Goal: Task Accomplishment & Management: Manage account settings

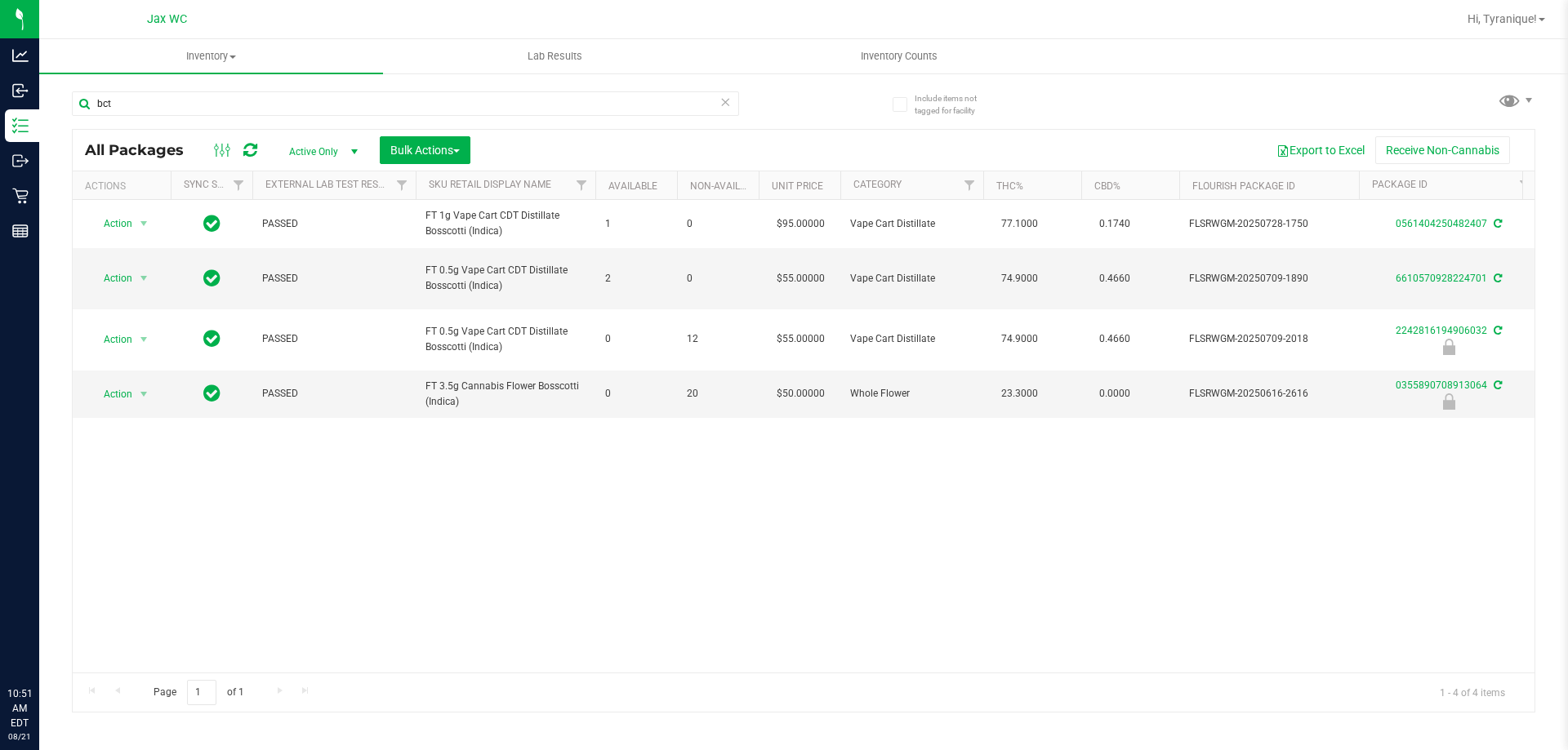
click at [225, 112] on input "bct" at bounding box center [405, 104] width 667 height 25
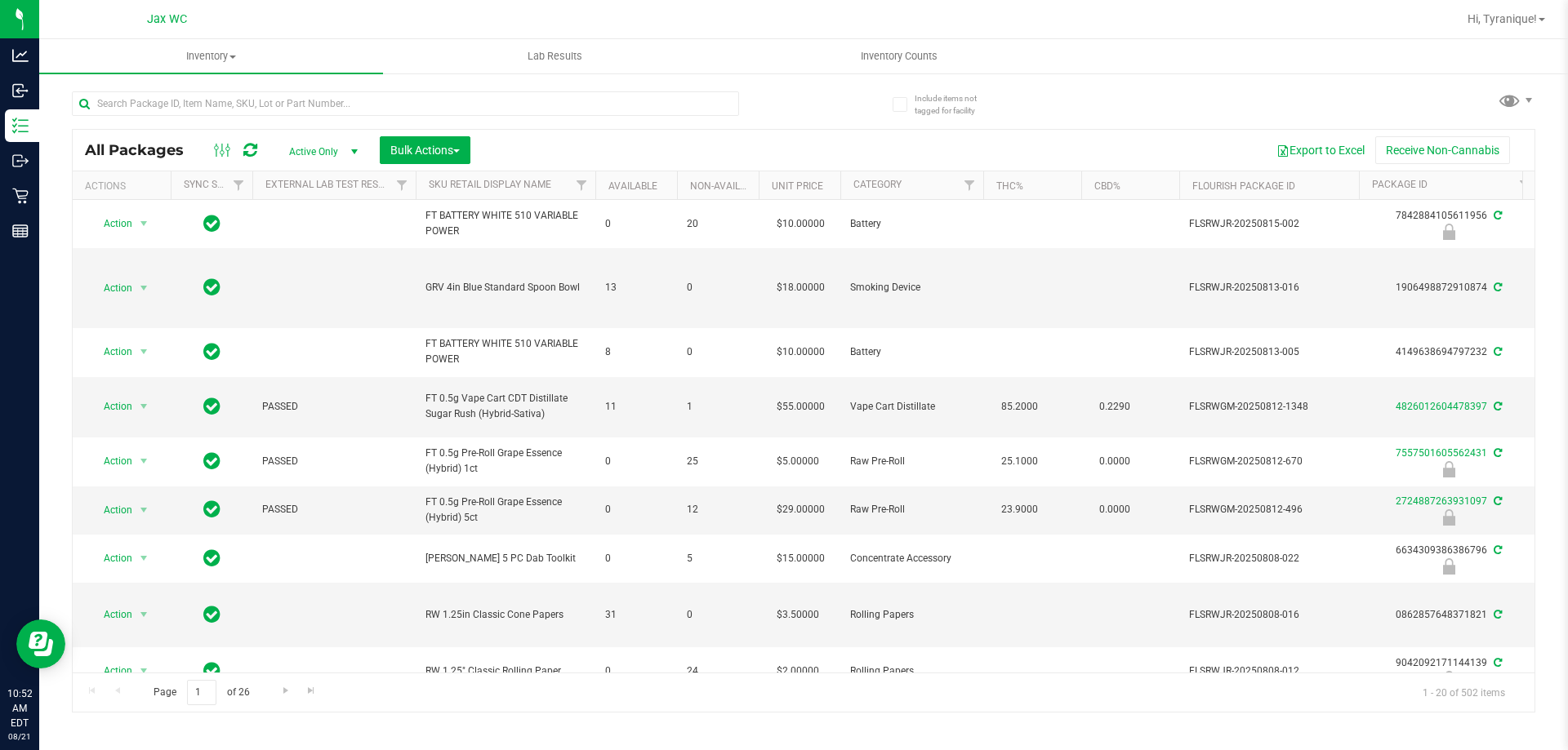
click at [267, 120] on div at bounding box center [405, 110] width 667 height 38
click at [262, 111] on input "text" at bounding box center [405, 104] width 667 height 25
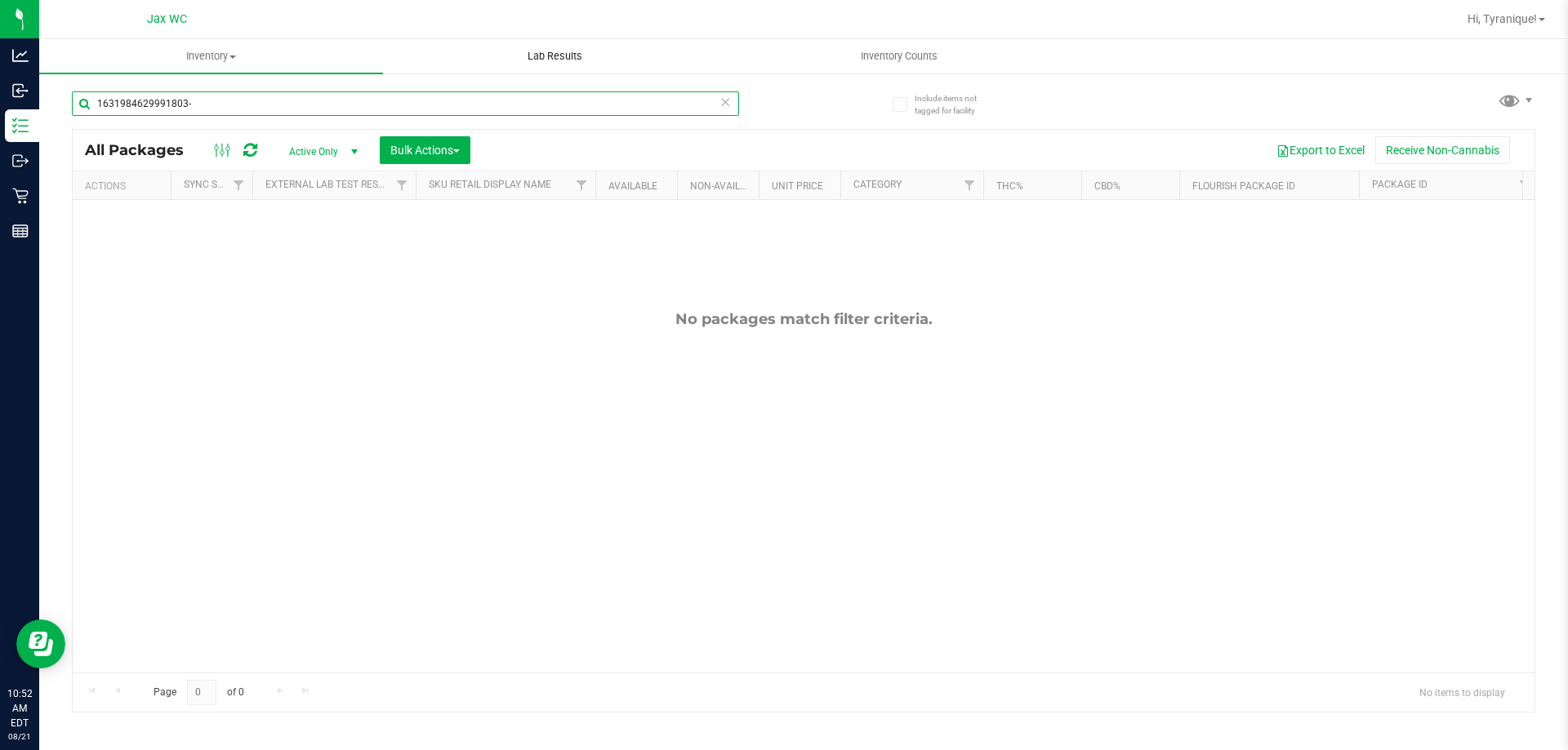
type input "1631984629991803"
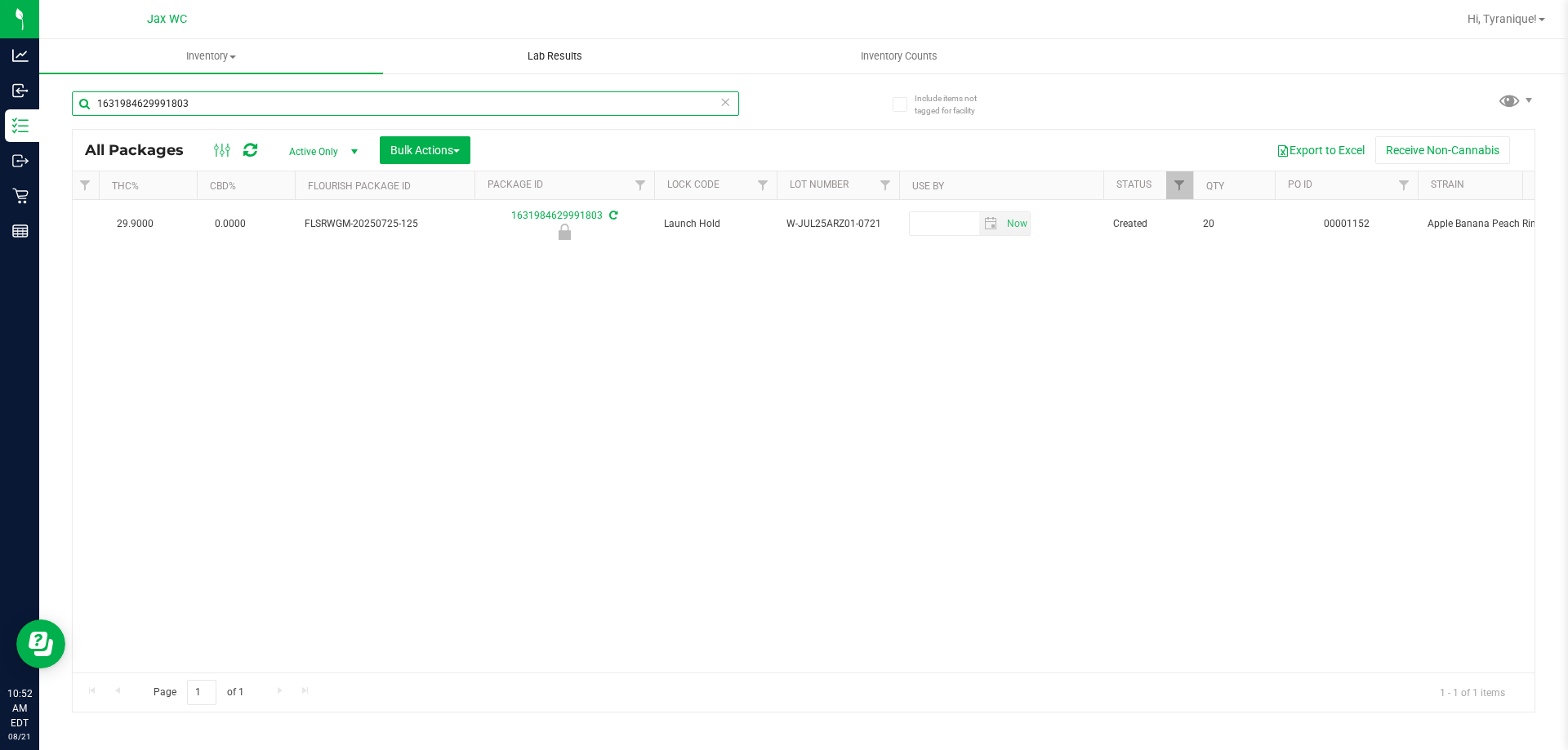
scroll to position [0, 531]
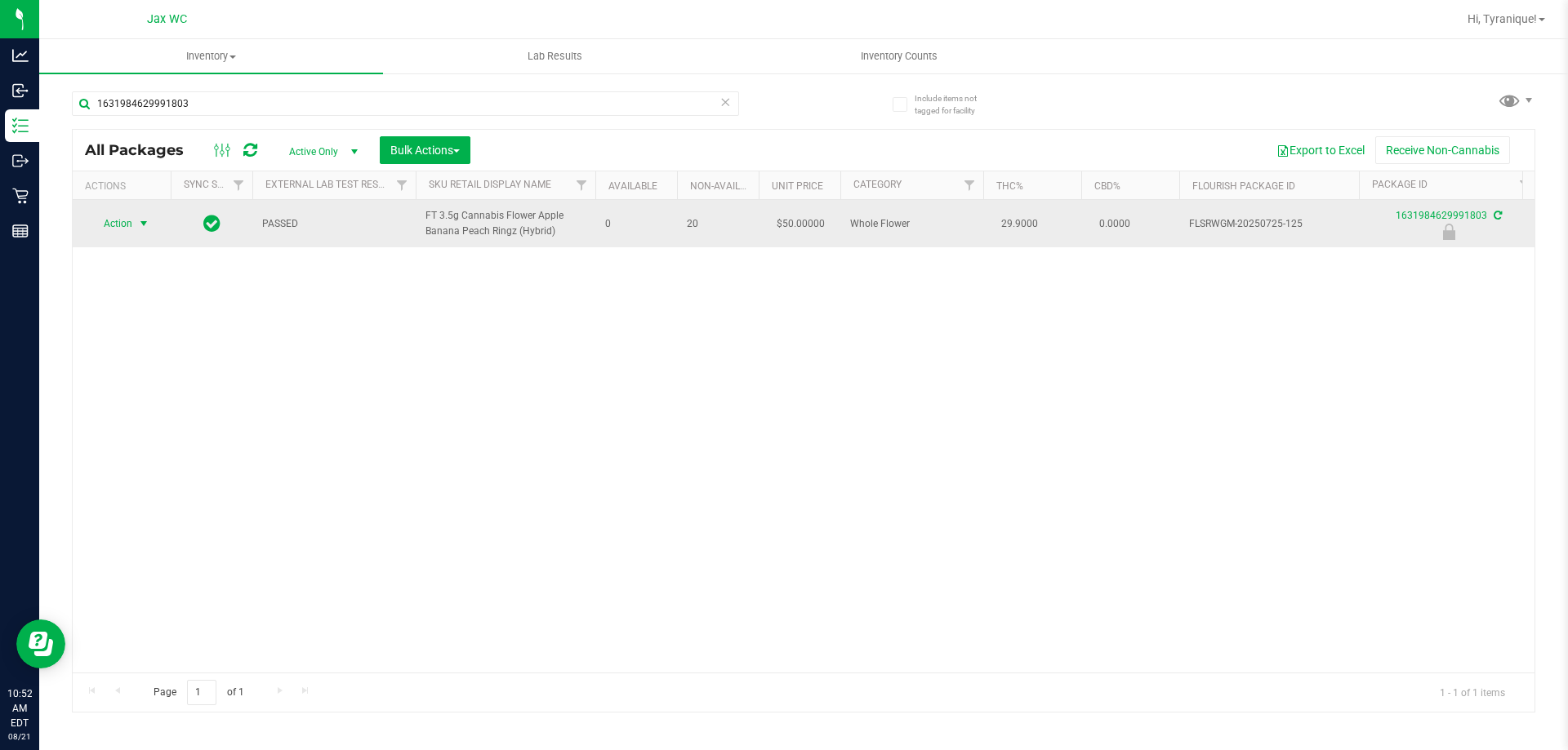
click at [98, 230] on span "Action" at bounding box center [111, 224] width 44 height 23
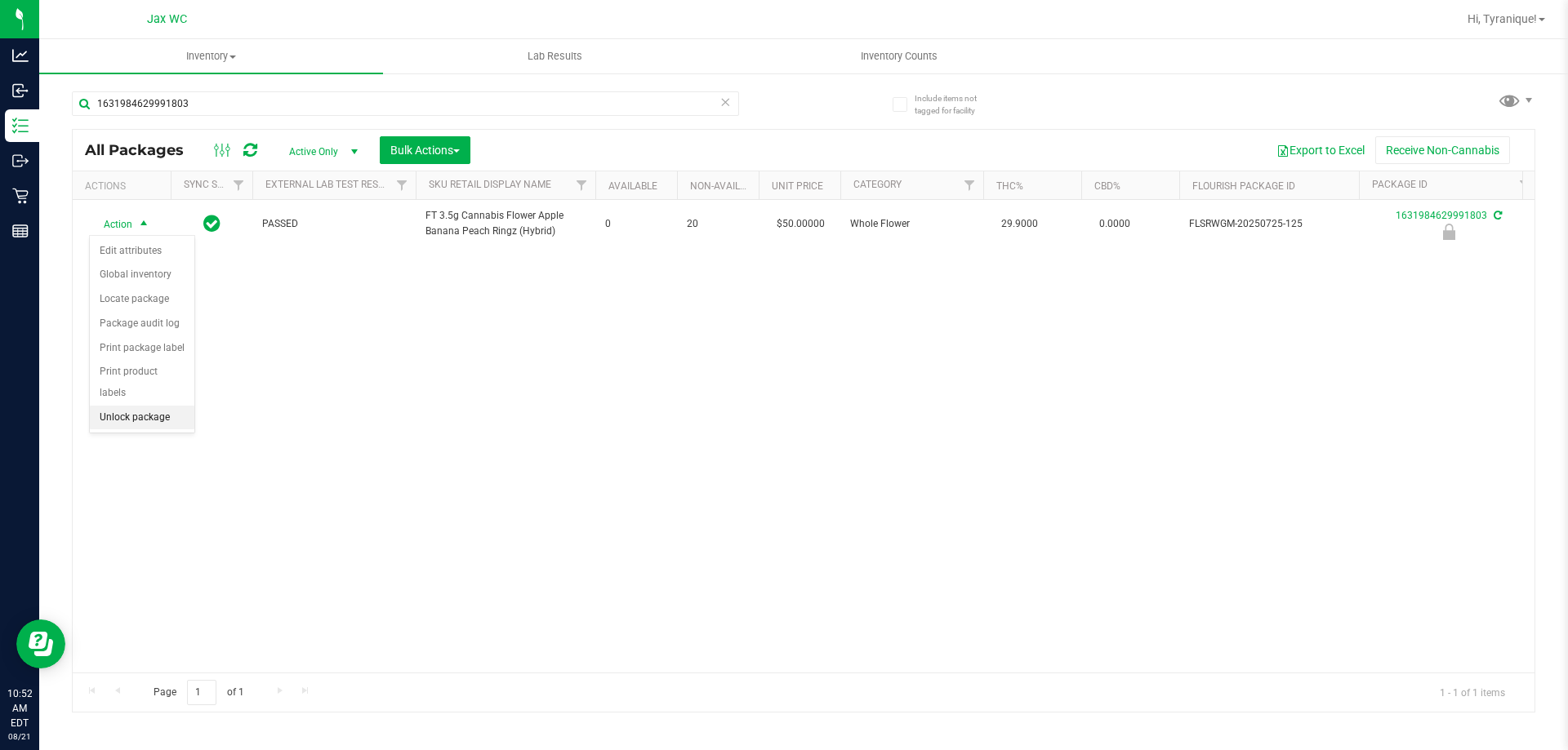
click at [157, 405] on li "Unlock package" at bounding box center [142, 417] width 105 height 25
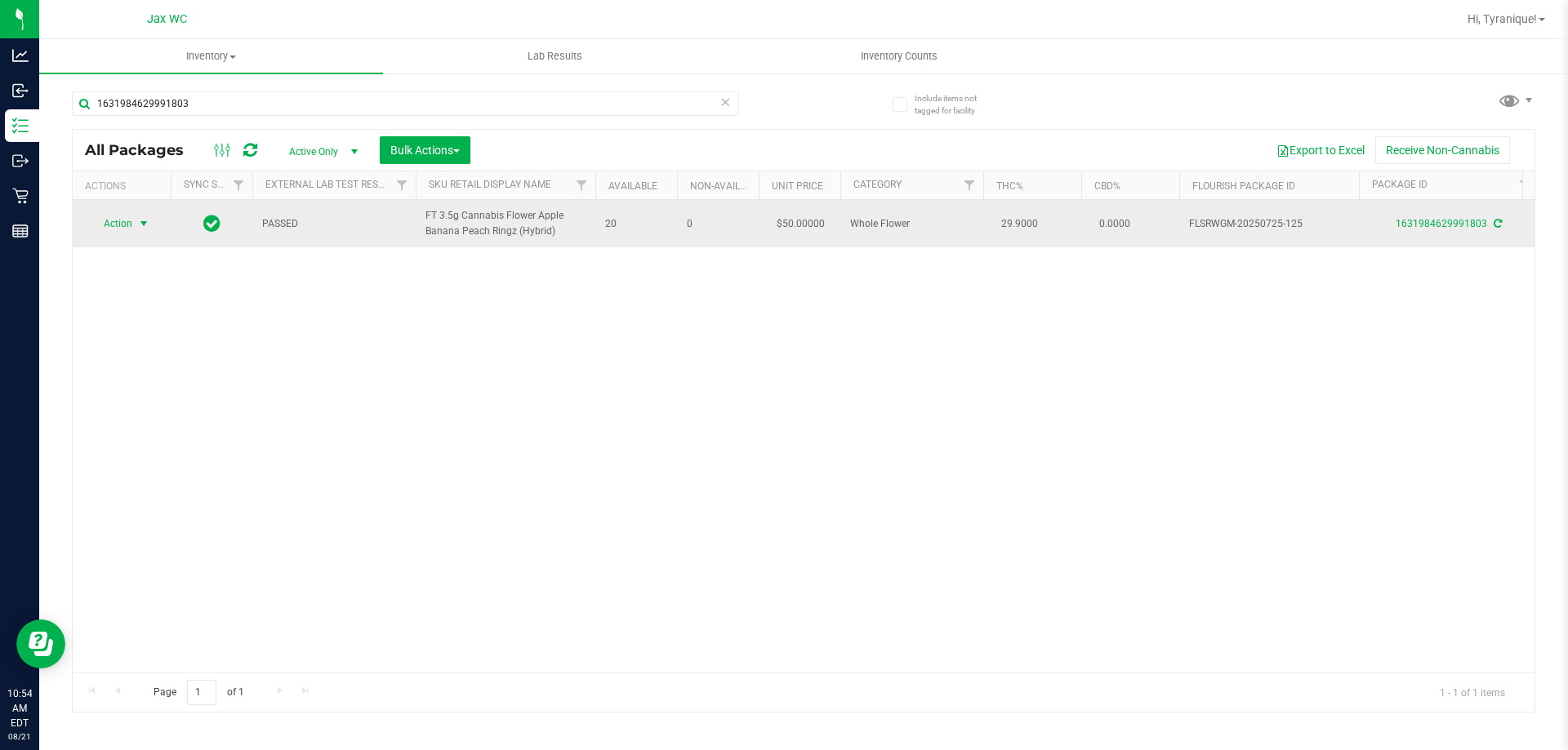
click at [123, 215] on span "Action" at bounding box center [111, 224] width 44 height 23
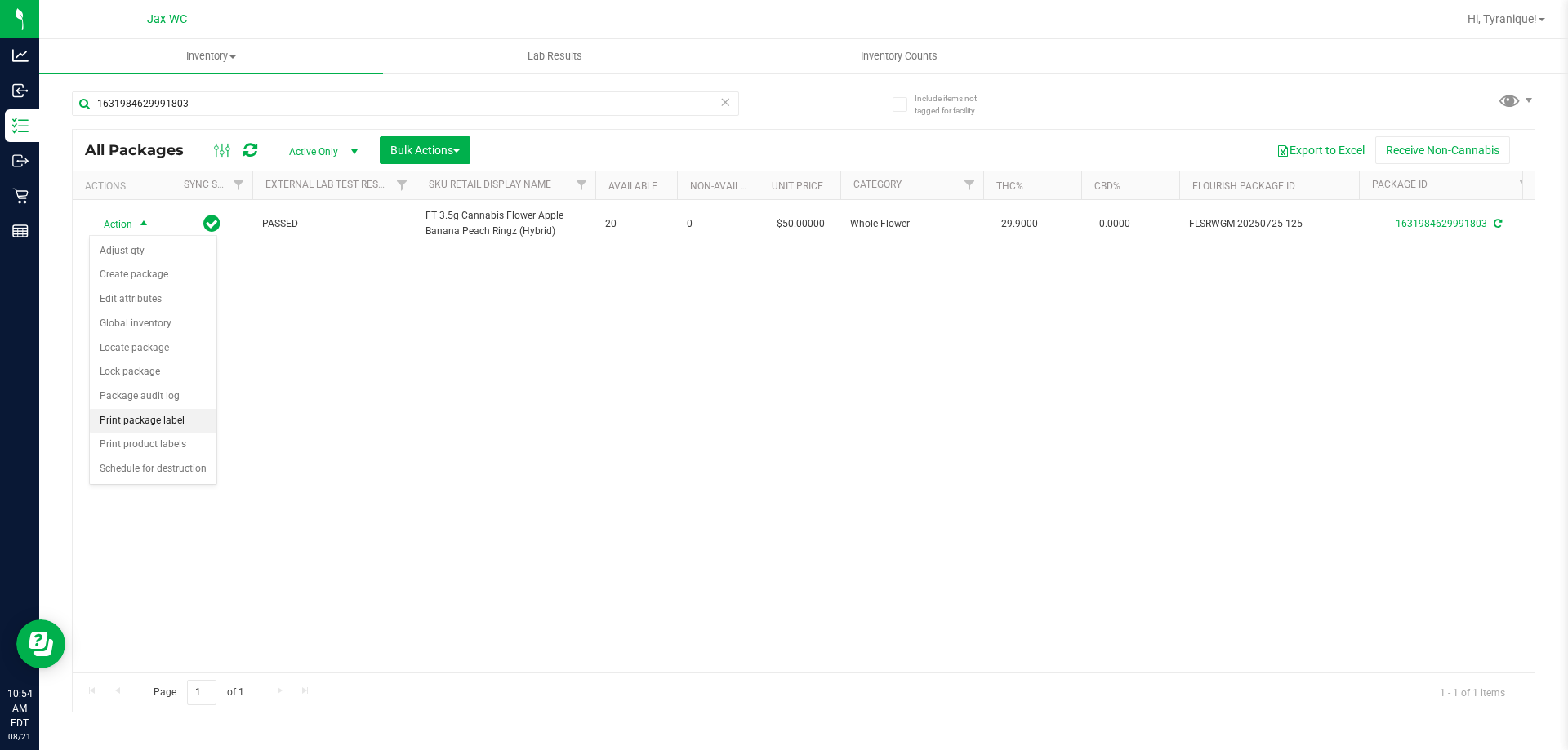
click at [160, 426] on li "Print package label" at bounding box center [153, 421] width 127 height 25
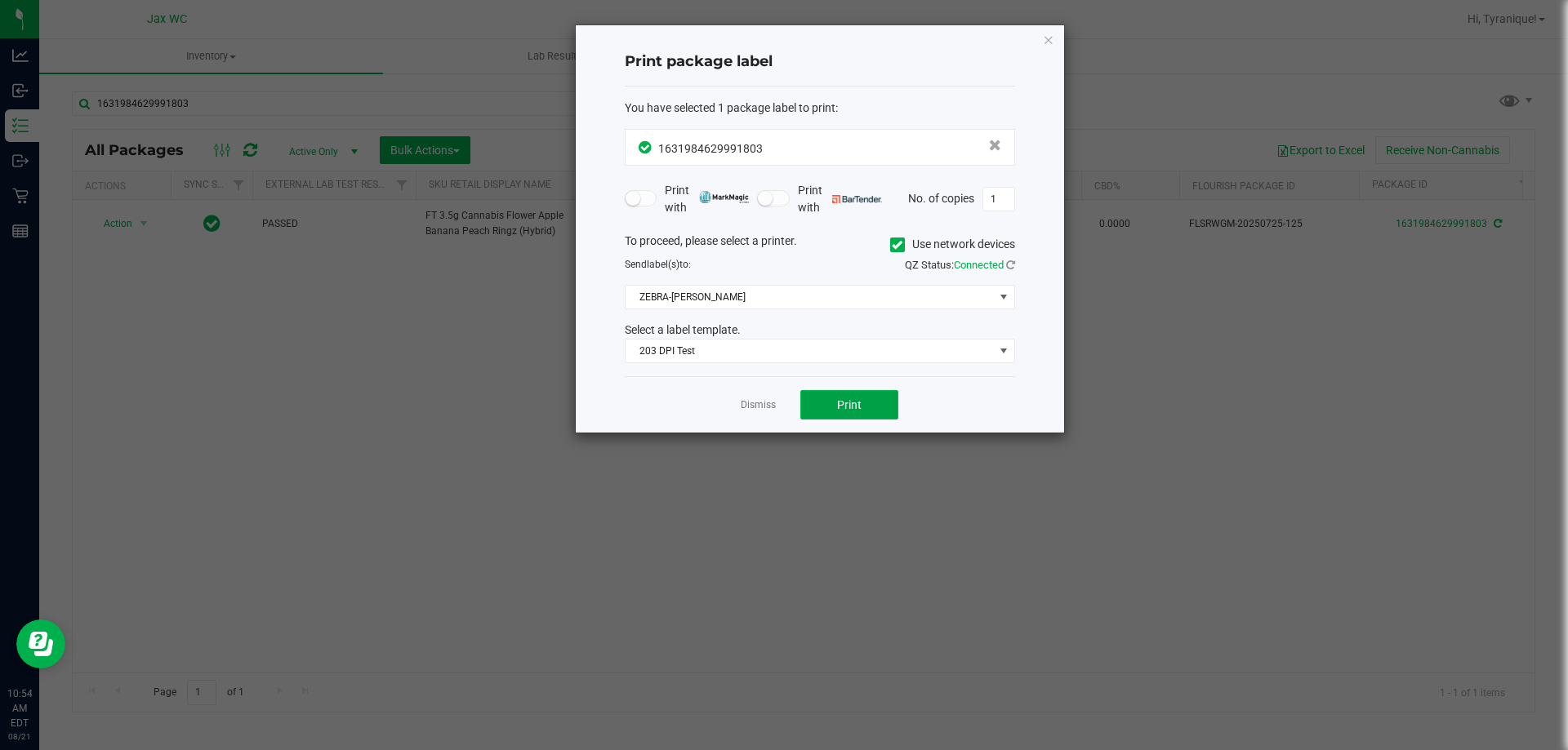
click at [861, 407] on button "Print" at bounding box center [849, 404] width 98 height 29
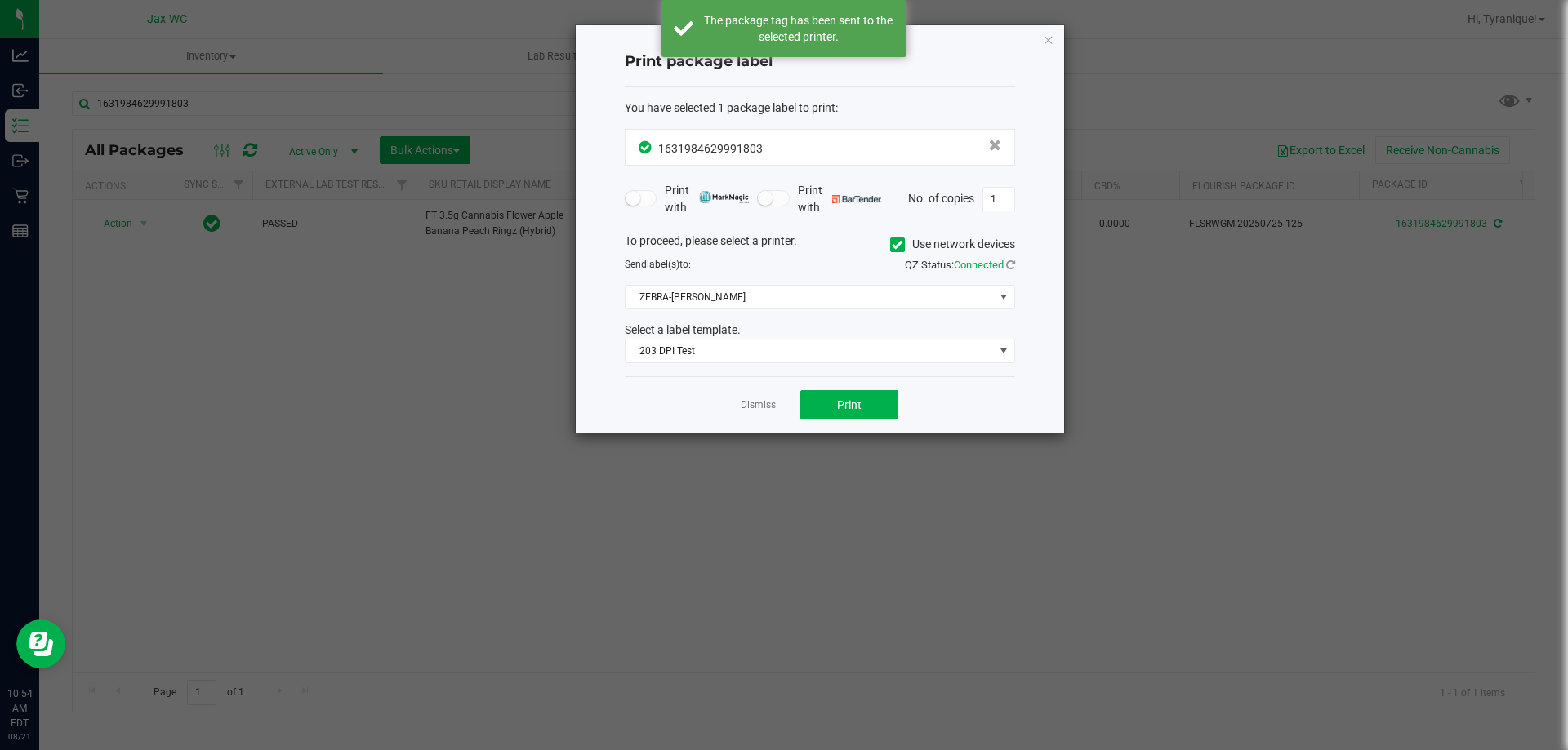
click at [768, 404] on link "Dismiss" at bounding box center [758, 404] width 35 height 14
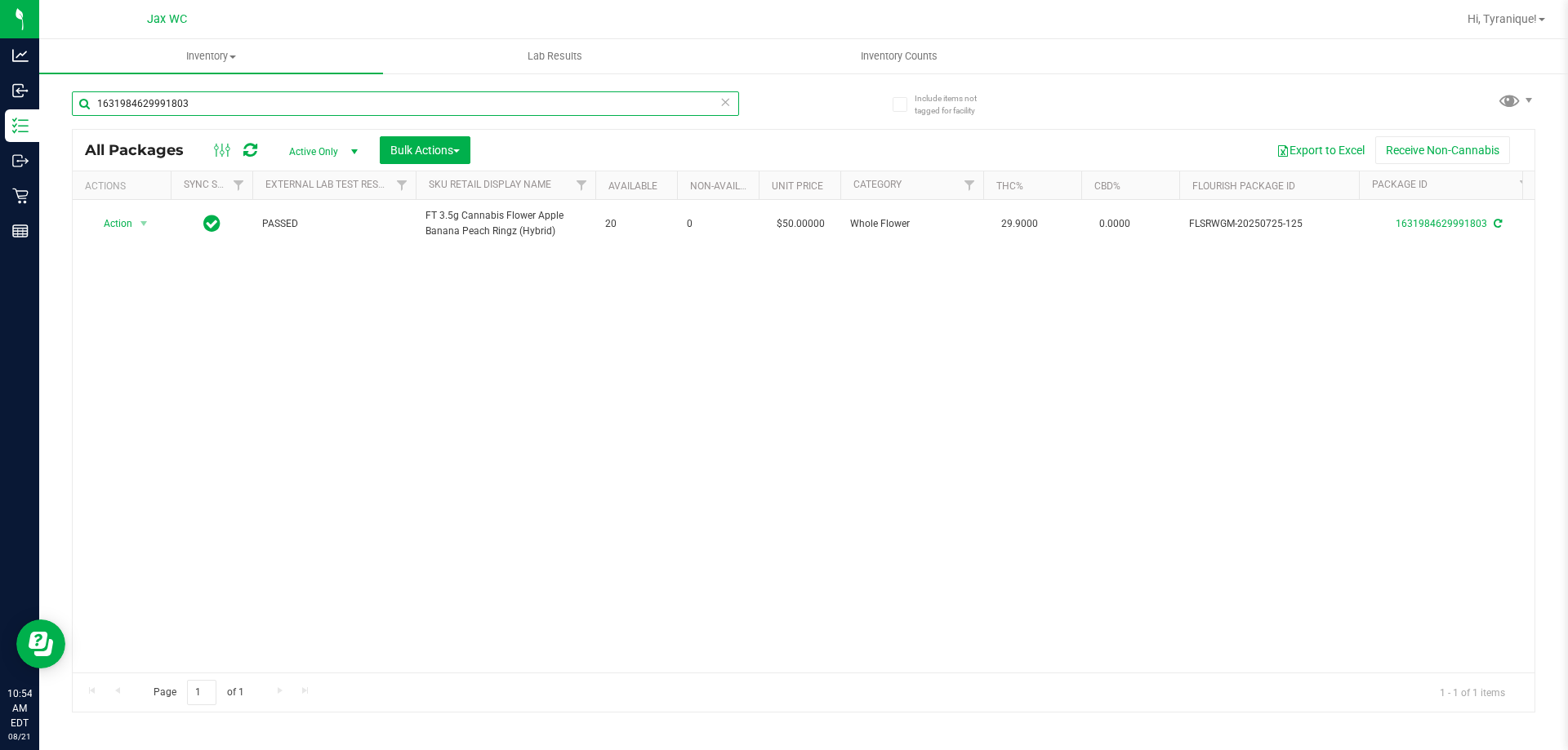
click at [665, 113] on input "1631984629991803" at bounding box center [405, 104] width 667 height 25
click at [665, 112] on input "1631984629991803" at bounding box center [405, 104] width 667 height 25
type input "0355890708913064"
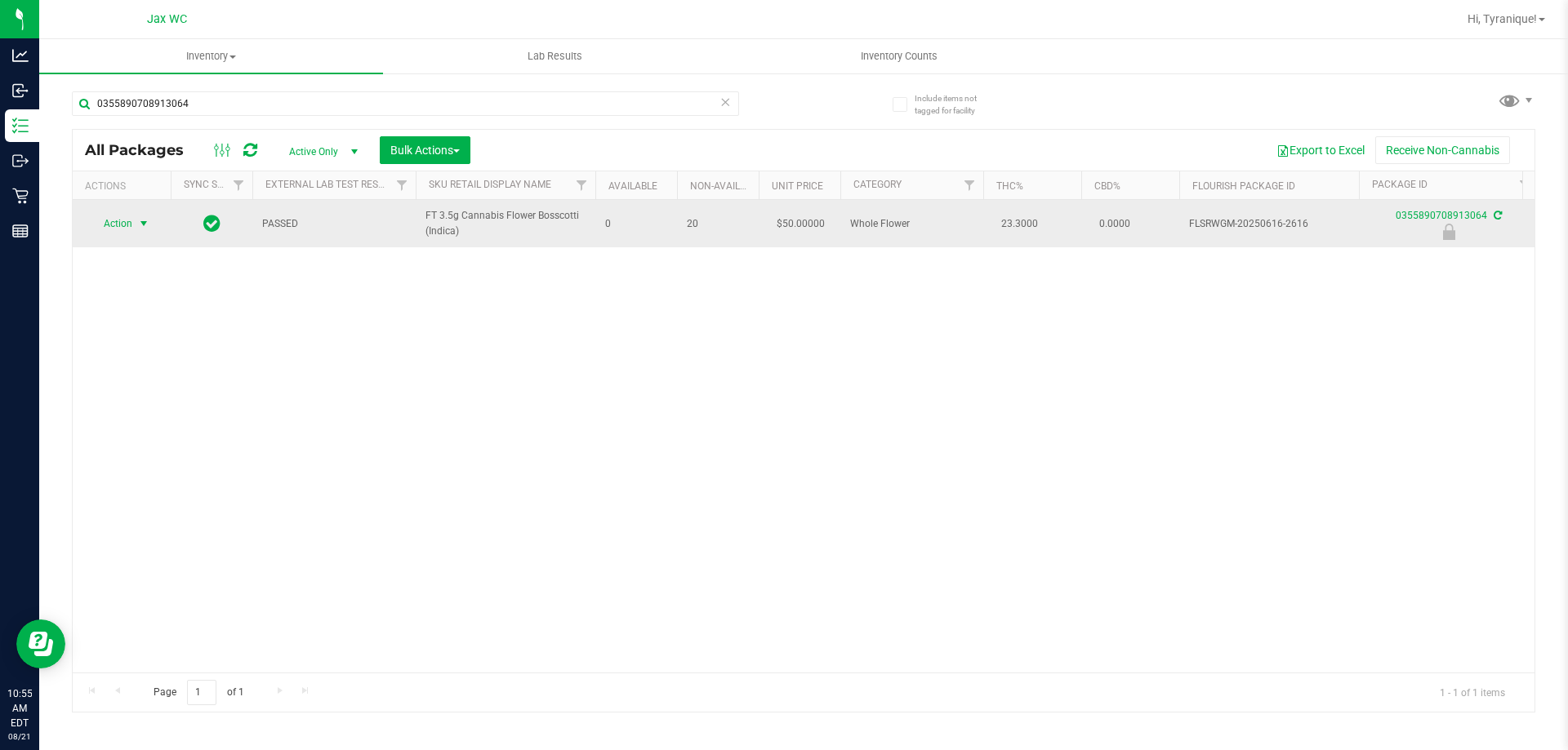
click at [147, 217] on span "select" at bounding box center [144, 224] width 20 height 23
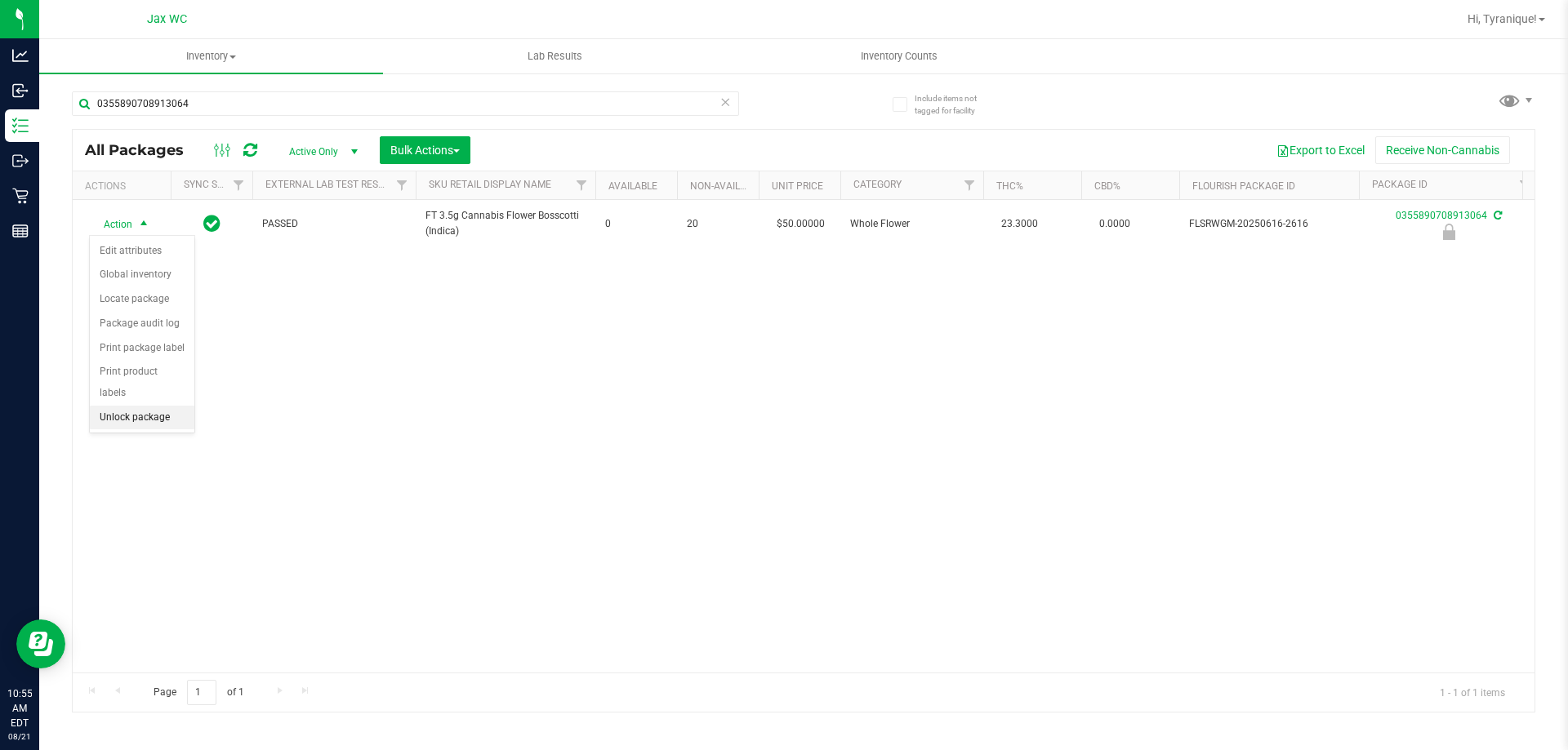
click at [167, 405] on li "Unlock package" at bounding box center [142, 417] width 105 height 25
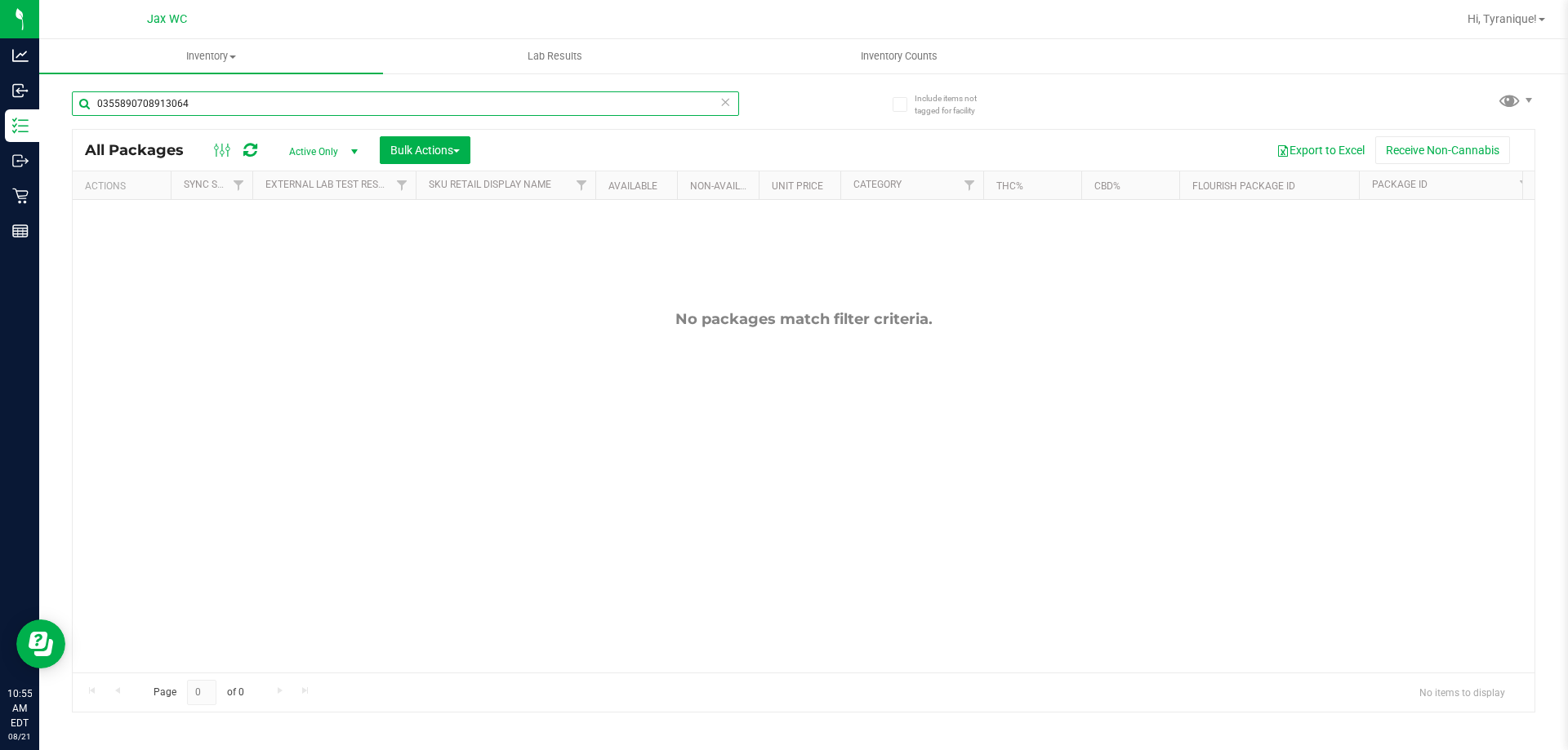
click at [460, 109] on input "0355890708913064" at bounding box center [405, 104] width 667 height 25
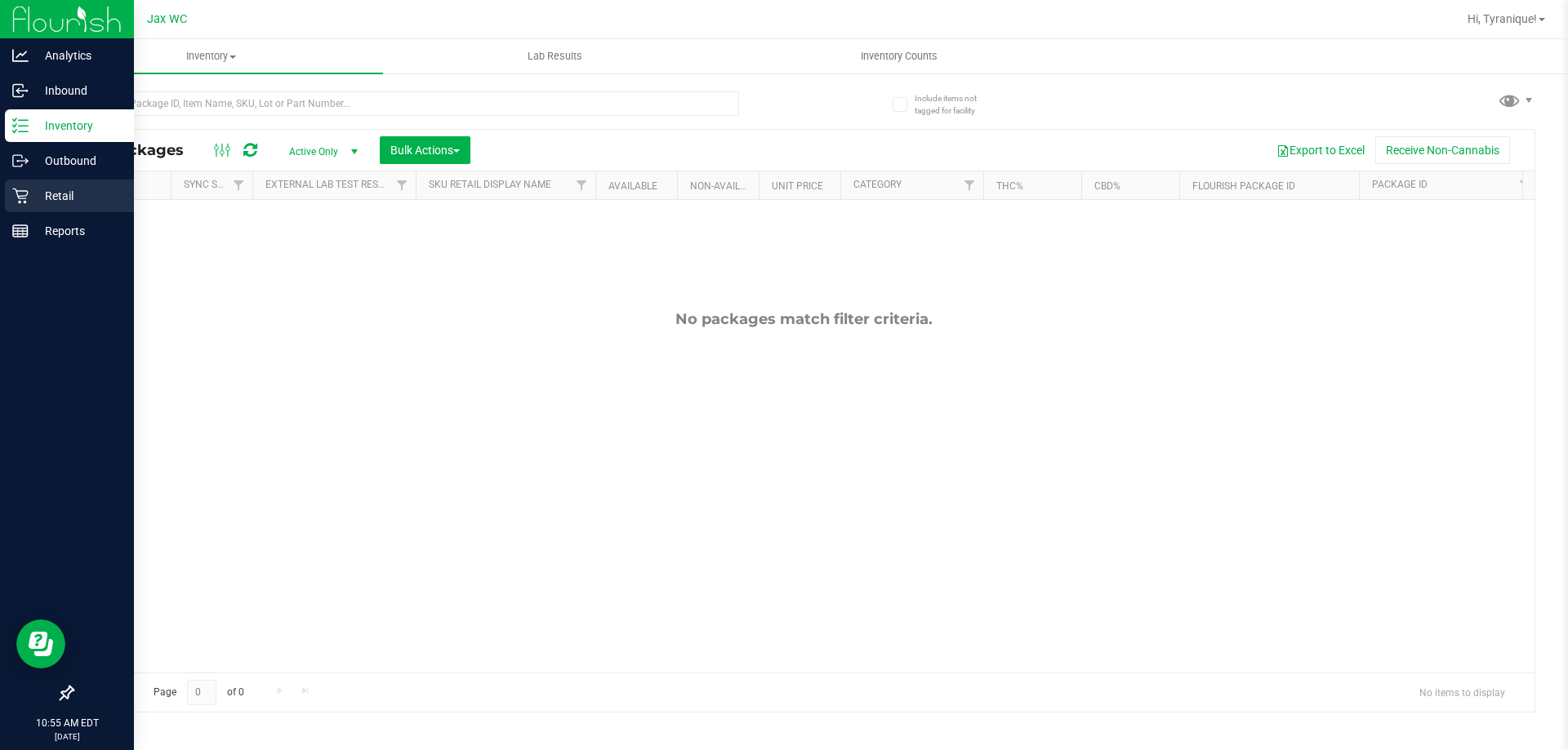
click at [23, 188] on icon at bounding box center [20, 196] width 16 height 16
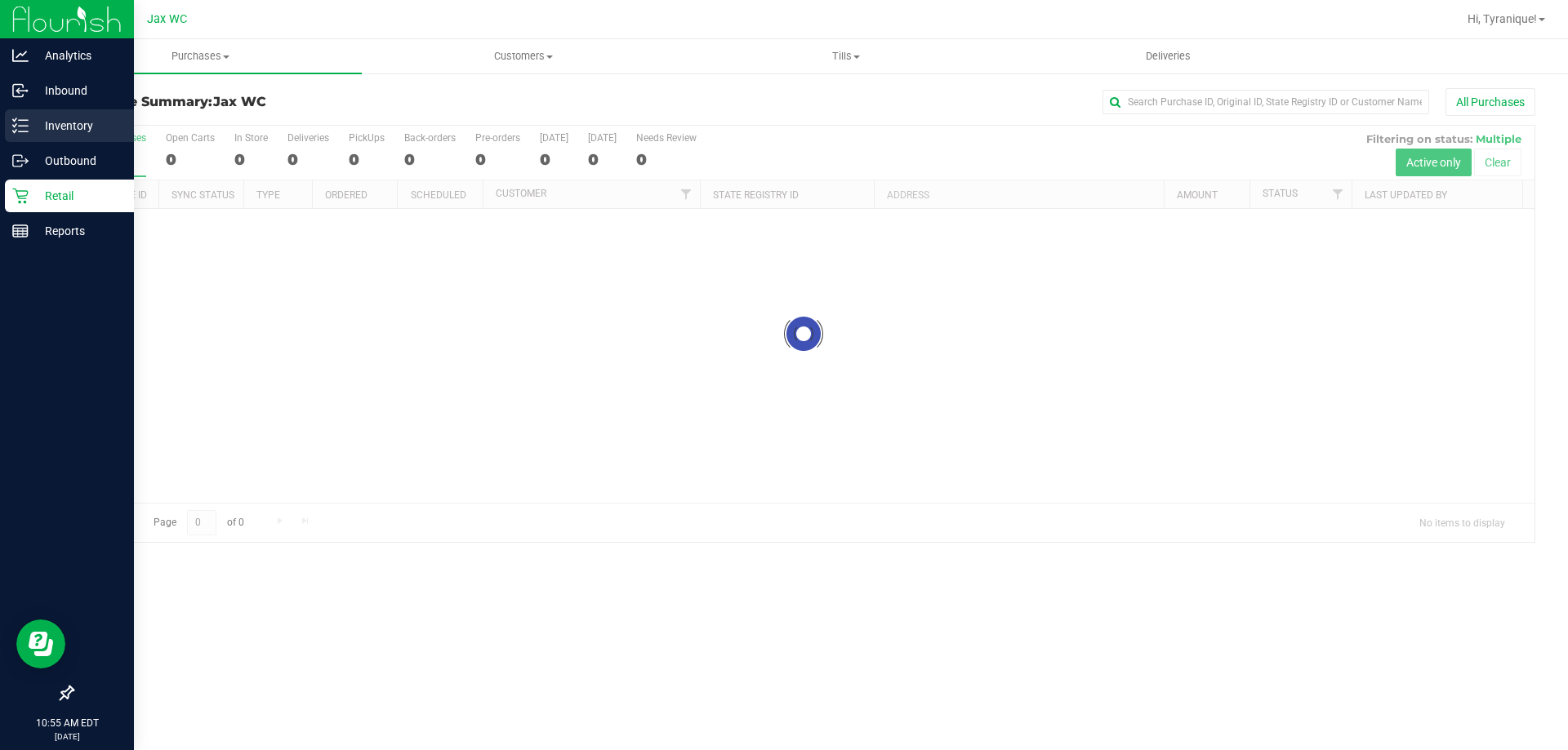
click at [56, 127] on p "Inventory" at bounding box center [78, 126] width 98 height 20
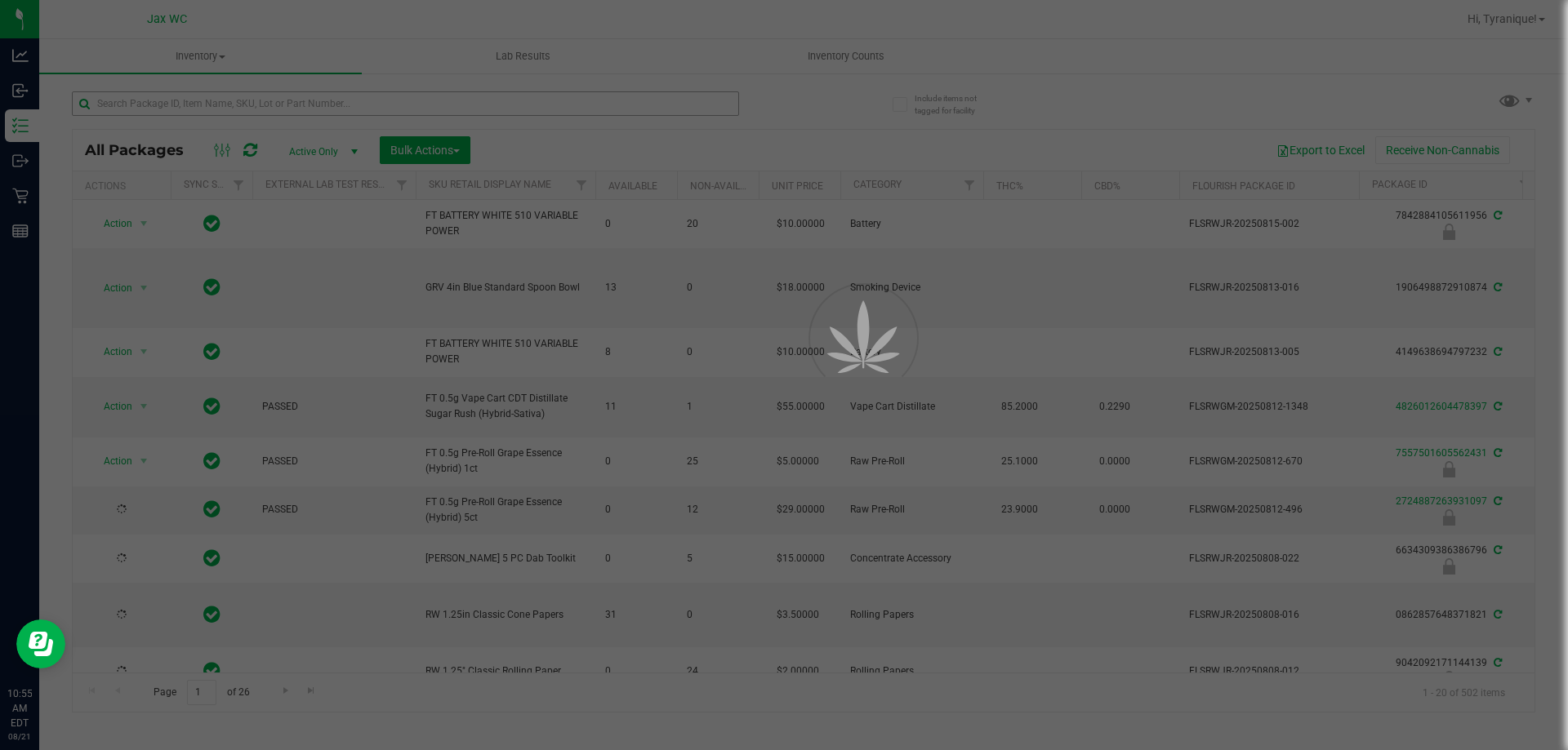
click at [355, 105] on div at bounding box center [784, 375] width 1568 height 750
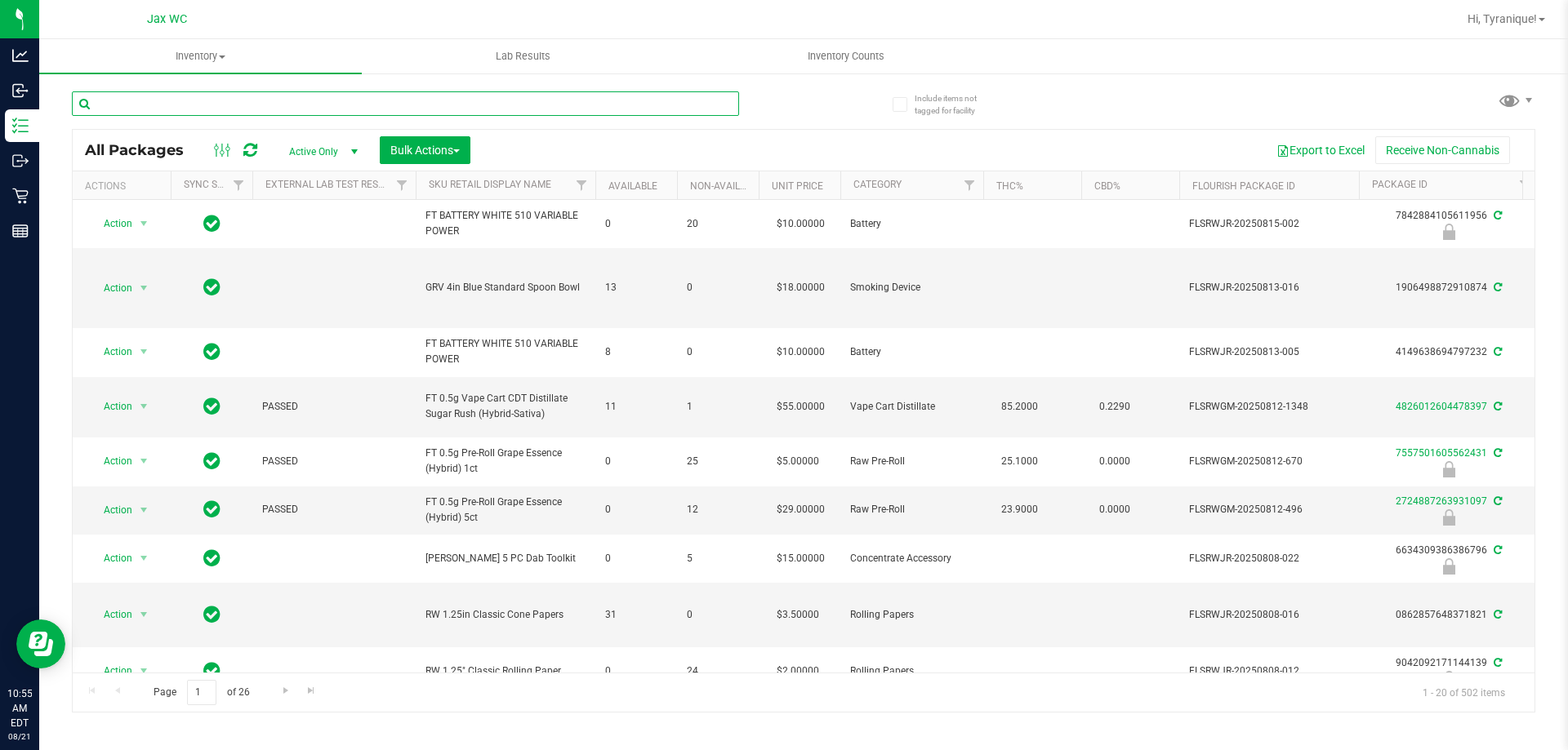
click at [349, 100] on input "text" at bounding box center [405, 104] width 667 height 25
type input "0355890708913064"
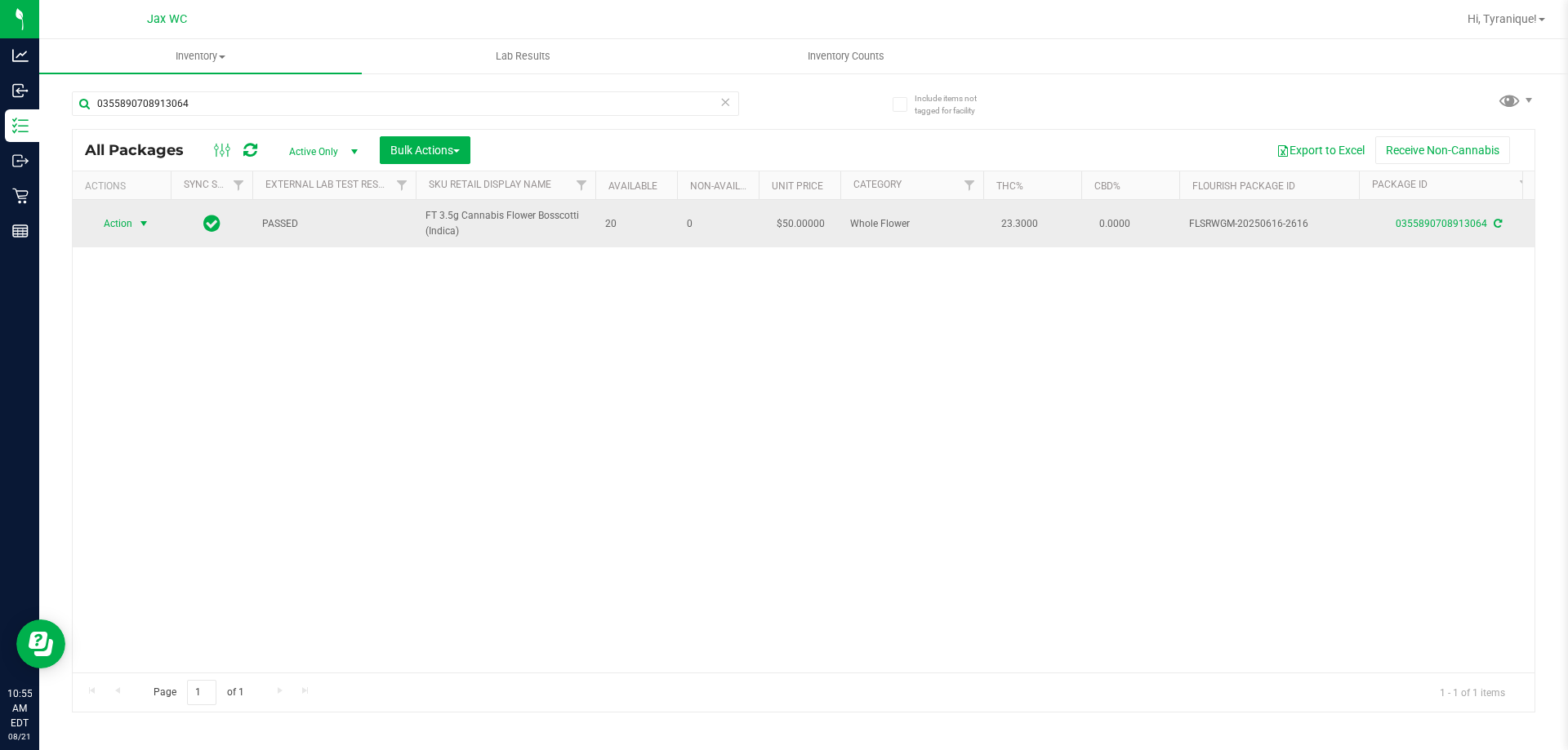
click at [150, 223] on span "select" at bounding box center [144, 224] width 13 height 13
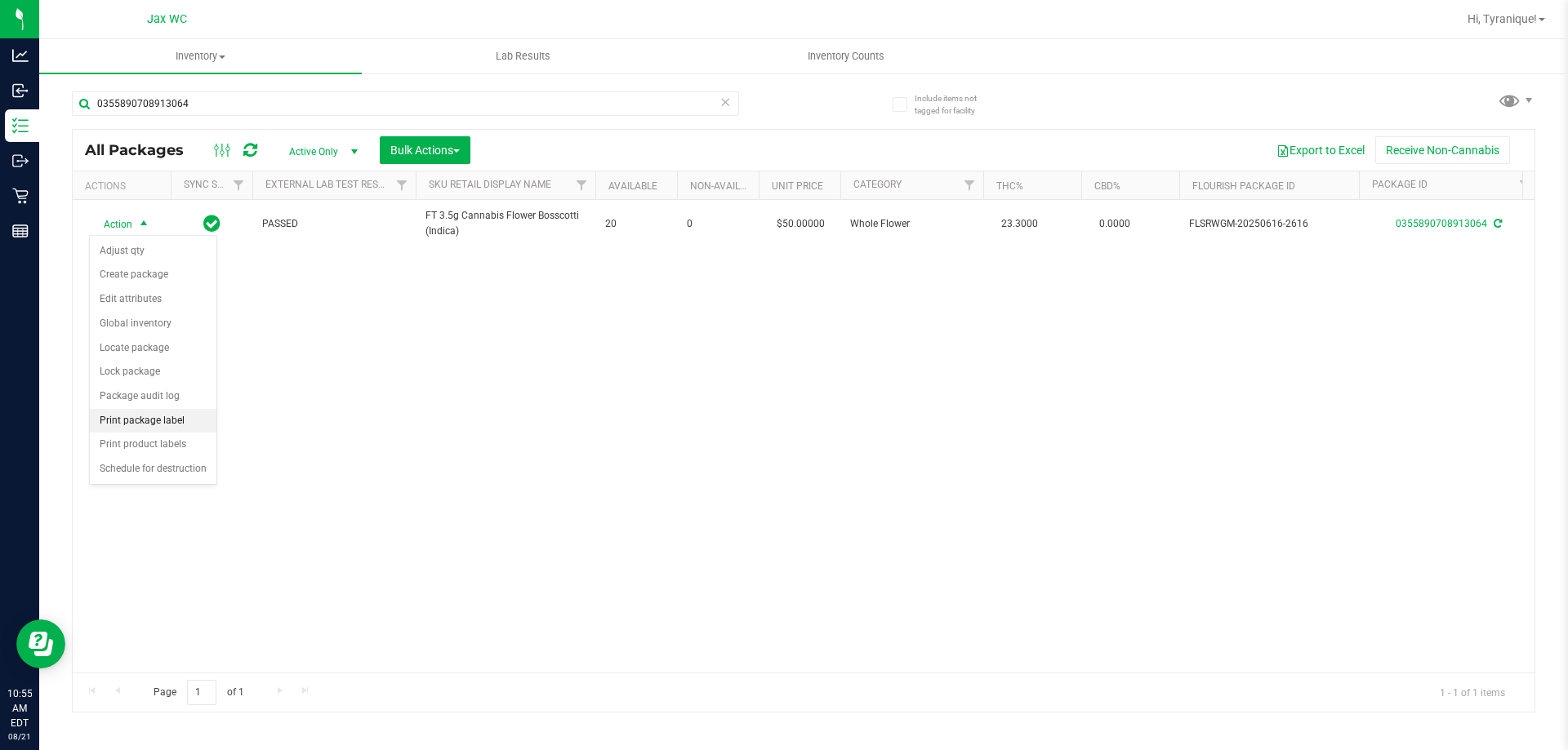
click at [177, 419] on li "Print package label" at bounding box center [153, 421] width 127 height 25
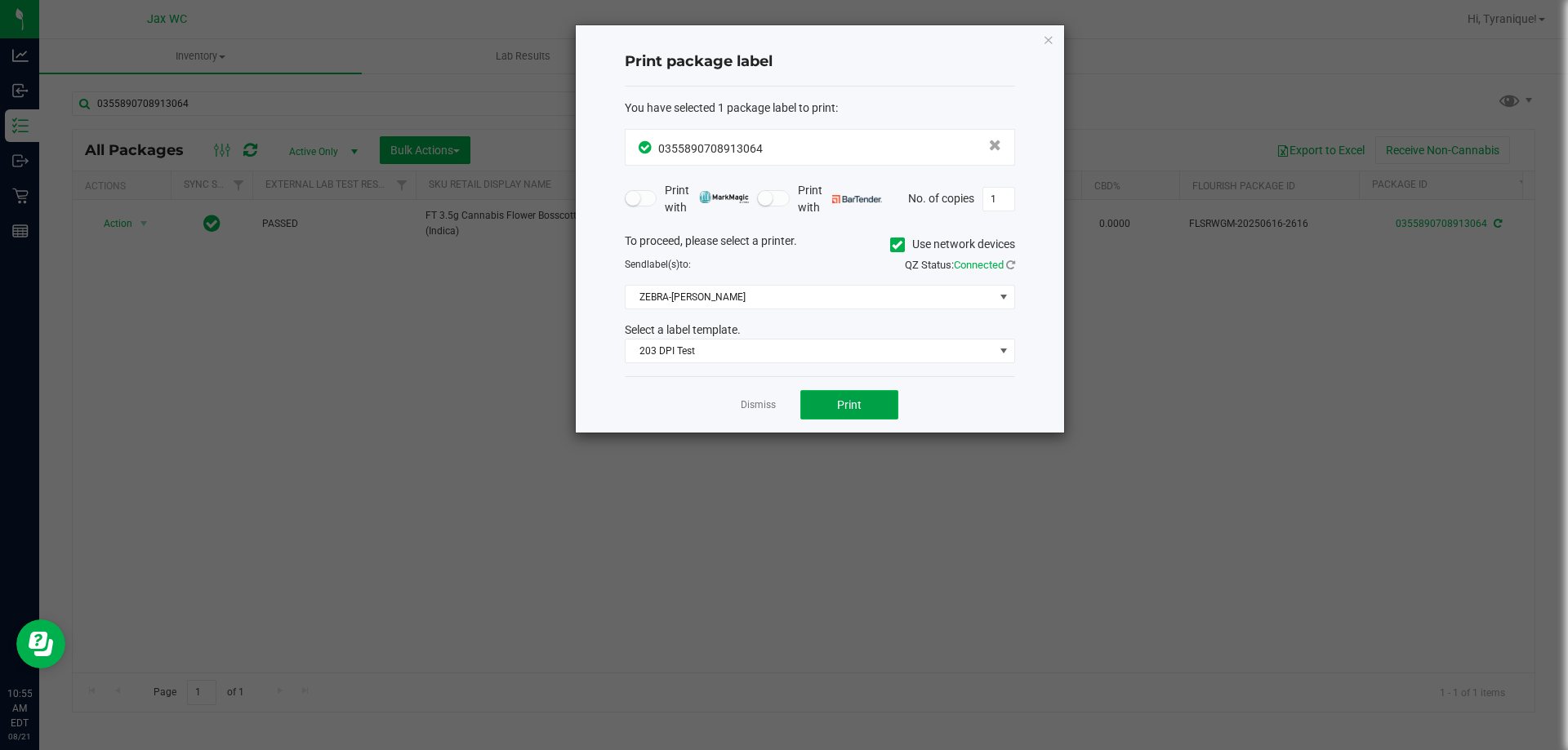
click at [871, 403] on button "Print" at bounding box center [849, 404] width 98 height 29
click at [762, 401] on link "Dismiss" at bounding box center [758, 404] width 35 height 14
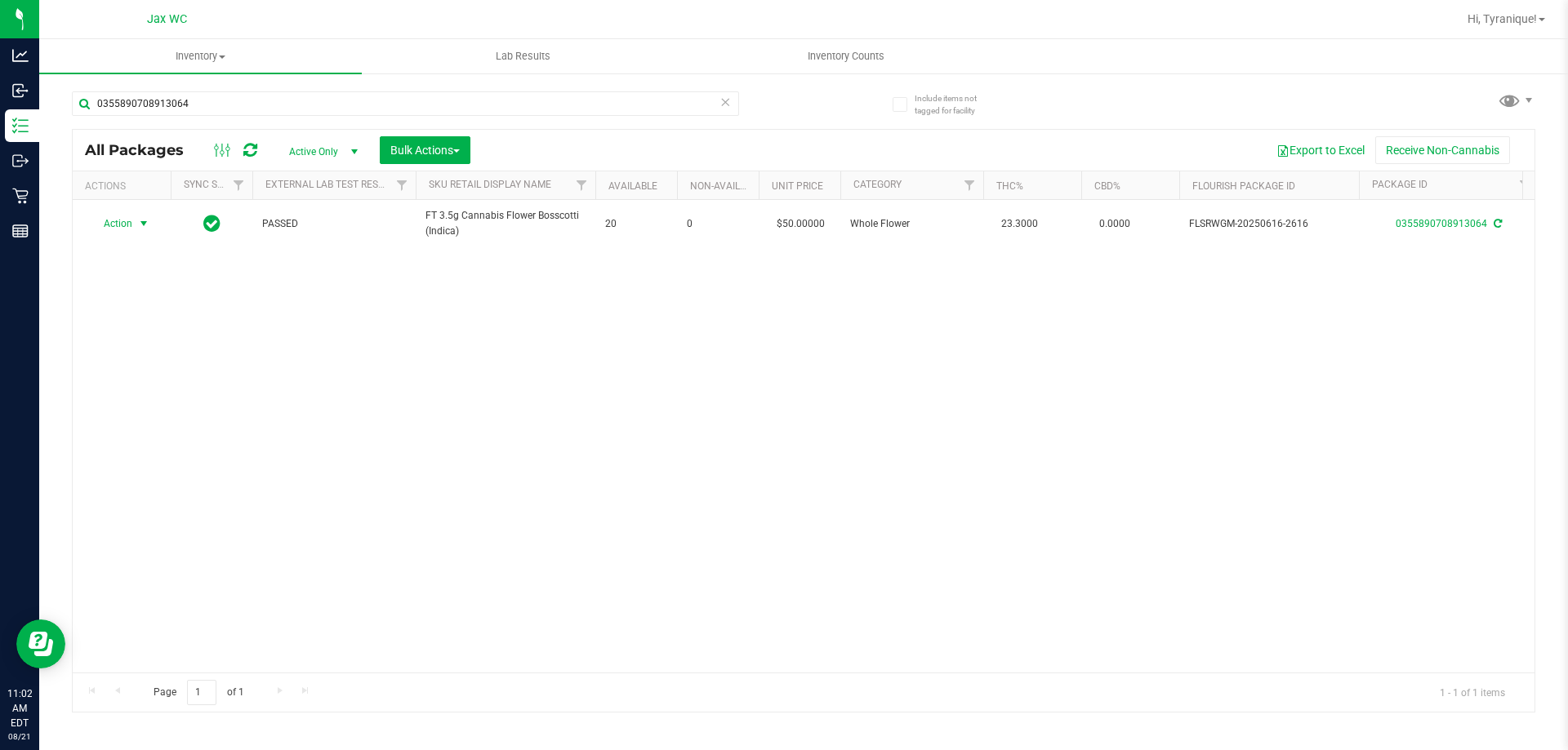
click at [728, 102] on icon at bounding box center [725, 101] width 11 height 20
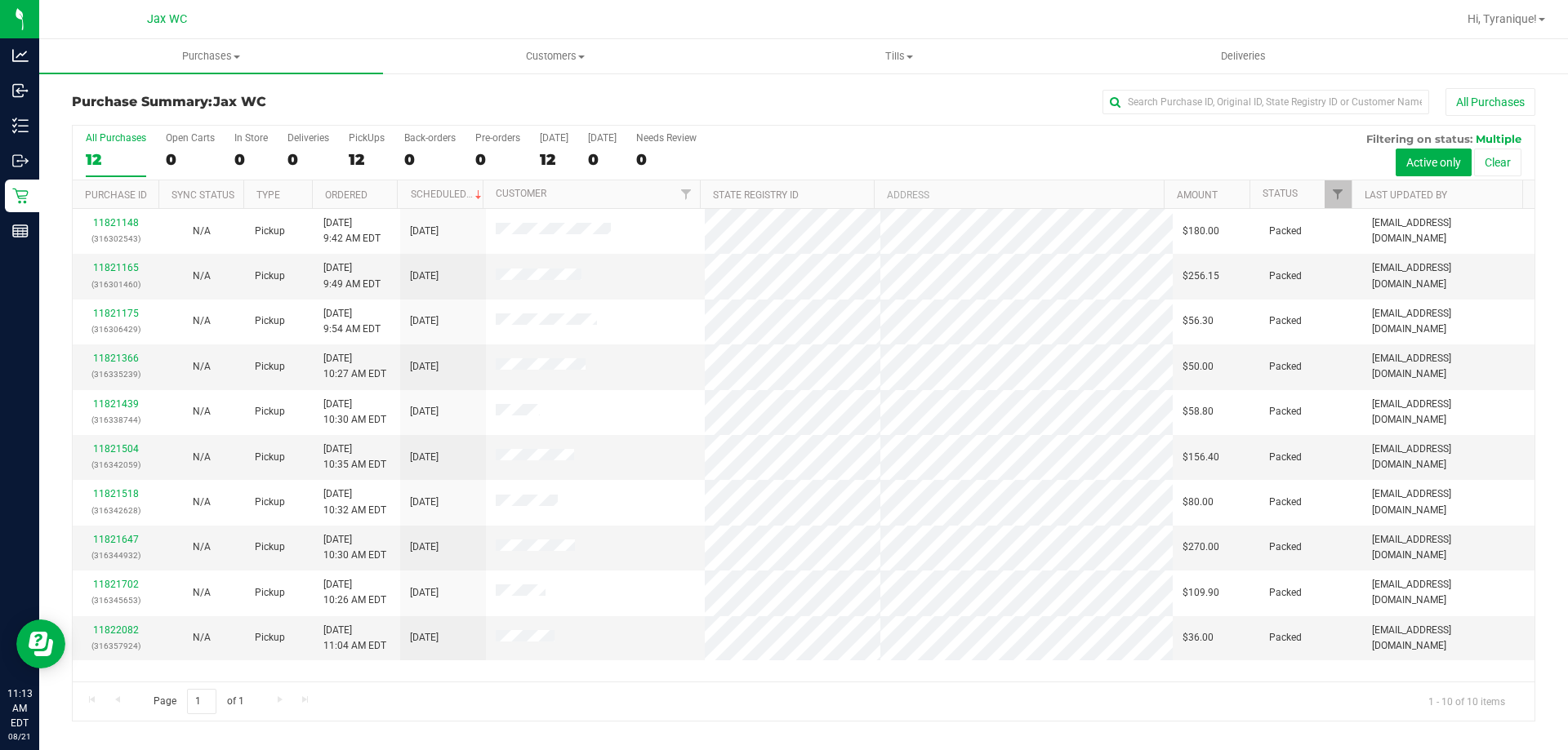
click at [827, 109] on div "All Purchases" at bounding box center [1047, 102] width 976 height 28
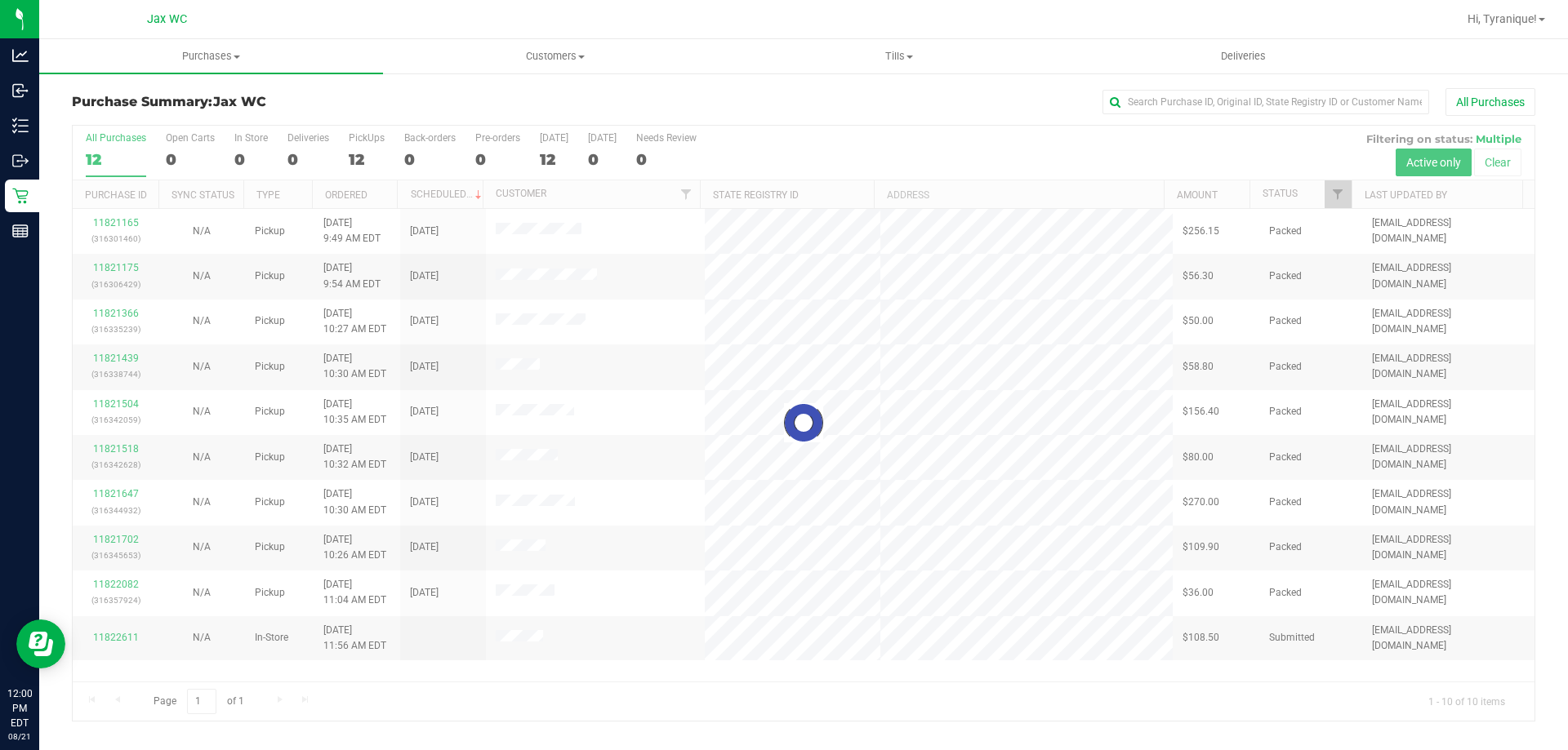
click at [943, 318] on div at bounding box center [804, 423] width 1462 height 595
click at [896, 96] on div "All Purchases" at bounding box center [1047, 102] width 976 height 28
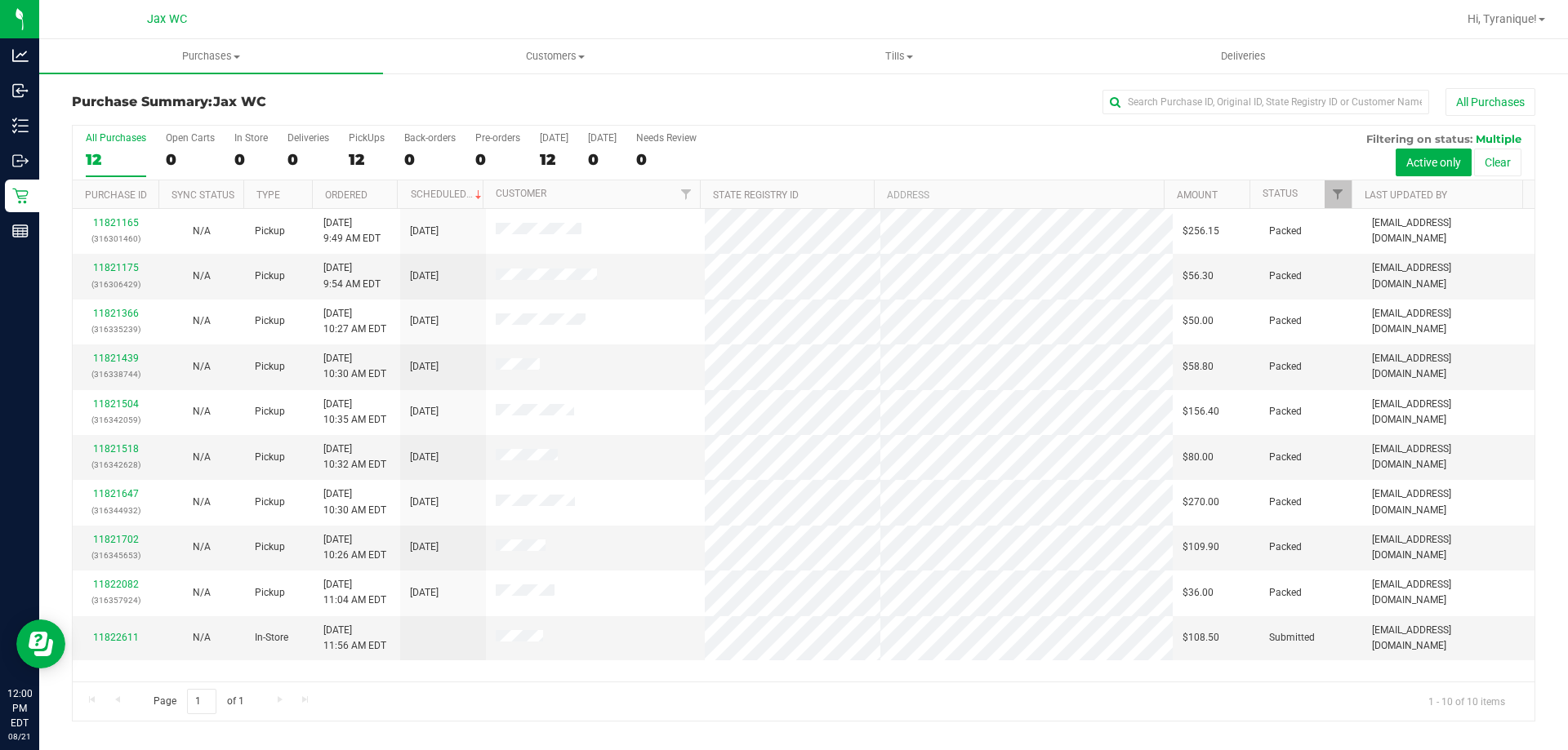
click at [406, 96] on h3 "Purchase Summary: Jax WC" at bounding box center [316, 102] width 487 height 15
click at [894, 61] on span "Tills" at bounding box center [898, 56] width 342 height 15
click at [878, 95] on li "Manage tills" at bounding box center [898, 99] width 343 height 20
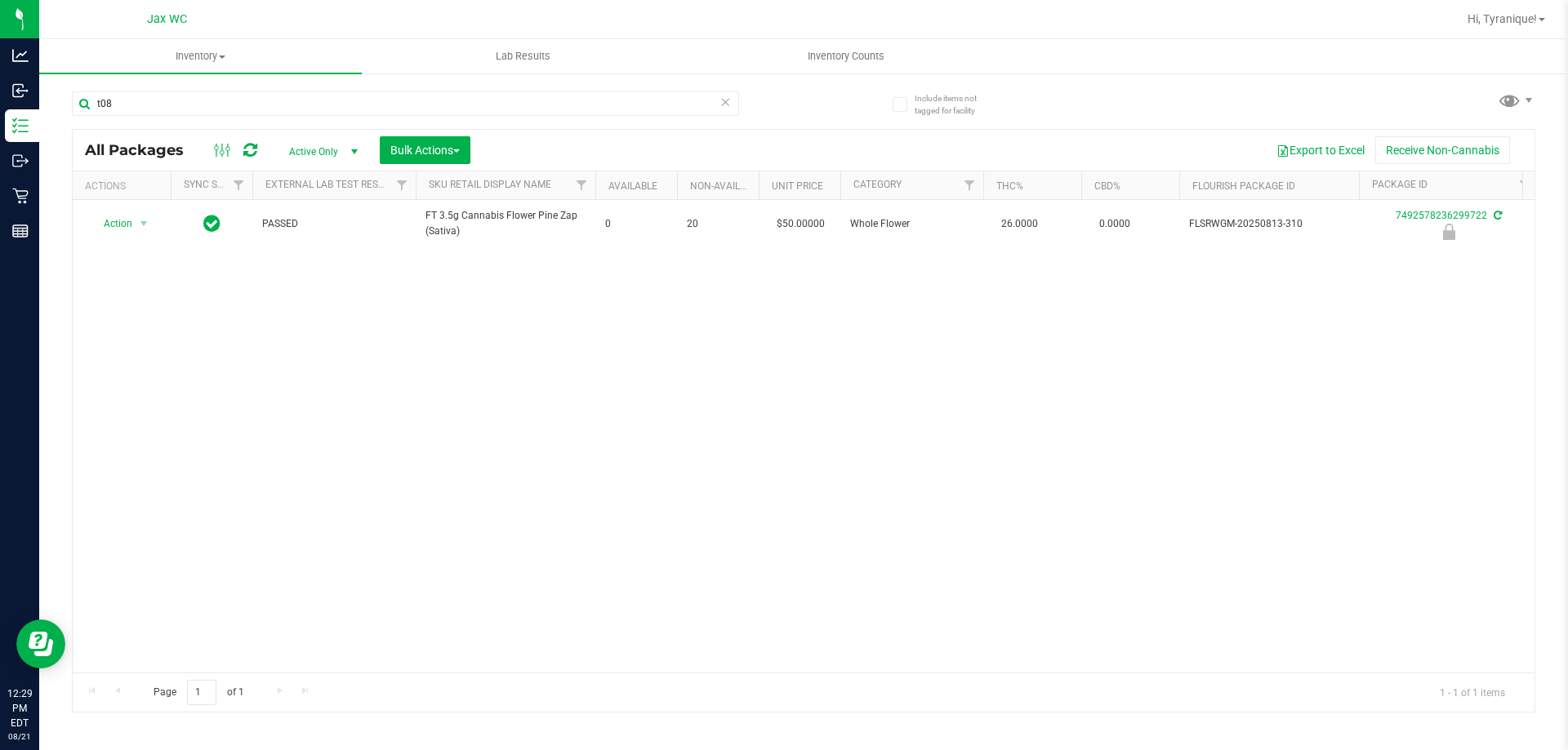
type input "t08"
click at [728, 112] on span at bounding box center [725, 102] width 11 height 21
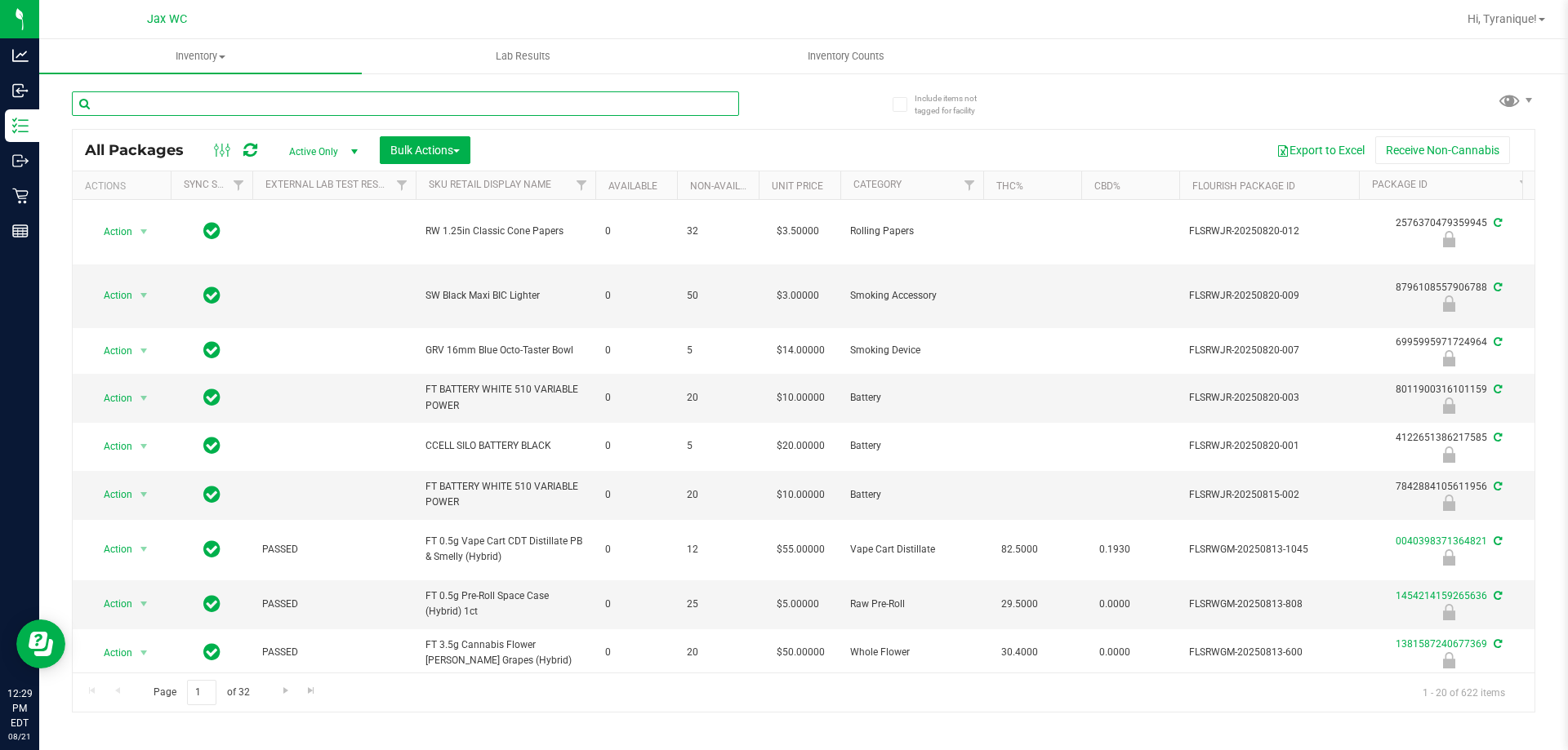
click at [686, 99] on input "text" at bounding box center [405, 104] width 667 height 25
click at [390, 106] on input "text" at bounding box center [405, 104] width 667 height 25
click at [350, 90] on div at bounding box center [437, 103] width 732 height 52
click at [349, 100] on input "text" at bounding box center [405, 104] width 667 height 25
type input "grz"
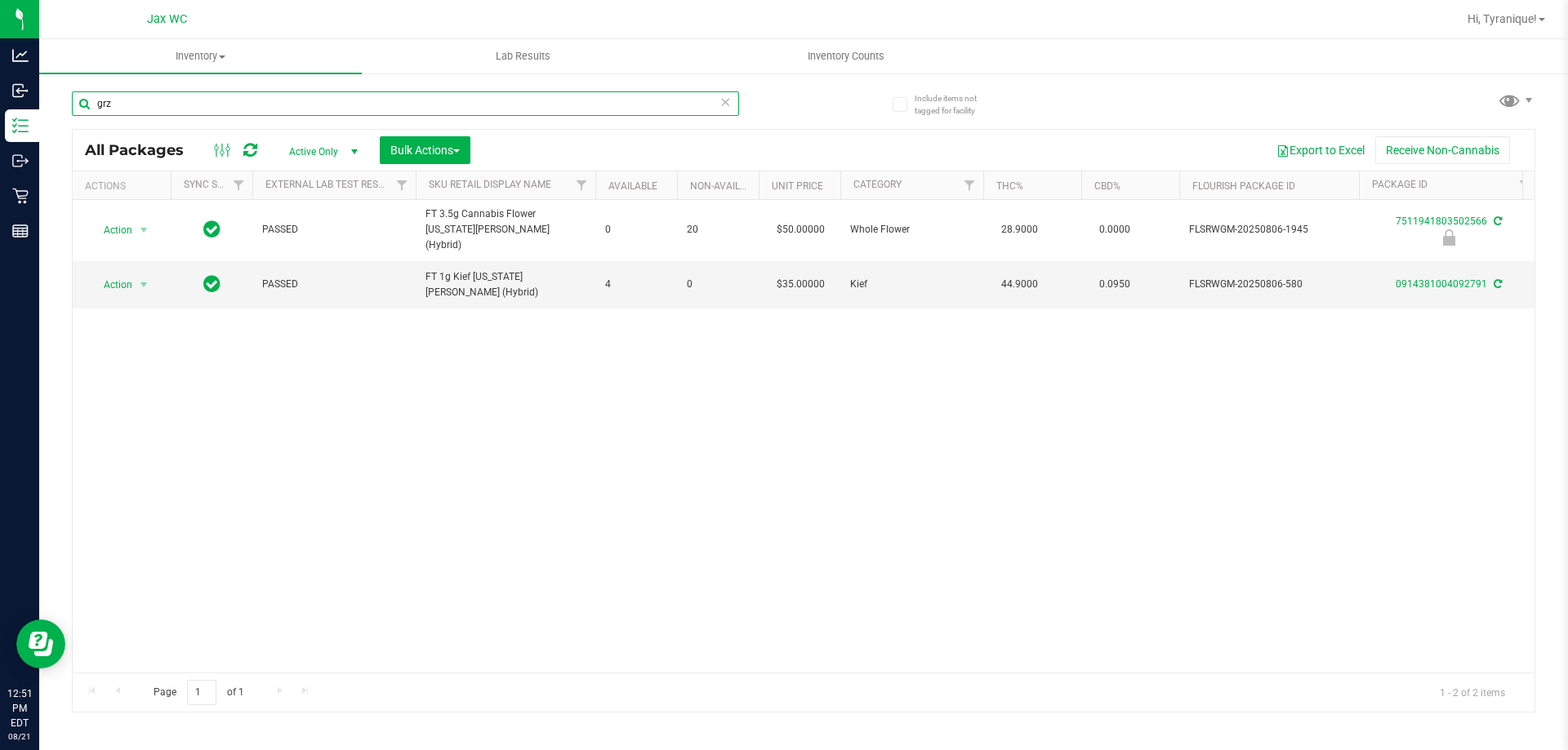
click at [273, 99] on input "grz" at bounding box center [405, 104] width 667 height 25
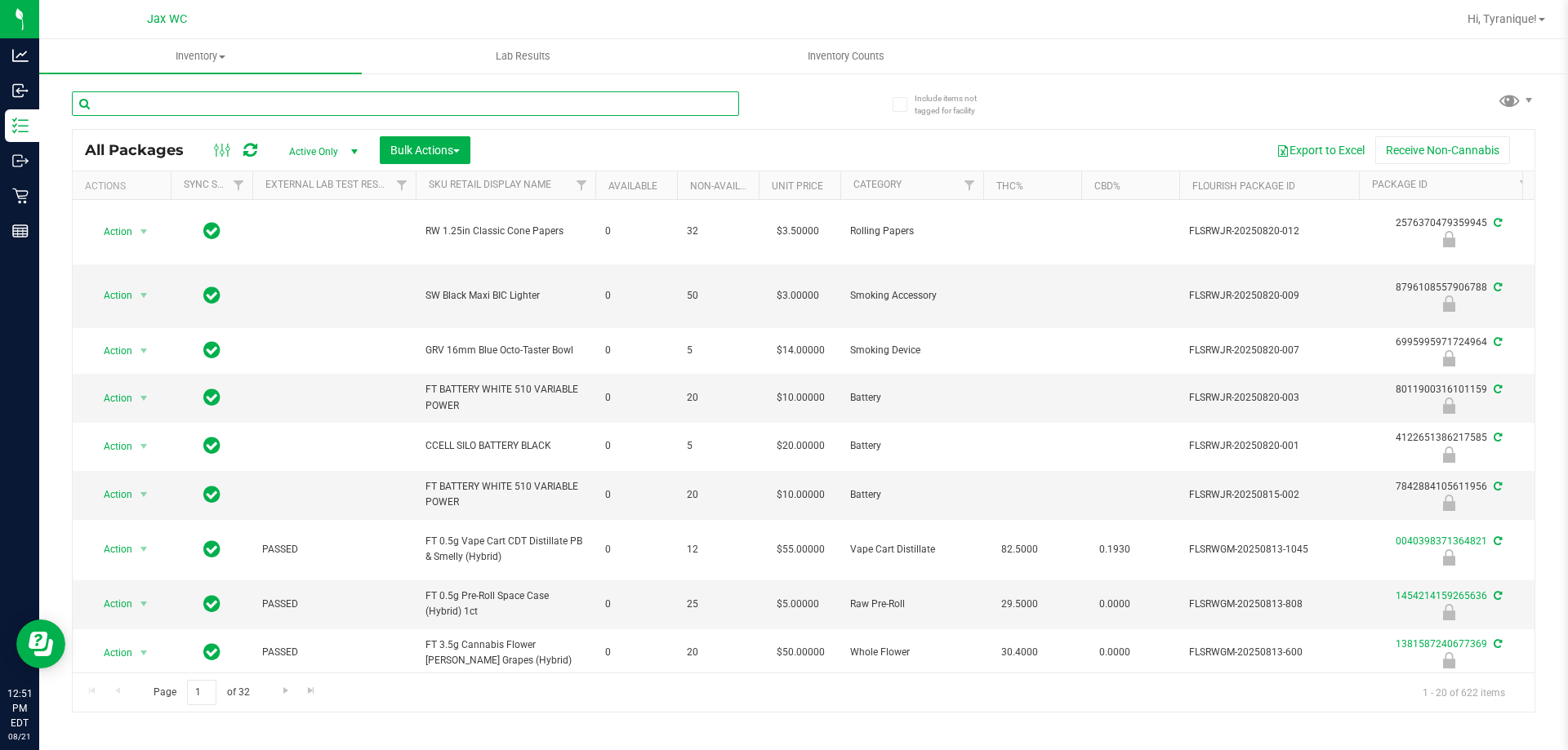
click at [329, 102] on input "text" at bounding box center [405, 104] width 667 height 25
type input "3342755667329225"
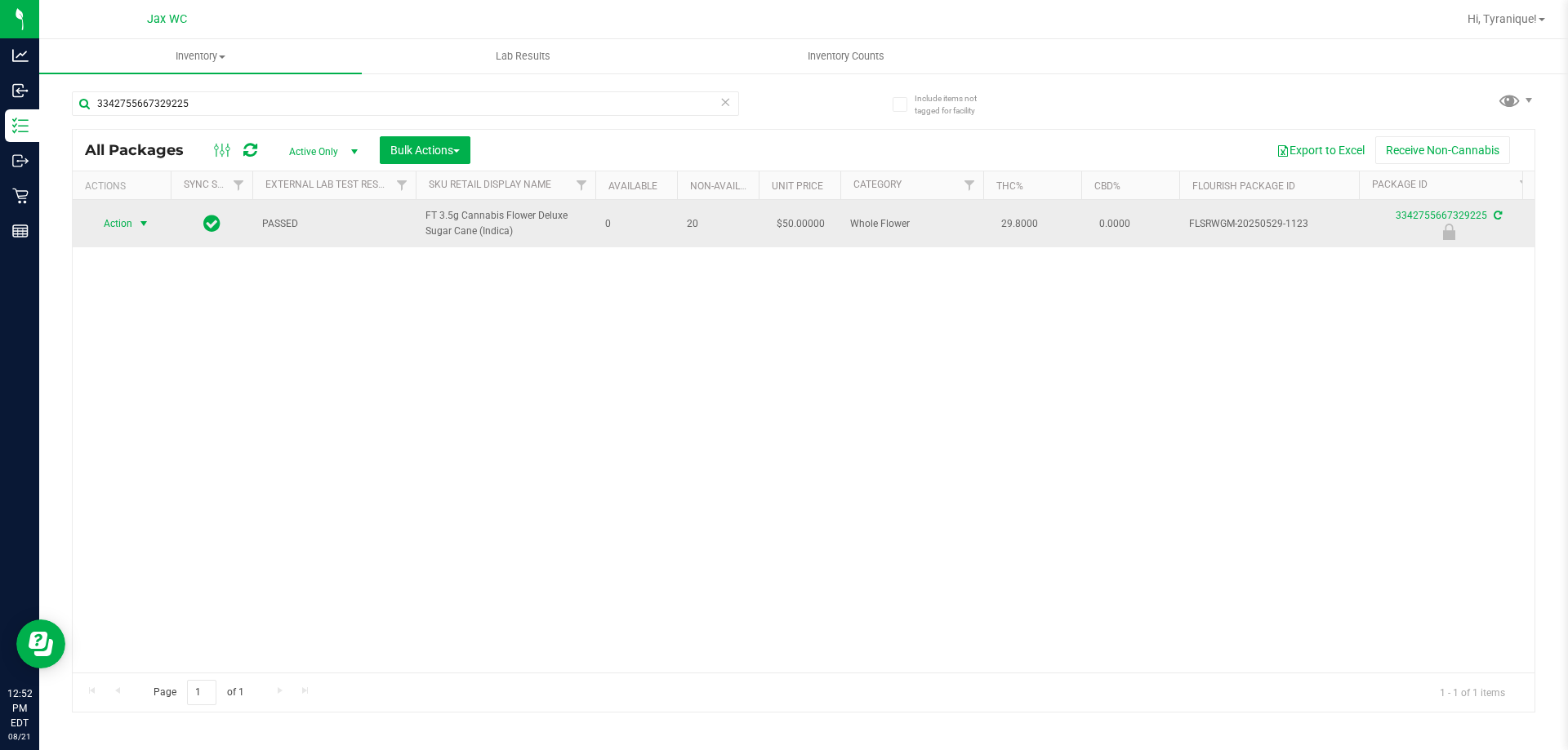
click at [137, 234] on span "select" at bounding box center [144, 224] width 20 height 23
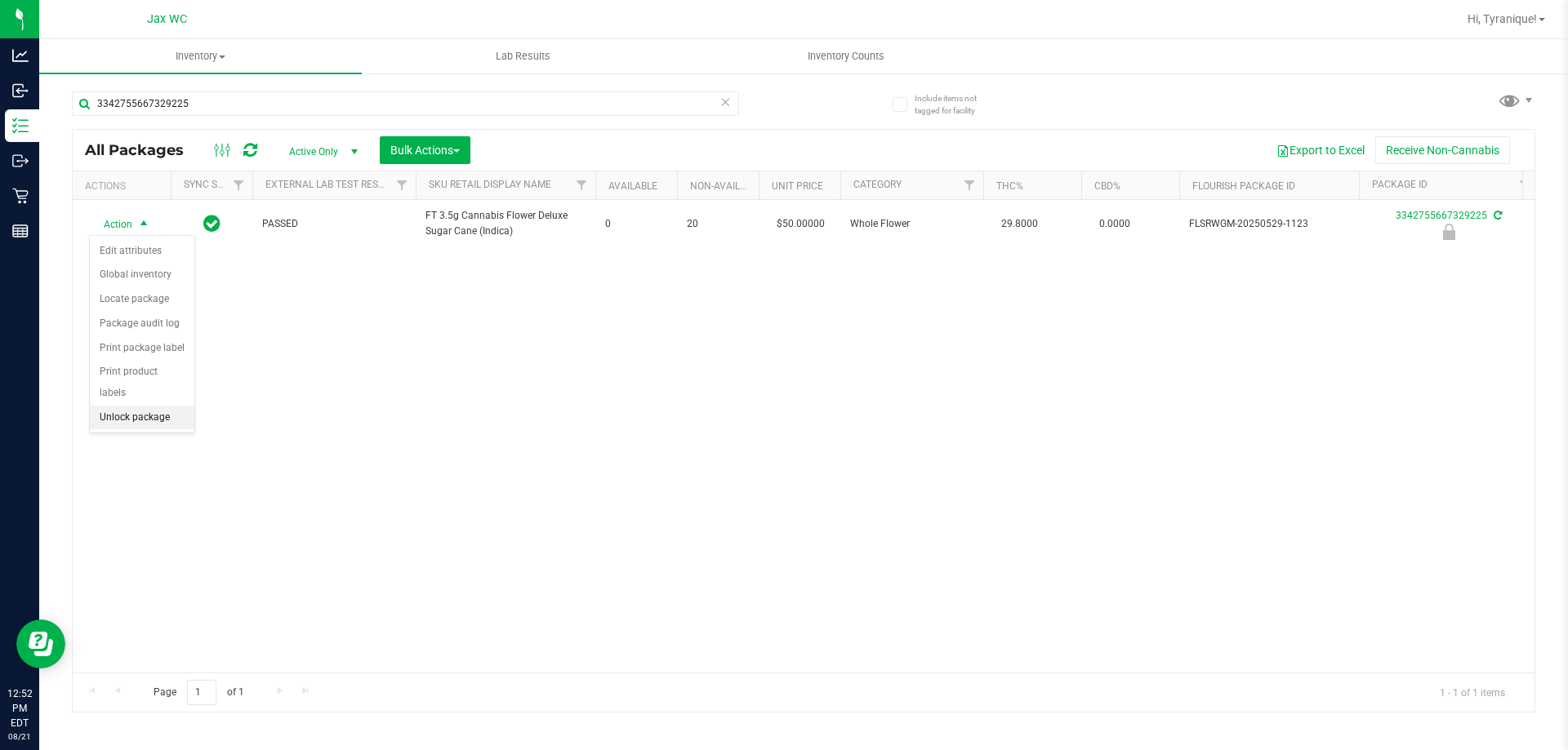
click at [161, 405] on li "Unlock package" at bounding box center [142, 417] width 105 height 25
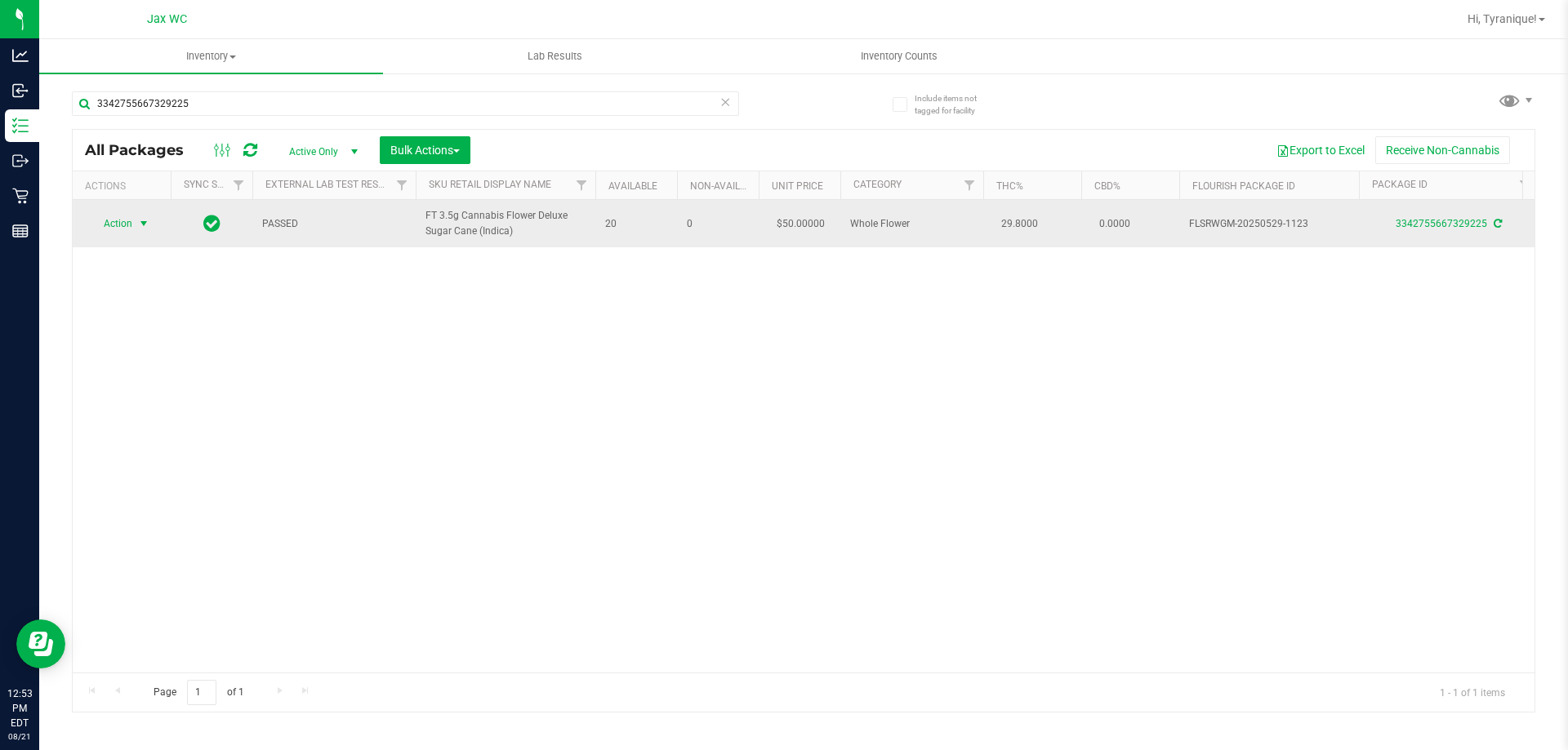
click at [136, 219] on span "select" at bounding box center [144, 224] width 20 height 23
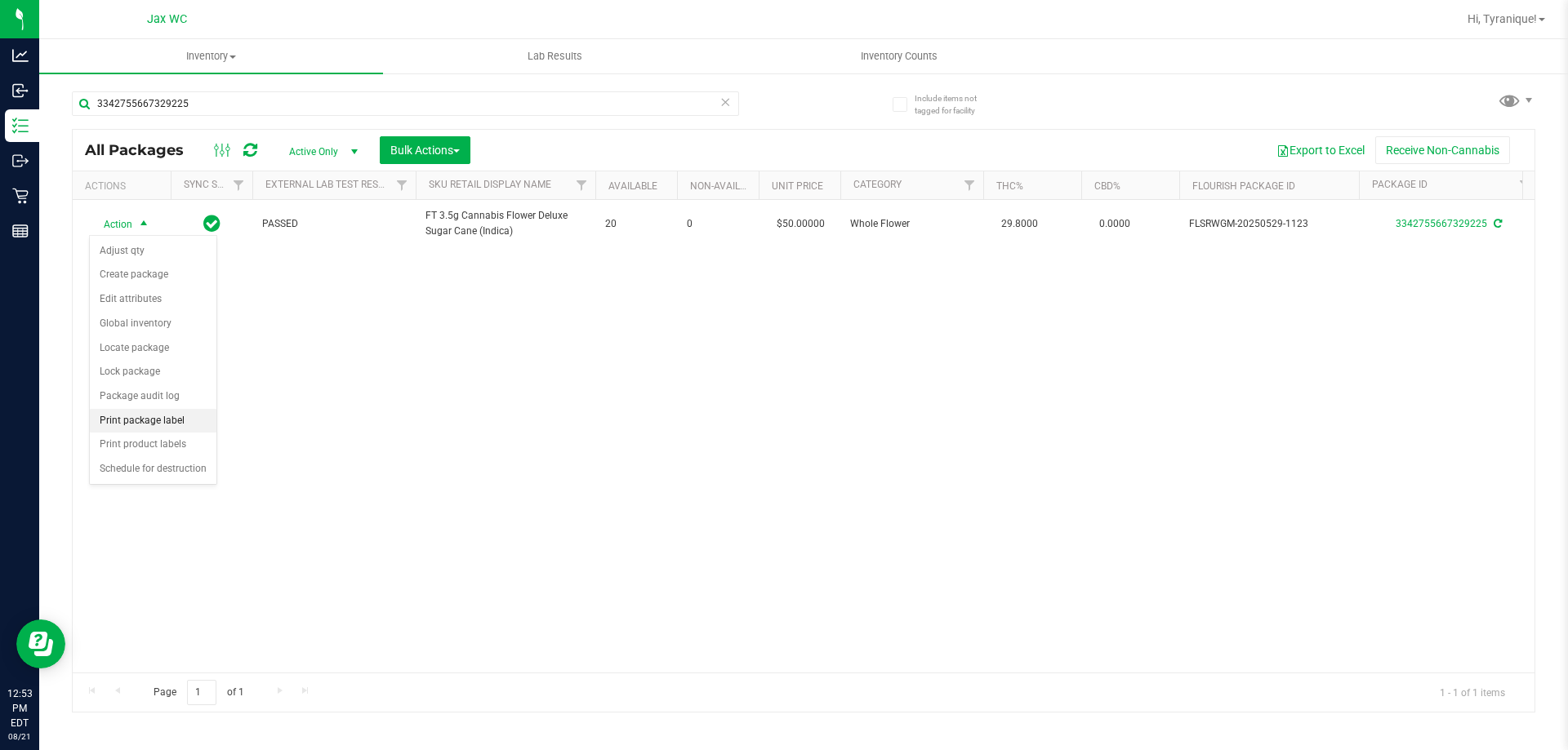
click at [193, 417] on li "Print package label" at bounding box center [153, 421] width 127 height 25
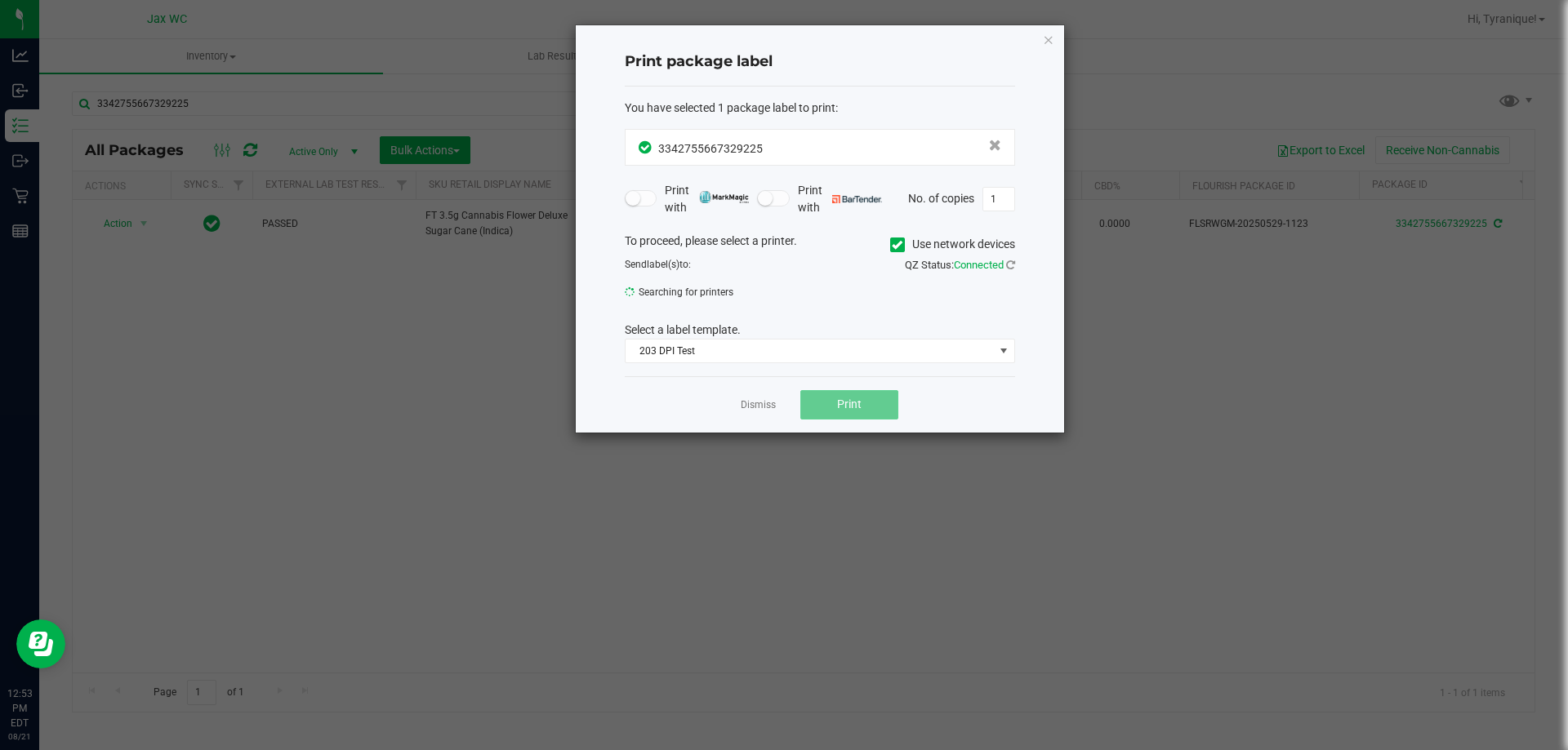
click at [826, 409] on button "Print" at bounding box center [849, 404] width 98 height 29
drag, startPoint x: 764, startPoint y: 395, endPoint x: 764, endPoint y: 419, distance: 24.0
click at [763, 396] on app-cancel-button "Dismiss" at bounding box center [758, 404] width 35 height 17
click at [764, 419] on div "Dismiss Print" at bounding box center [819, 404] width 390 height 56
click at [759, 404] on link "Dismiss" at bounding box center [758, 404] width 35 height 14
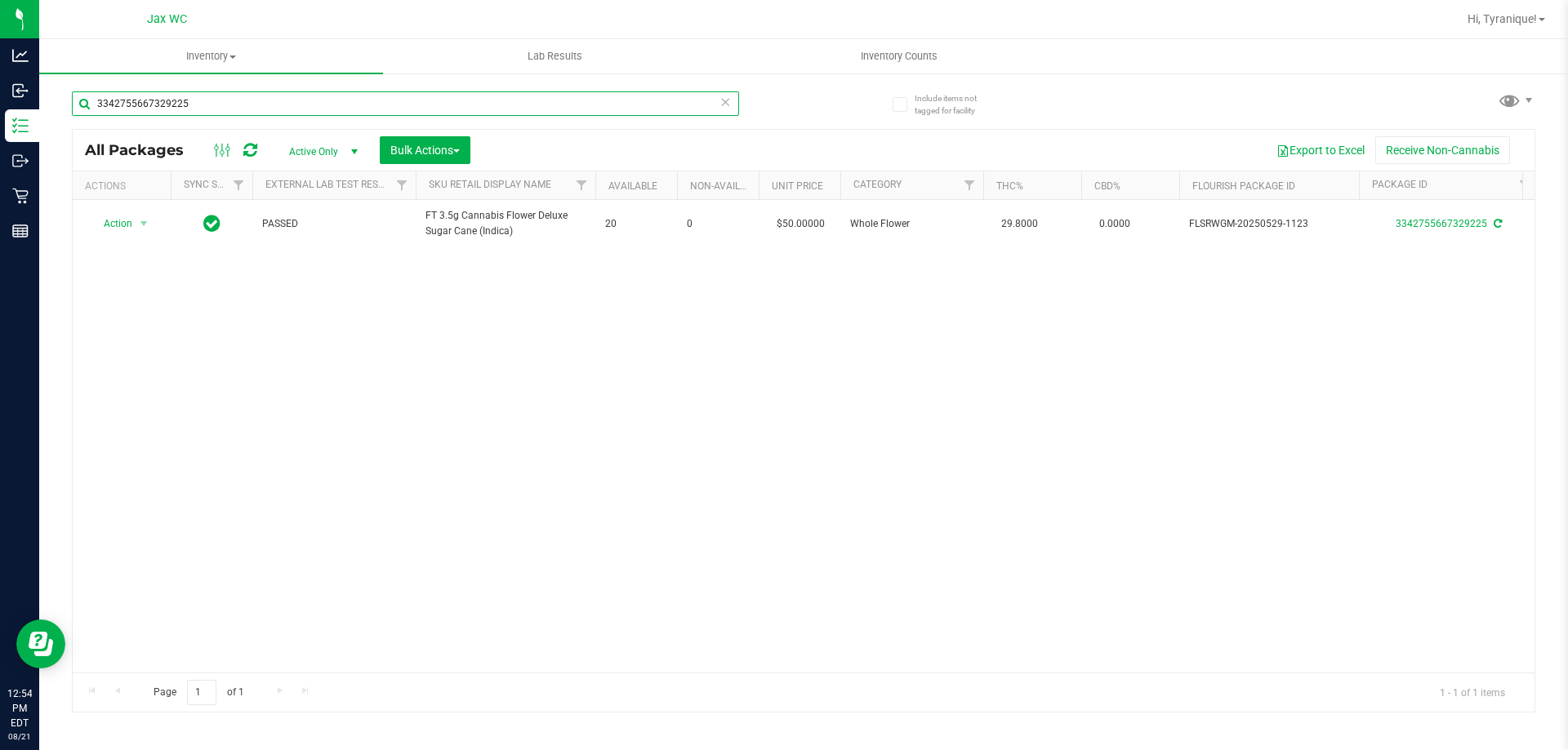
click at [397, 100] on input "3342755667329225" at bounding box center [405, 104] width 667 height 25
click at [397, 107] on input "3342755667329225" at bounding box center [405, 104] width 667 height 25
type input "7511941803502566"
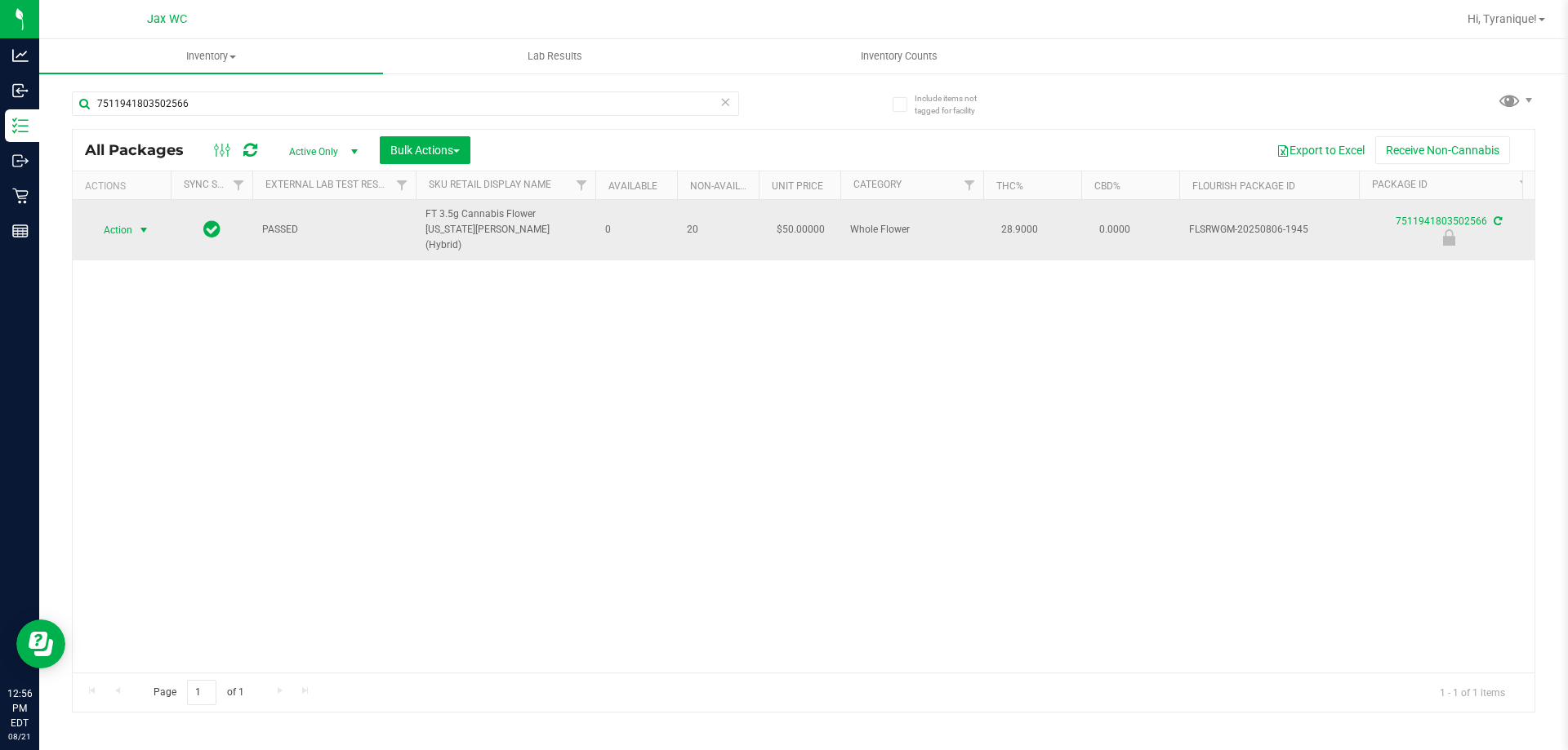
click at [110, 219] on span "Action" at bounding box center [111, 230] width 44 height 23
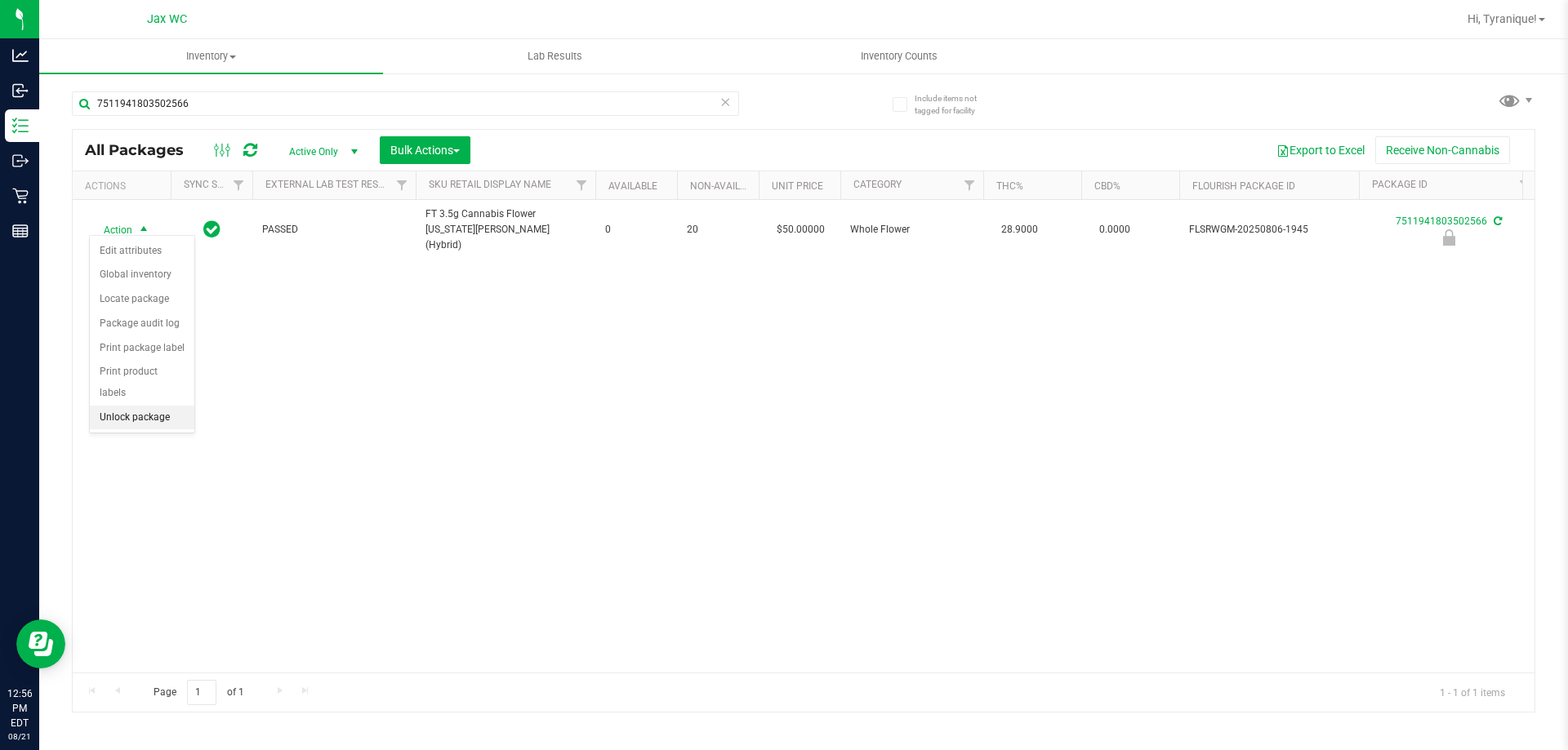
click at [156, 405] on li "Unlock package" at bounding box center [142, 417] width 105 height 25
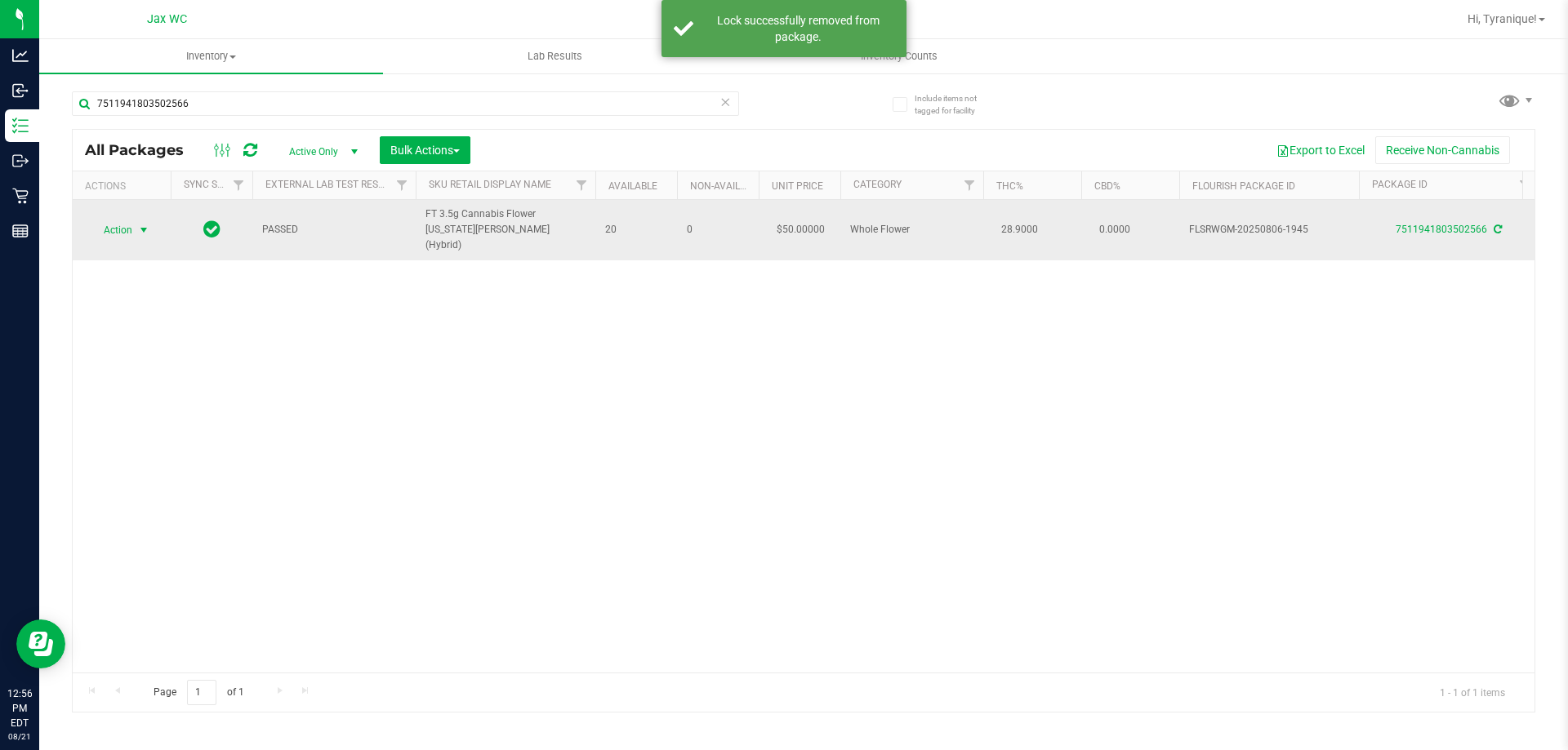
click at [110, 219] on span "Action" at bounding box center [111, 230] width 44 height 23
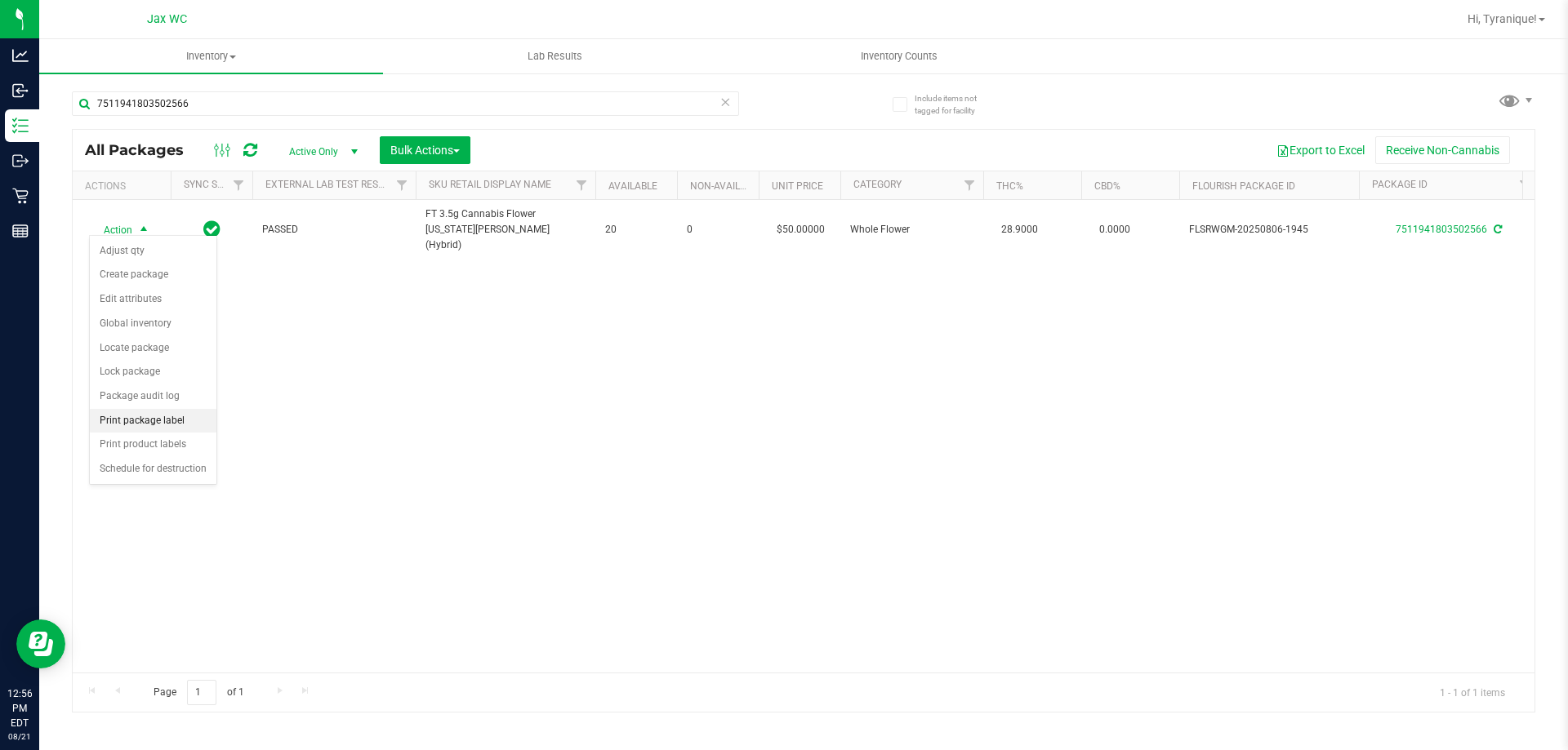
click at [179, 412] on li "Print package label" at bounding box center [153, 421] width 127 height 25
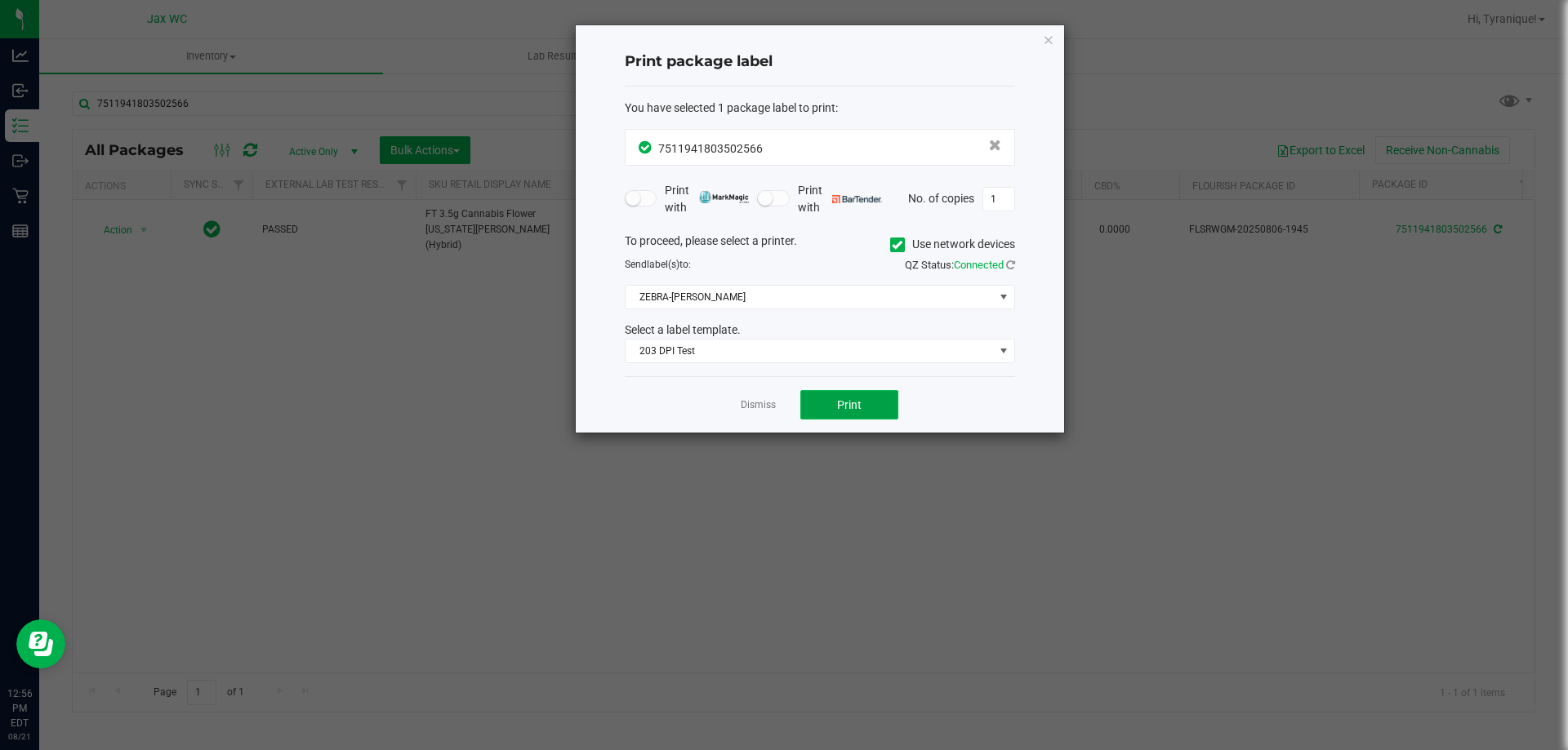
click at [837, 396] on button "Print" at bounding box center [849, 404] width 98 height 29
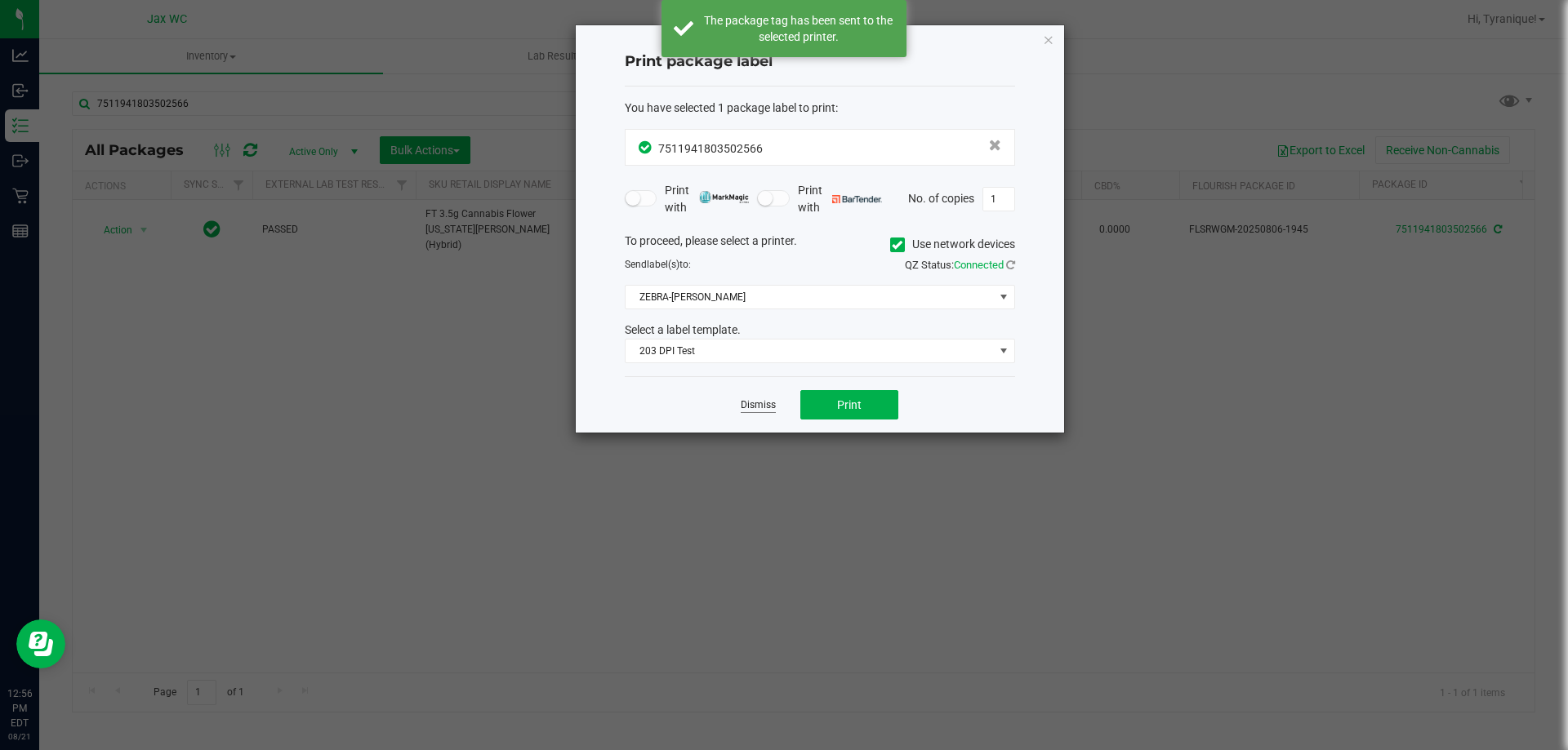
click at [770, 400] on link "Dismiss" at bounding box center [758, 404] width 35 height 14
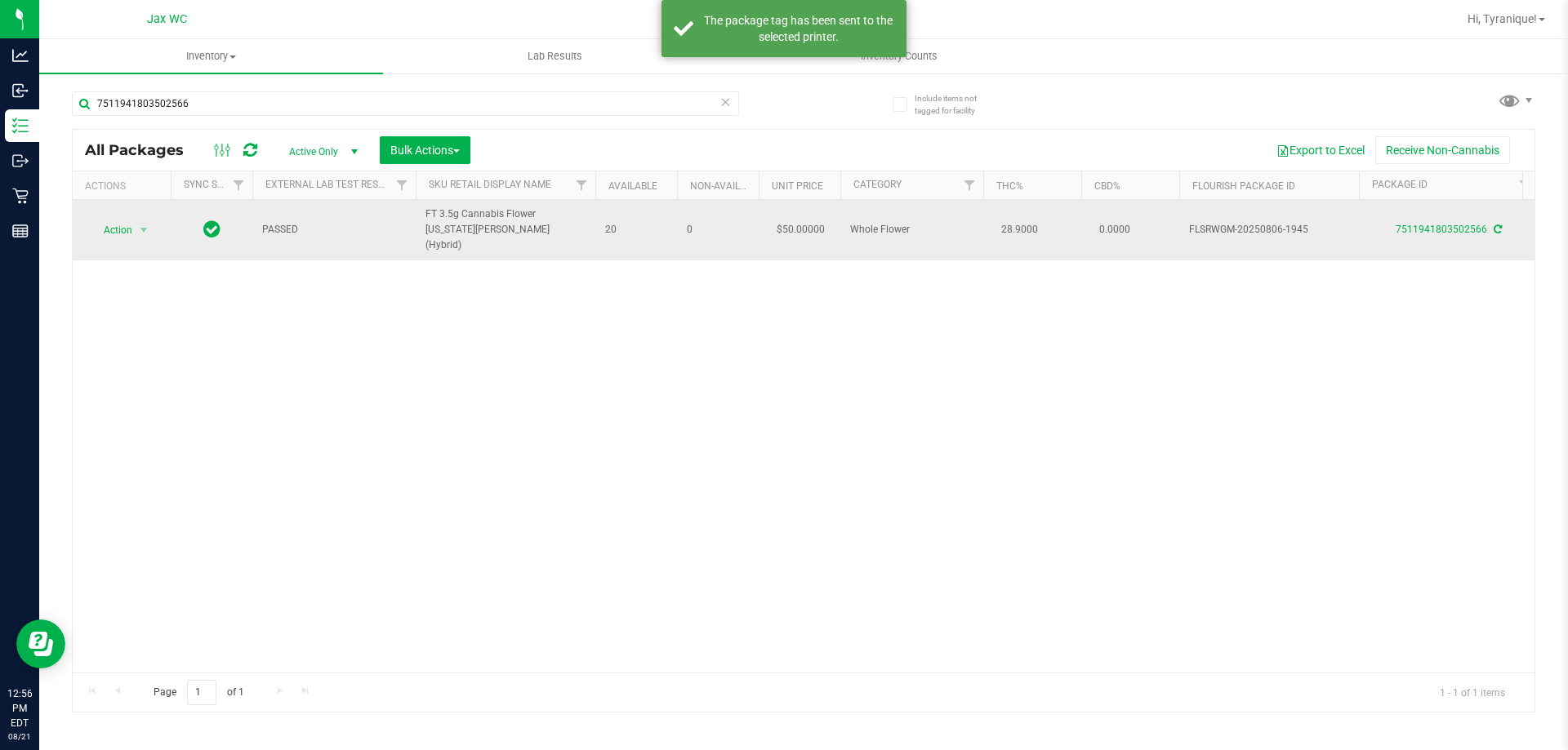
click at [535, 235] on span "FT 3.5g Cannabis Flower Georgia Runtz (Hybrid)" at bounding box center [505, 230] width 160 height 47
copy tr "FT 3.5g Cannabis Flower Georgia Runtz (Hybrid)"
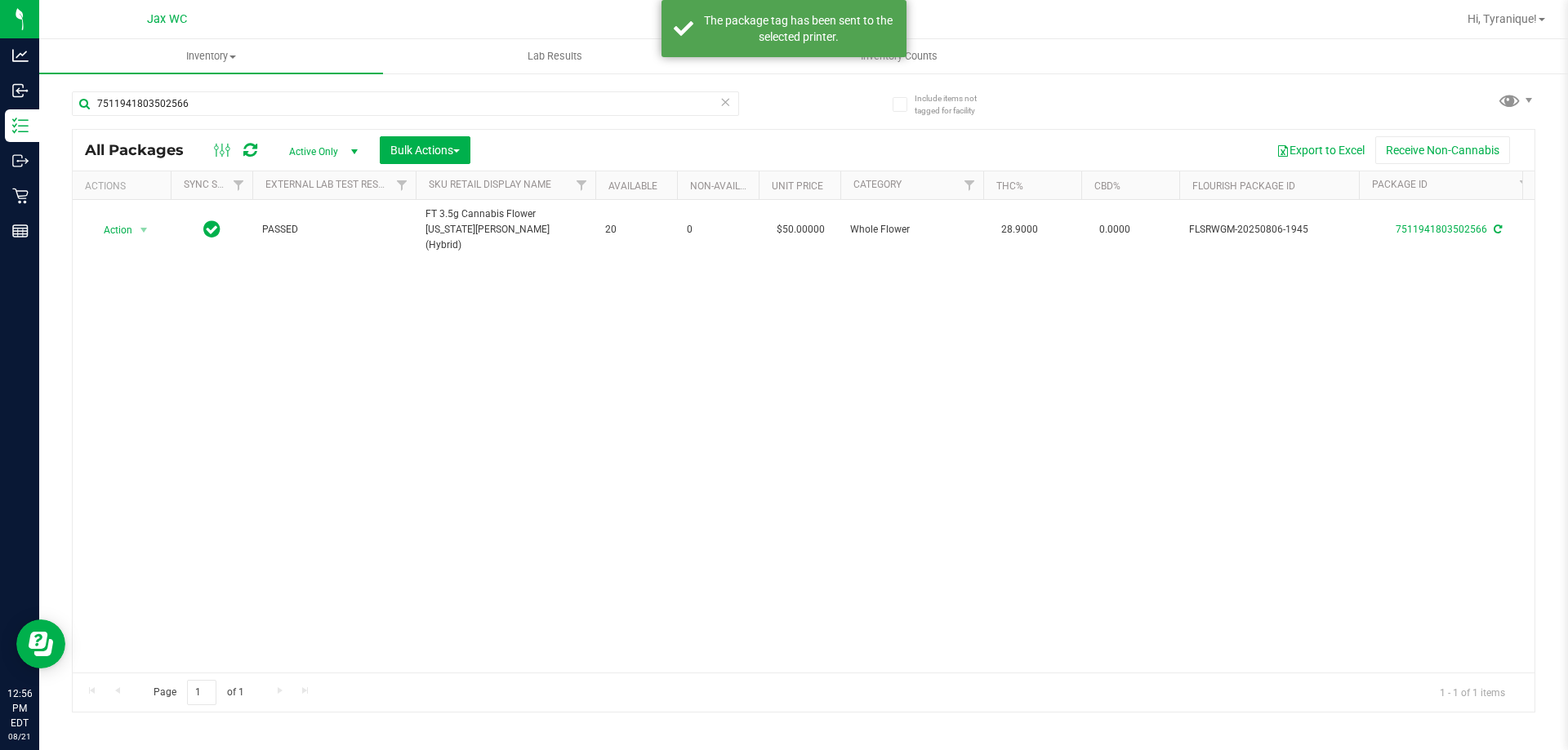
drag, startPoint x: 705, startPoint y: 429, endPoint x: 561, endPoint y: 313, distance: 184.9
click at [698, 426] on div "Action Action Adjust qty Create package Edit attributes Global inventory Locate…" at bounding box center [804, 436] width 1462 height 472
click at [728, 100] on icon at bounding box center [725, 101] width 11 height 20
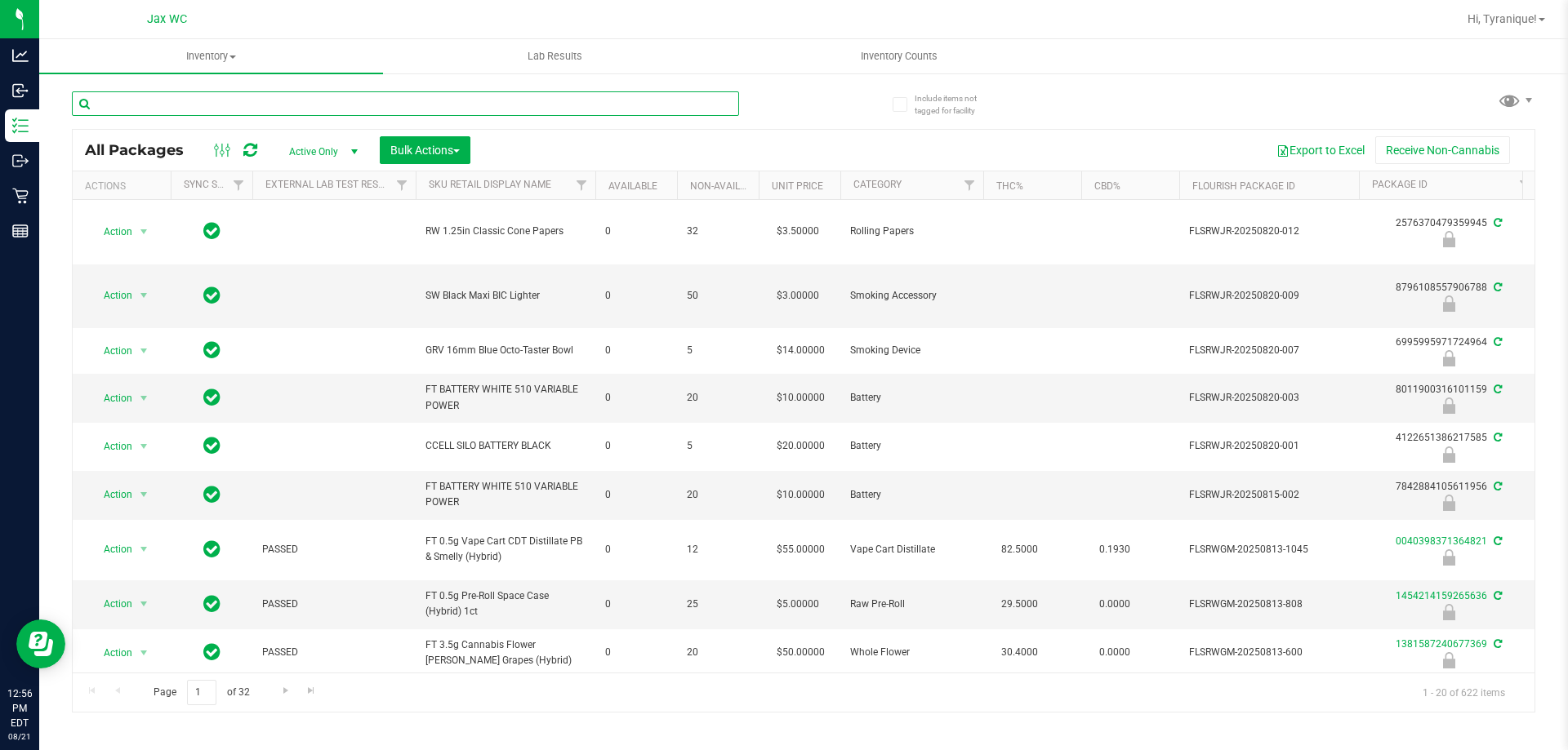
click at [602, 106] on input "text" at bounding box center [405, 104] width 667 height 25
paste input "FT 3.5g Cannabis Flower Georgia Runtz (Hybrid)"
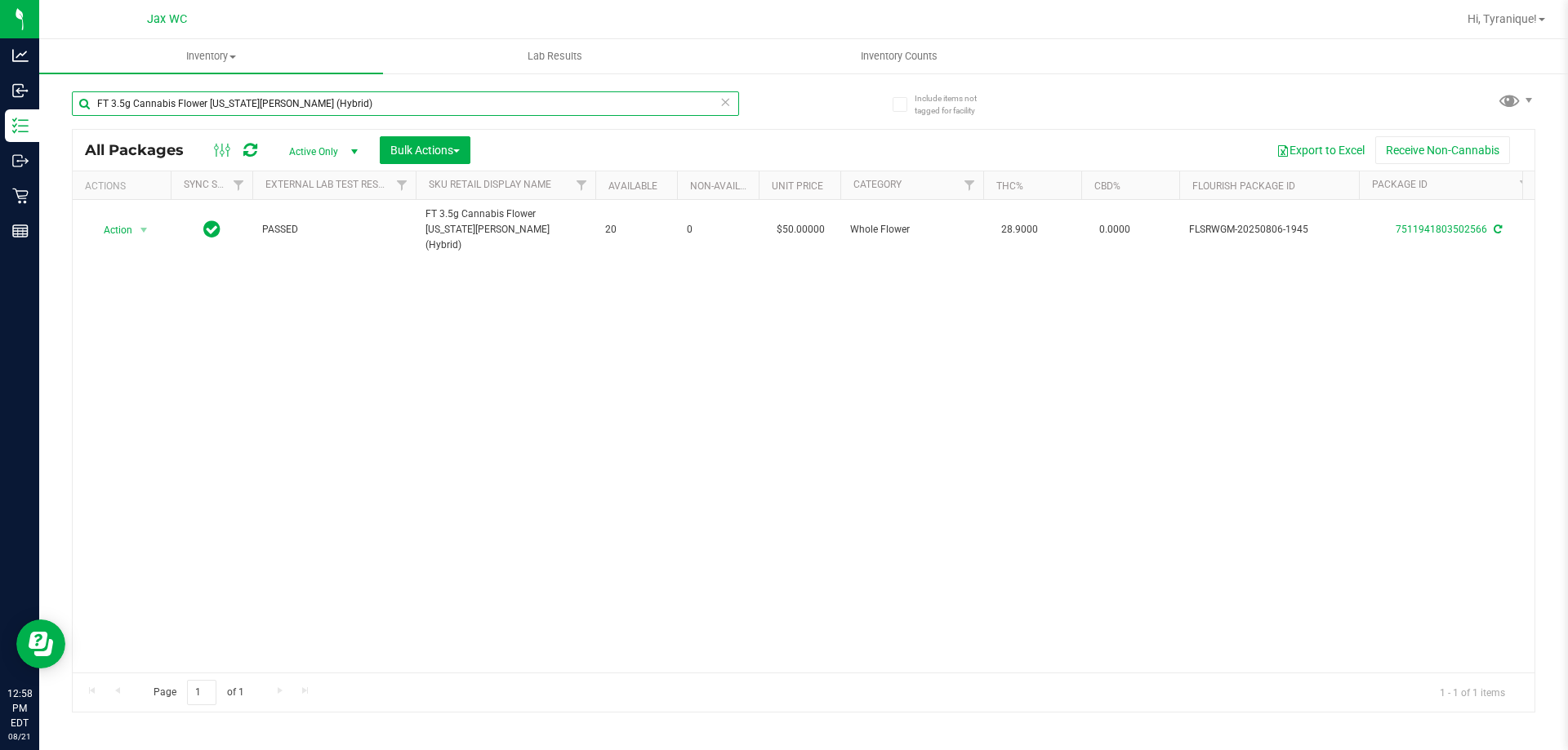
click at [608, 111] on input "FT 3.5g Cannabis Flower Georgia Runtz (Hybrid)" at bounding box center [405, 104] width 667 height 25
click at [607, 109] on input "FT 3.5g Cannabis Flower Georgia Runtz (Hybrid)" at bounding box center [405, 104] width 667 height 25
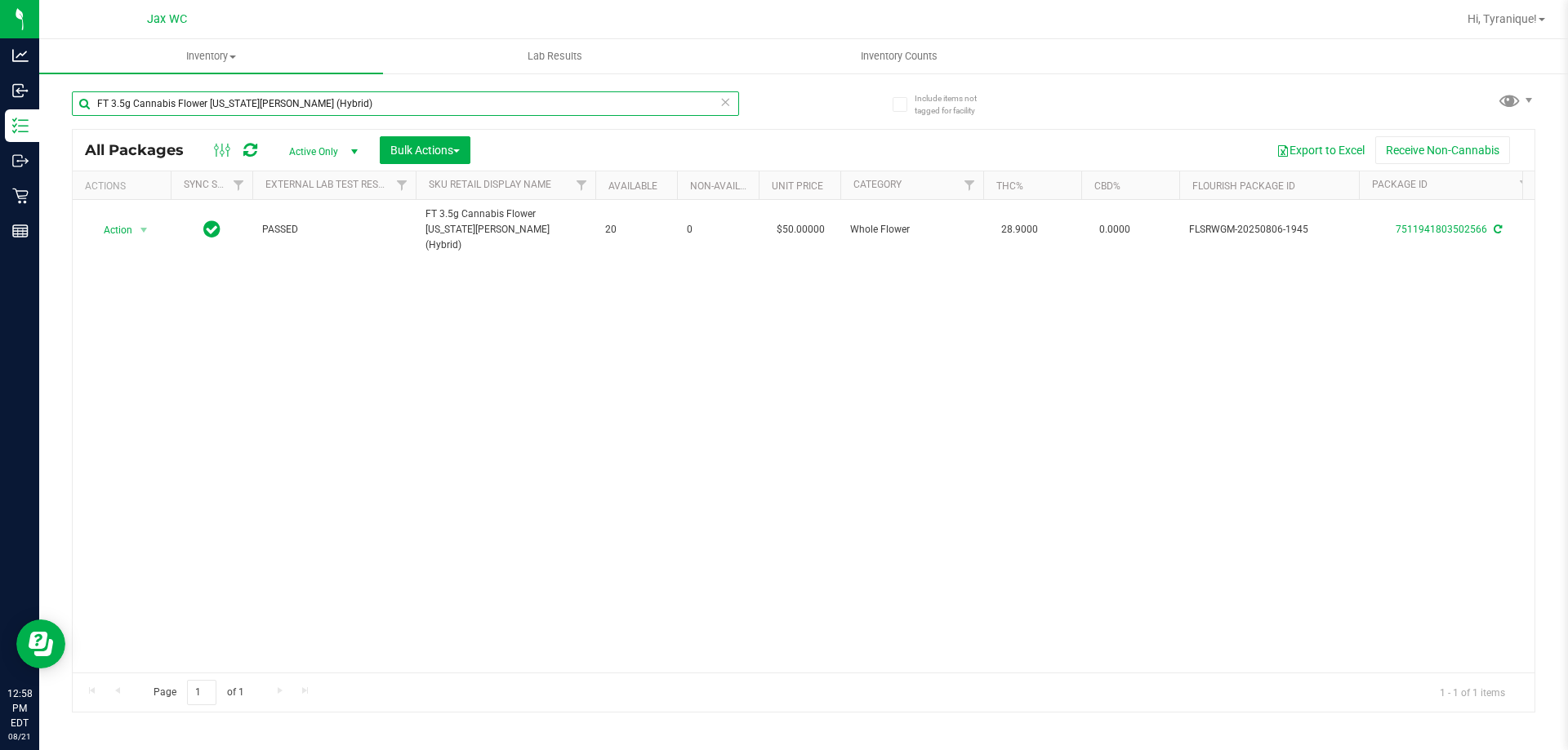
click at [619, 102] on input "FT 3.5g Cannabis Flower Georgia Runtz (Hybrid)" at bounding box center [405, 104] width 667 height 25
type input "1381587240677369"
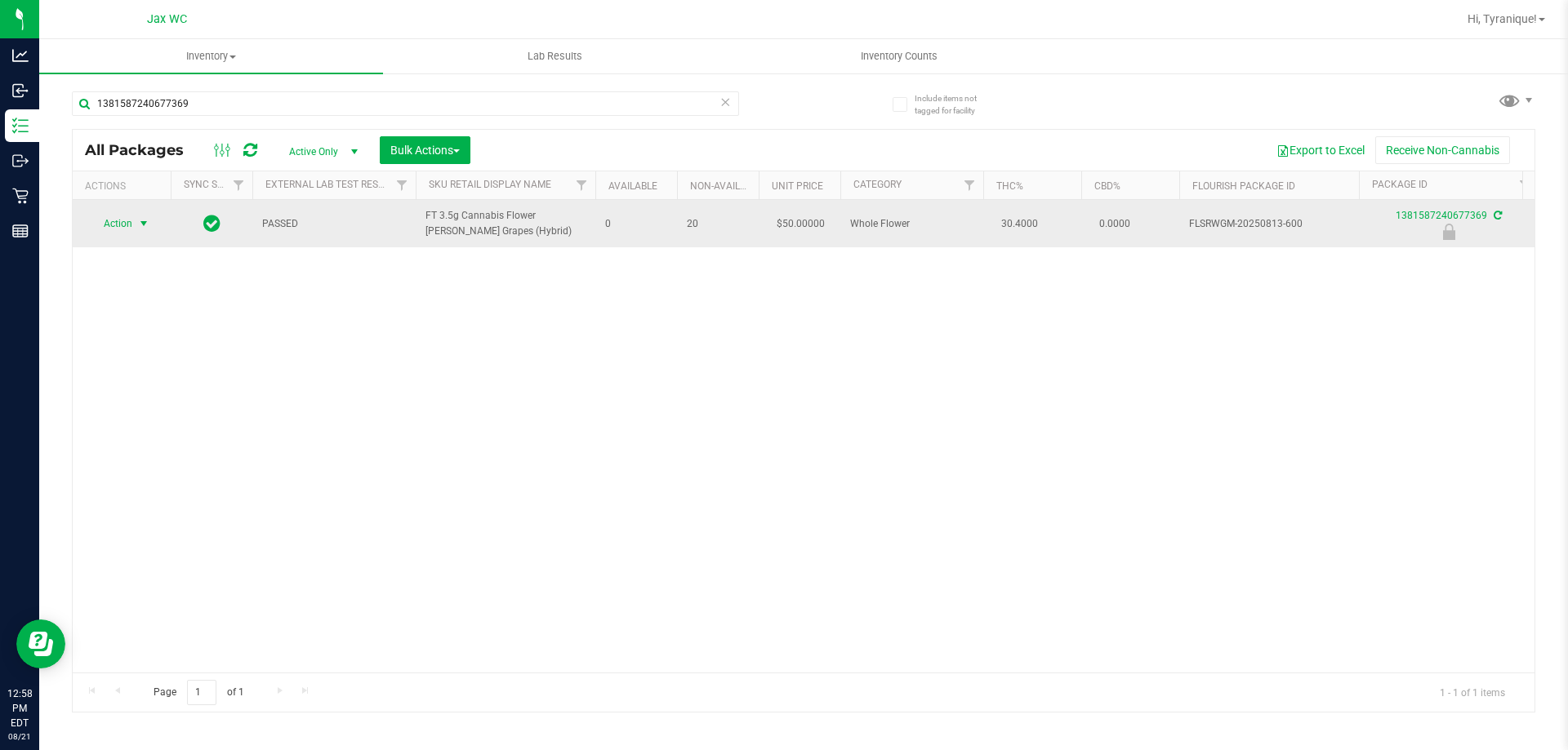
click at [135, 218] on span "select" at bounding box center [144, 224] width 20 height 23
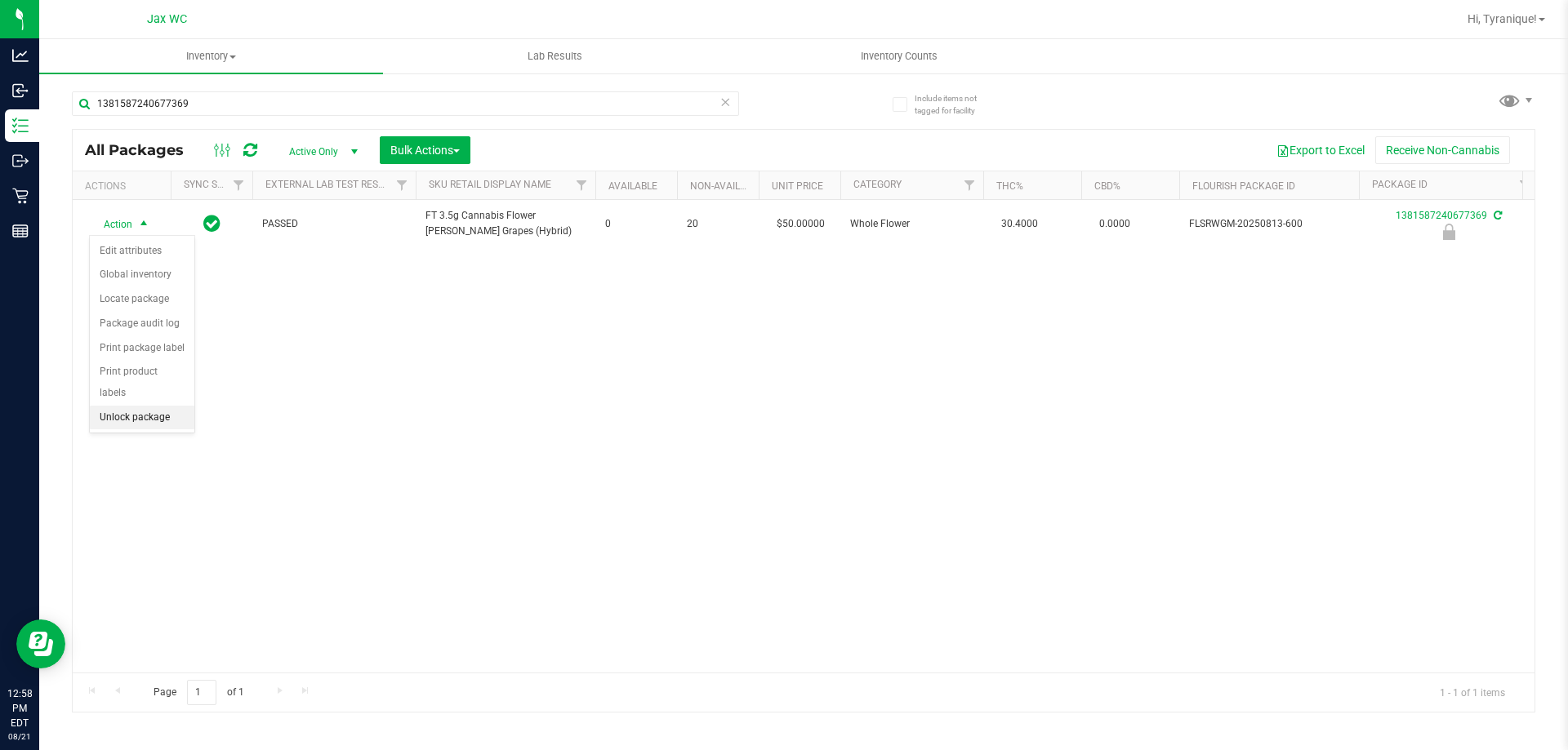
click at [153, 405] on li "Unlock package" at bounding box center [142, 417] width 105 height 25
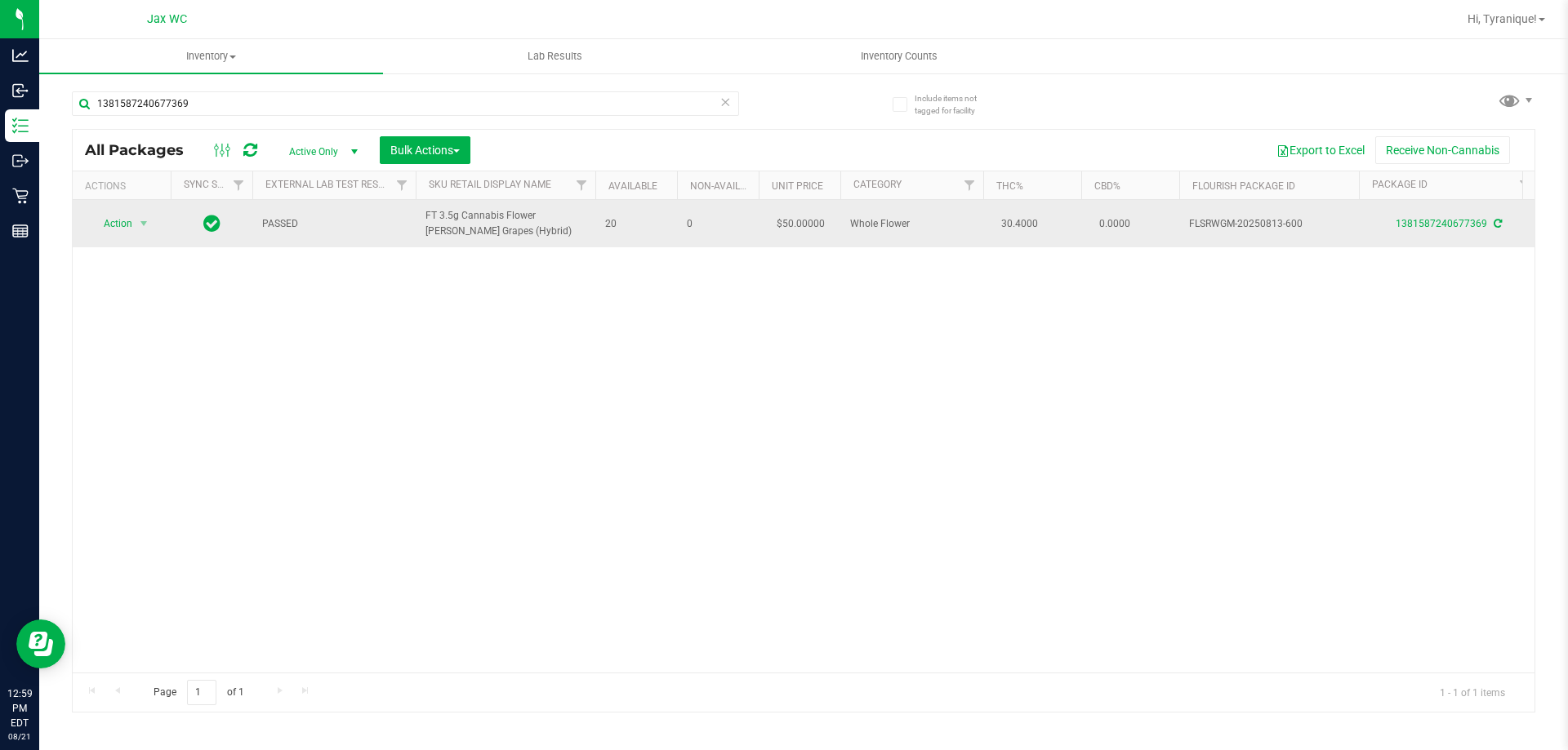
click at [422, 226] on td "FT 3.5g Cannabis Flower Gaspar's Grapes (Hybrid)" at bounding box center [505, 224] width 180 height 47
copy tr "FT 3.5g Cannabis Flower Gaspar's Grapes (Hybrid)"
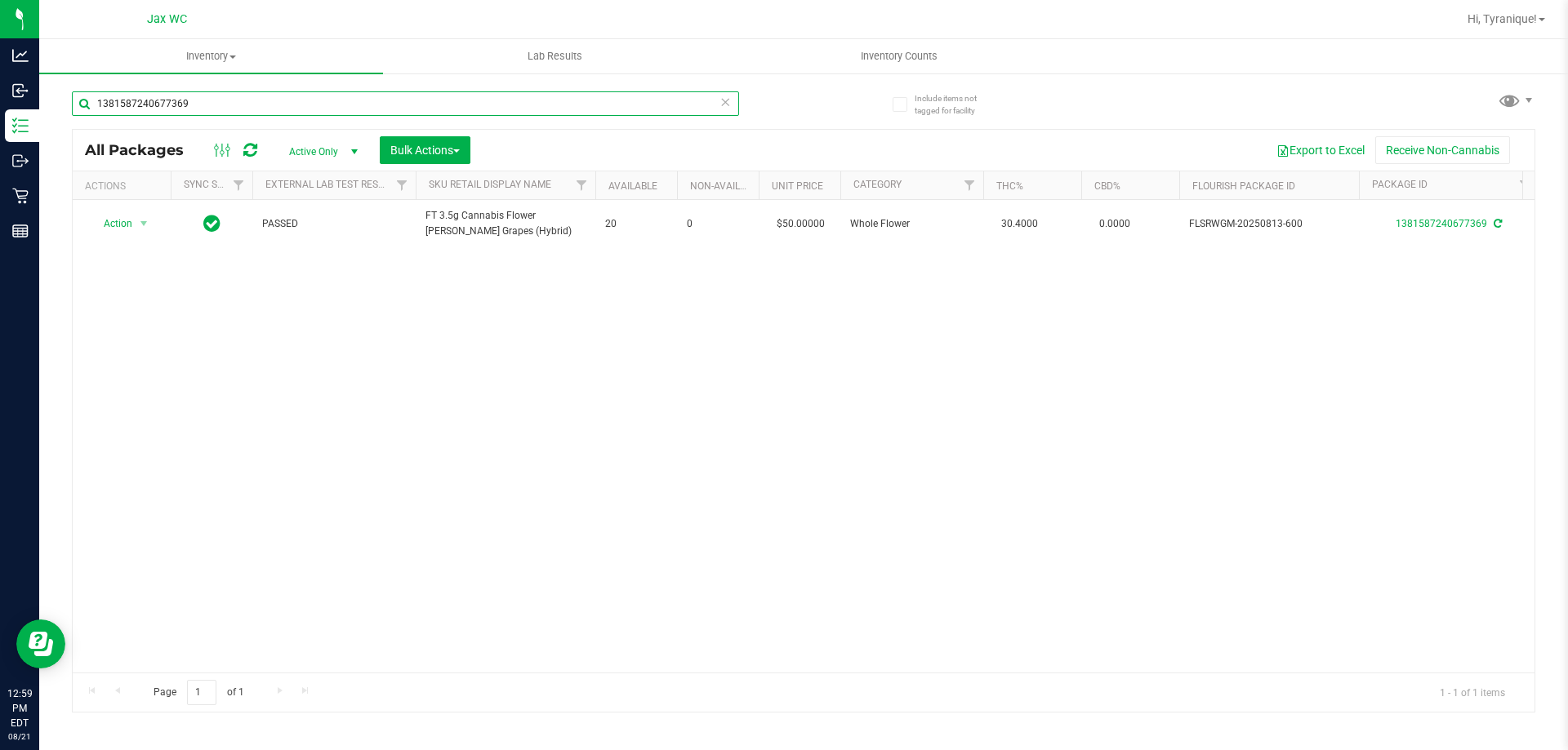
click at [355, 109] on input "1381587240677369" at bounding box center [405, 104] width 667 height 25
paste input "FT 3.5g Cannabis Flower Gaspar's Grapes (Hybrid)"
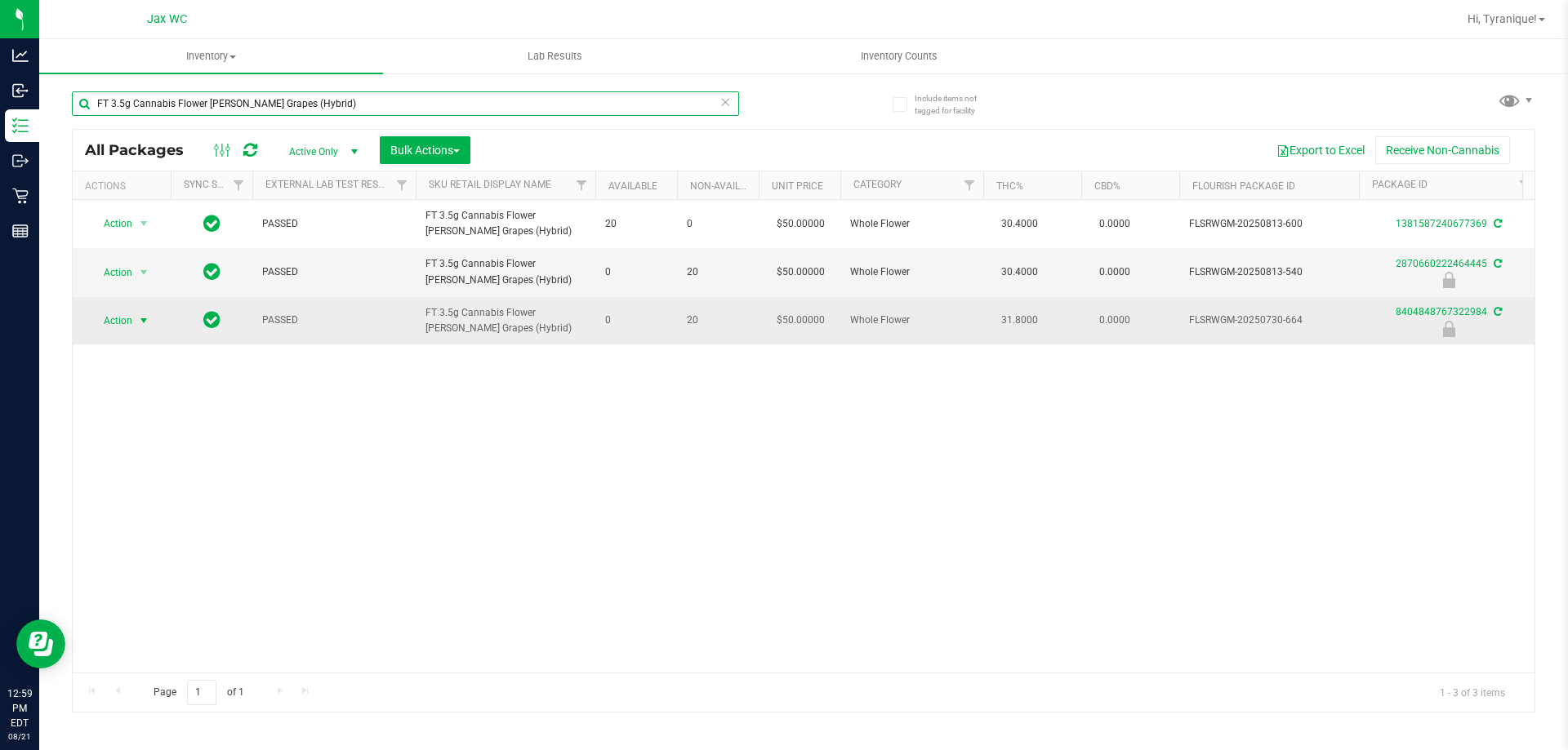
type input "FT 3.5g Cannabis Flower Gaspar's Grapes (Hybrid)"
click at [145, 319] on span "select" at bounding box center [144, 321] width 13 height 13
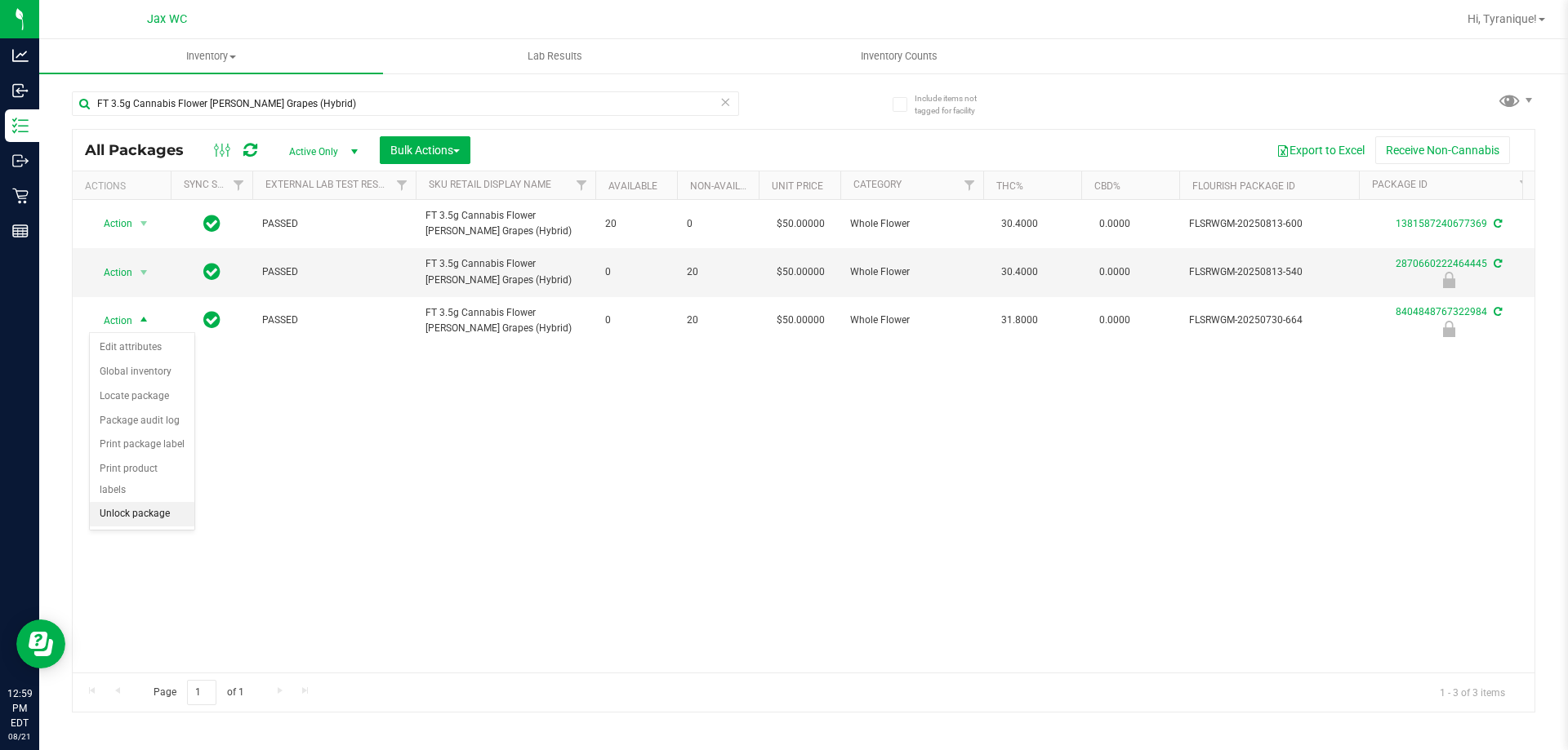
click at [150, 502] on li "Unlock package" at bounding box center [142, 514] width 105 height 25
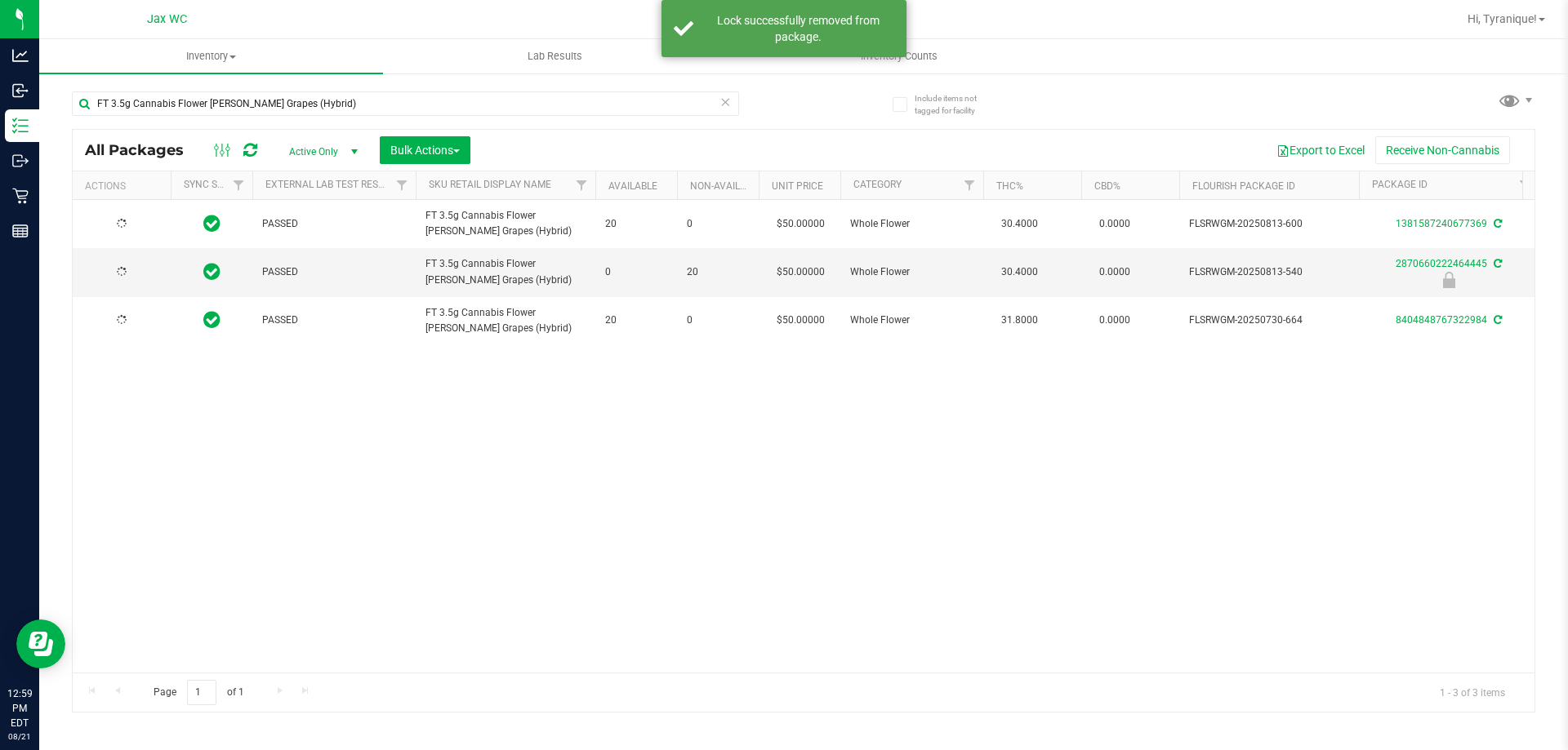
click at [127, 315] on div at bounding box center [122, 320] width 78 height 16
click at [121, 324] on span "Action" at bounding box center [111, 321] width 44 height 23
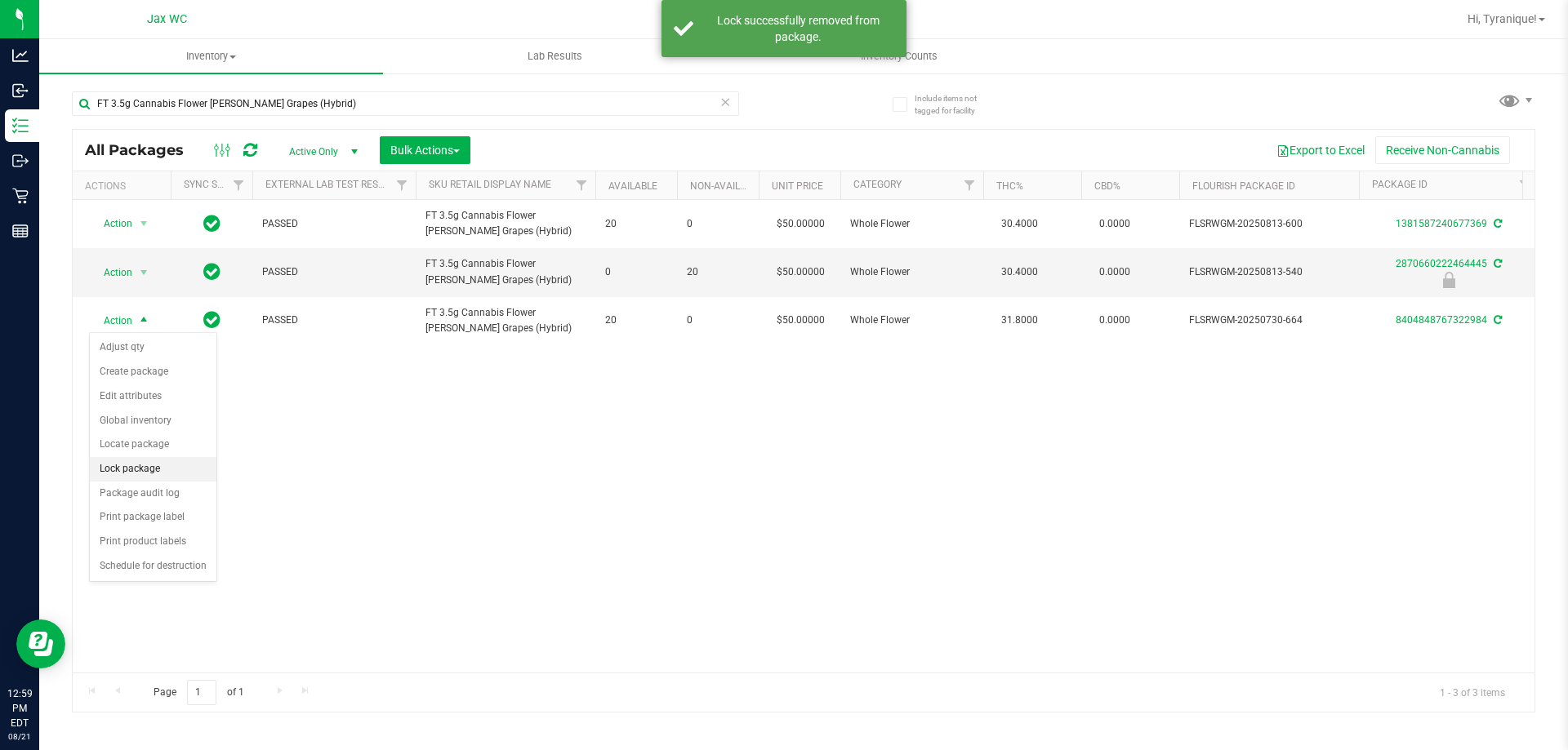
click at [161, 469] on li "Lock package" at bounding box center [153, 469] width 127 height 25
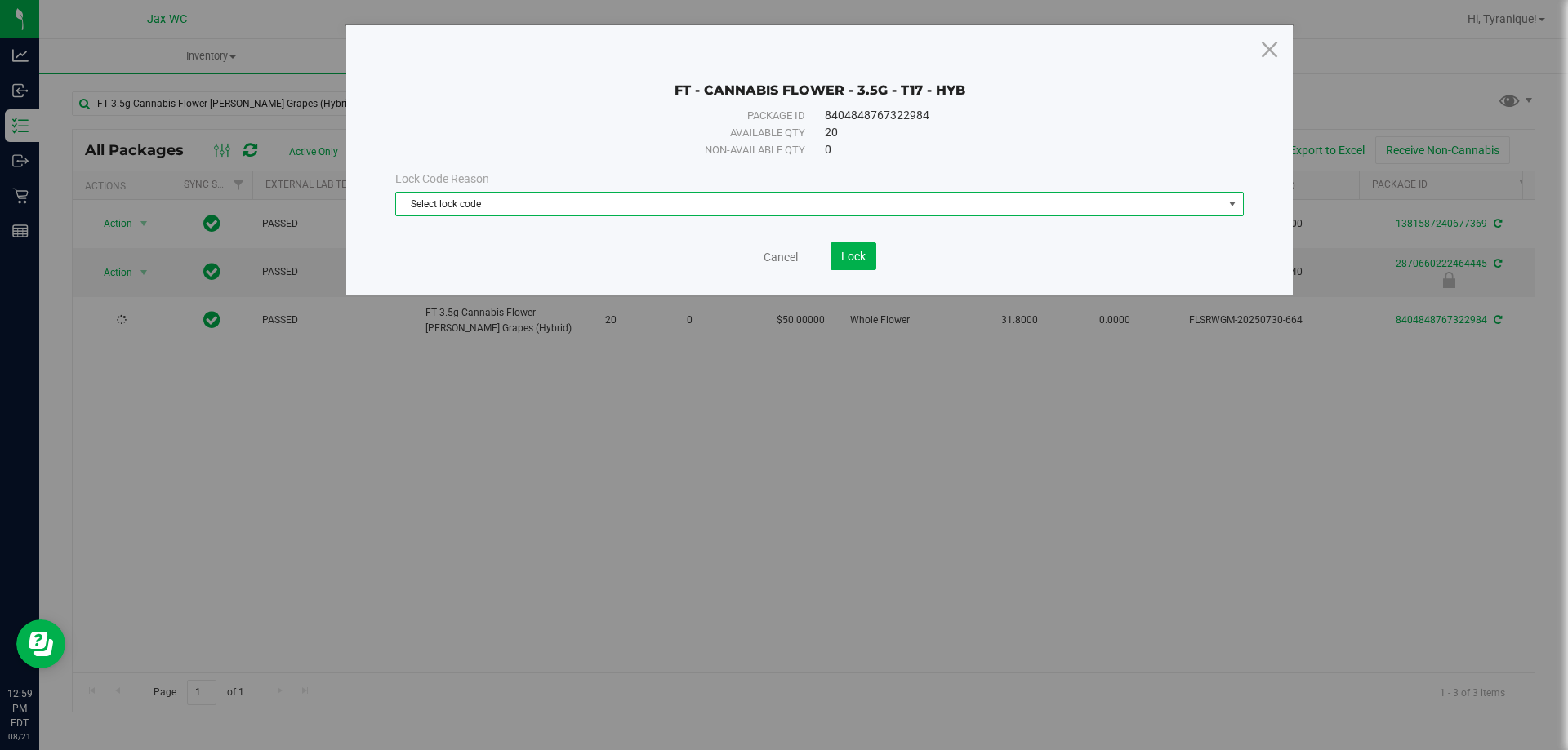
click at [580, 204] on span "Select lock code" at bounding box center [809, 204] width 827 height 23
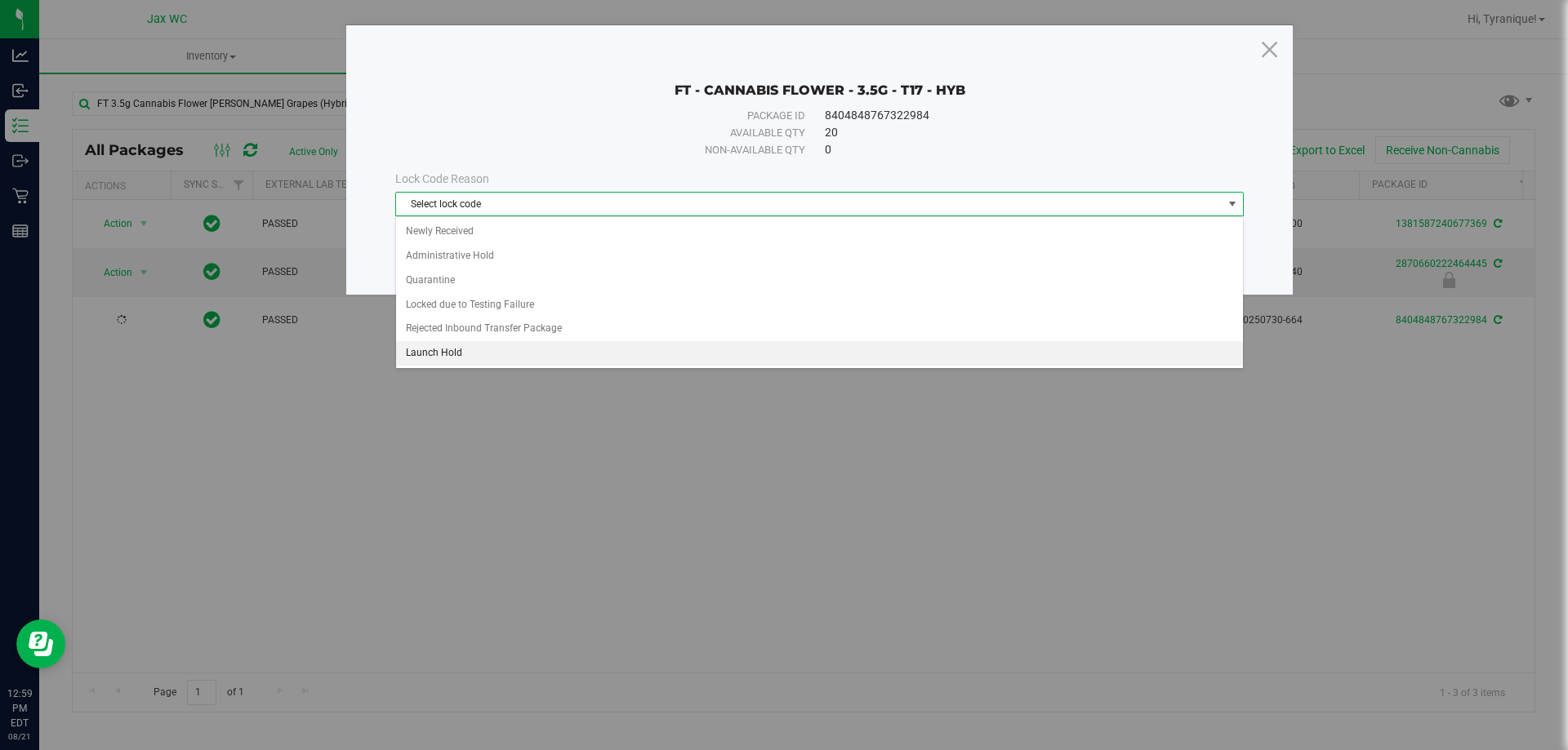
click at [460, 355] on li "Launch Hold" at bounding box center [819, 353] width 847 height 25
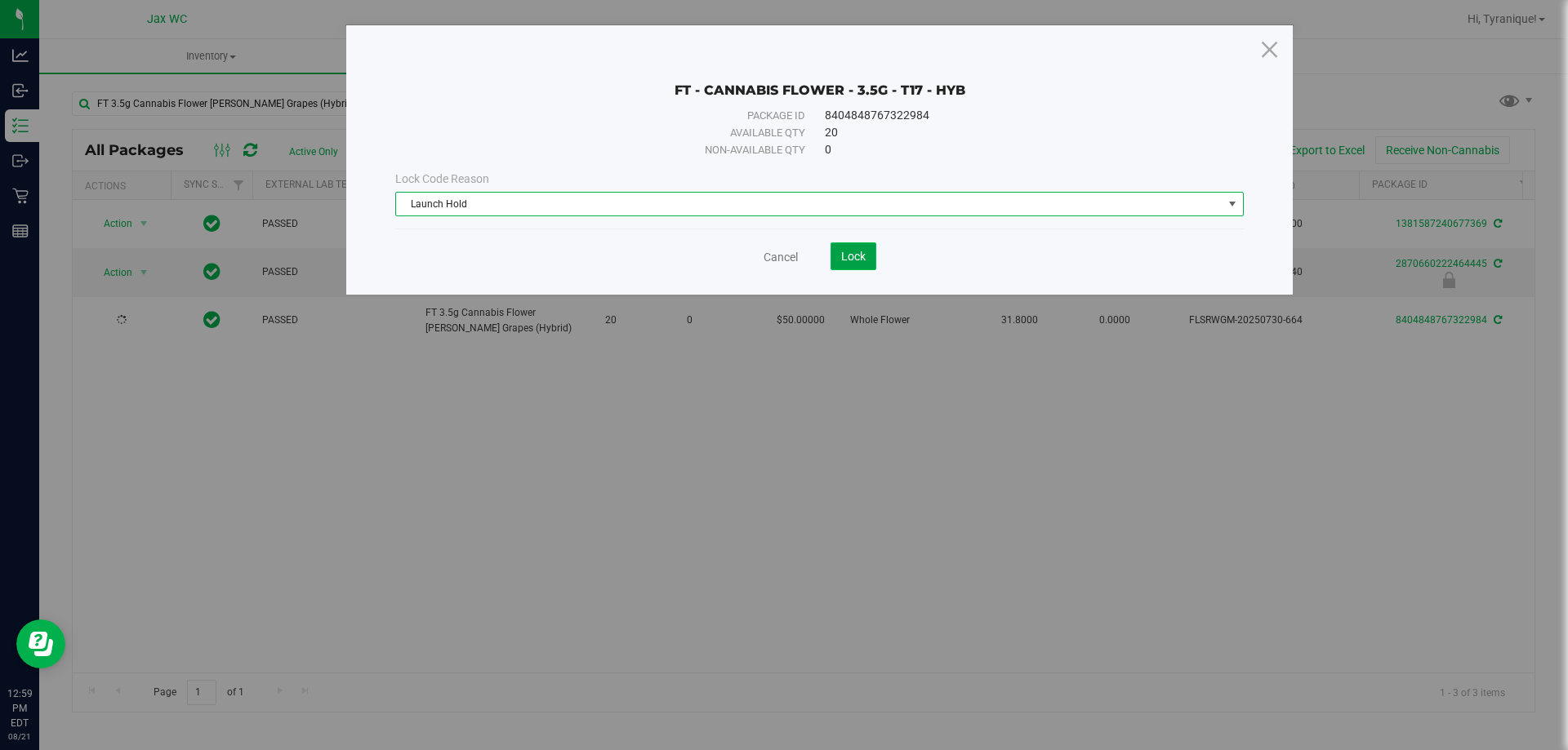
click at [843, 253] on span "Lock" at bounding box center [853, 257] width 25 height 13
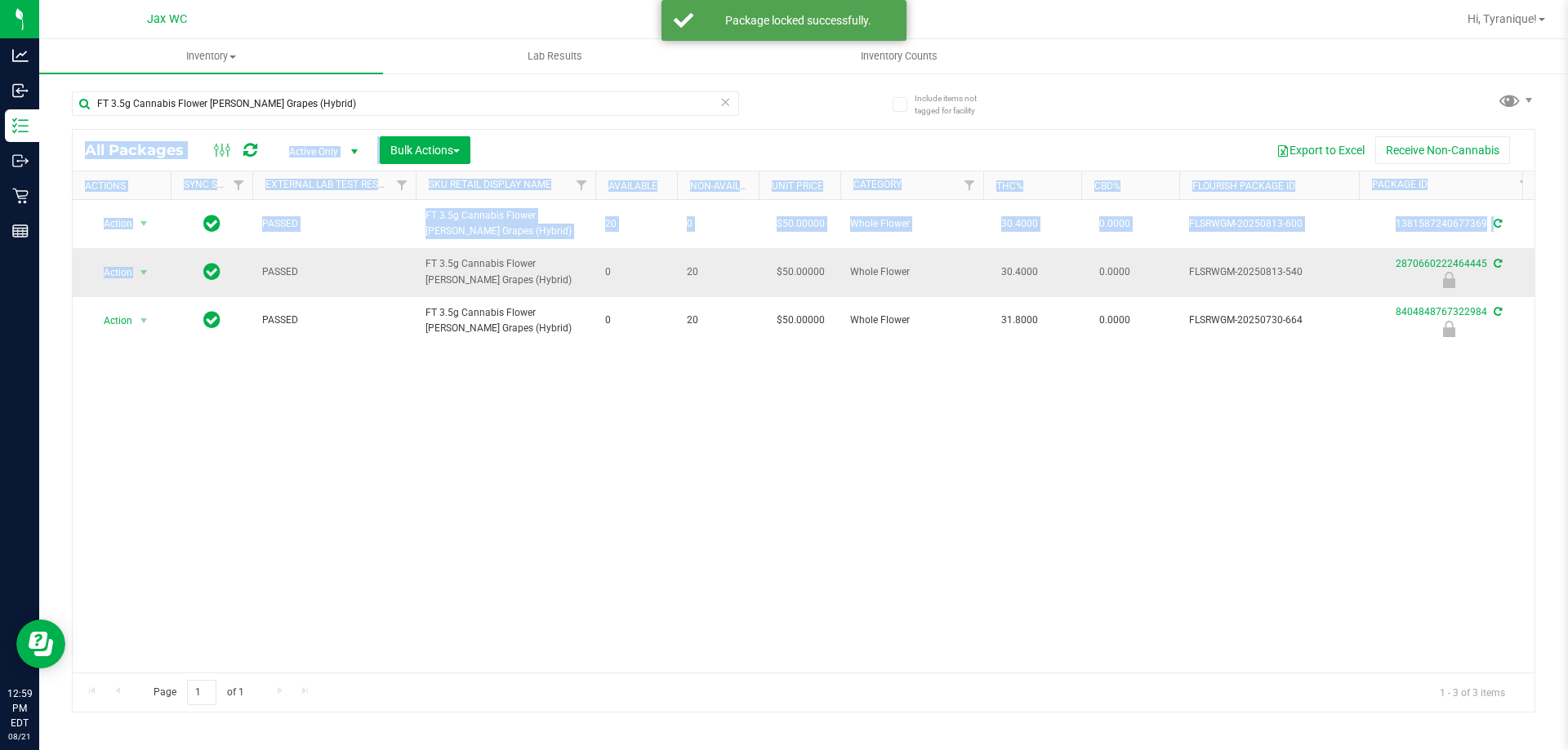
drag, startPoint x: 726, startPoint y: 101, endPoint x: 276, endPoint y: 257, distance: 476.3
click at [285, 261] on div "FT 3.5g Cannabis Flower Gaspar's Grapes (Hybrid) All Packages Active Only Activ…" at bounding box center [804, 394] width 1463 height 636
click at [211, 375] on div "Action Action Adjust qty Create package Edit attributes Global inventory Locate…" at bounding box center [804, 436] width 1462 height 472
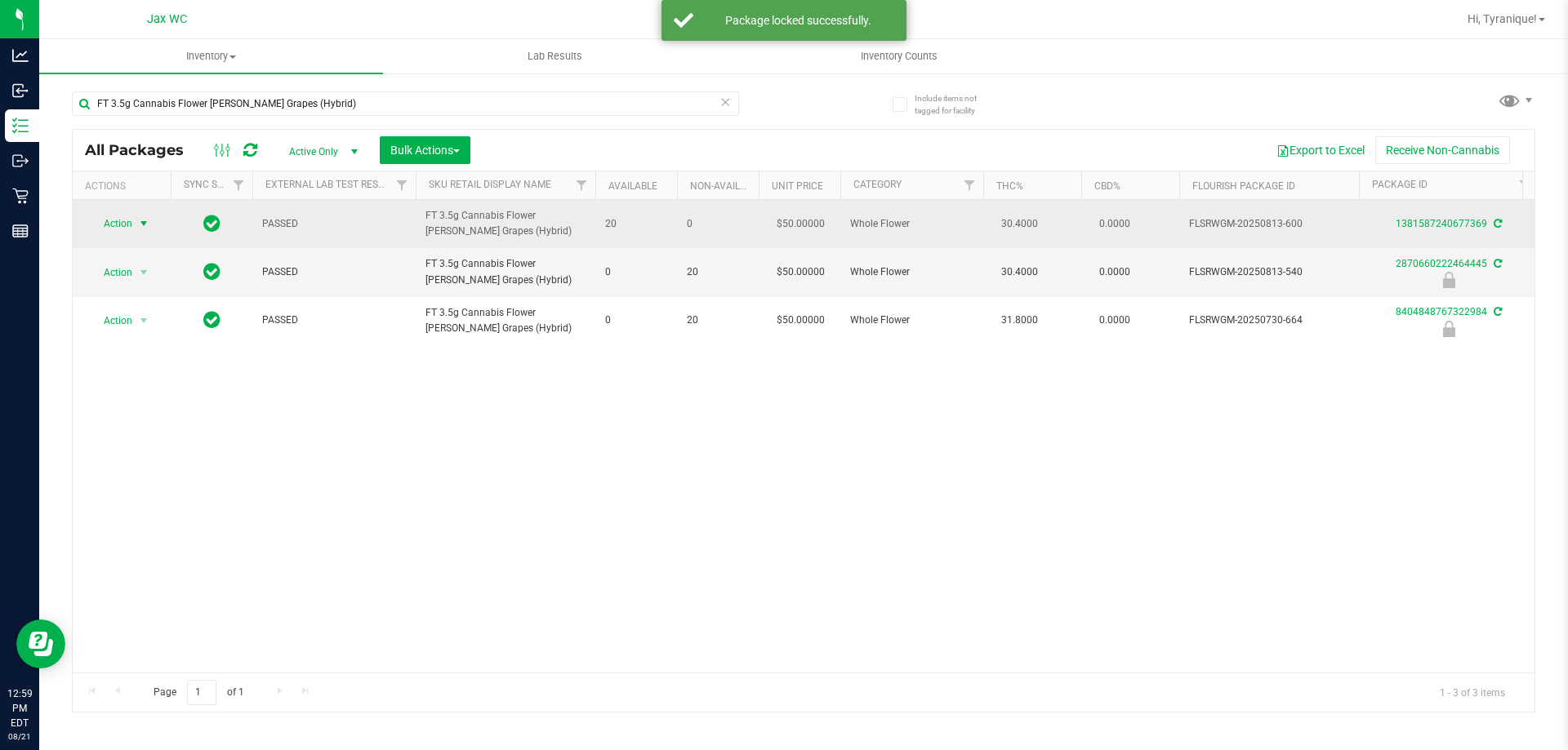
click at [114, 231] on span "Action" at bounding box center [111, 224] width 44 height 23
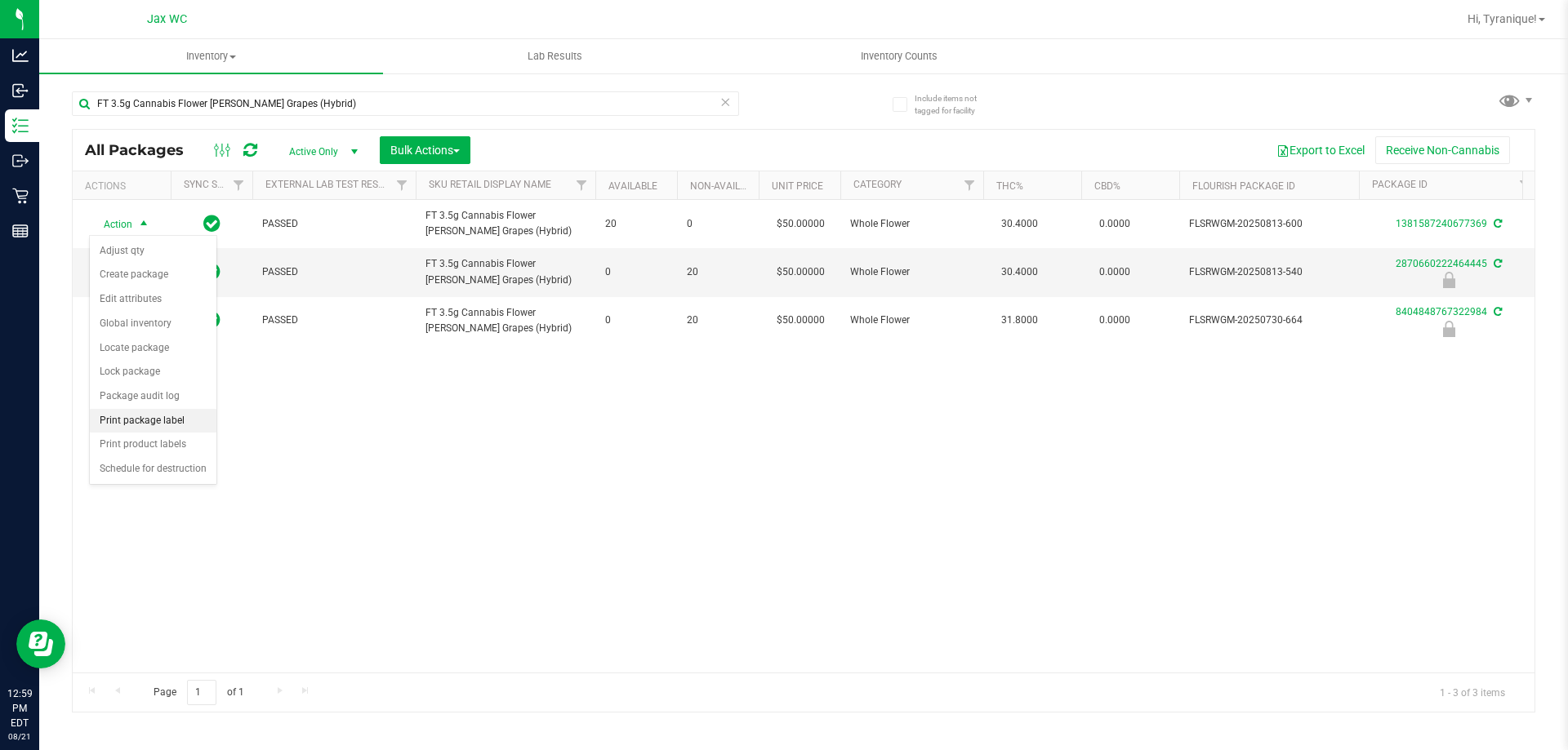
click at [146, 422] on li "Print package label" at bounding box center [153, 421] width 127 height 25
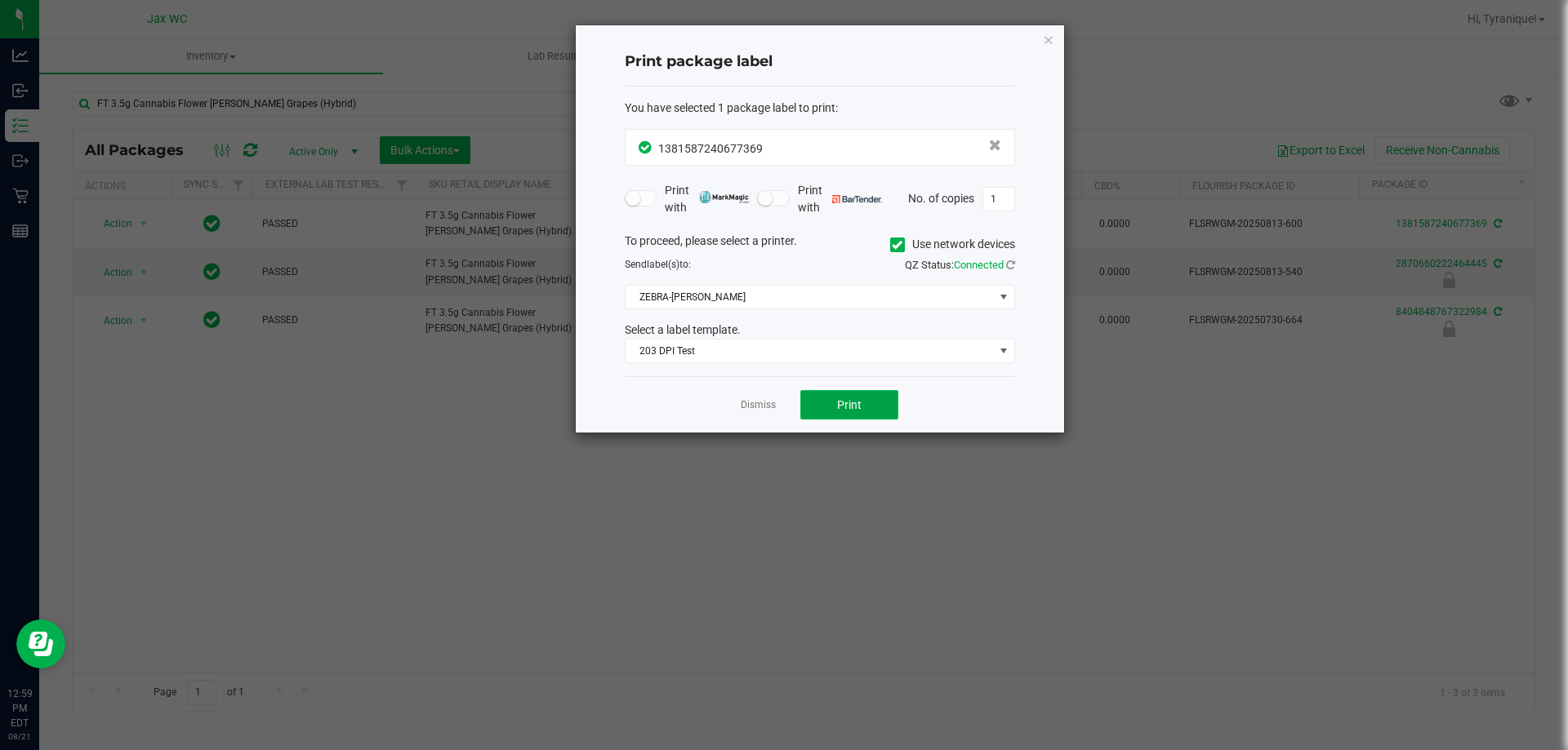
click at [834, 397] on button "Print" at bounding box center [849, 404] width 98 height 29
click at [749, 404] on link "Dismiss" at bounding box center [758, 404] width 35 height 14
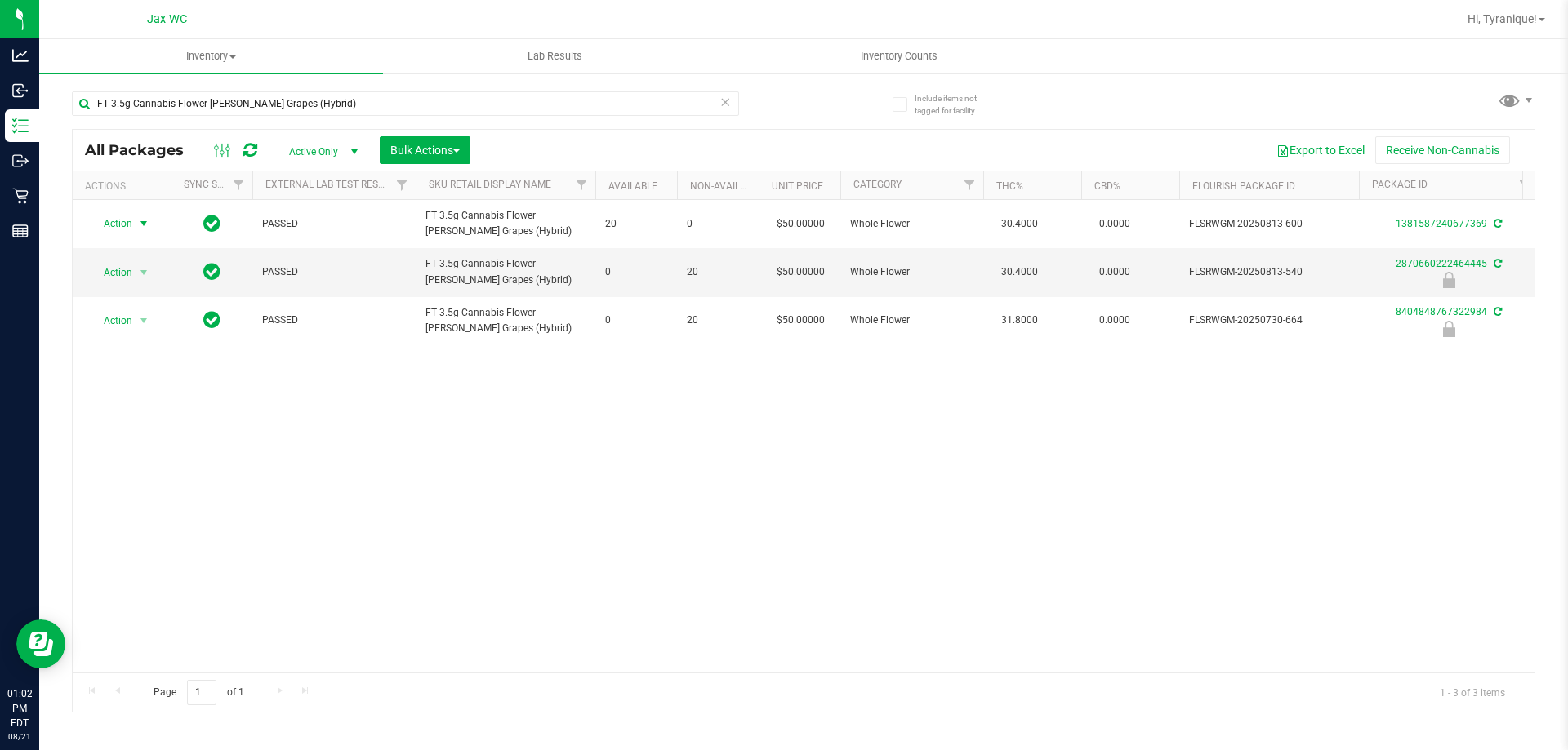
click at [565, 118] on div "FT 3.5g Cannabis Flower Gaspar's Grapes (Hybrid)" at bounding box center [405, 110] width 667 height 38
click at [565, 109] on input "FT 3.5g Cannabis Flower Gaspar's Grapes (Hybrid)" at bounding box center [405, 104] width 667 height 25
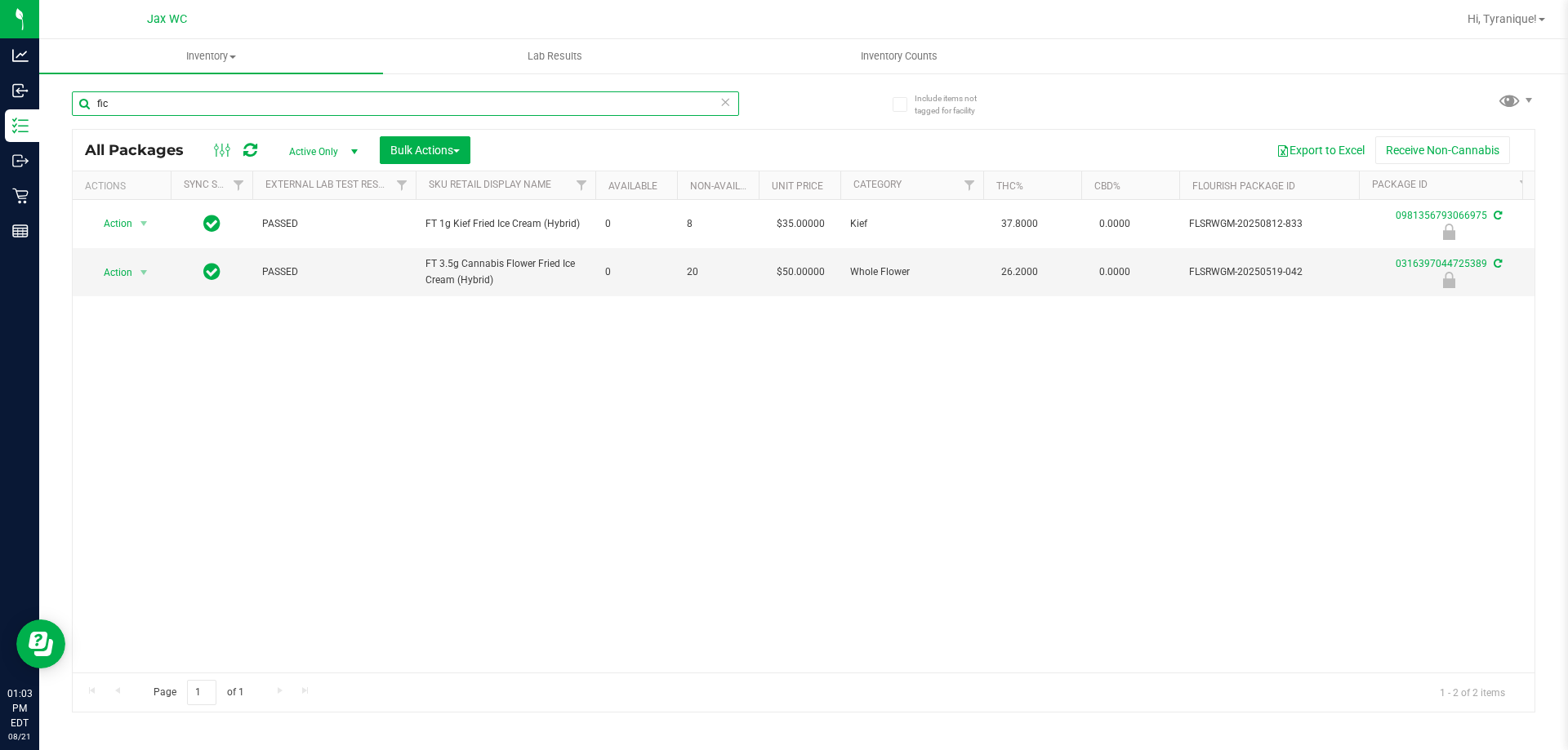
type input "fic"
click at [114, 275] on span "Action" at bounding box center [111, 273] width 44 height 23
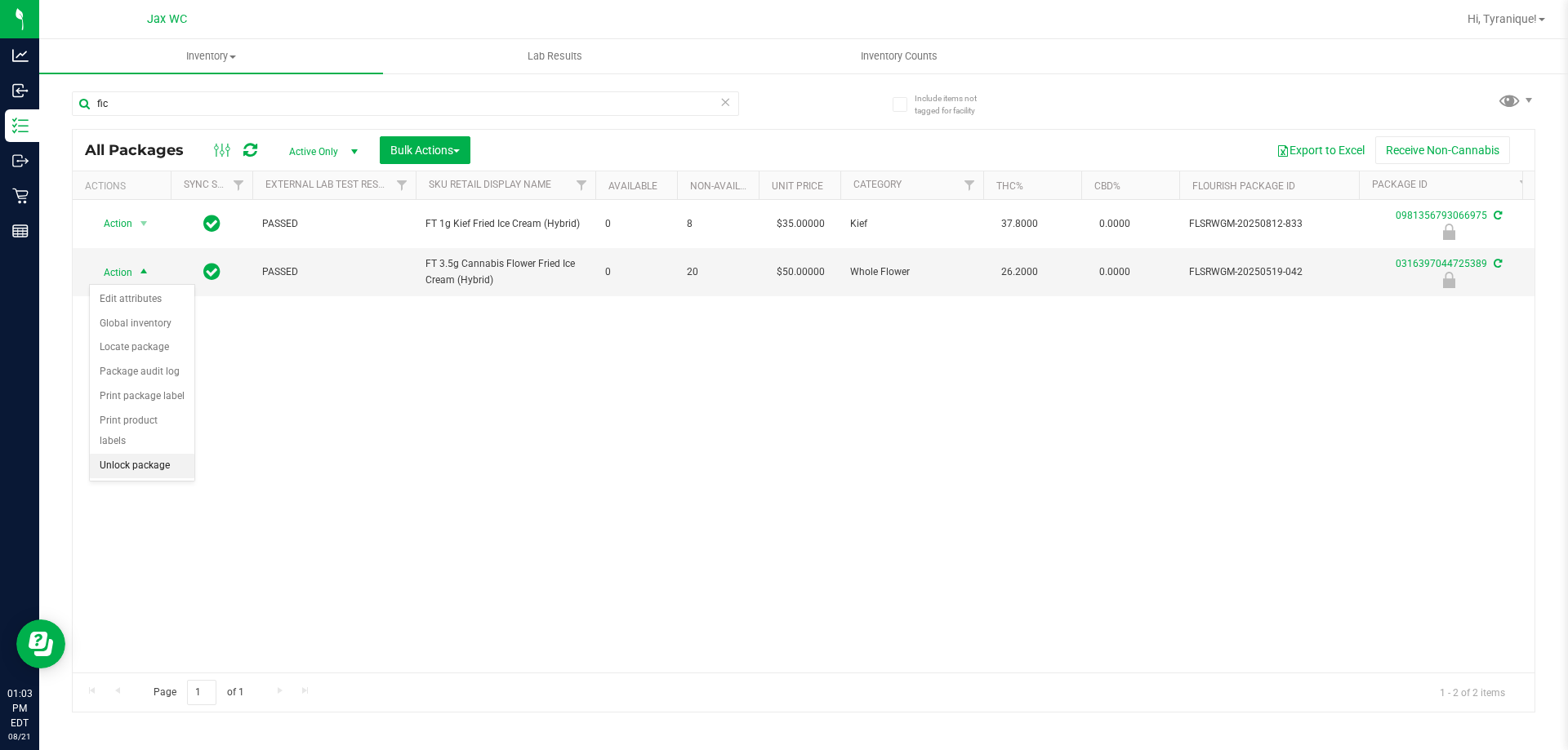
click at [146, 453] on li "Unlock package" at bounding box center [142, 466] width 105 height 25
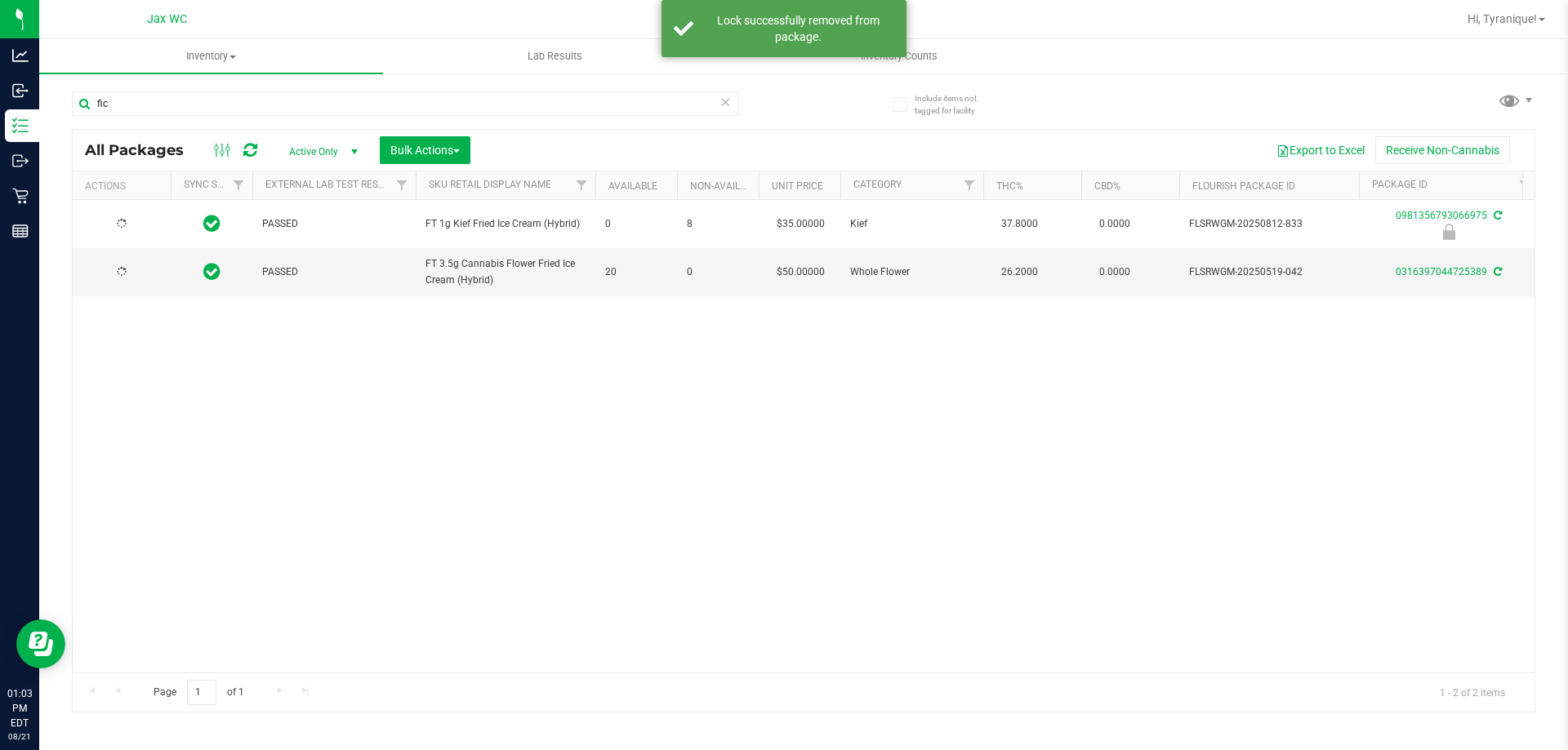
click at [135, 273] on div at bounding box center [122, 272] width 78 height 16
click at [128, 270] on span "Action" at bounding box center [111, 273] width 44 height 23
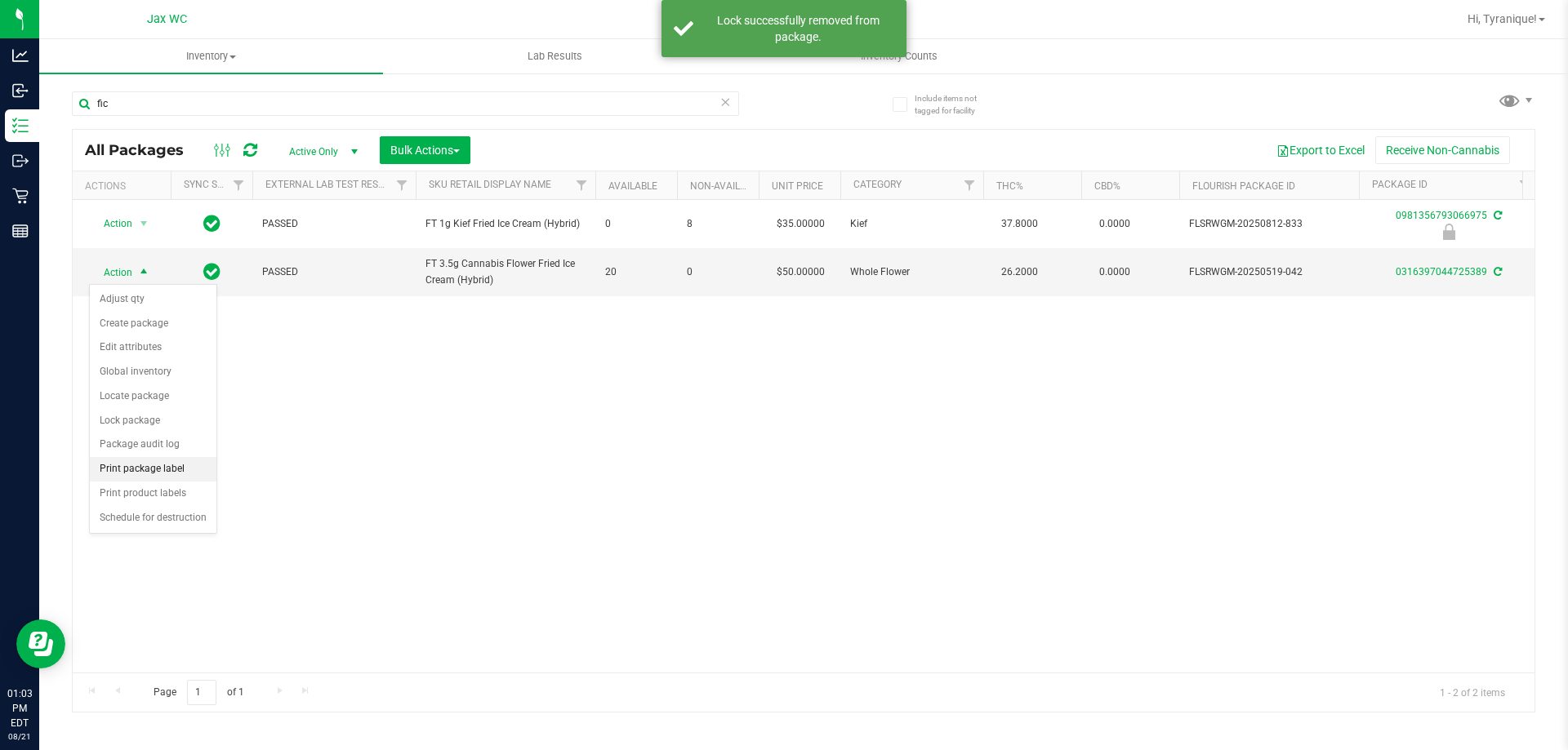
click at [175, 462] on li "Print package label" at bounding box center [153, 469] width 127 height 25
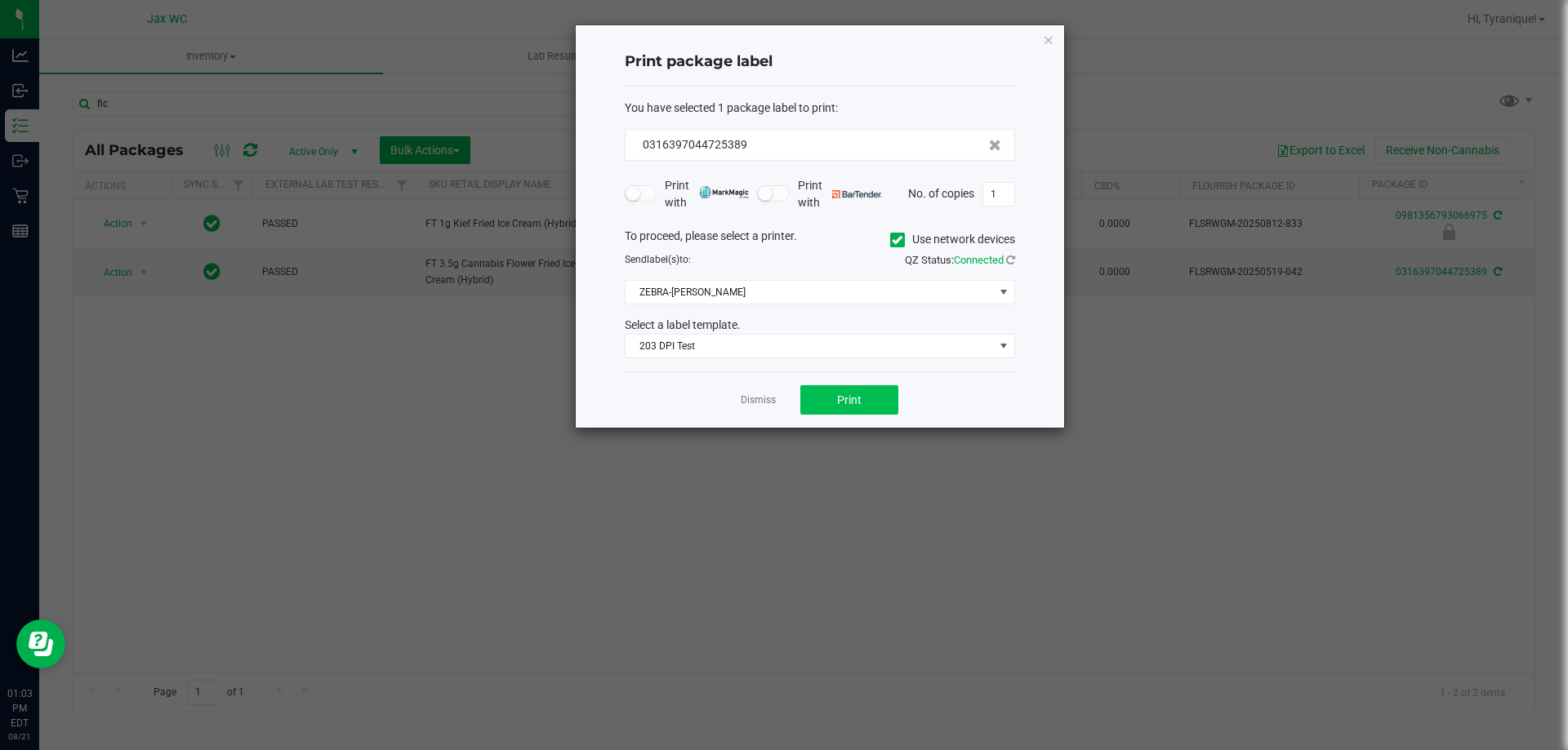
drag, startPoint x: 823, startPoint y: 418, endPoint x: 818, endPoint y: 401, distance: 17.7
click at [823, 417] on div "Dismiss Print" at bounding box center [819, 399] width 390 height 56
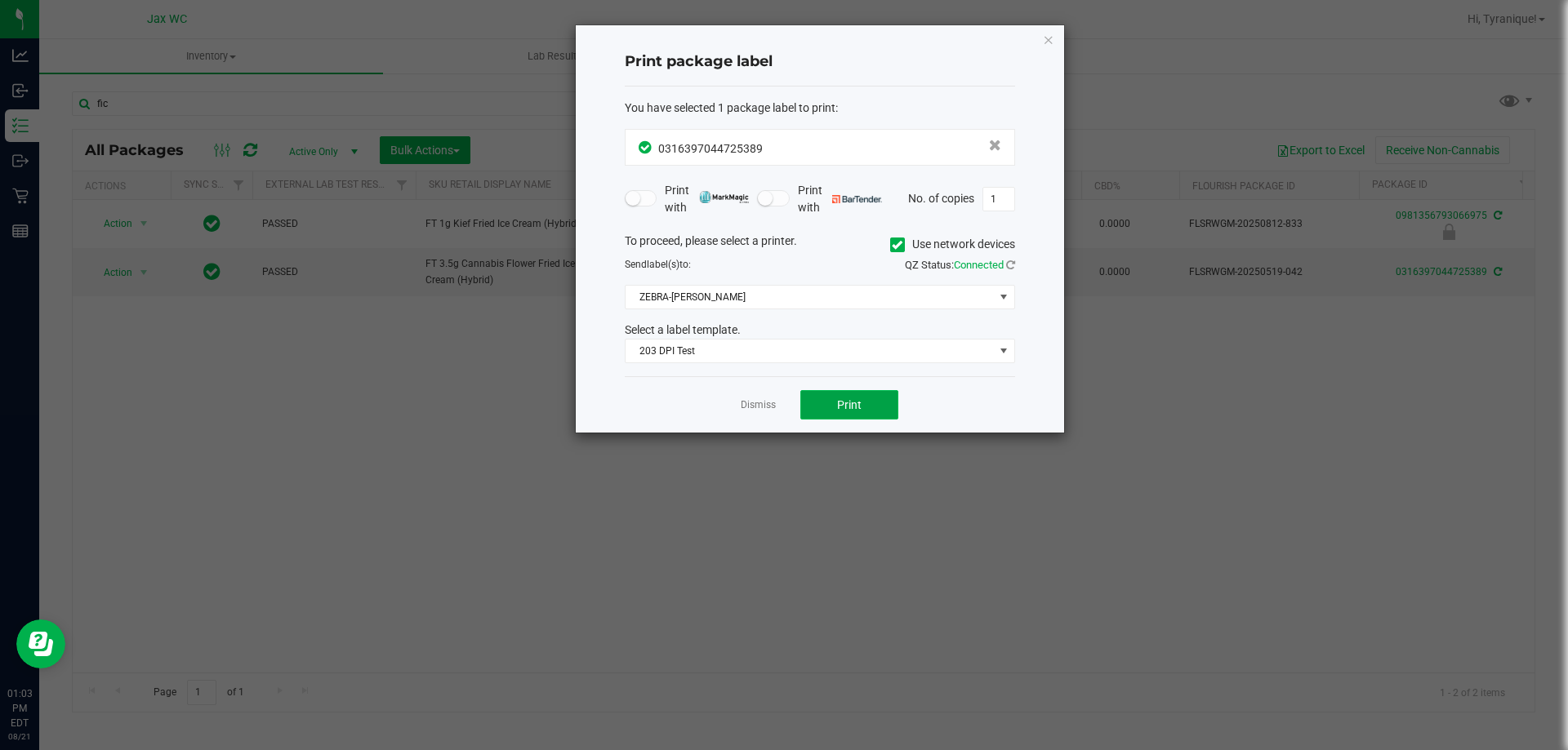
click at [818, 401] on button "Print" at bounding box center [849, 404] width 98 height 29
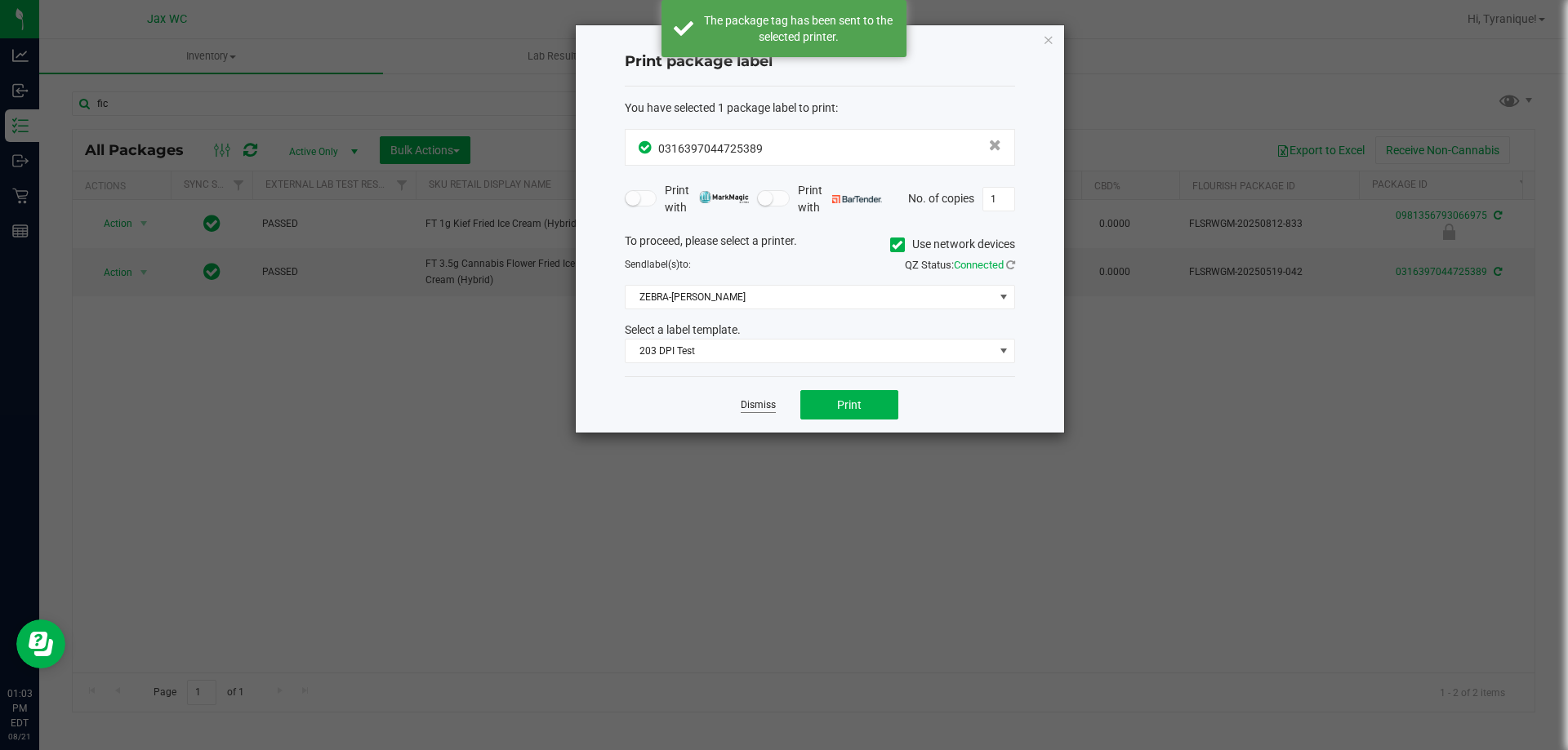
click at [756, 403] on link "Dismiss" at bounding box center [758, 404] width 35 height 14
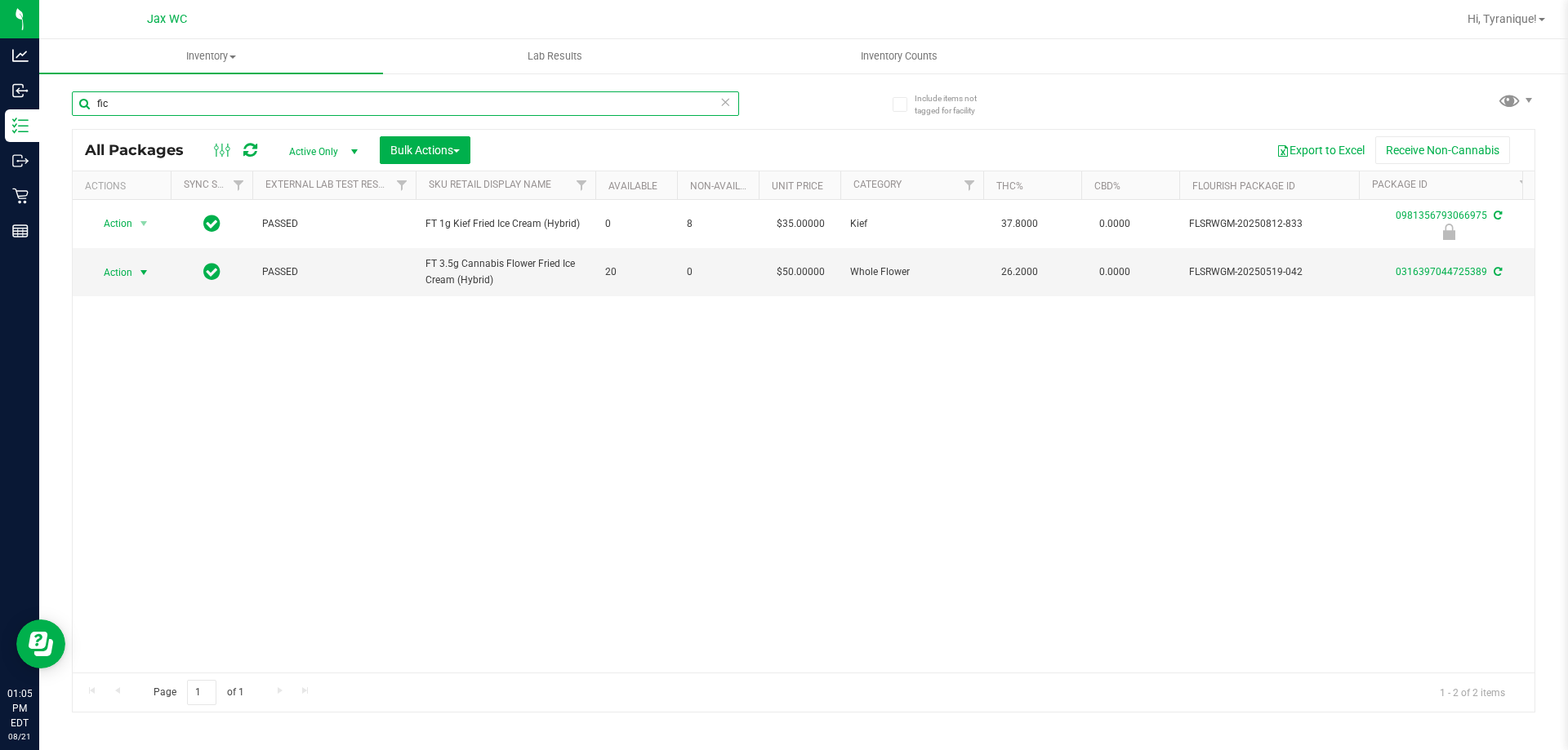
click at [592, 103] on input "fic" at bounding box center [405, 104] width 667 height 25
click at [725, 102] on icon at bounding box center [725, 101] width 11 height 20
click at [643, 96] on input "text" at bounding box center [405, 104] width 667 height 25
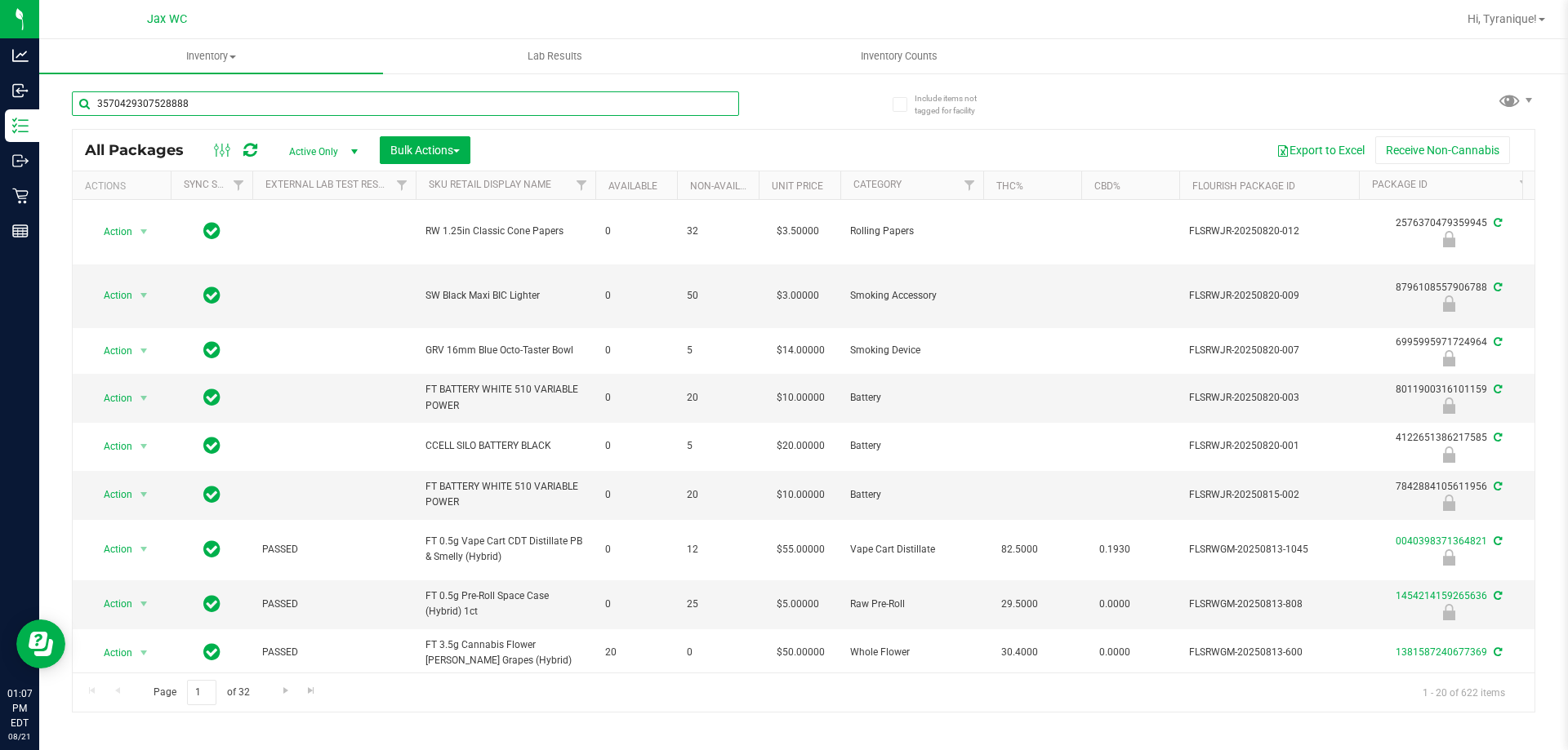
type input "3570429307528888"
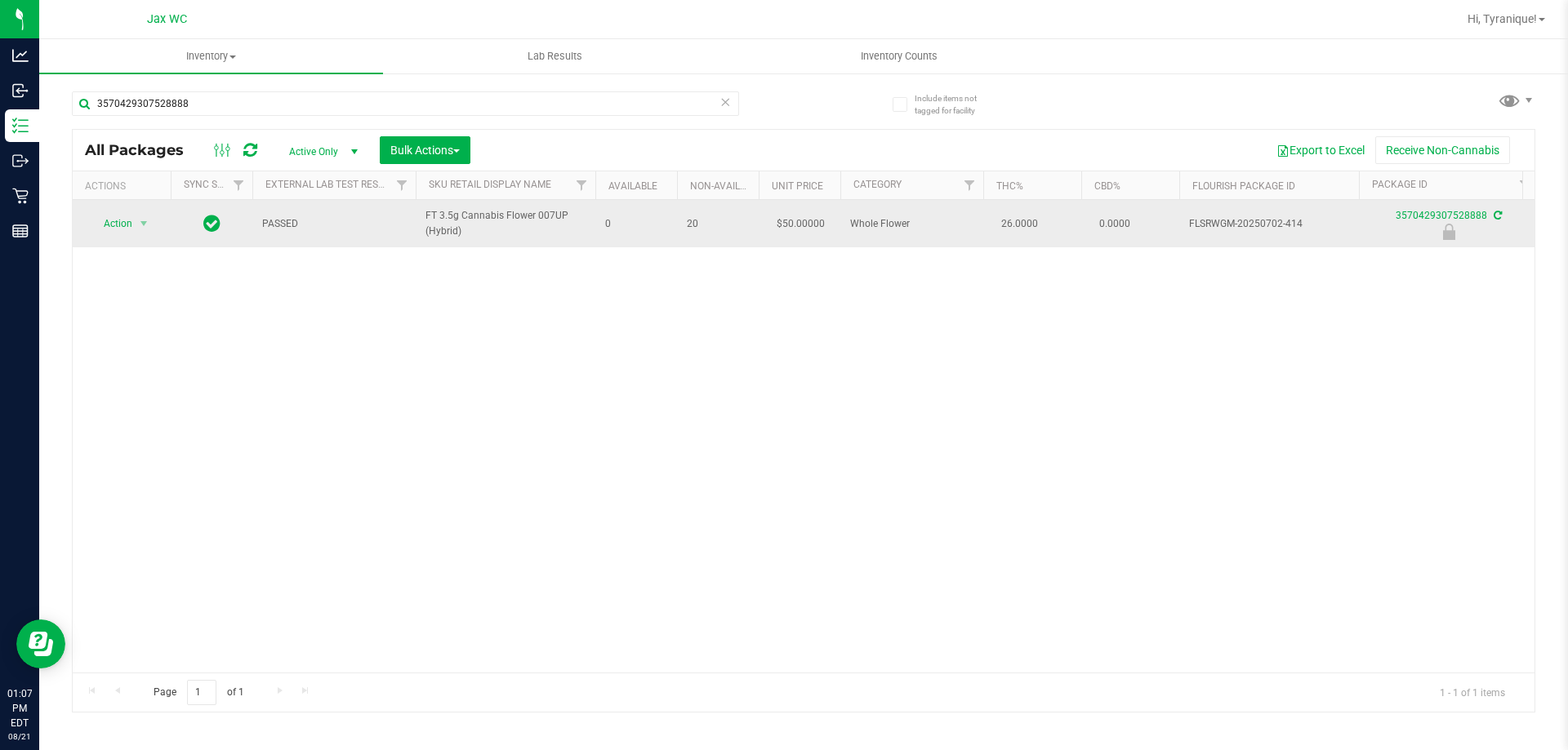
click at [131, 236] on td "Action Action Edit attributes Global inventory Locate package Package audit log…" at bounding box center [122, 224] width 98 height 47
click at [131, 225] on span "Action" at bounding box center [111, 224] width 44 height 23
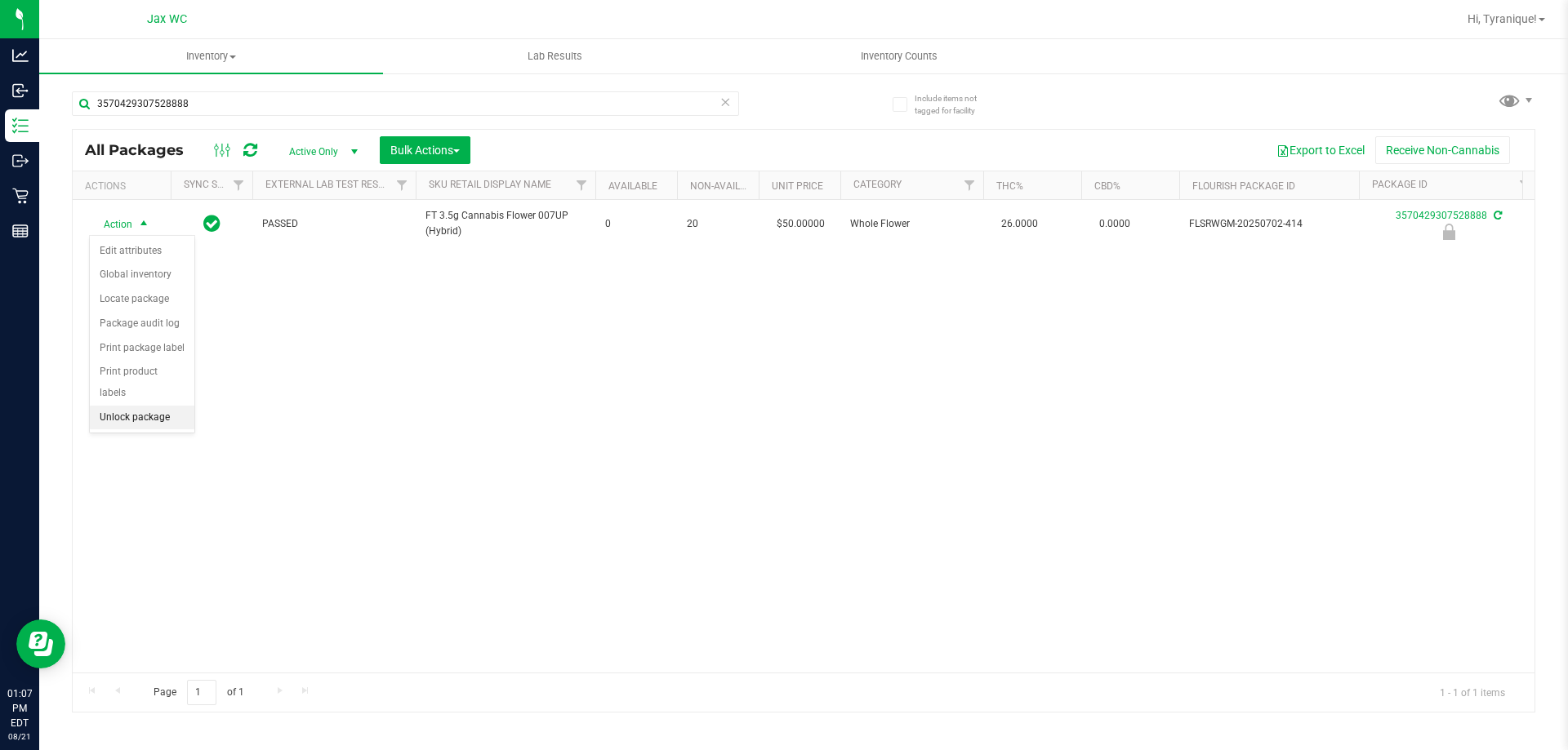
click at [160, 405] on li "Unlock package" at bounding box center [142, 417] width 105 height 25
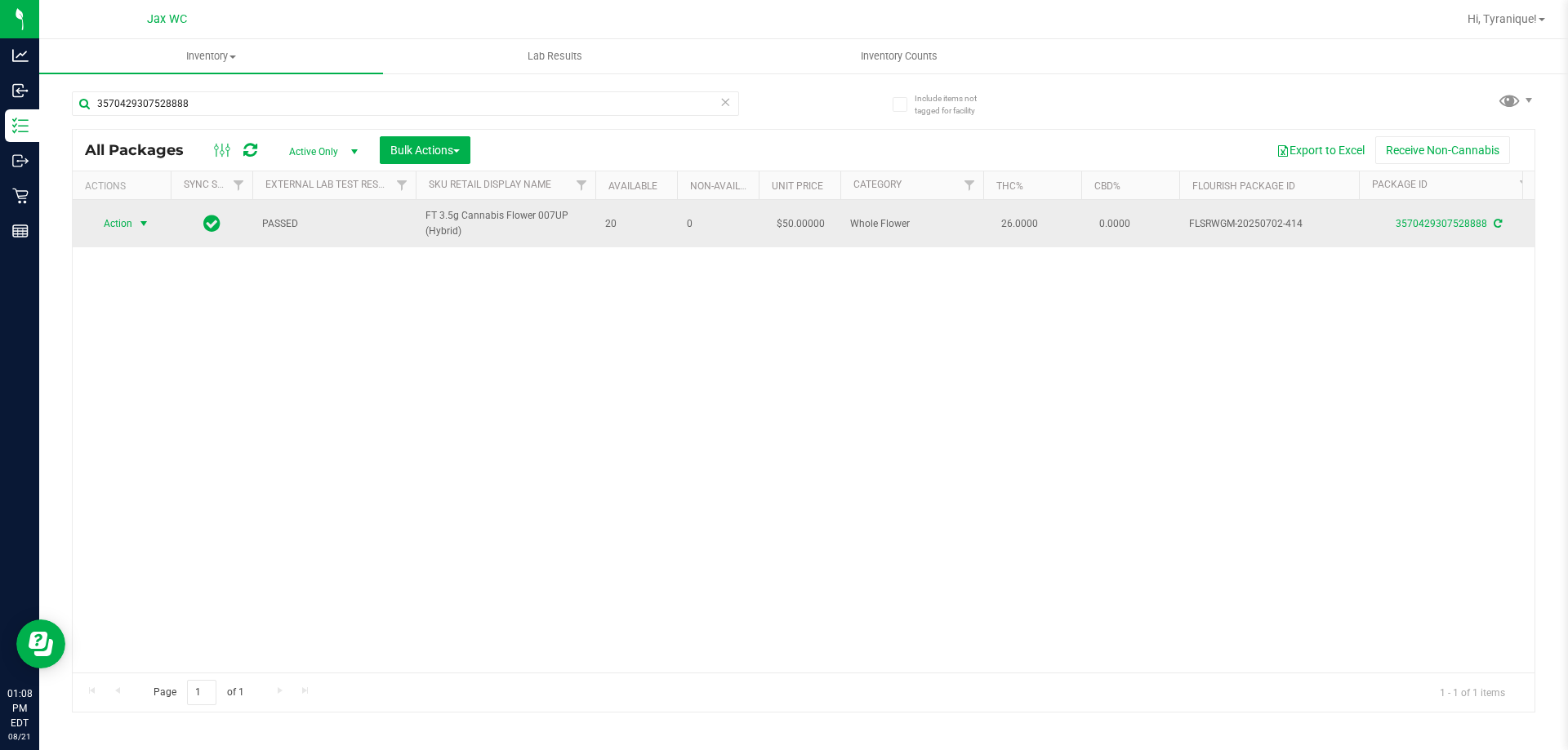
click at [142, 225] on span "select" at bounding box center [144, 224] width 13 height 13
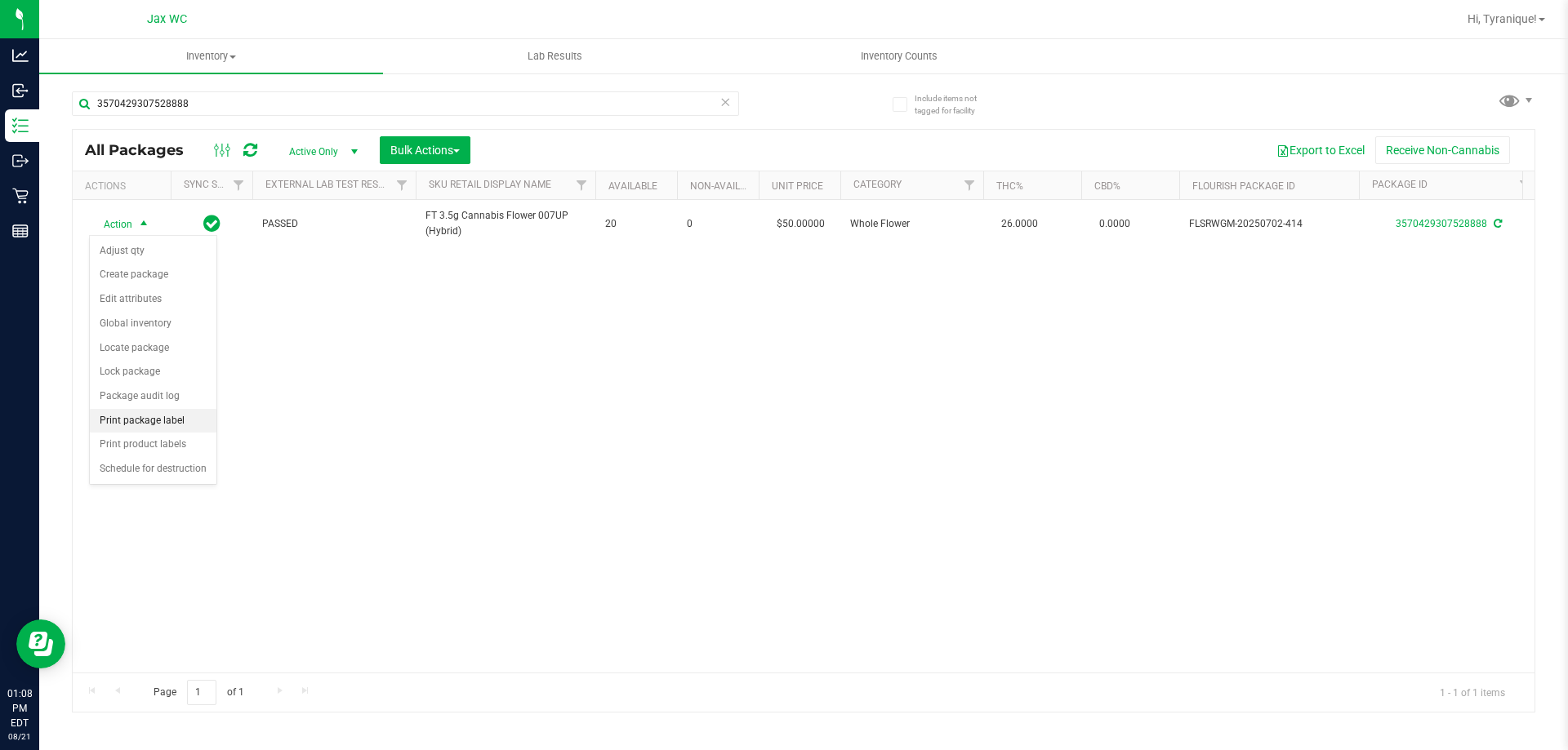
click at [184, 423] on li "Print package label" at bounding box center [153, 421] width 127 height 25
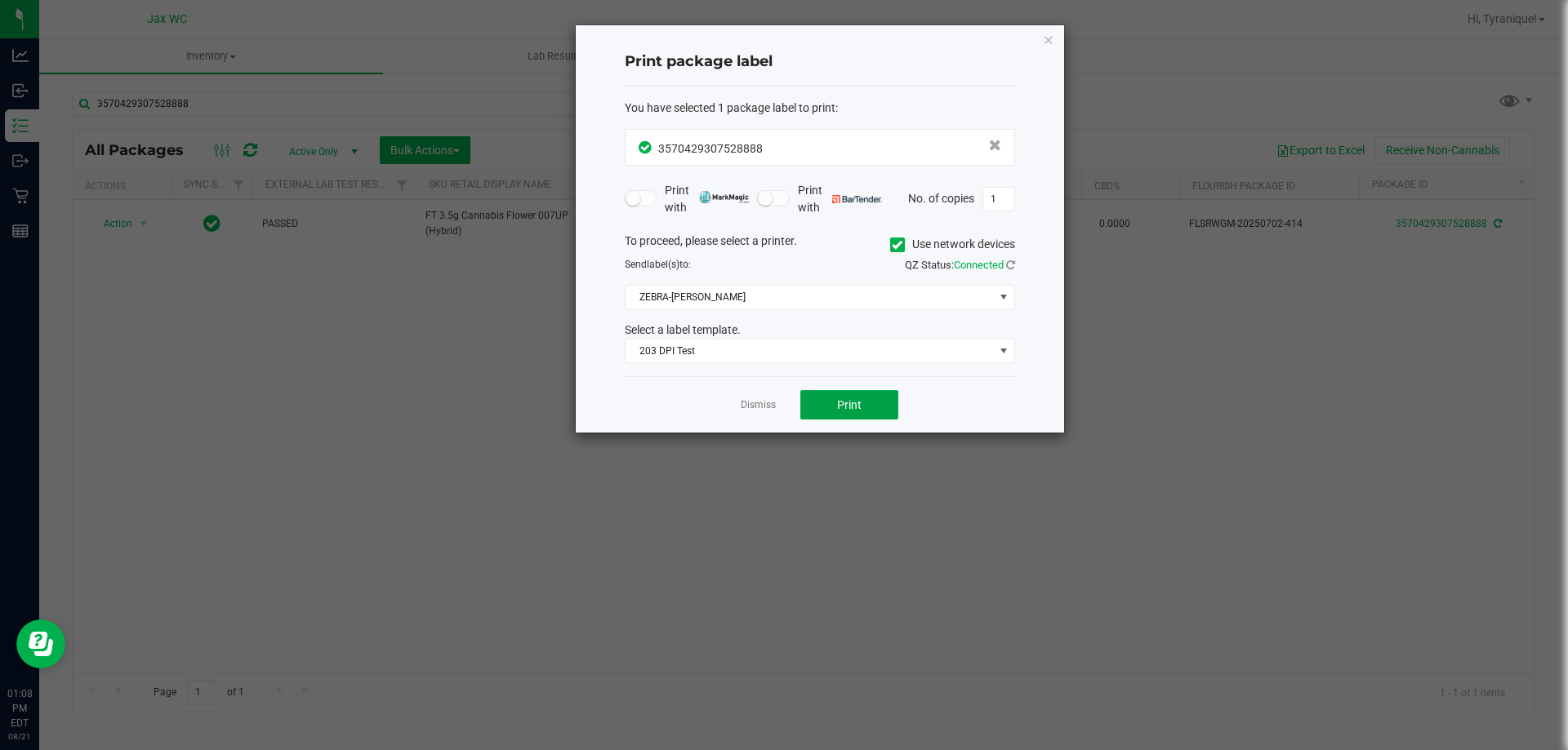
drag, startPoint x: 854, startPoint y: 408, endPoint x: 851, endPoint y: 422, distance: 14.3
click at [851, 422] on div "Dismiss Print" at bounding box center [819, 404] width 390 height 56
click at [848, 414] on button "Print" at bounding box center [849, 404] width 98 height 29
click at [756, 407] on link "Dismiss" at bounding box center [758, 404] width 35 height 14
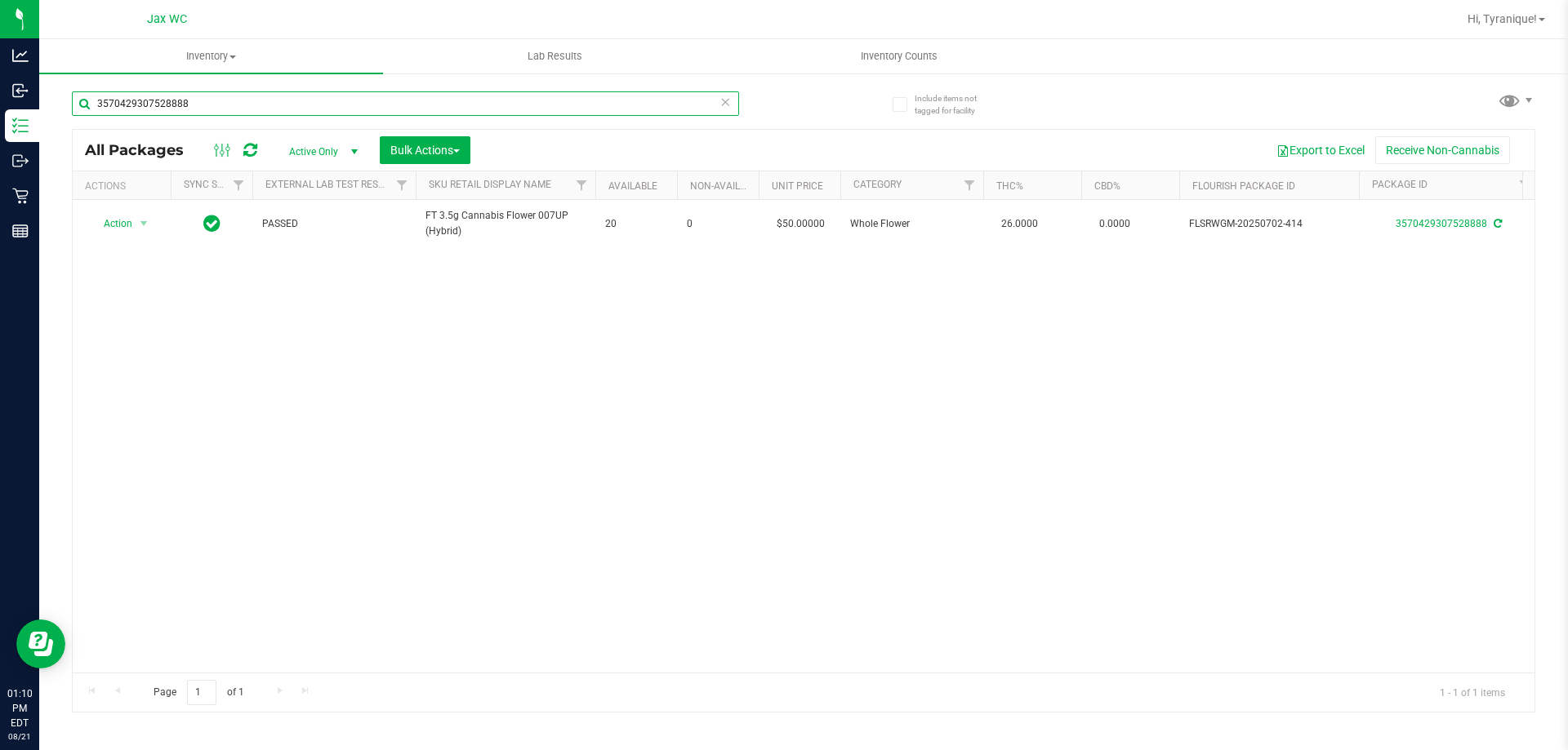
click at [553, 103] on input "3570429307528888" at bounding box center [405, 104] width 667 height 25
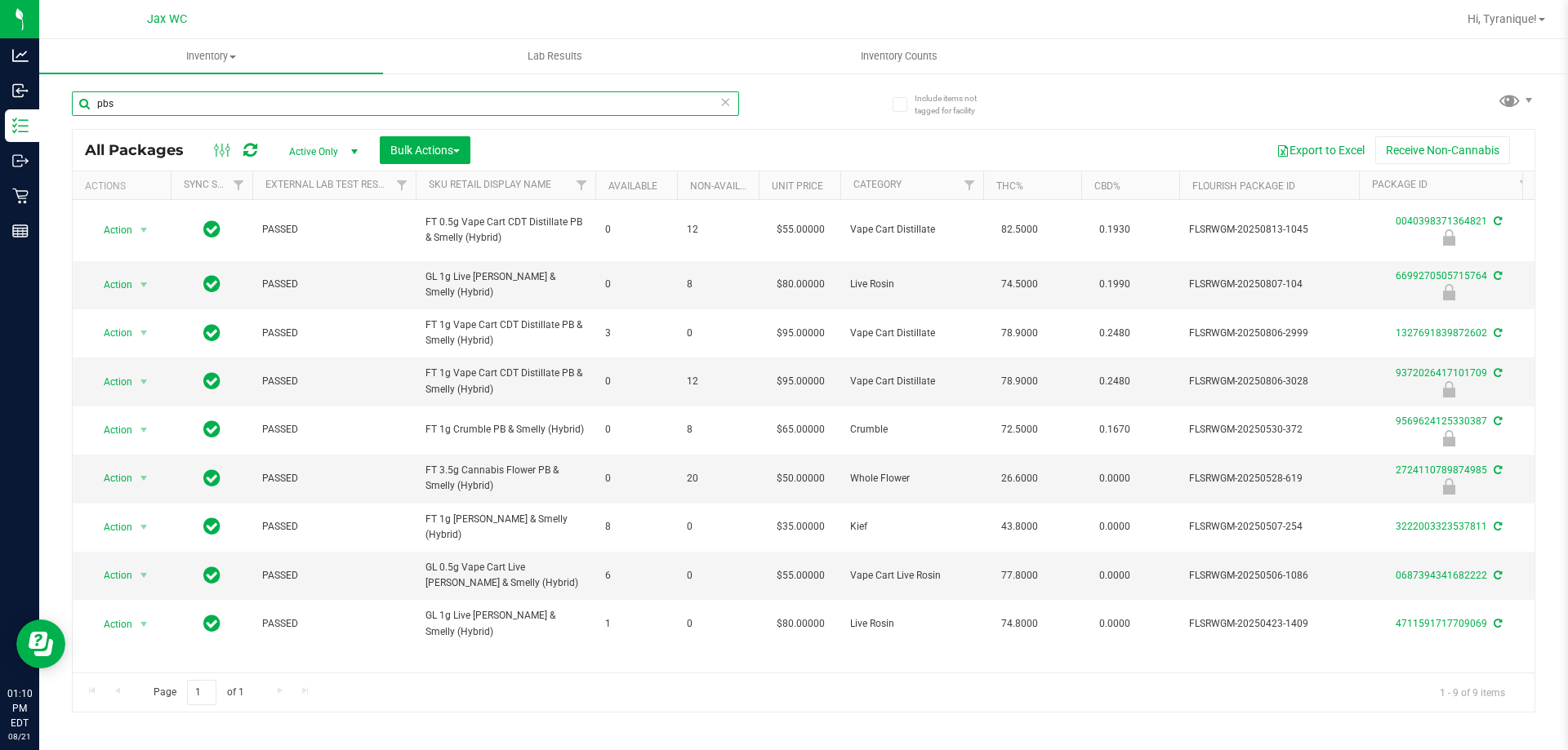
click at [440, 92] on input "pbs" at bounding box center [405, 104] width 667 height 25
type input "2724110789874985"
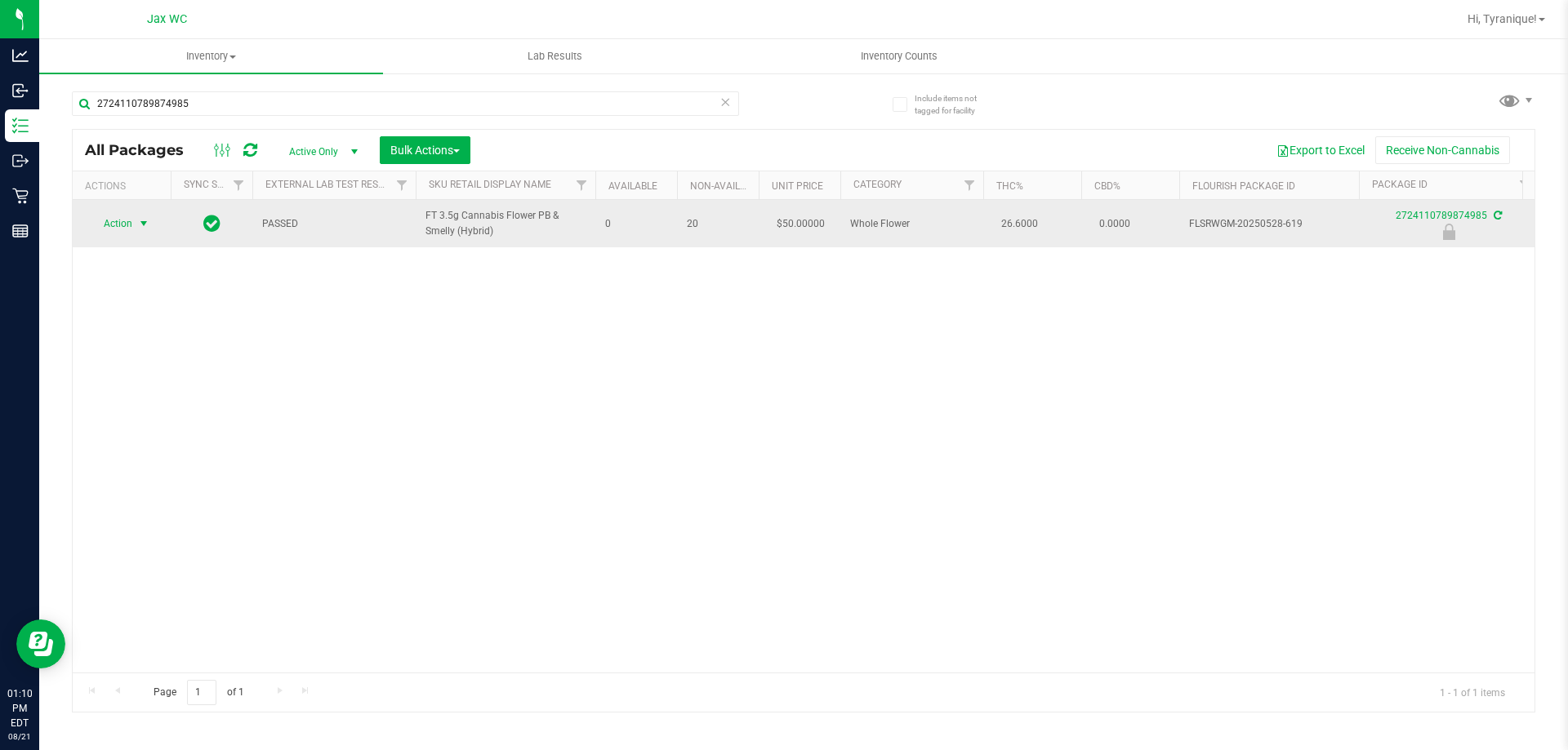
click at [129, 230] on span "Action" at bounding box center [111, 224] width 44 height 23
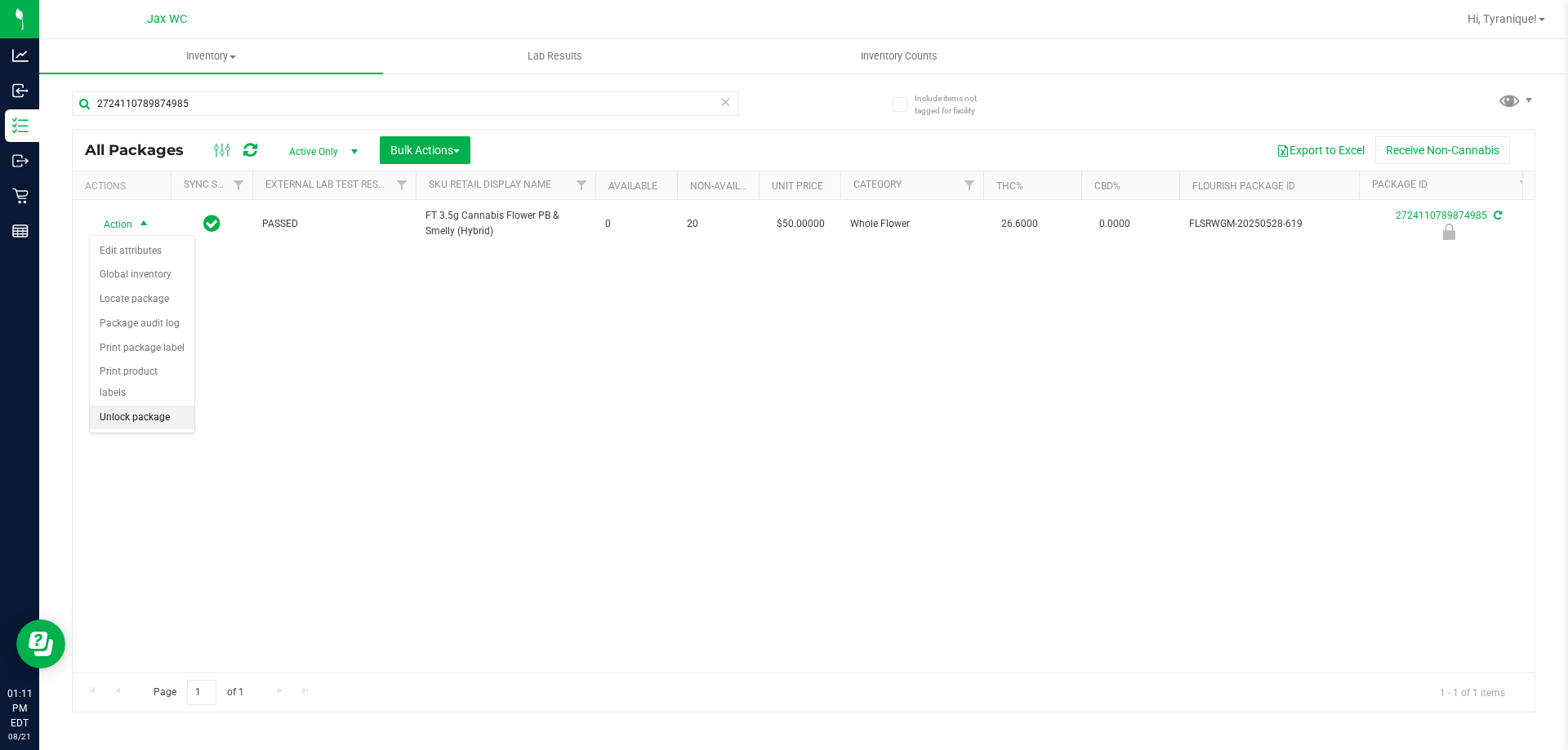
click at [155, 405] on li "Unlock package" at bounding box center [142, 417] width 105 height 25
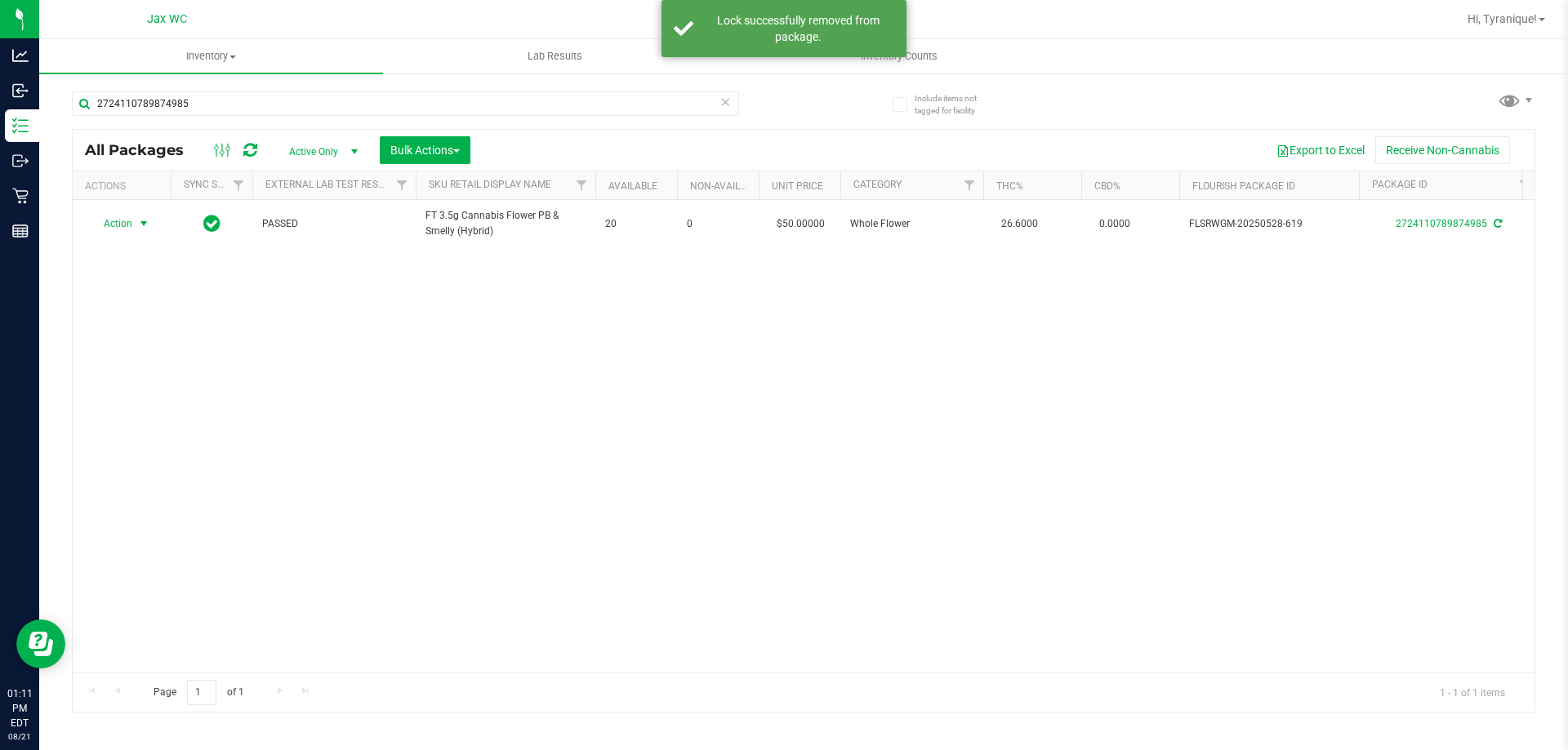
click at [134, 213] on td "Action Action Adjust qty Create package Edit attributes Global inventory Locate…" at bounding box center [122, 224] width 98 height 47
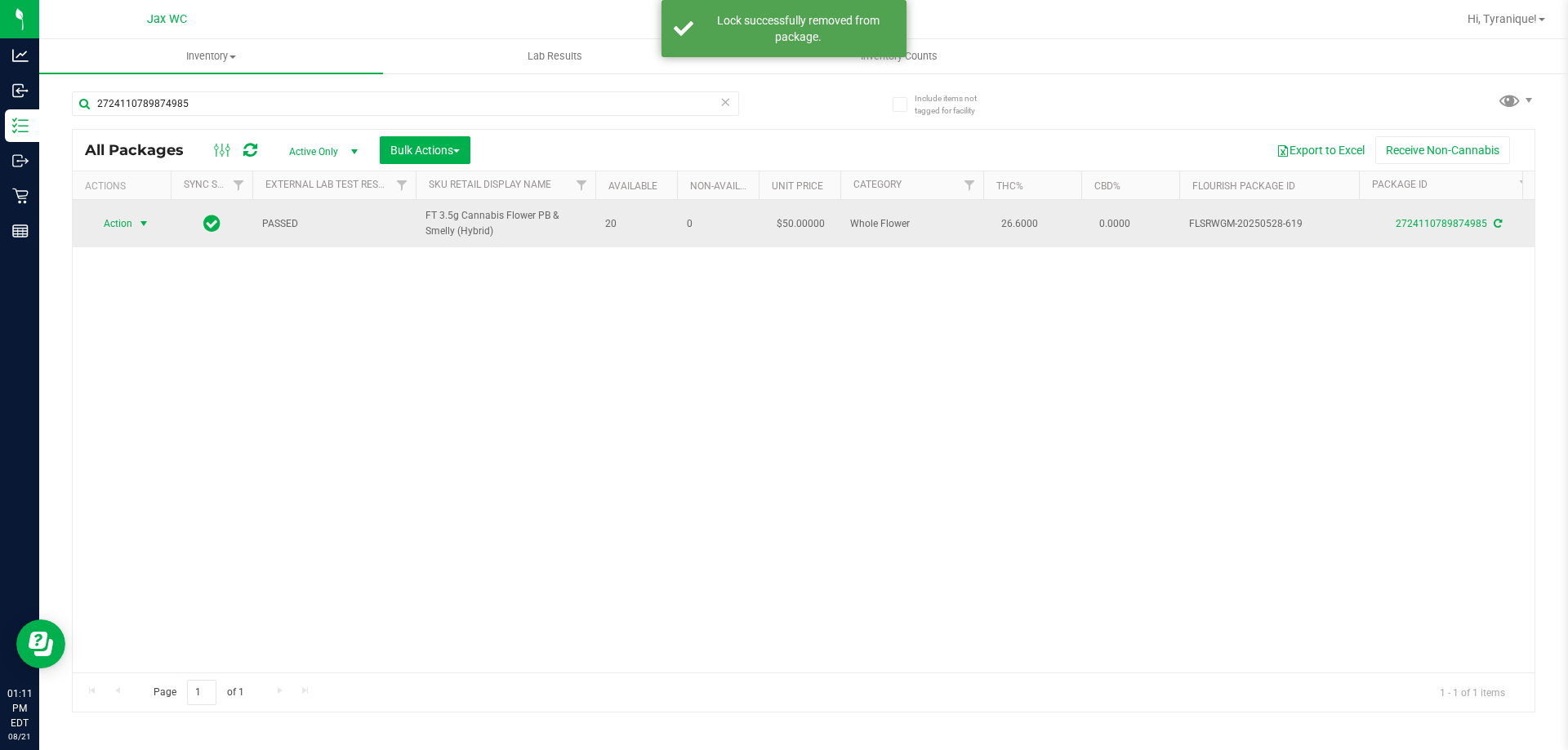
click at [138, 220] on span "select" at bounding box center [144, 224] width 13 height 13
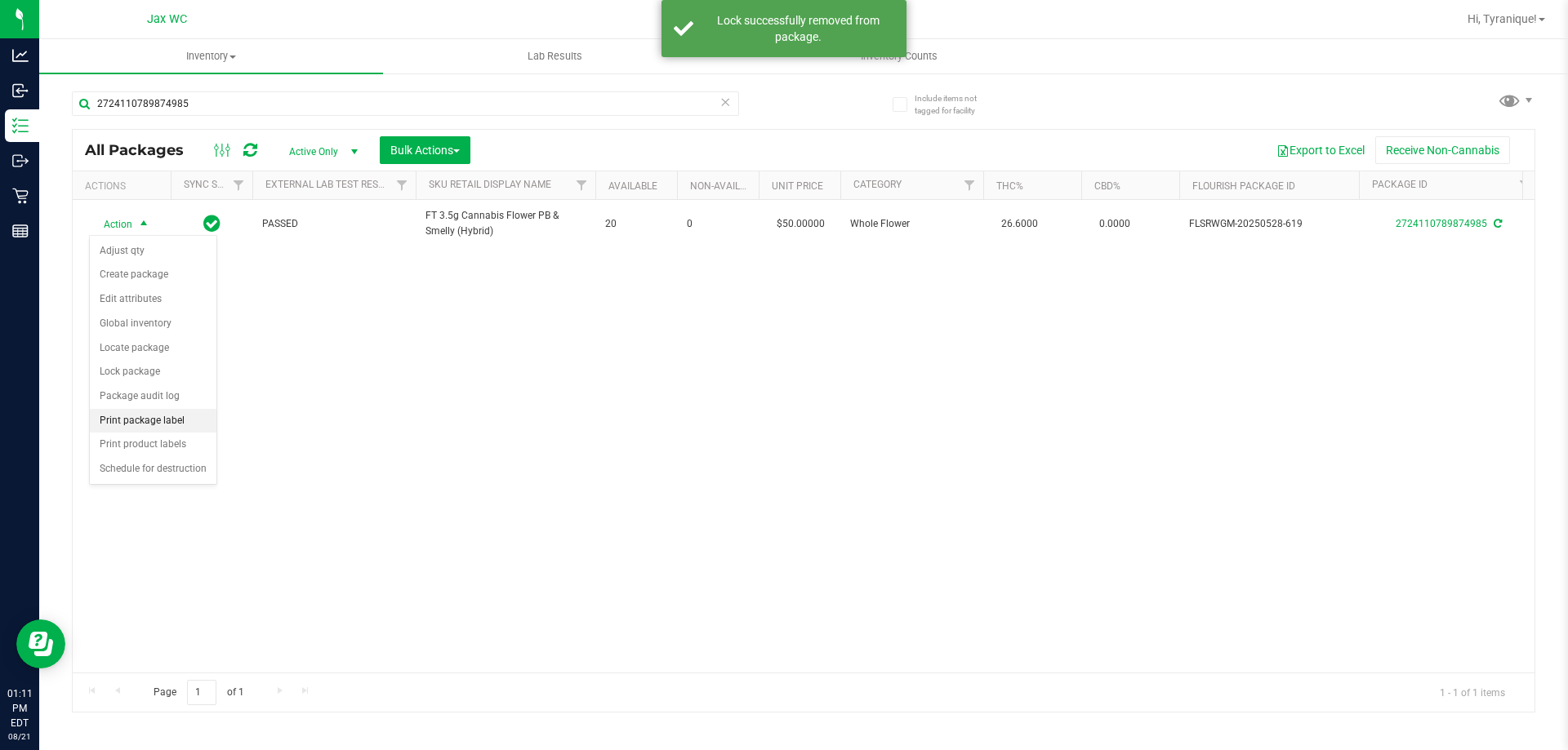
click at [146, 412] on li "Print package label" at bounding box center [153, 421] width 127 height 25
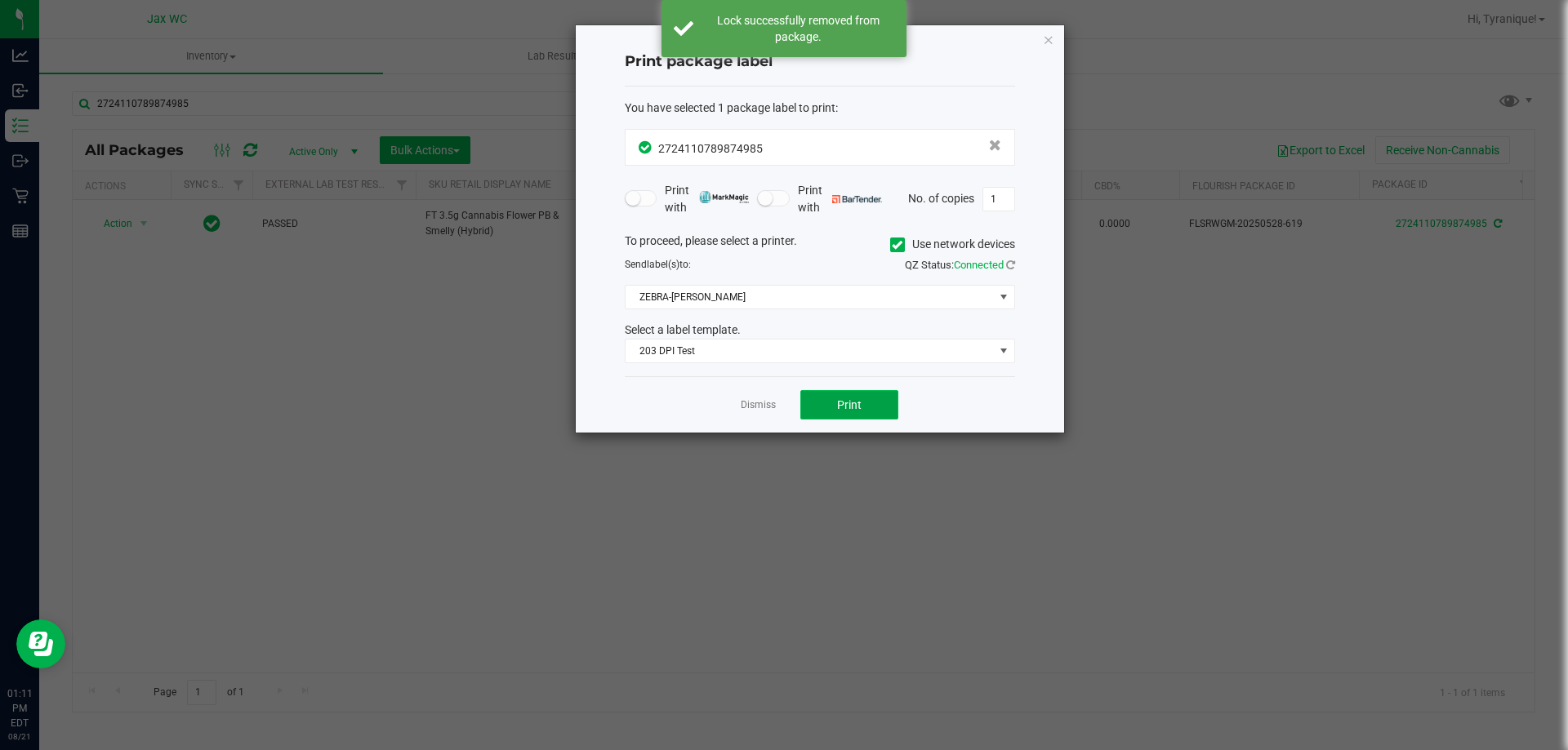
click at [828, 391] on button "Print" at bounding box center [849, 404] width 98 height 29
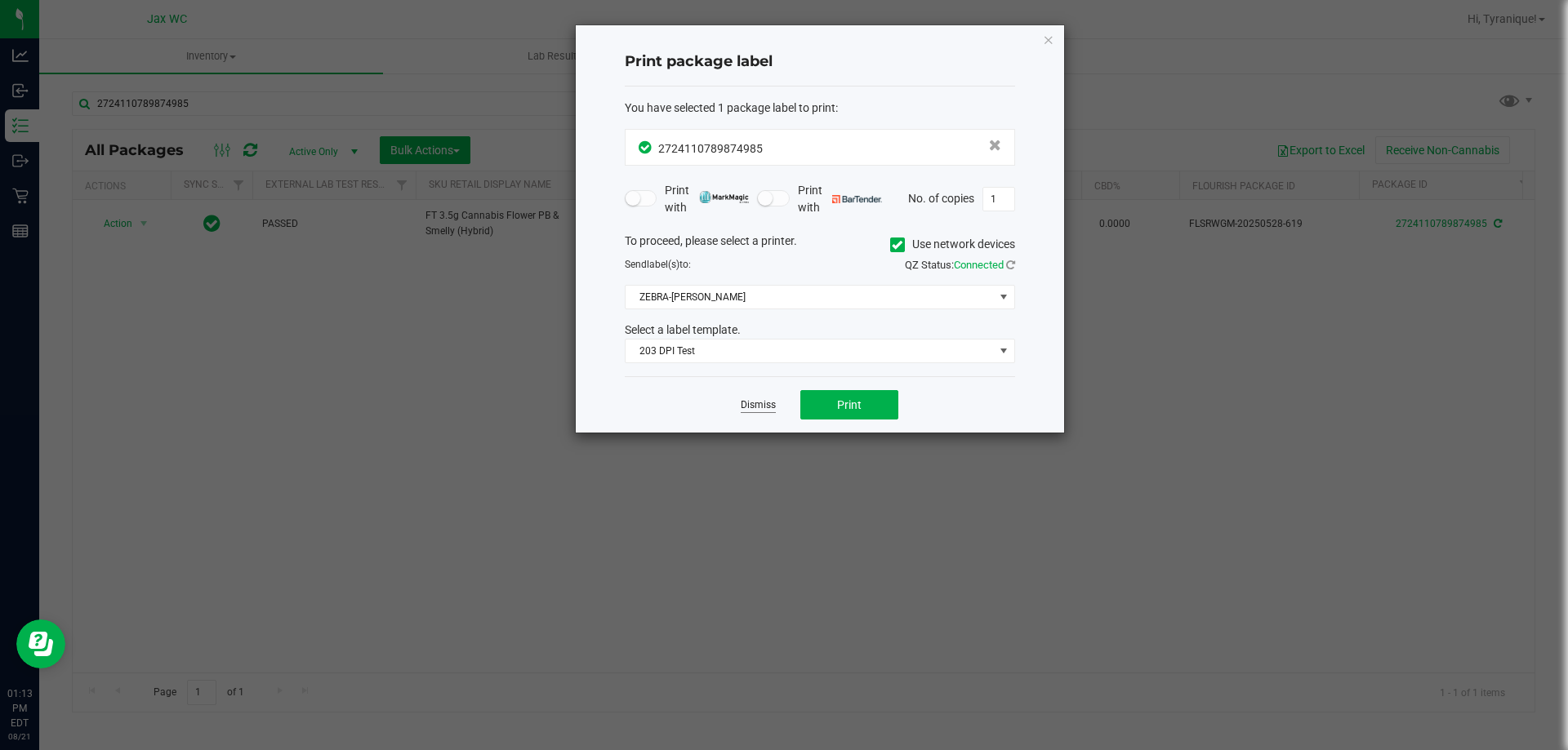
click at [746, 400] on link "Dismiss" at bounding box center [758, 404] width 35 height 14
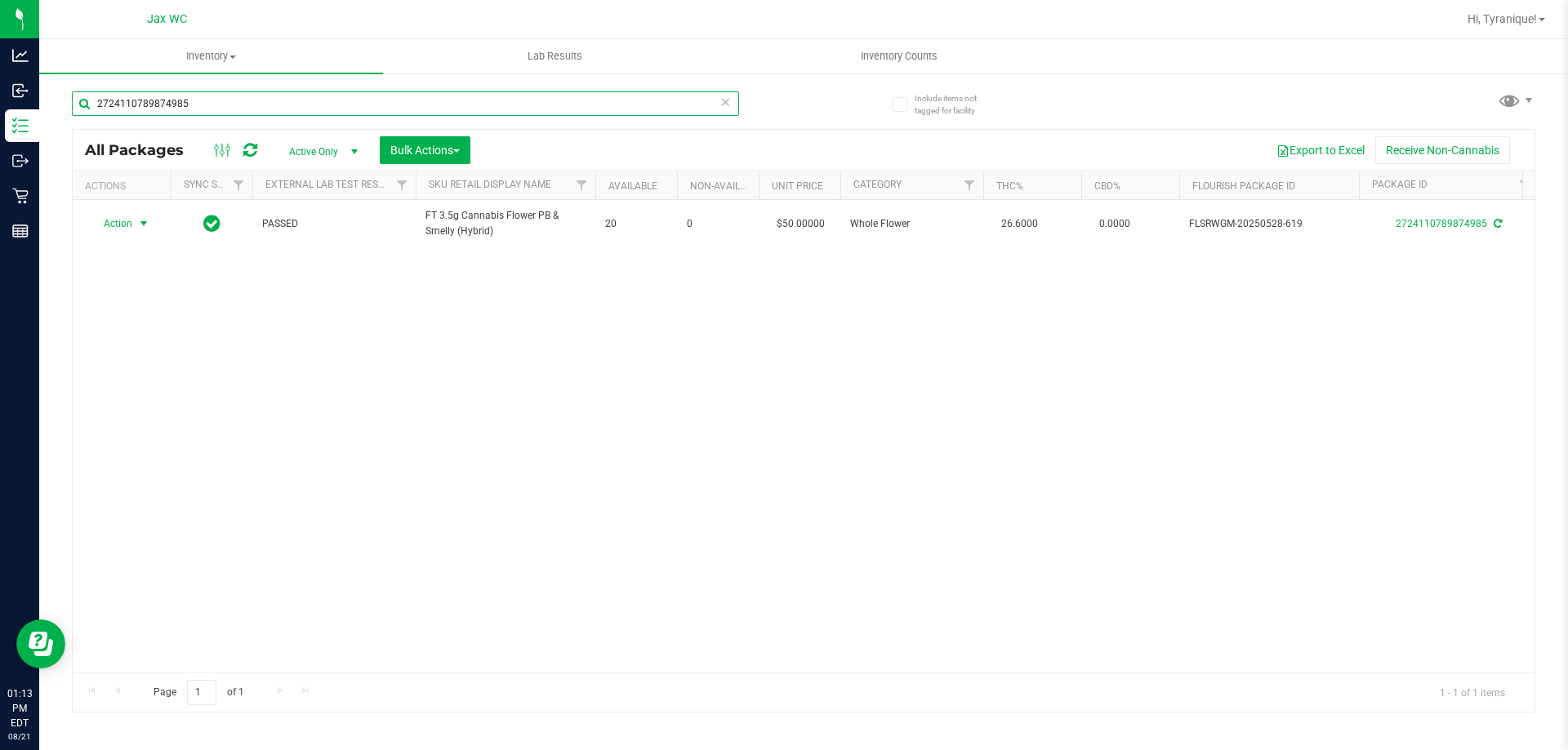
click at [421, 109] on input "2724110789874985" at bounding box center [405, 104] width 667 height 25
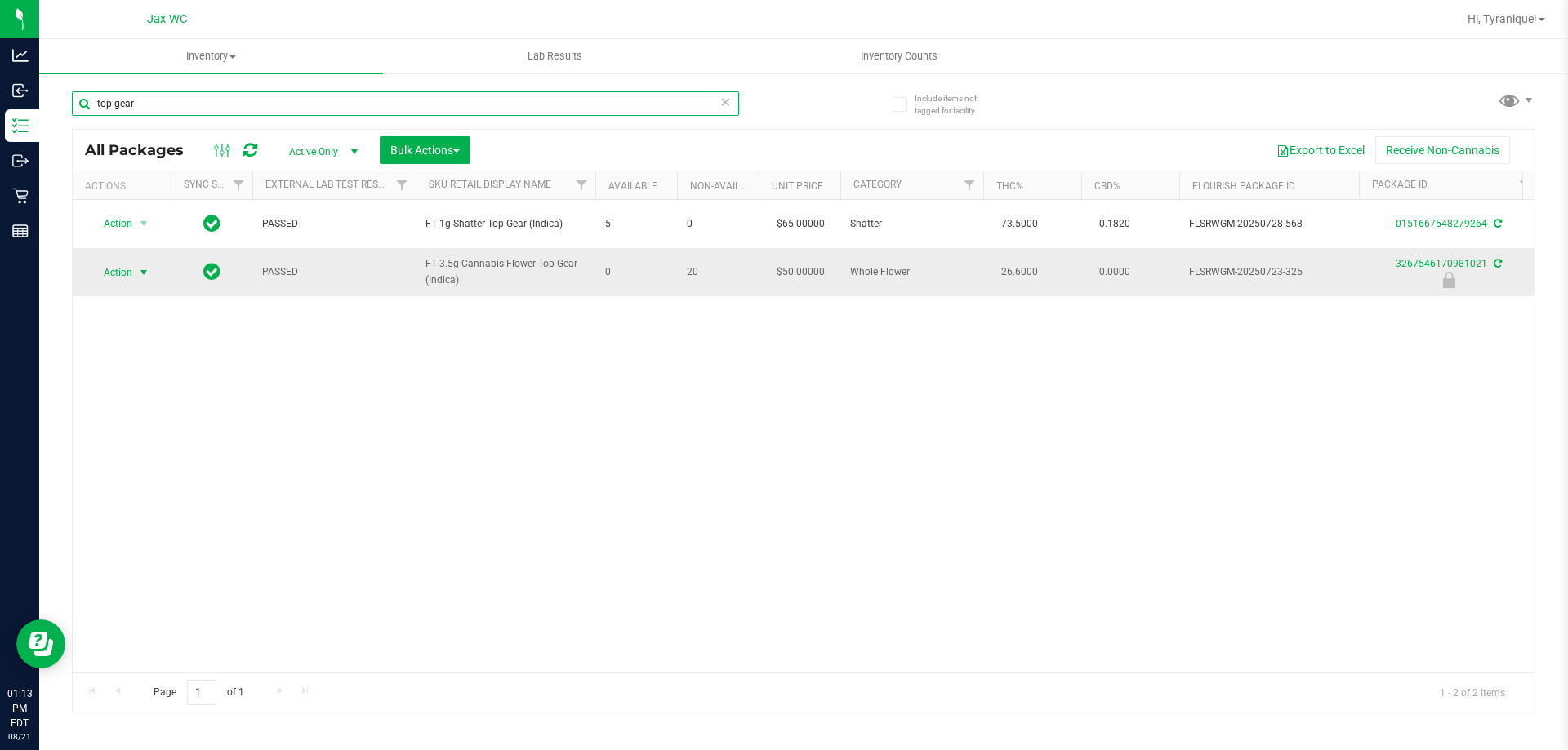
type input "top gear"
click at [123, 282] on span "Action" at bounding box center [111, 273] width 44 height 23
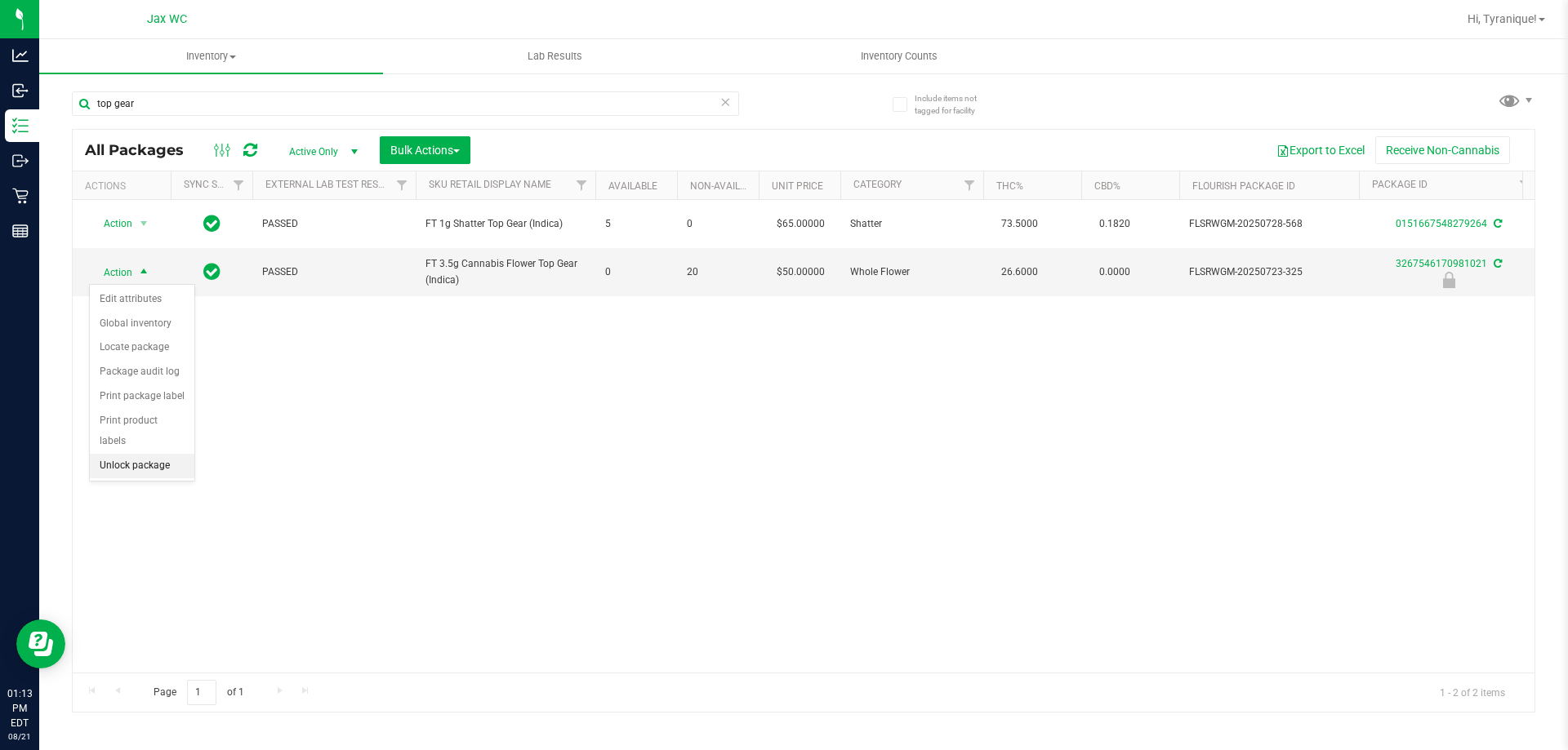
click at [166, 453] on li "Unlock package" at bounding box center [142, 466] width 105 height 25
click at [136, 273] on span "select" at bounding box center [144, 273] width 20 height 23
click at [190, 488] on li "Print product labels" at bounding box center [153, 493] width 127 height 25
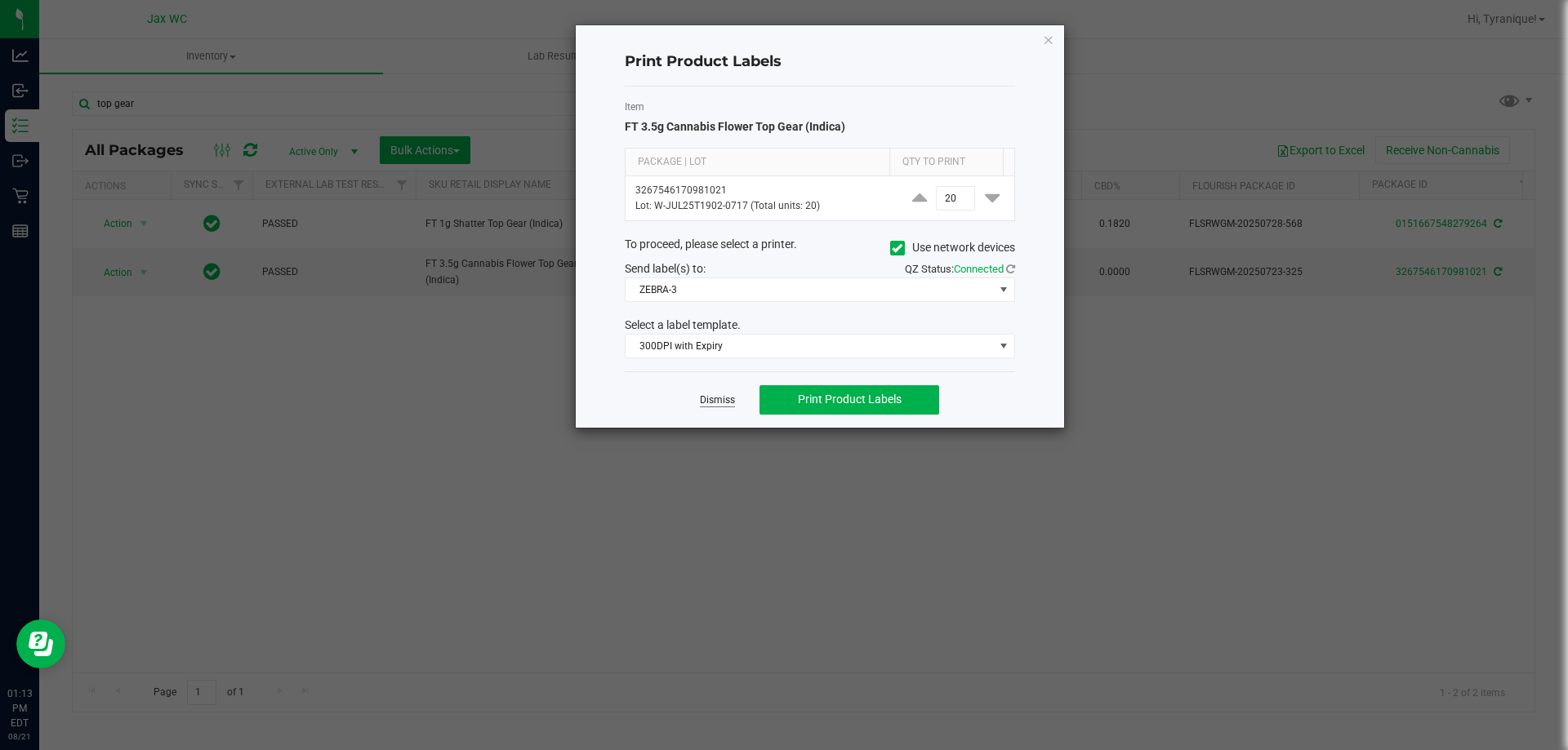
click at [710, 400] on link "Dismiss" at bounding box center [717, 400] width 35 height 14
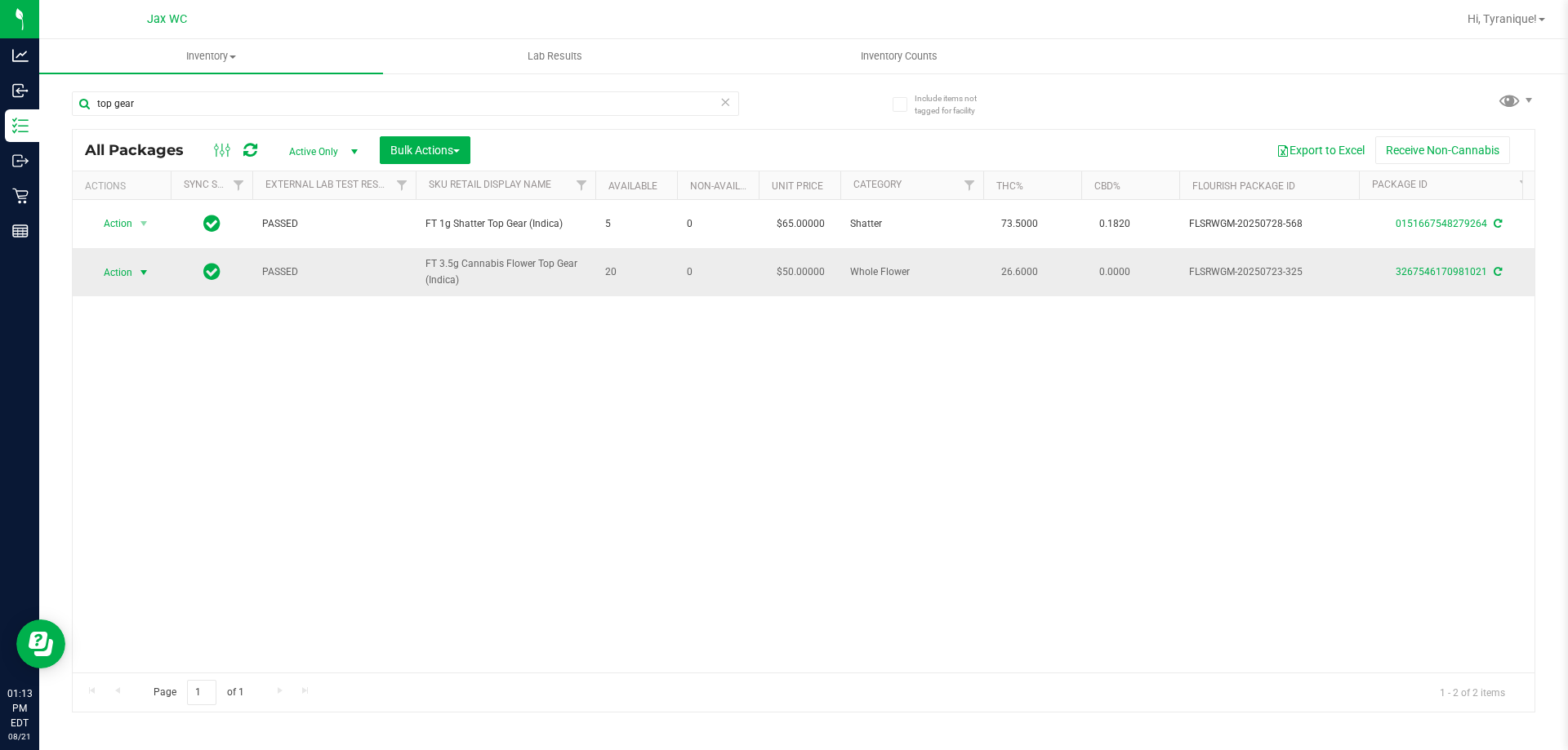
click at [118, 269] on span "Action" at bounding box center [111, 273] width 44 height 23
click at [168, 471] on li "Print package label" at bounding box center [153, 469] width 127 height 25
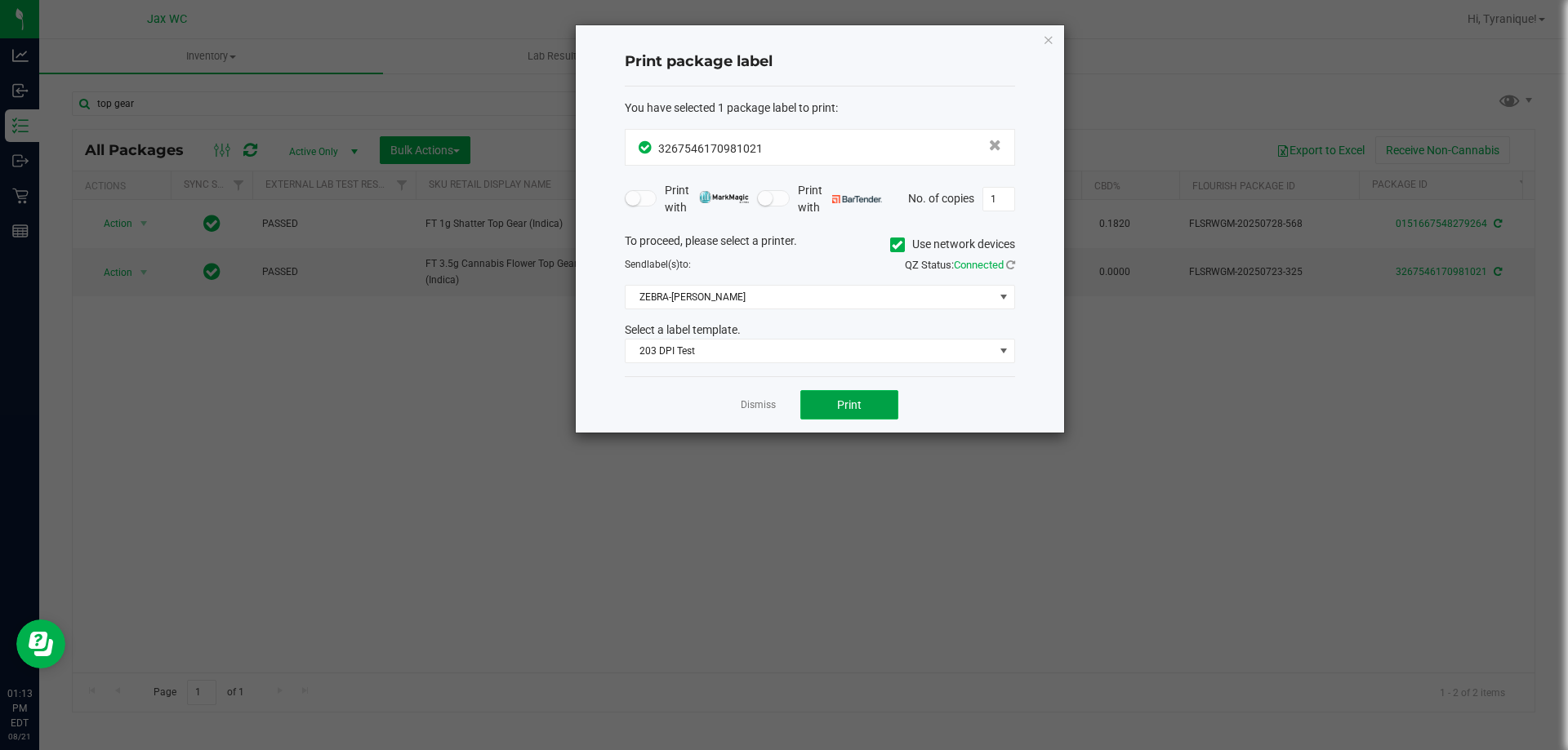
click at [852, 404] on span "Print" at bounding box center [849, 404] width 25 height 13
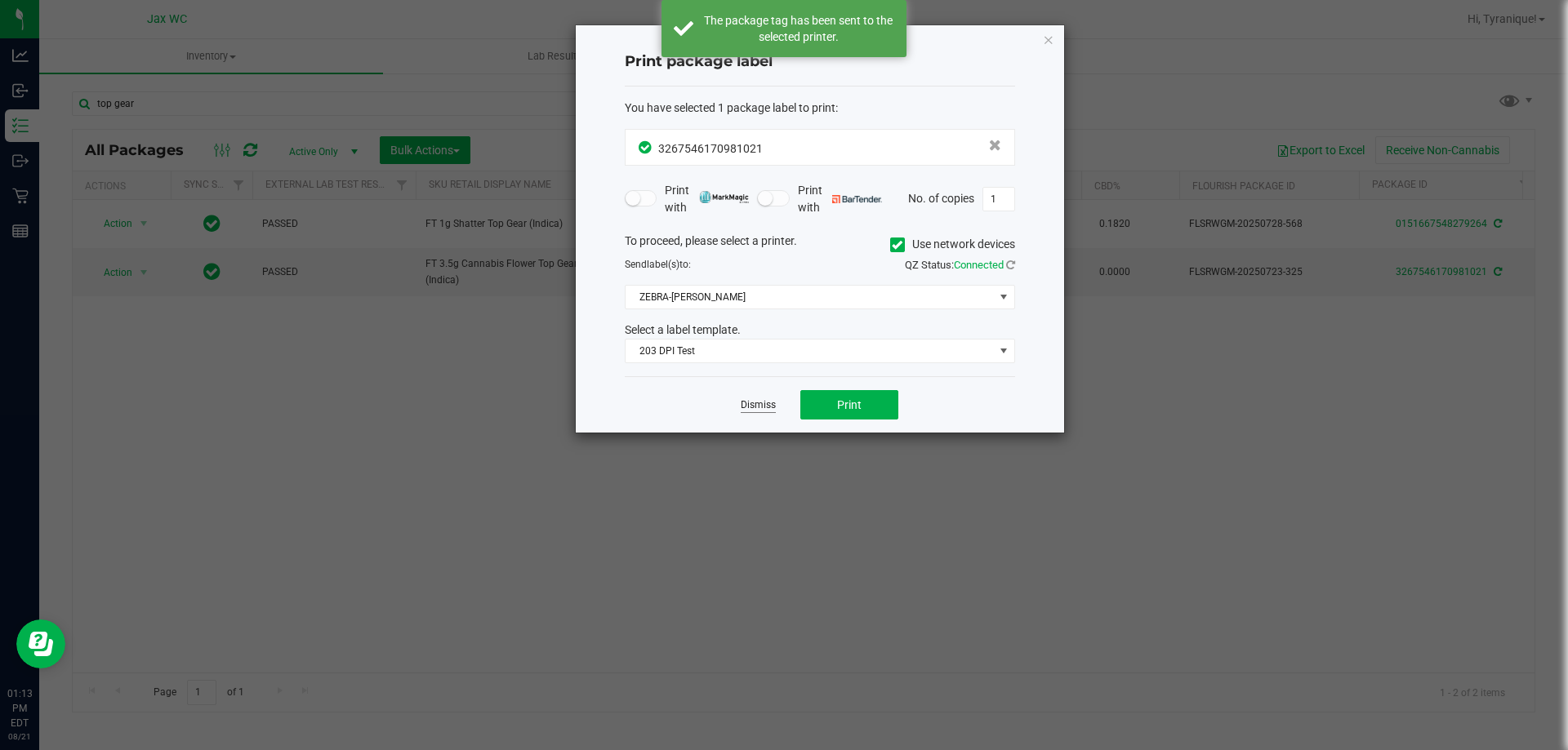
click at [768, 401] on link "Dismiss" at bounding box center [758, 404] width 35 height 14
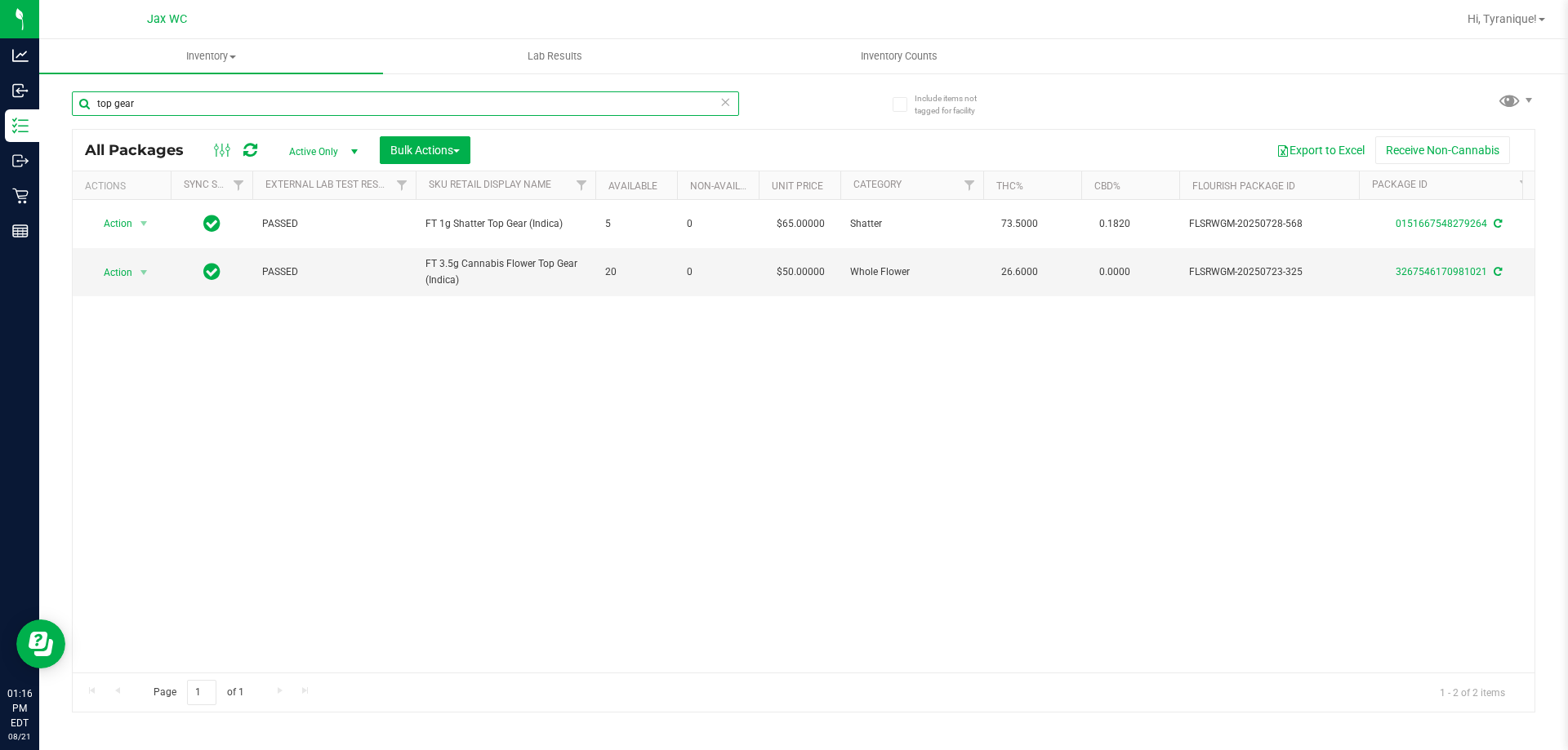
click at [500, 99] on input "top gear" at bounding box center [405, 104] width 667 height 25
click at [510, 106] on input "top gear" at bounding box center [405, 104] width 667 height 25
click at [515, 109] on input "top gear" at bounding box center [405, 104] width 667 height 25
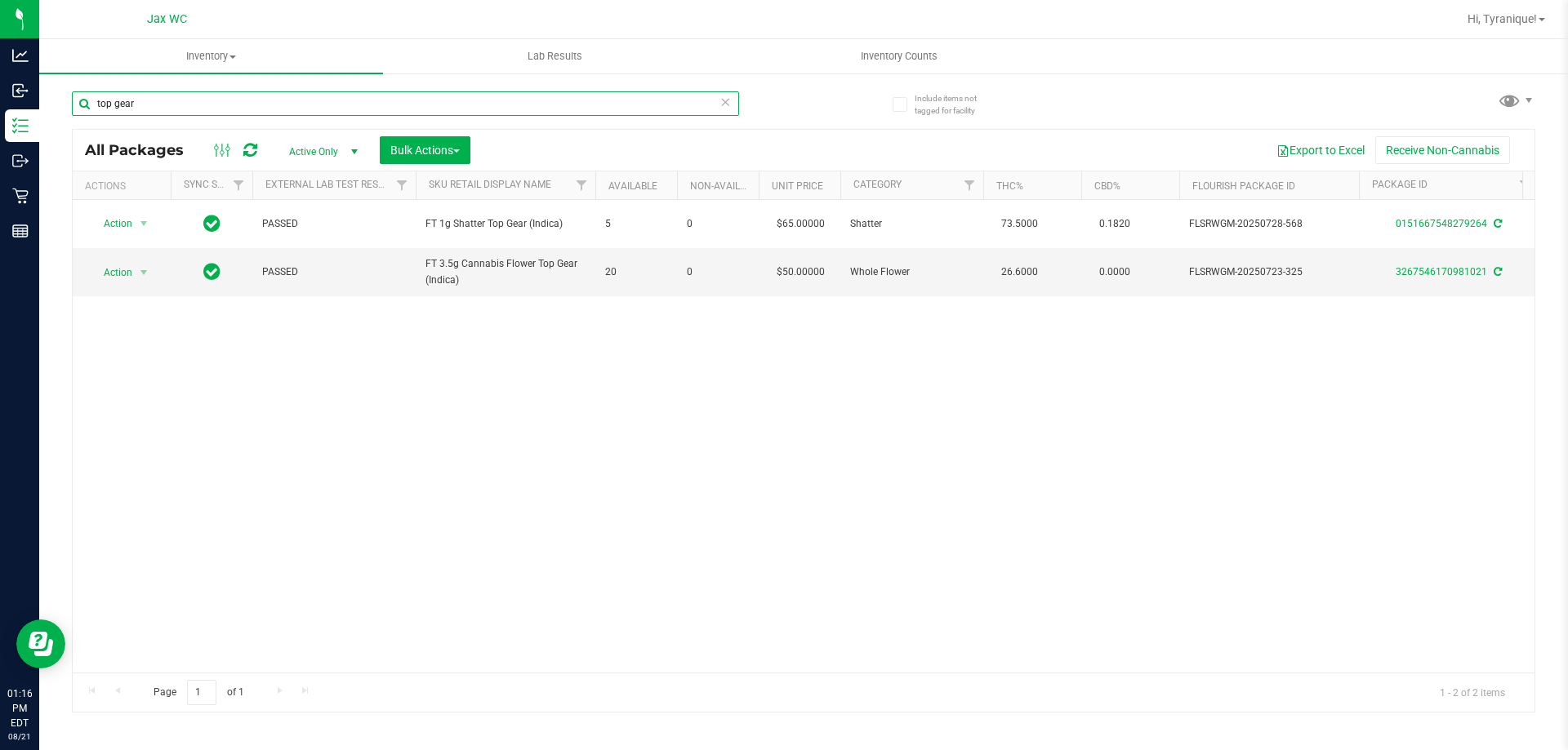
click at [520, 106] on input "top gear" at bounding box center [405, 104] width 667 height 25
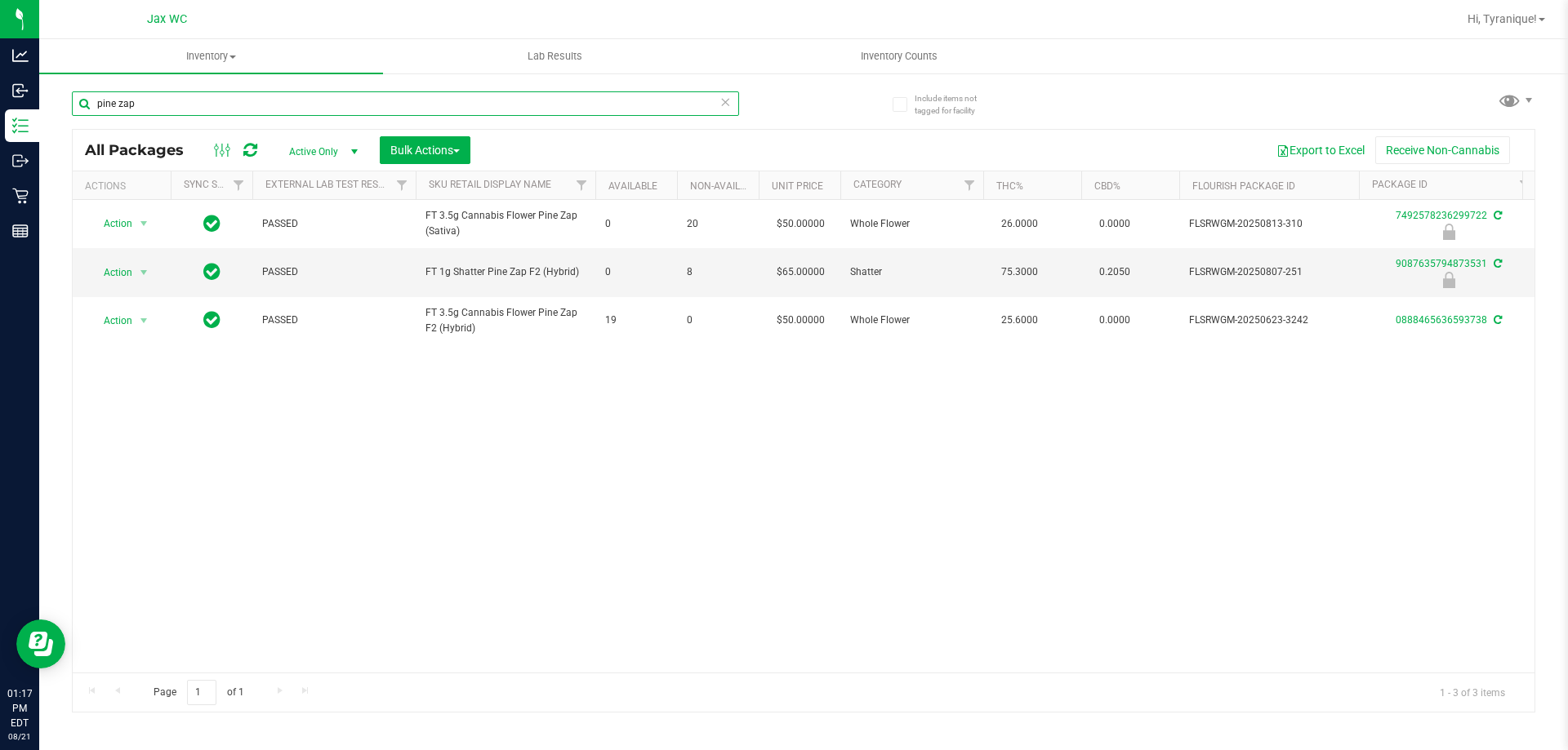
type input "pine zap"
click at [630, 663] on div "Action Action Edit attributes Global inventory Locate package Package audit log…" at bounding box center [804, 436] width 1462 height 472
click at [728, 105] on icon at bounding box center [725, 101] width 11 height 20
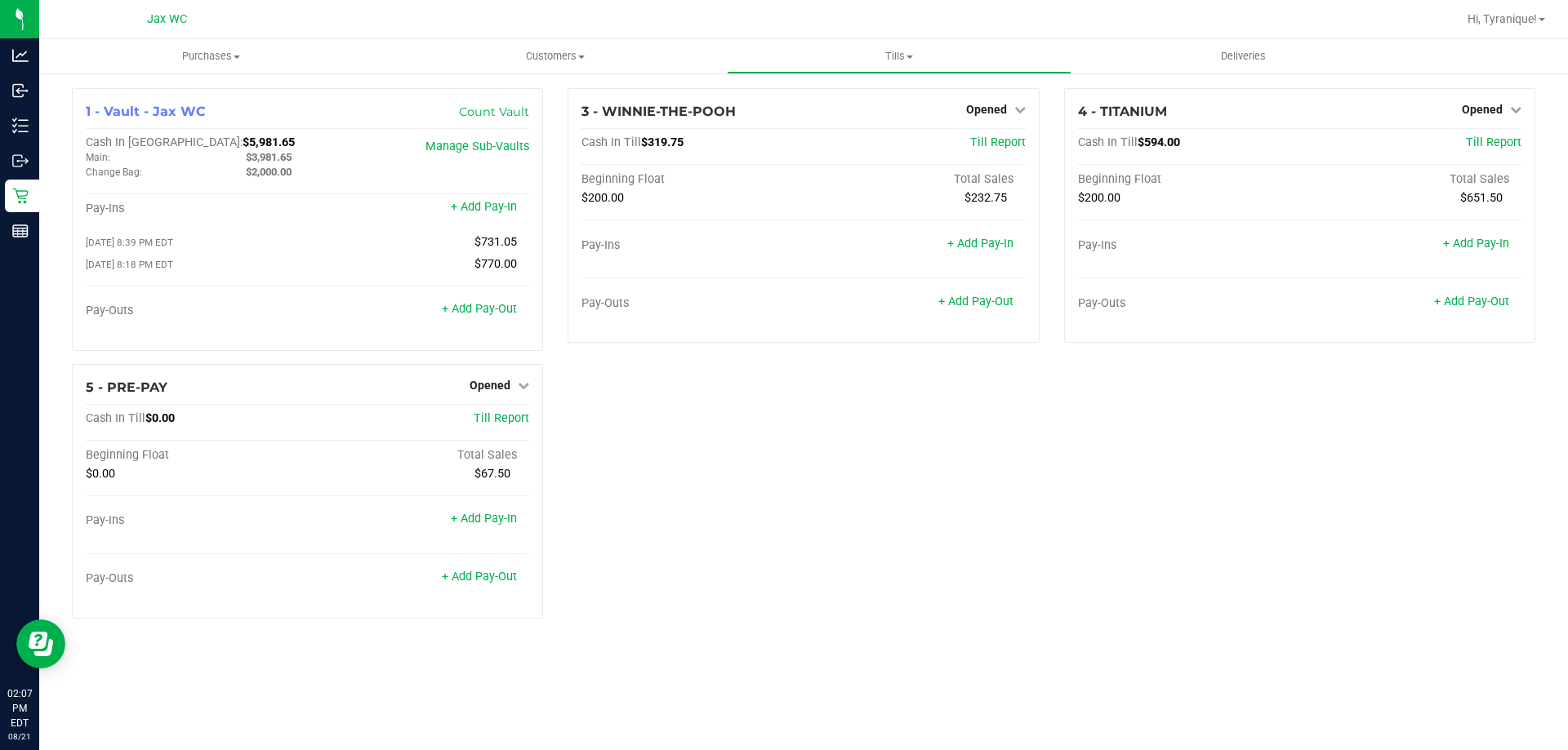
click at [733, 382] on div "1 - Vault - Jax WC Count Vault Cash In Vault: $5,981.65 Main: $3,981.65 Change …" at bounding box center [804, 359] width 1488 height 543
click at [796, 458] on div "1 - Vault - Jax WC Count Vault Cash In Vault: $5,981.65 Main: $3,981.65 Change …" at bounding box center [804, 359] width 1488 height 543
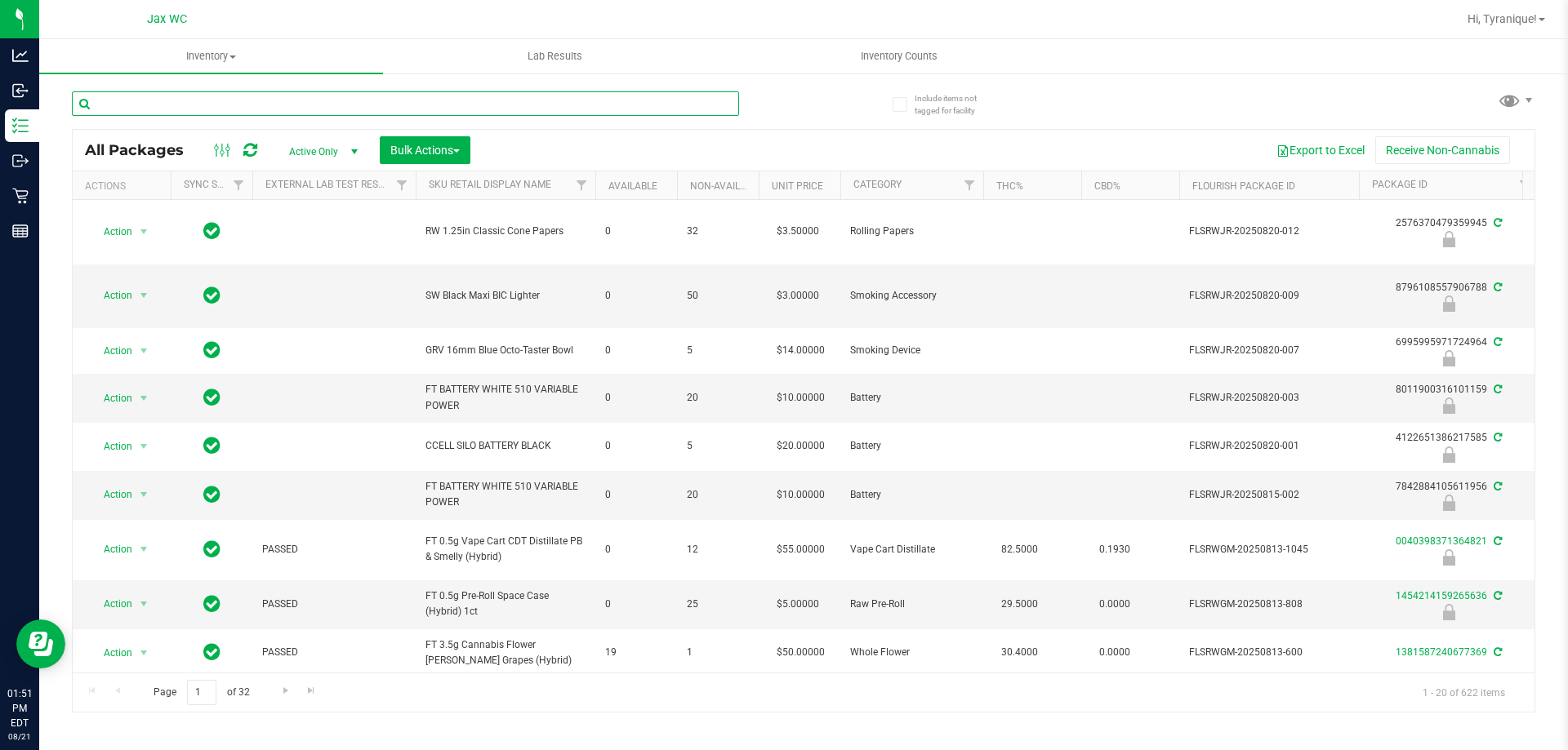
click at [301, 101] on input "text" at bounding box center [405, 104] width 667 height 25
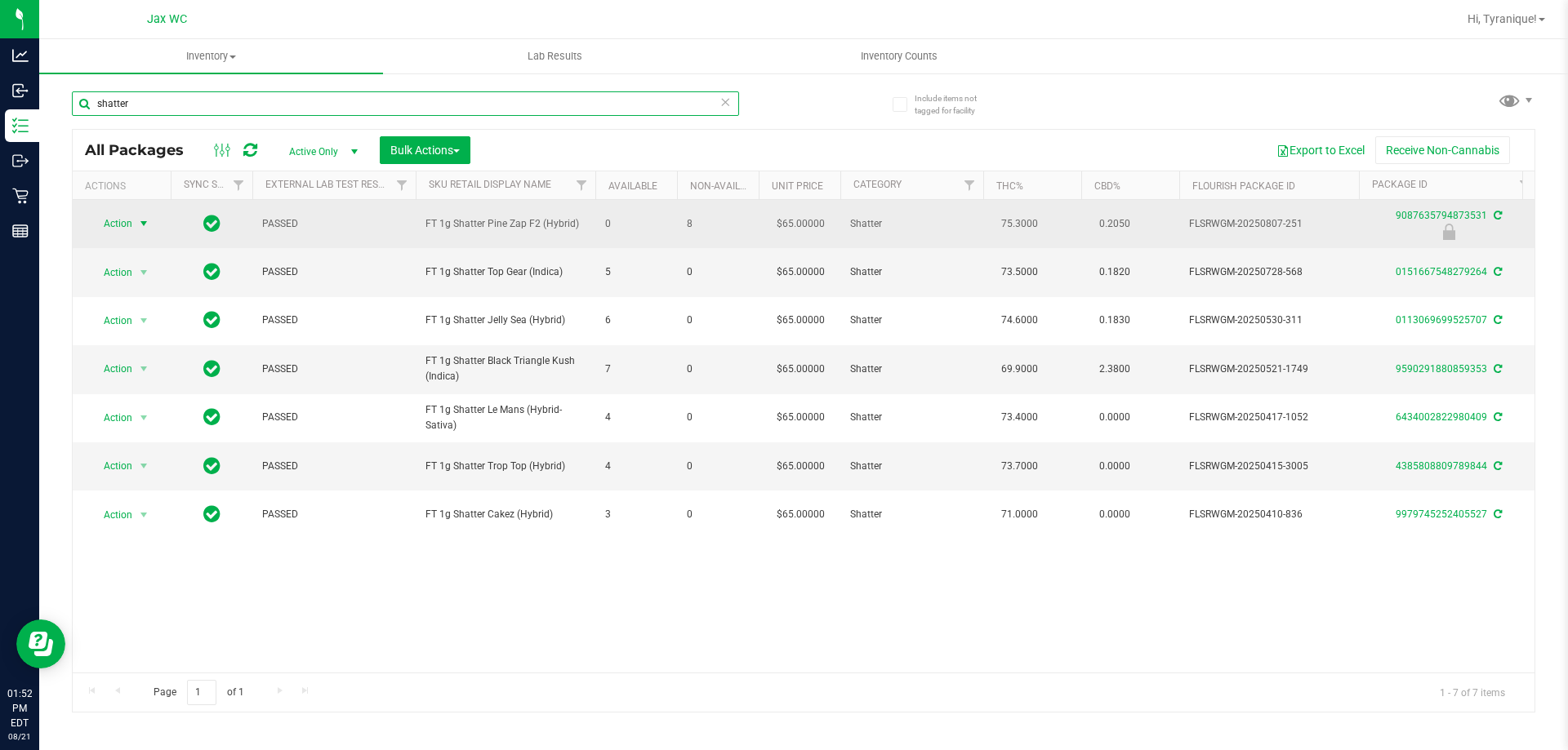
type input "shatter"
click at [122, 221] on span "Action" at bounding box center [111, 224] width 44 height 23
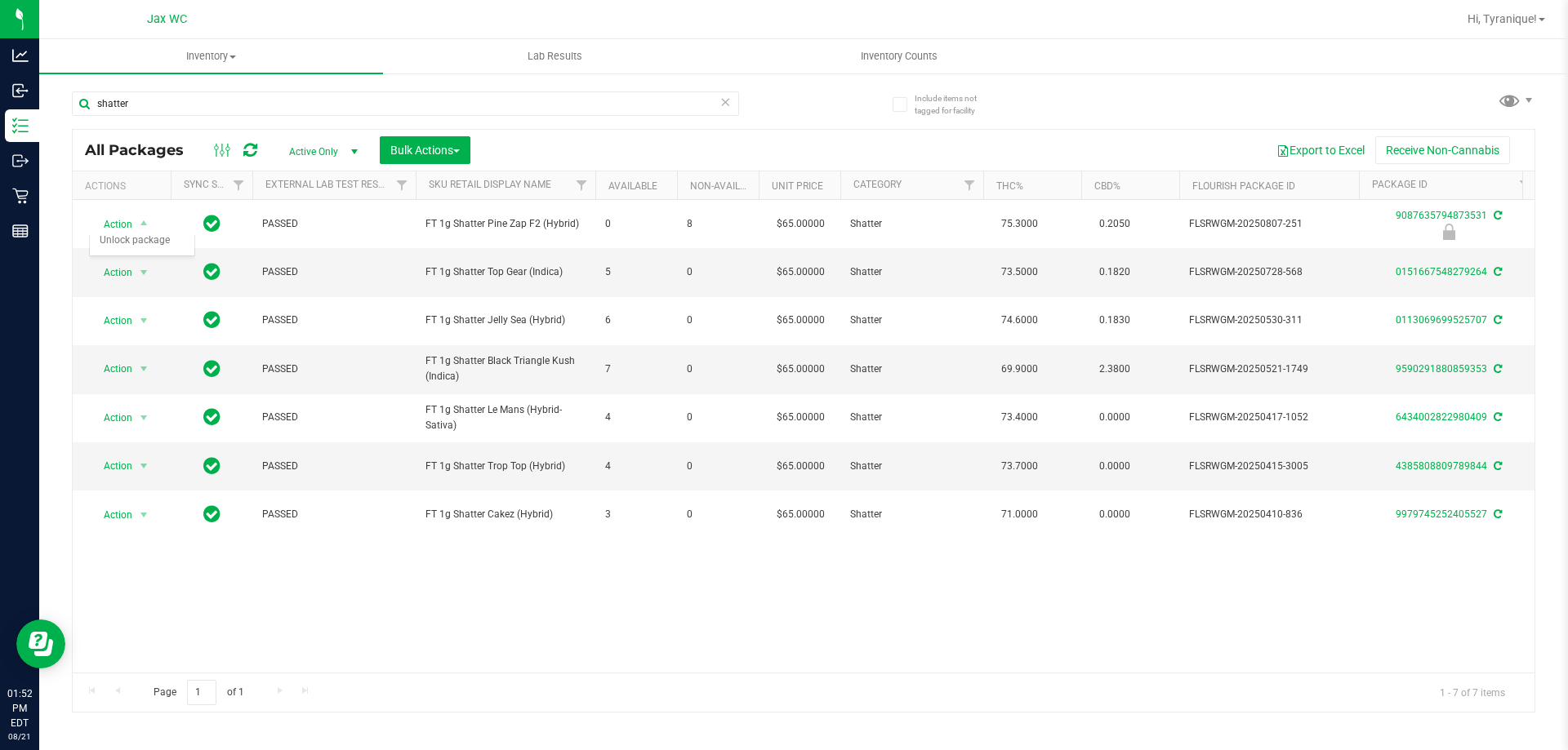
click at [685, 609] on div "Action Action Edit attributes Global inventory Locate package Package audit log…" at bounding box center [804, 436] width 1462 height 472
click at [728, 101] on icon at bounding box center [725, 101] width 11 height 20
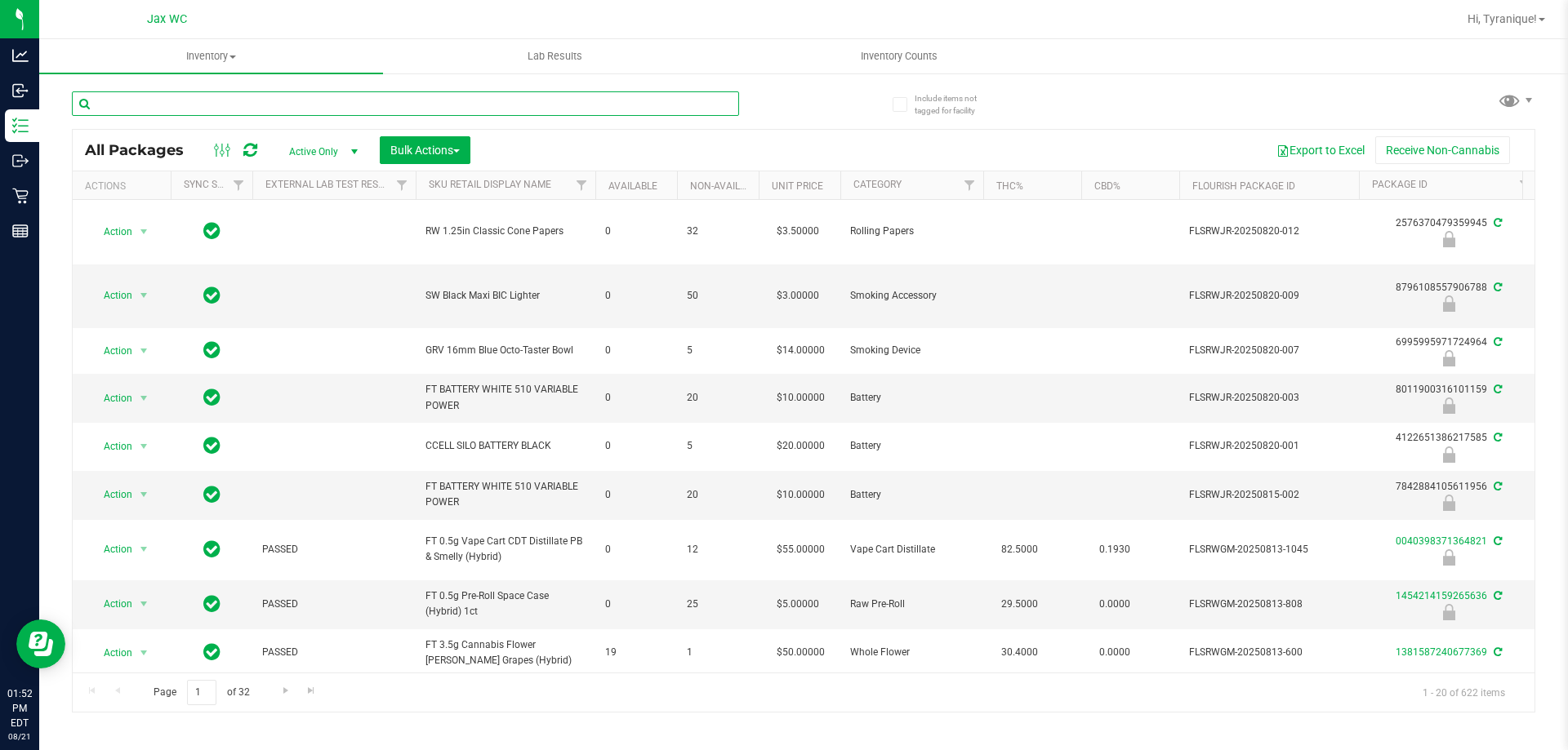
click at [436, 105] on input "text" at bounding box center [405, 104] width 667 height 25
type input "9087635794873531"
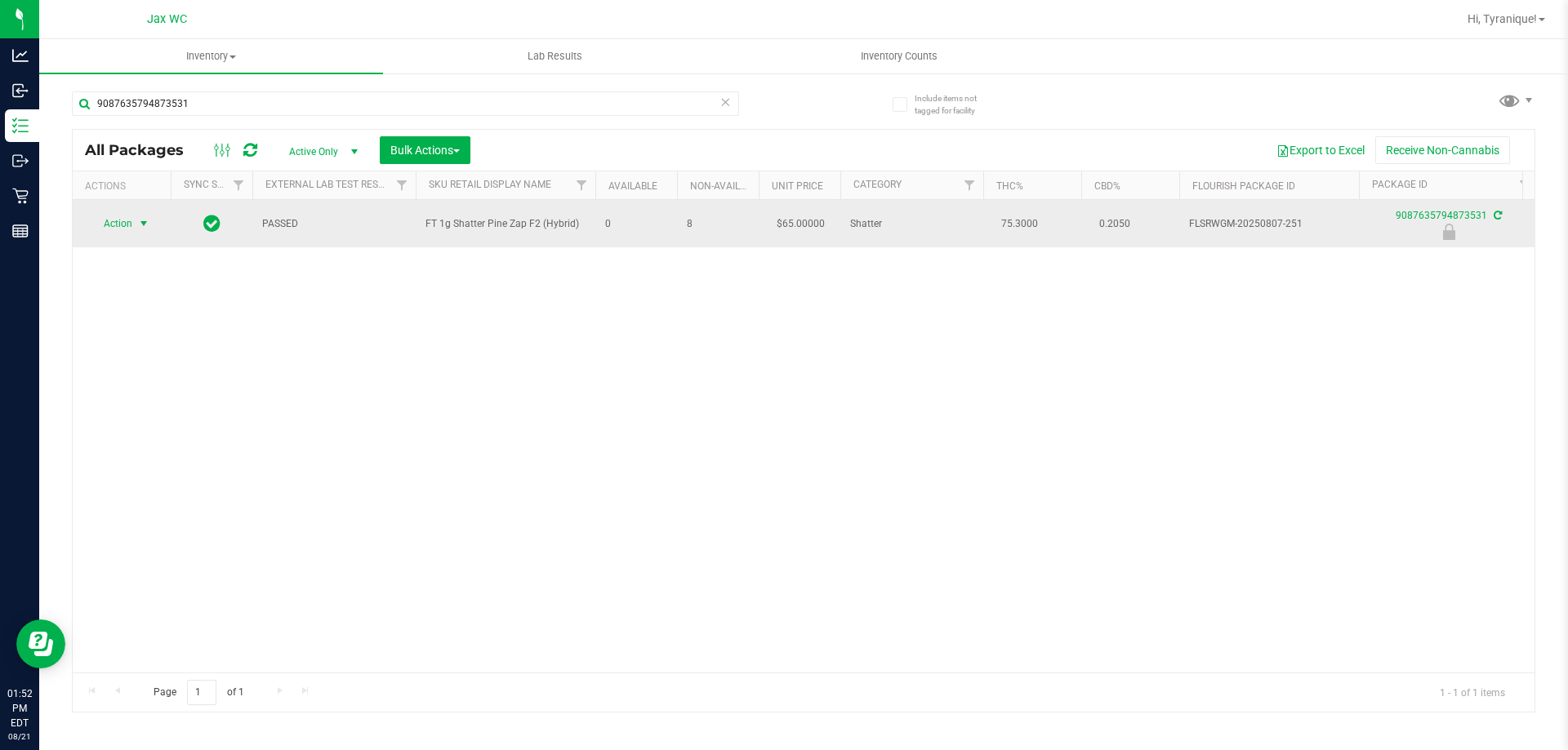
click at [142, 226] on span "select" at bounding box center [144, 224] width 13 height 13
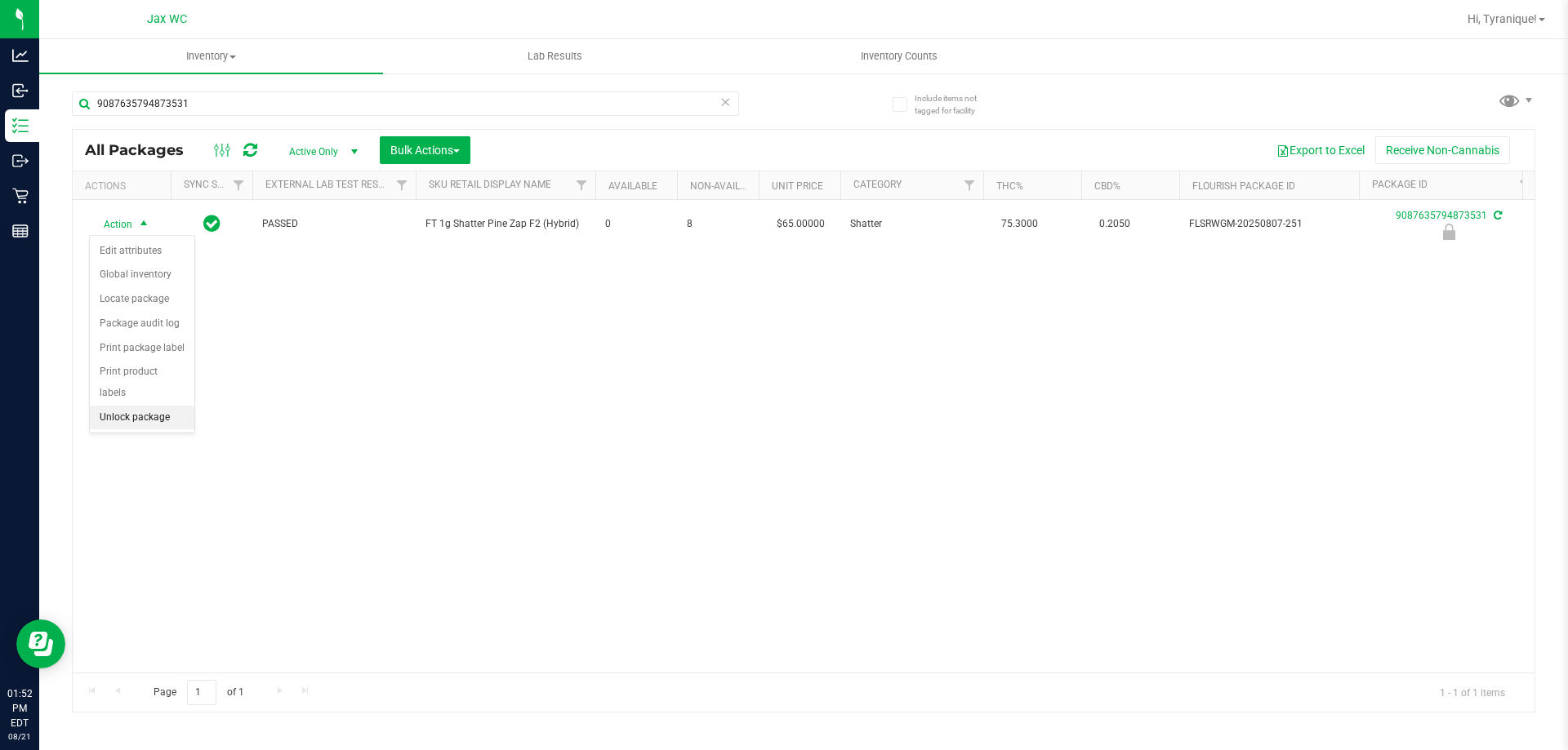
click at [160, 405] on li "Unlock package" at bounding box center [142, 417] width 105 height 25
drag, startPoint x: 148, startPoint y: 229, endPoint x: 155, endPoint y: 236, distance: 9.9
click at [147, 227] on span "select" at bounding box center [144, 224] width 13 height 13
click at [195, 425] on li "Print package label" at bounding box center [153, 421] width 127 height 25
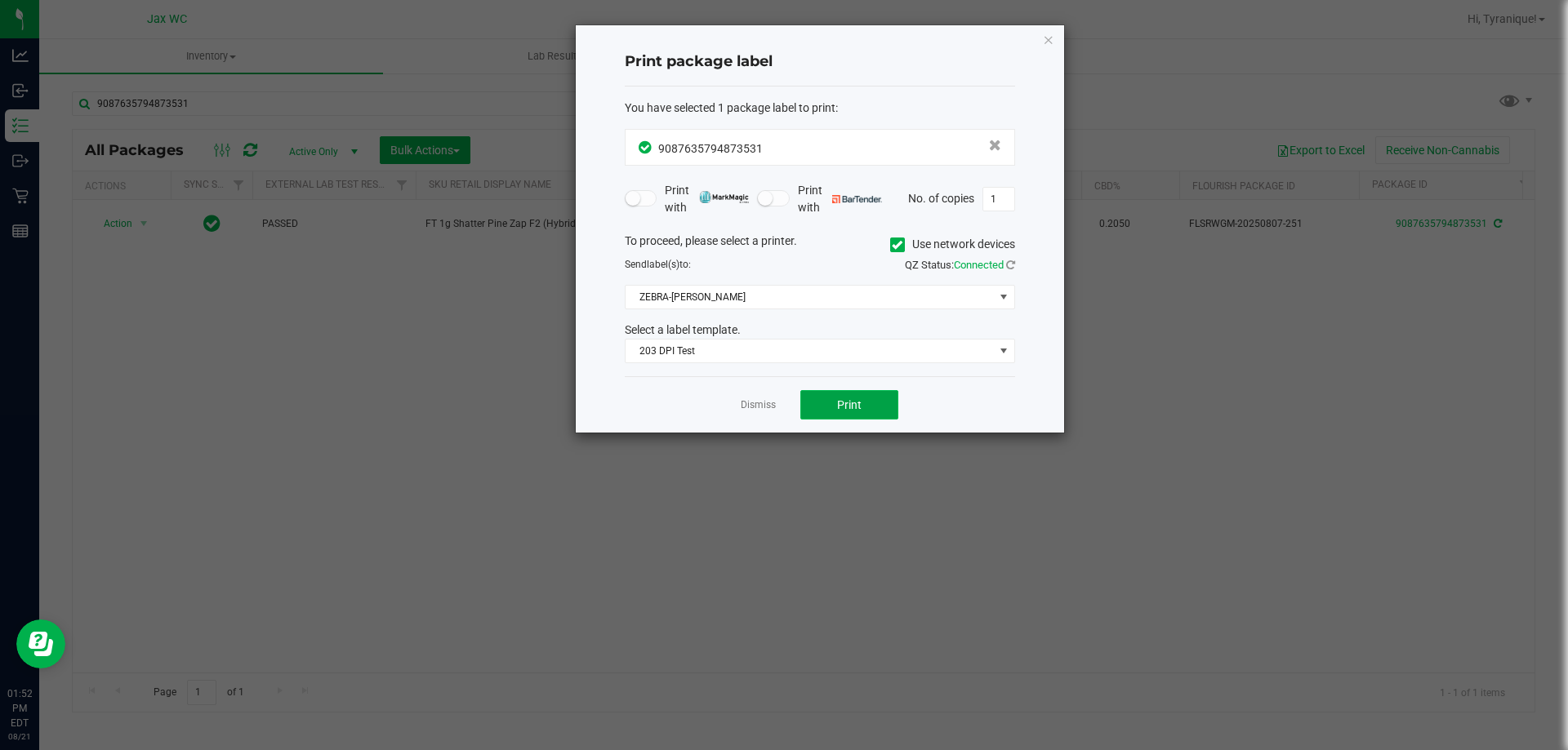
click at [879, 404] on button "Print" at bounding box center [849, 404] width 98 height 29
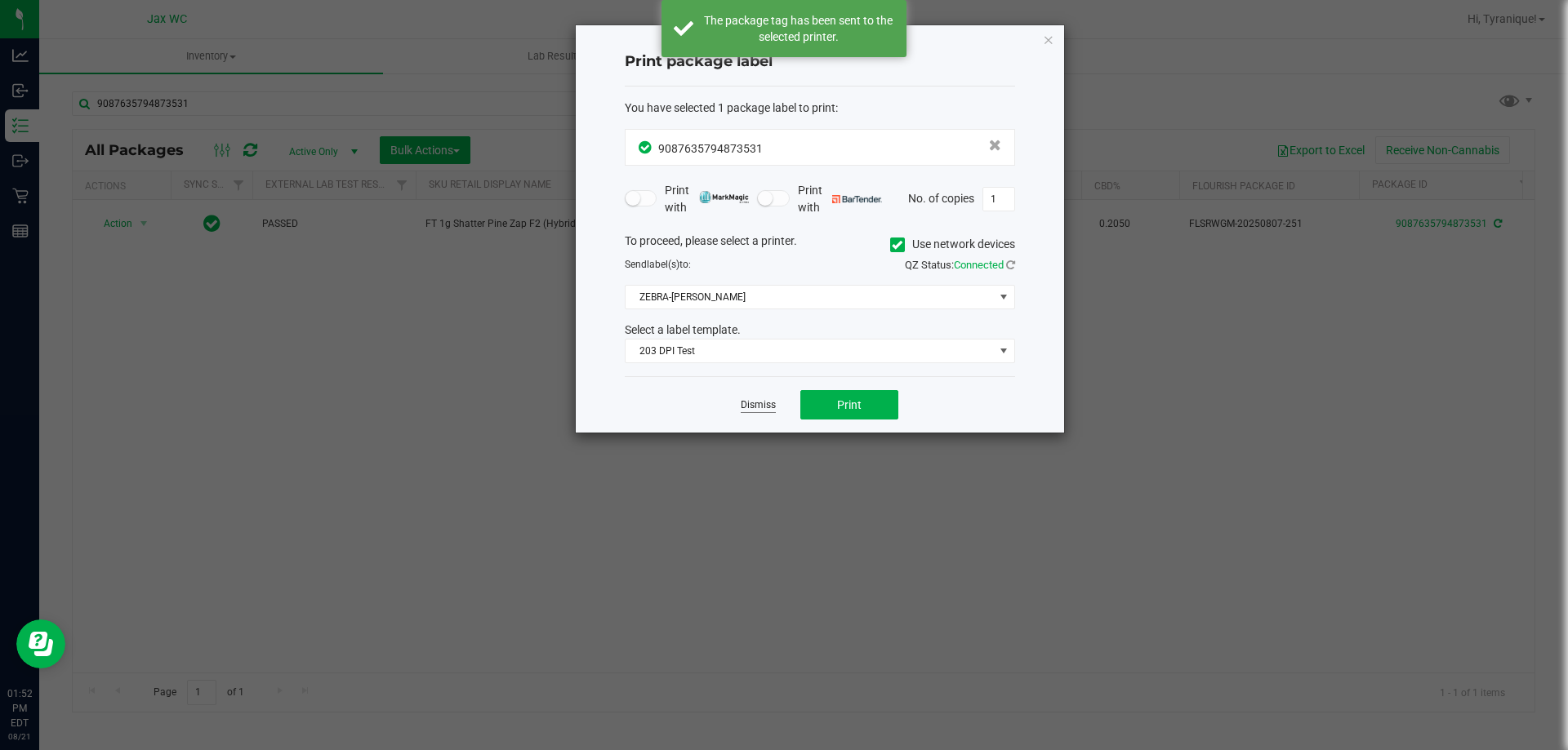
click at [753, 404] on link "Dismiss" at bounding box center [758, 404] width 35 height 14
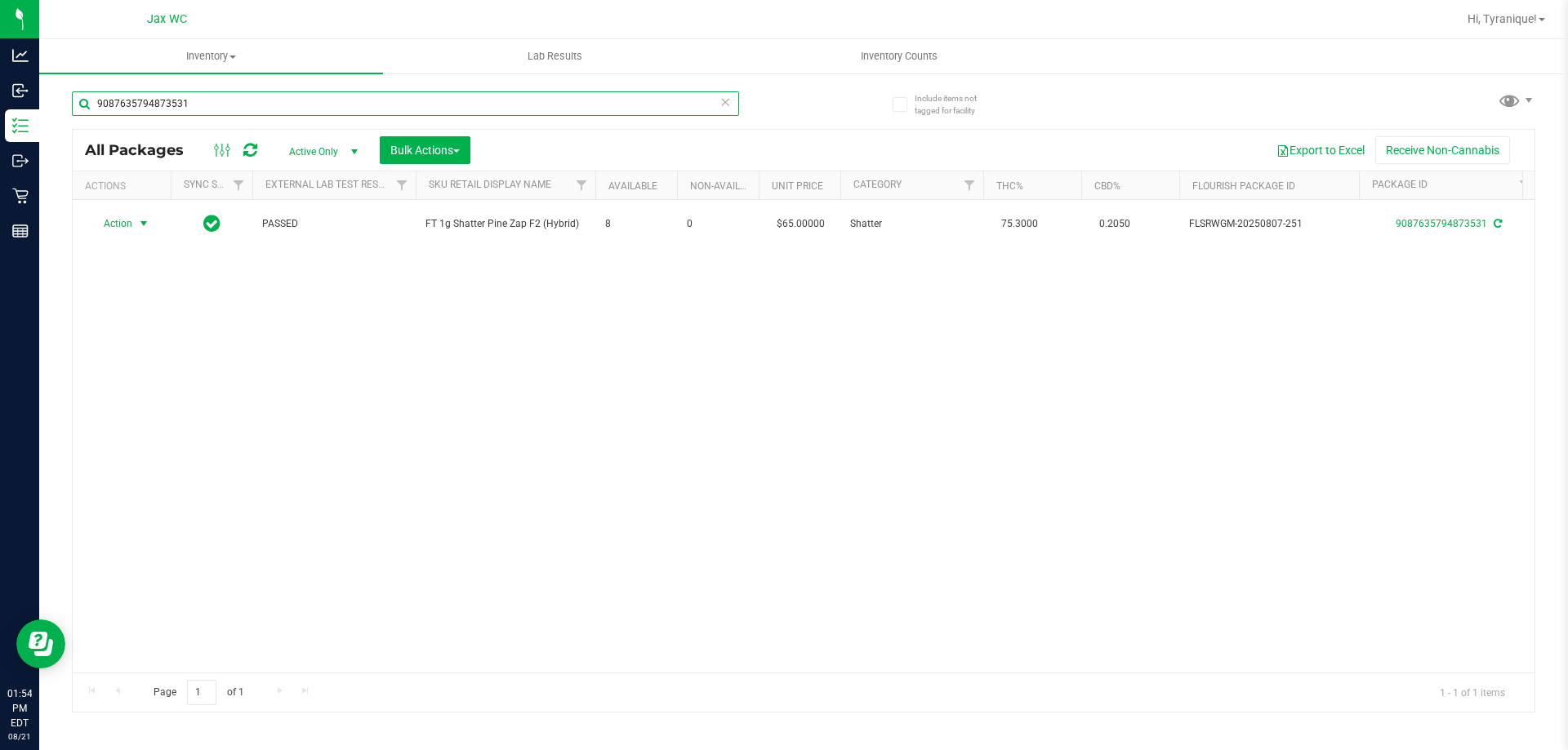
click at [500, 107] on input "9087635794873531" at bounding box center [405, 104] width 667 height 25
type input "0981356793066975"
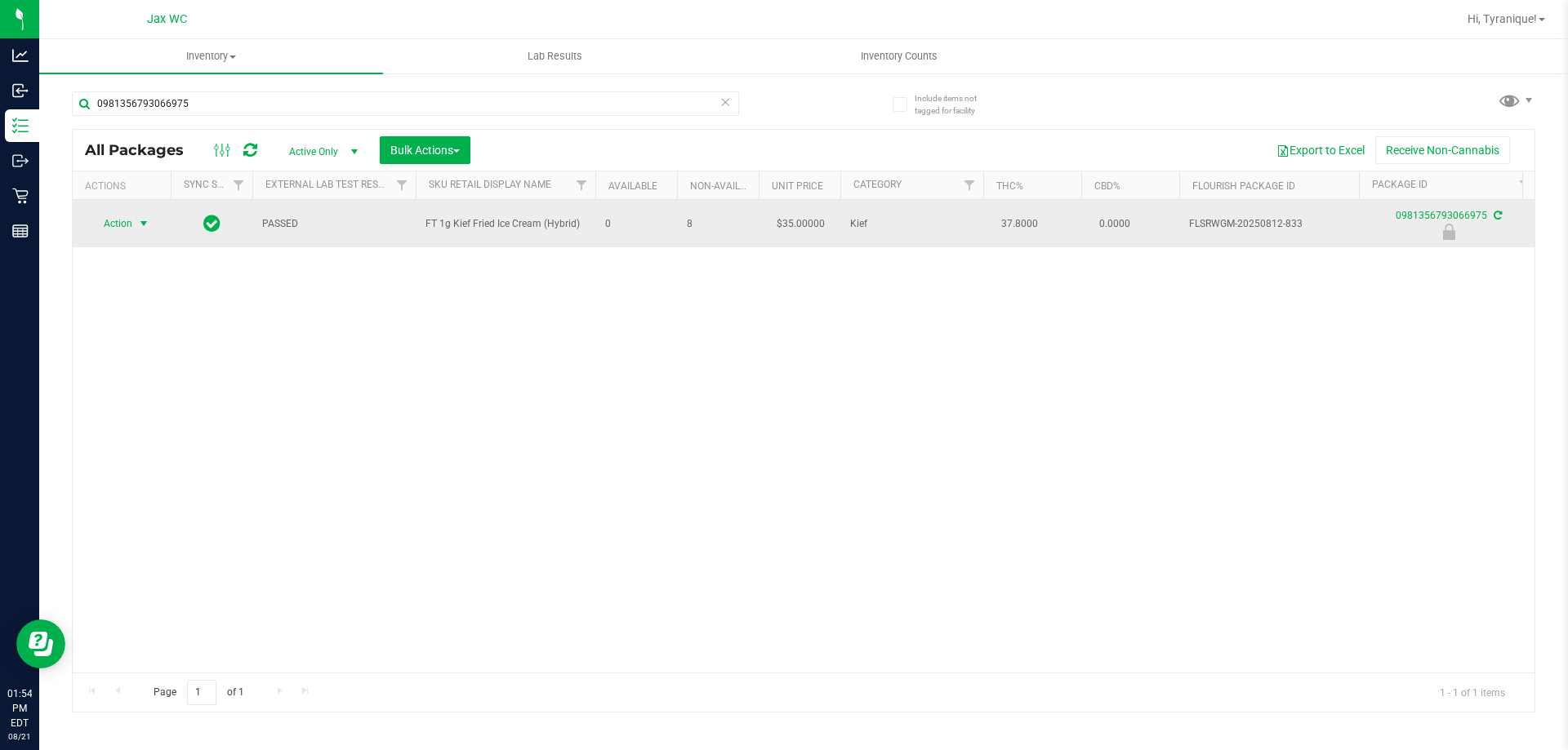
click at [132, 221] on span "Action" at bounding box center [111, 224] width 44 height 23
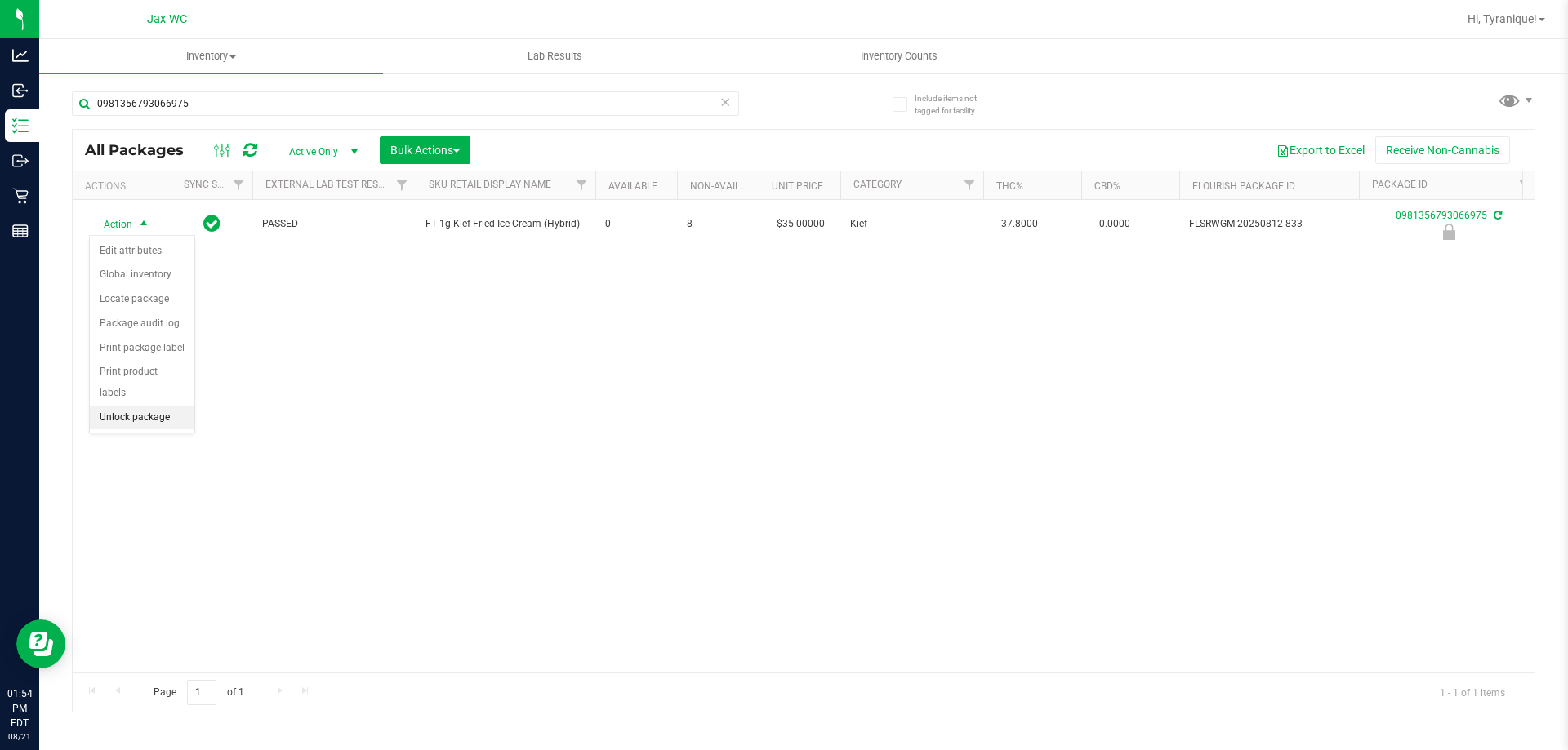
click at [159, 407] on li "Unlock package" at bounding box center [142, 417] width 105 height 25
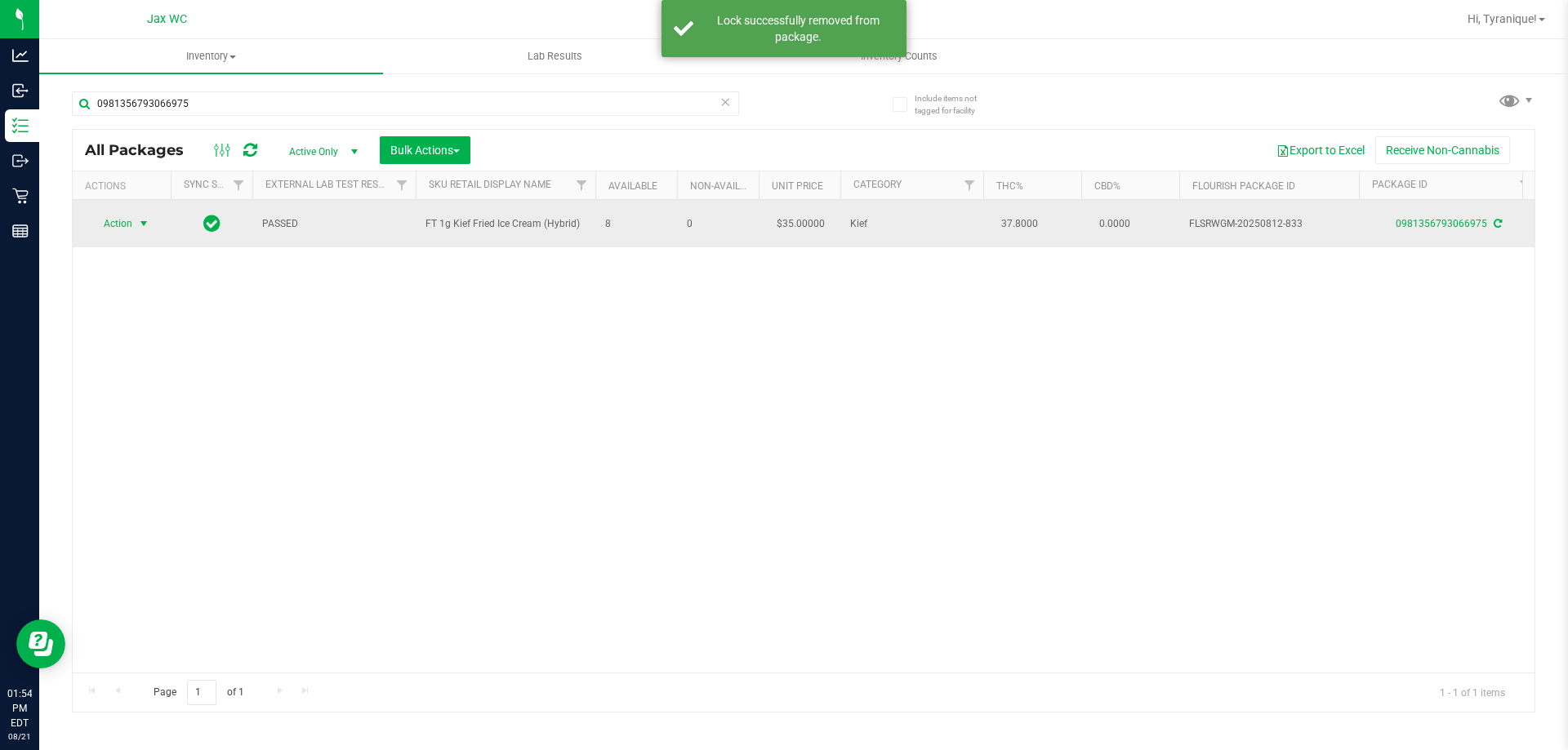
click at [147, 226] on span "select" at bounding box center [144, 224] width 13 height 13
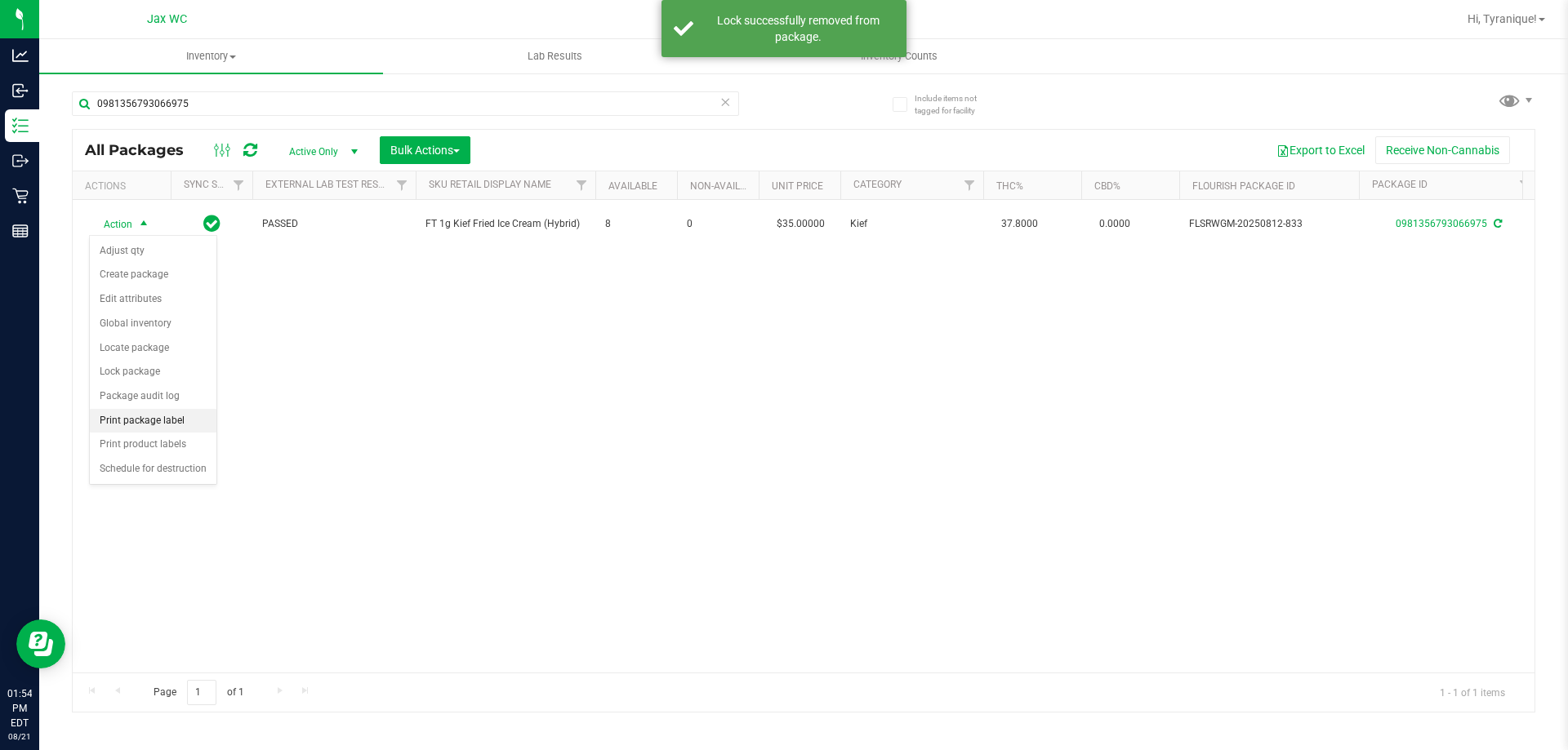
click at [166, 417] on li "Print package label" at bounding box center [153, 421] width 127 height 25
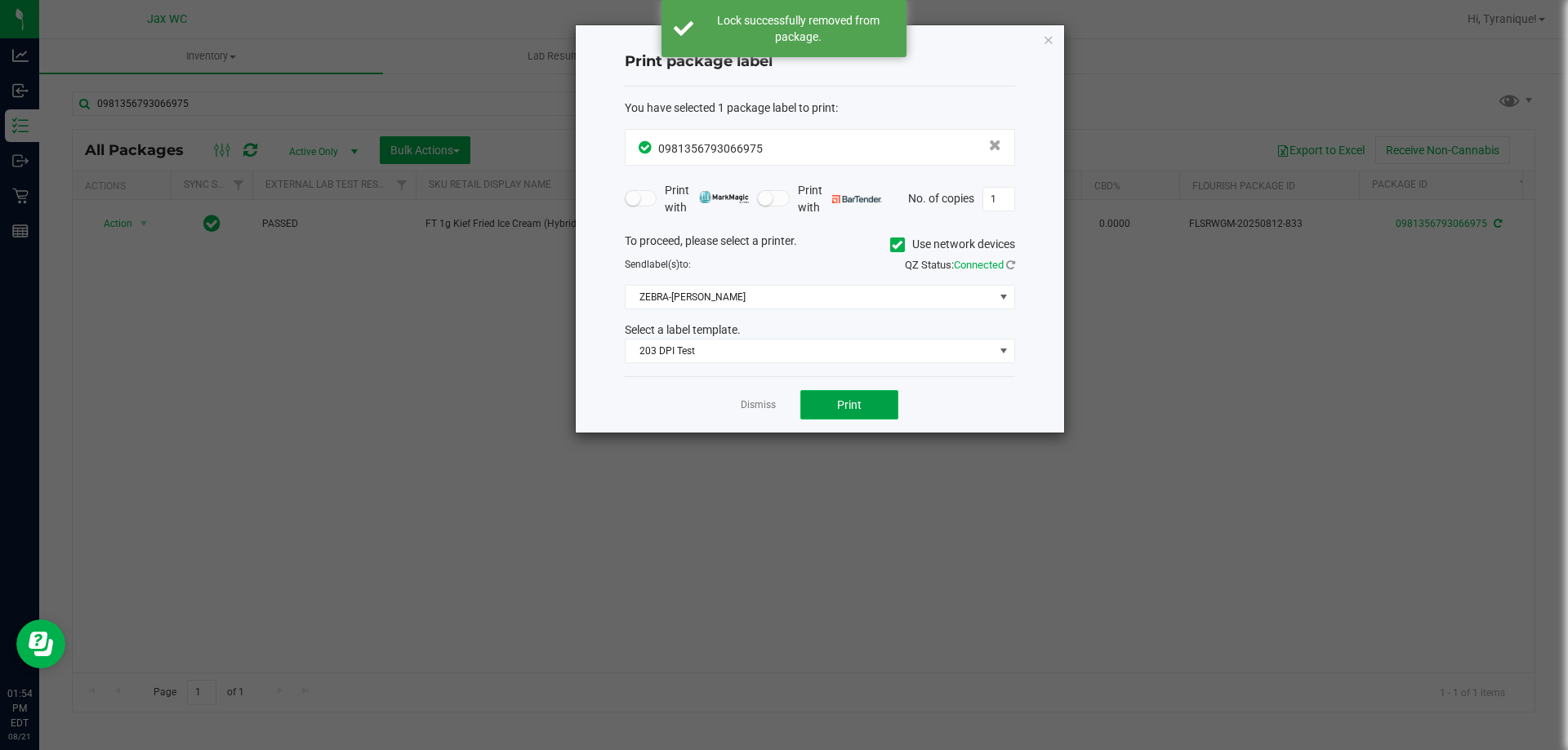
click at [876, 404] on button "Print" at bounding box center [849, 404] width 98 height 29
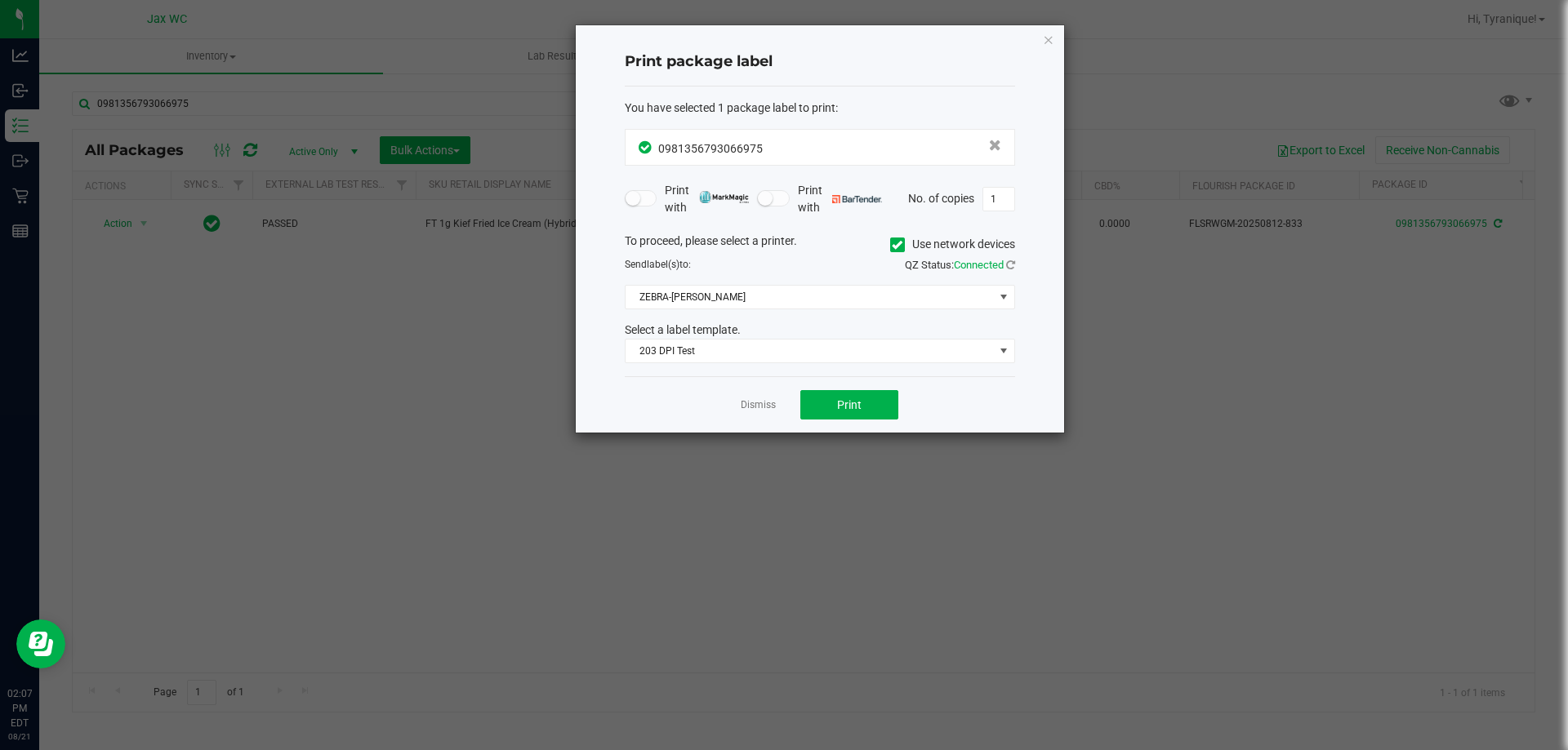
click at [1065, 35] on ngb-modal-window "Print package label You have selected 1 package label to print : 09813567930669…" at bounding box center [790, 375] width 1580 height 750
click at [1048, 35] on icon "button" at bounding box center [1048, 39] width 11 height 20
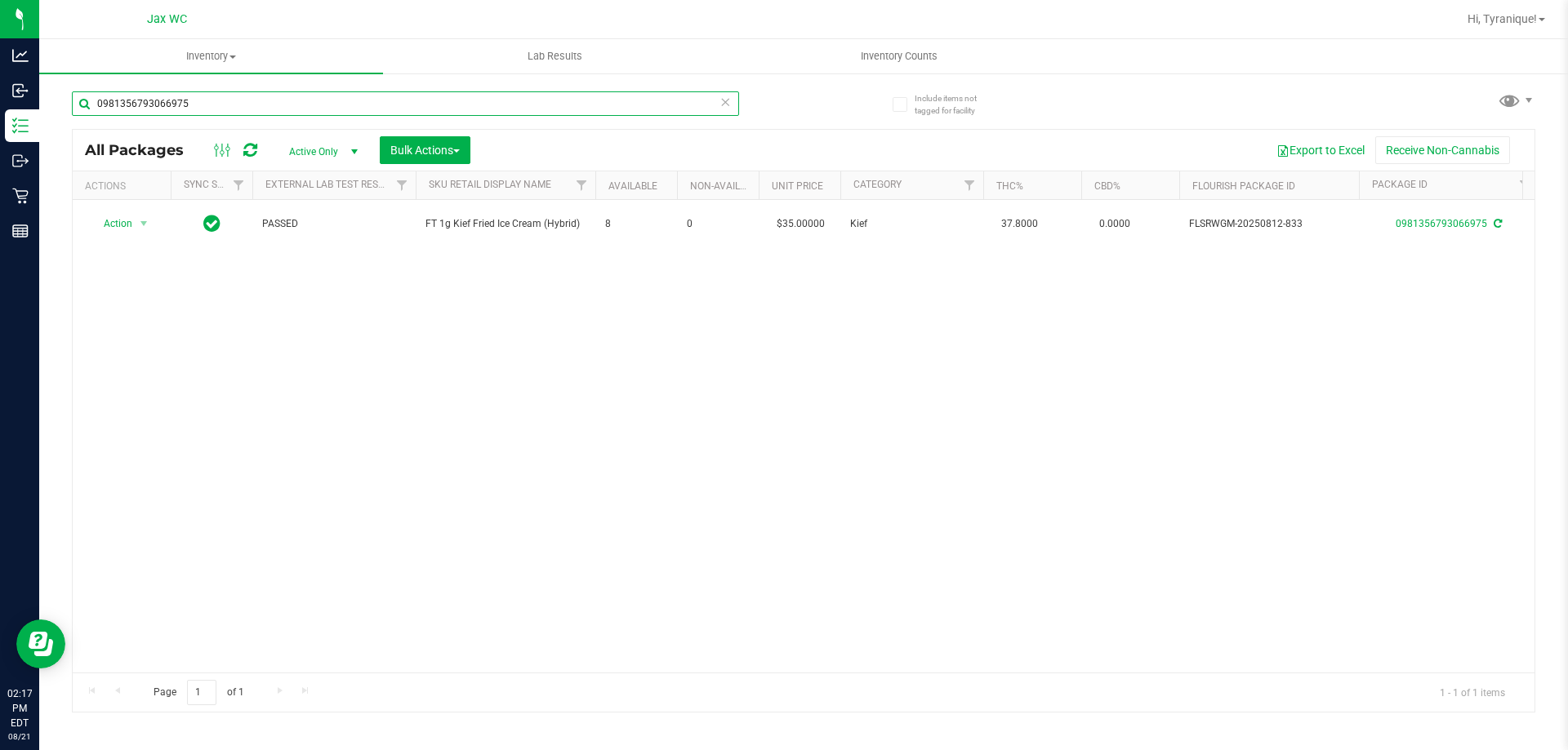
drag, startPoint x: 208, startPoint y: 96, endPoint x: 96, endPoint y: 98, distance: 112.0
click at [96, 98] on input "0981356793066975" at bounding box center [405, 104] width 667 height 25
type input "7788838446162040"
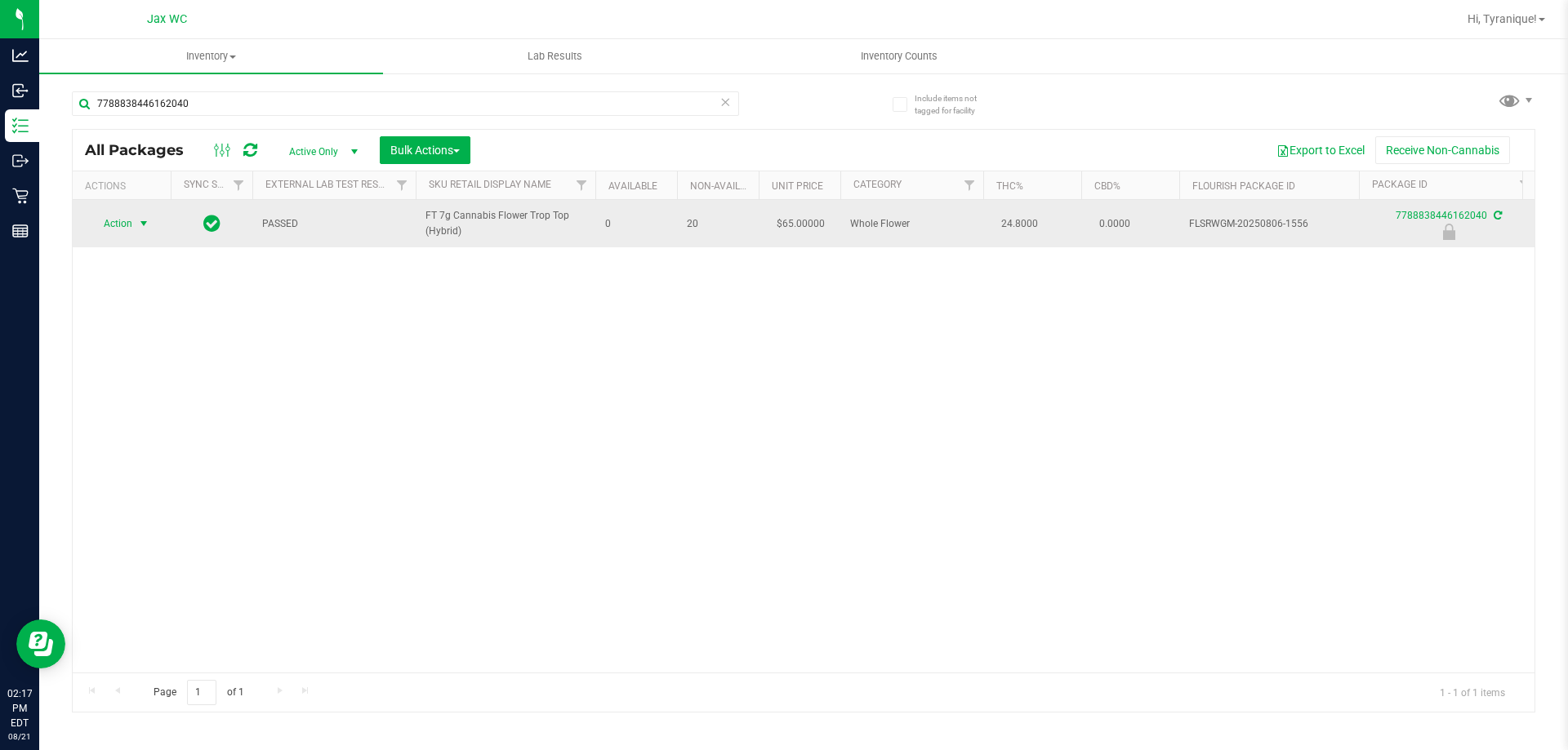
click at [121, 222] on span "Action" at bounding box center [111, 224] width 44 height 23
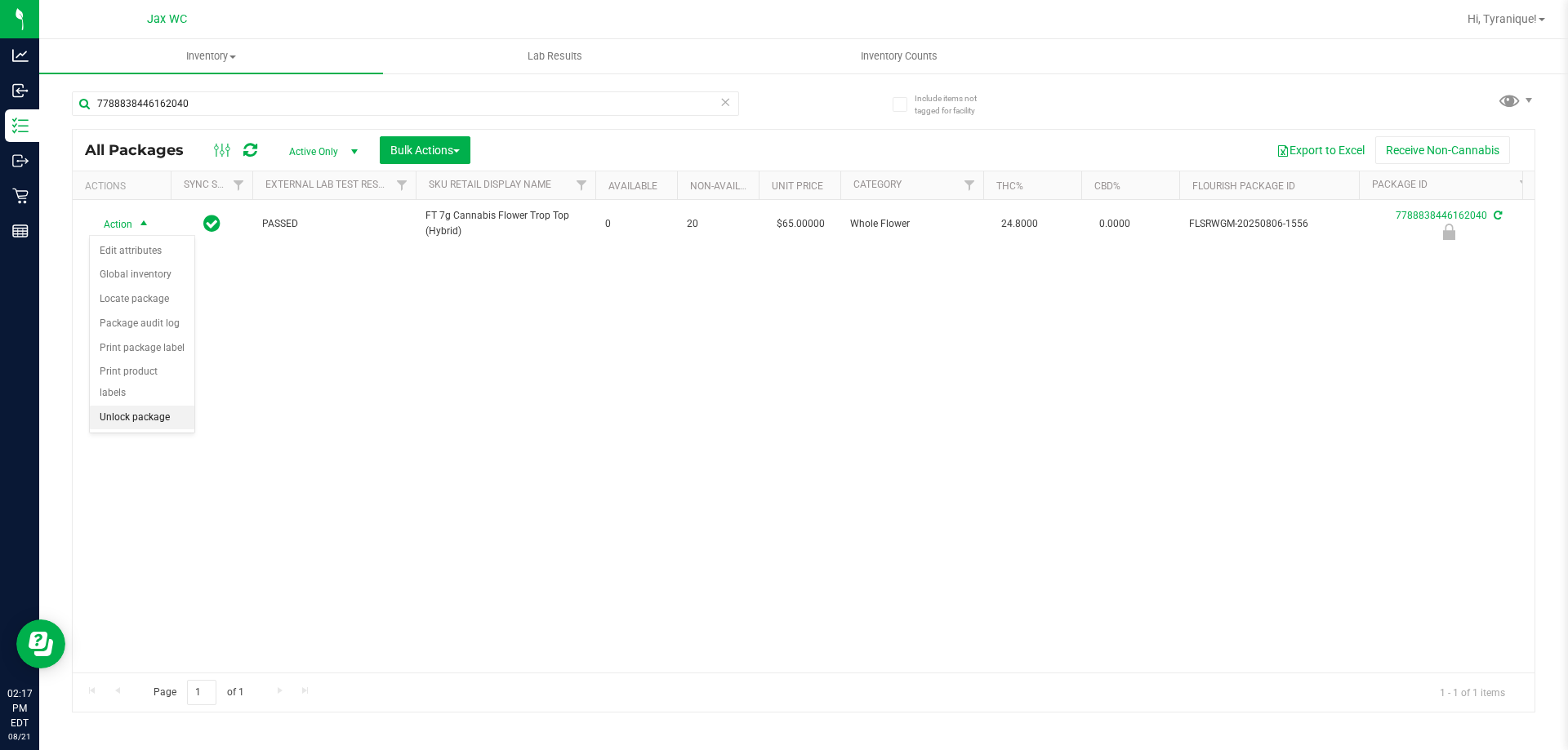
click at [160, 405] on li "Unlock package" at bounding box center [142, 417] width 105 height 25
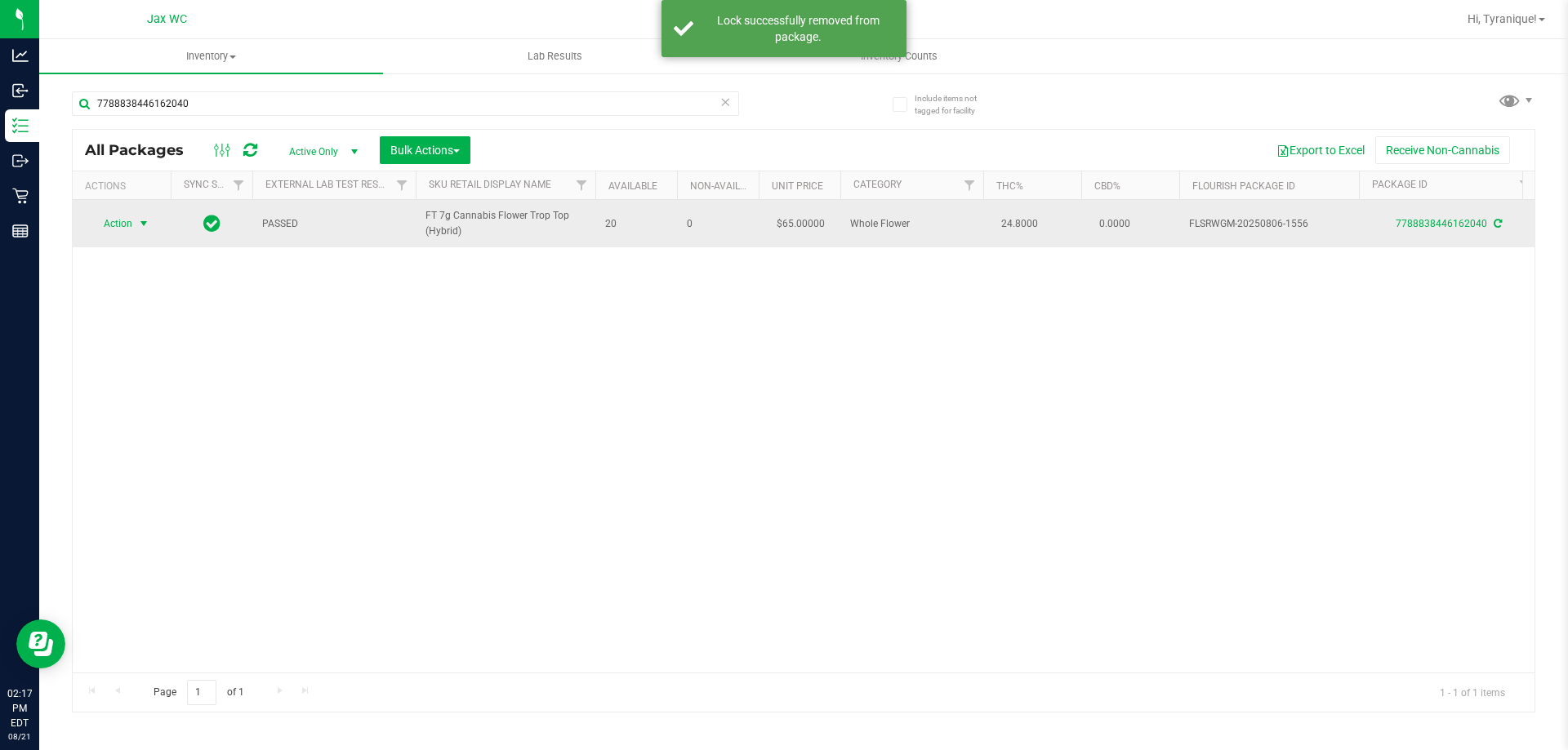
click at [126, 221] on span "Action" at bounding box center [111, 224] width 44 height 23
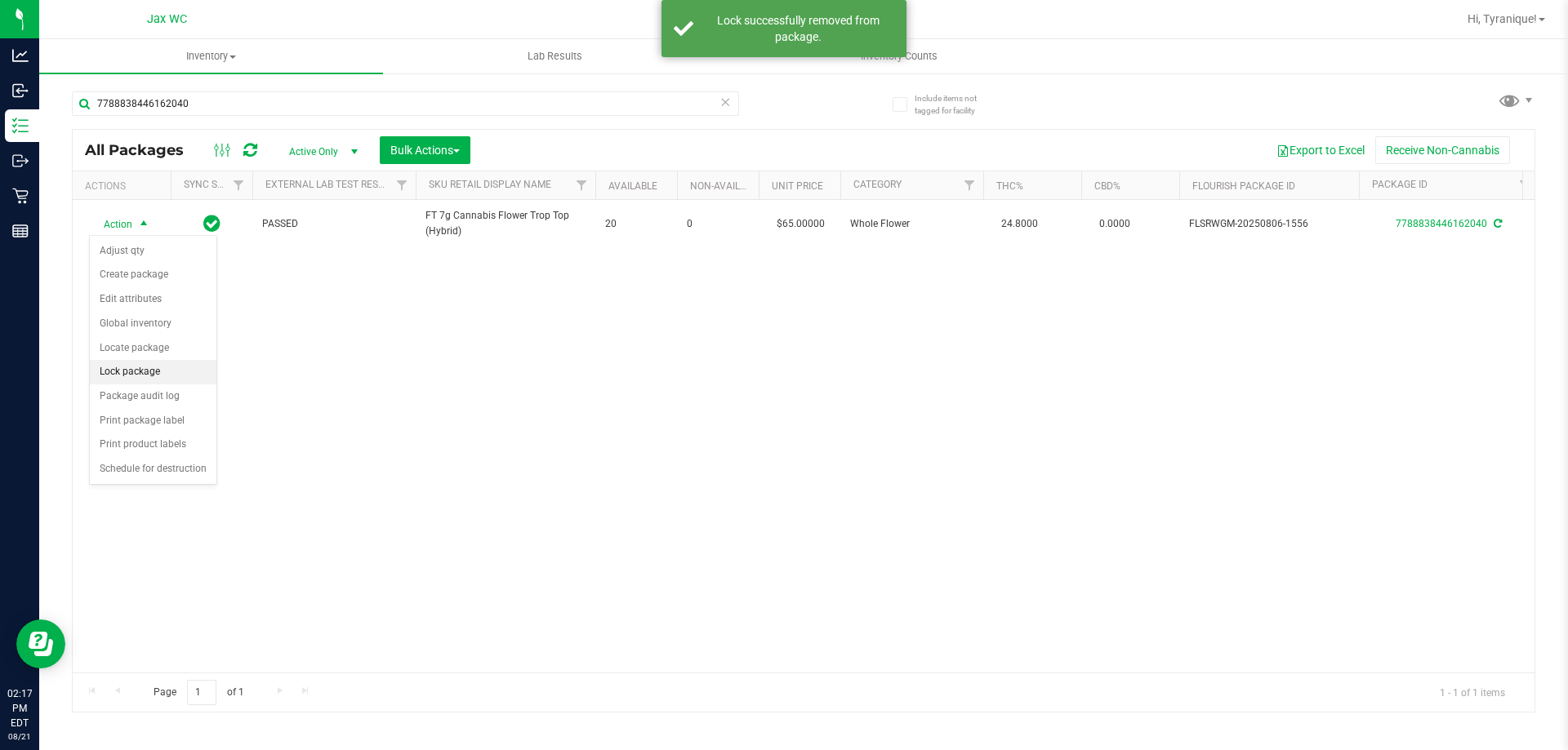
click at [155, 373] on li "Lock package" at bounding box center [153, 372] width 127 height 25
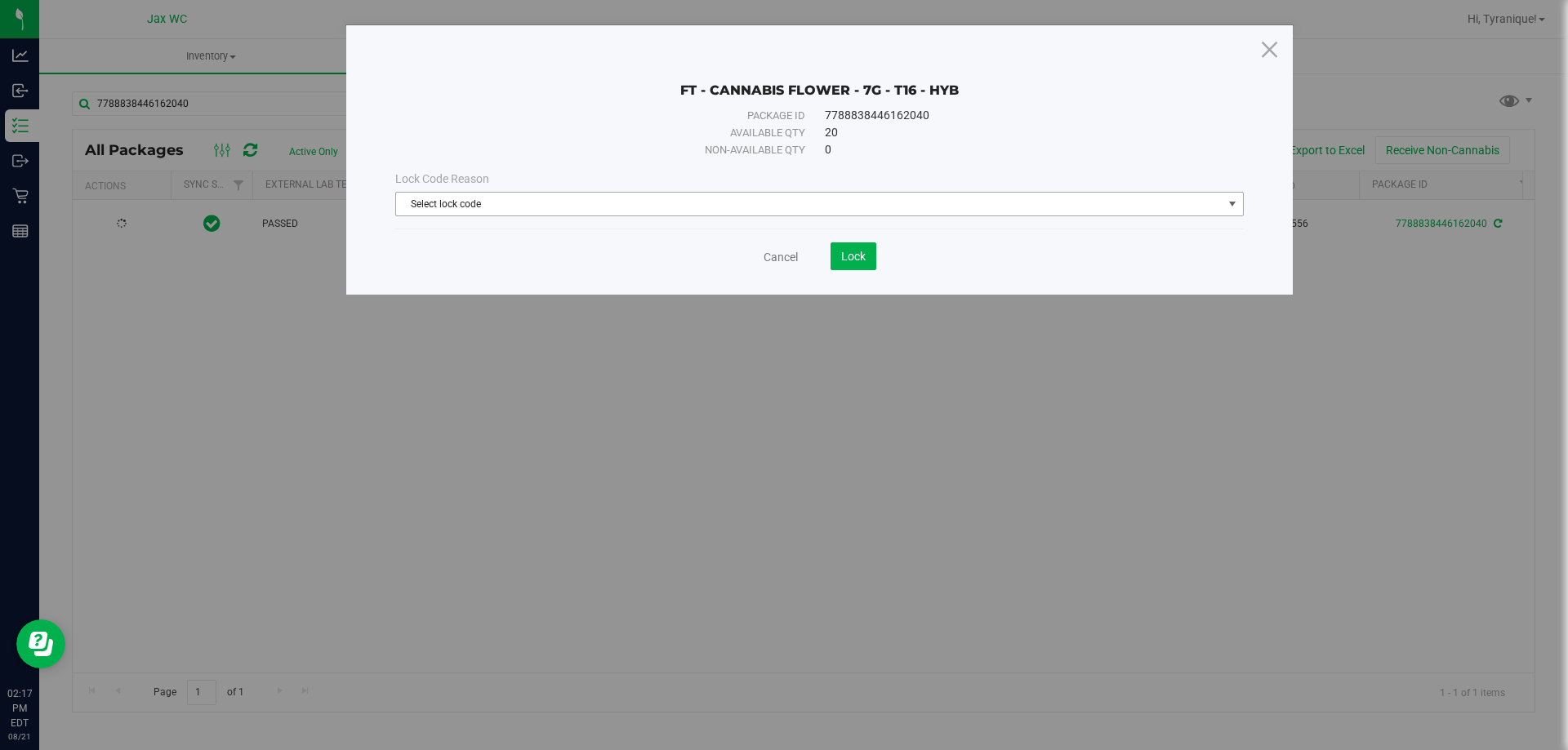
click at [567, 196] on span "Select lock code" at bounding box center [809, 204] width 827 height 23
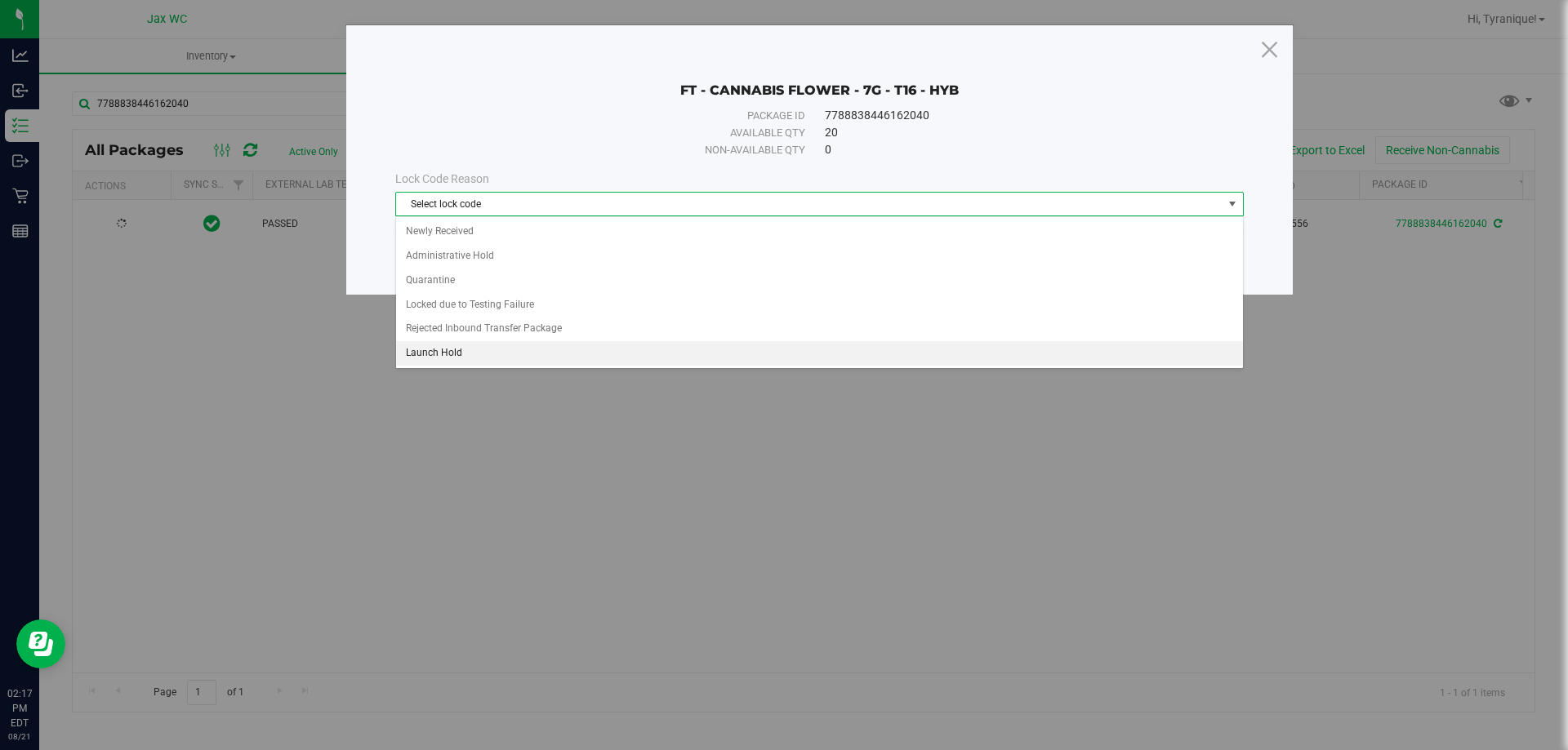
click at [429, 348] on li "Launch Hold" at bounding box center [819, 353] width 847 height 25
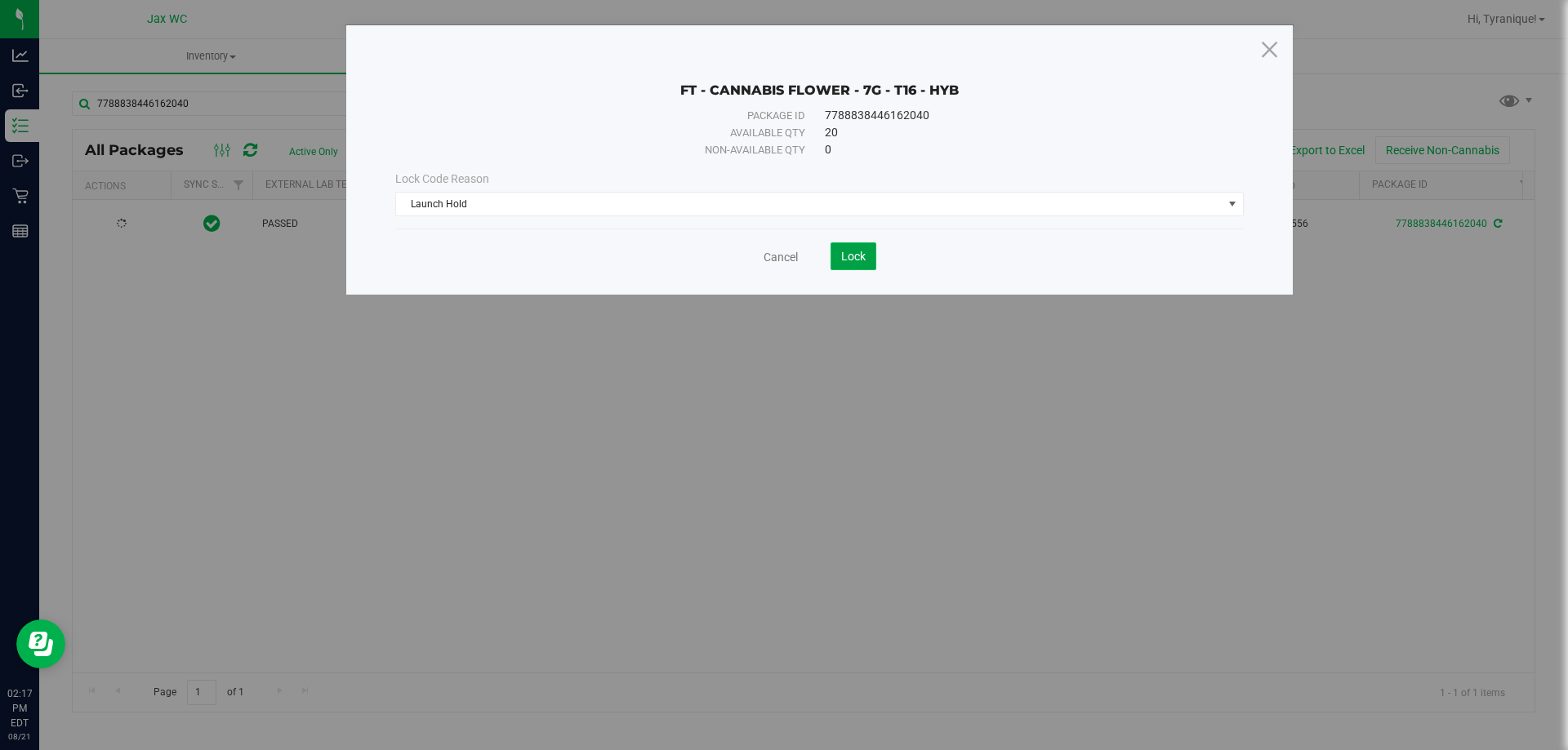
click at [847, 264] on button "Lock" at bounding box center [853, 257] width 46 height 28
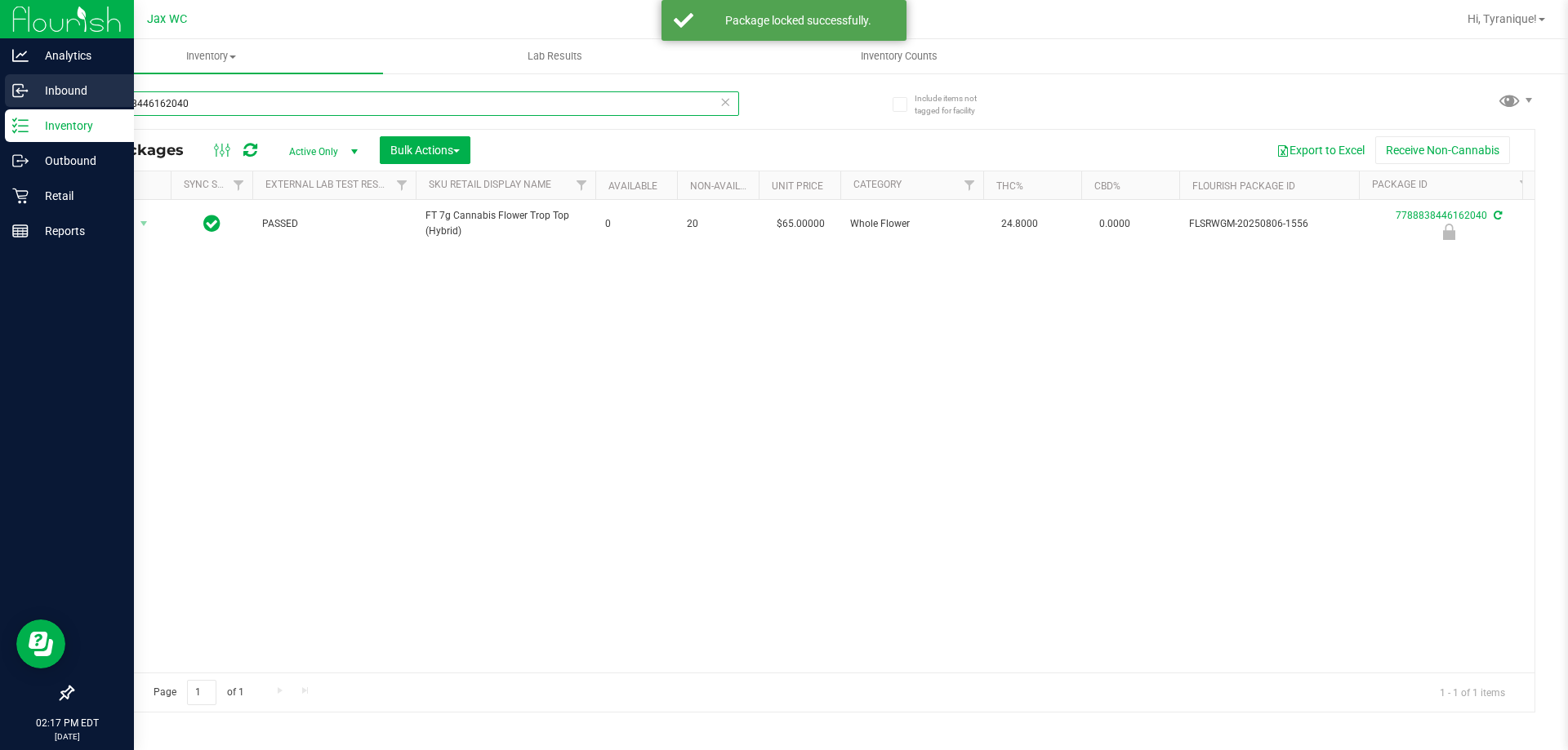
drag, startPoint x: 231, startPoint y: 108, endPoint x: 12, endPoint y: 105, distance: 219.0
click at [0, 105] on div "Analytics Inbound Inventory Outbound Retail Reports 02:17 PM EDT 08/21/2025 08/…" at bounding box center [784, 375] width 1568 height 750
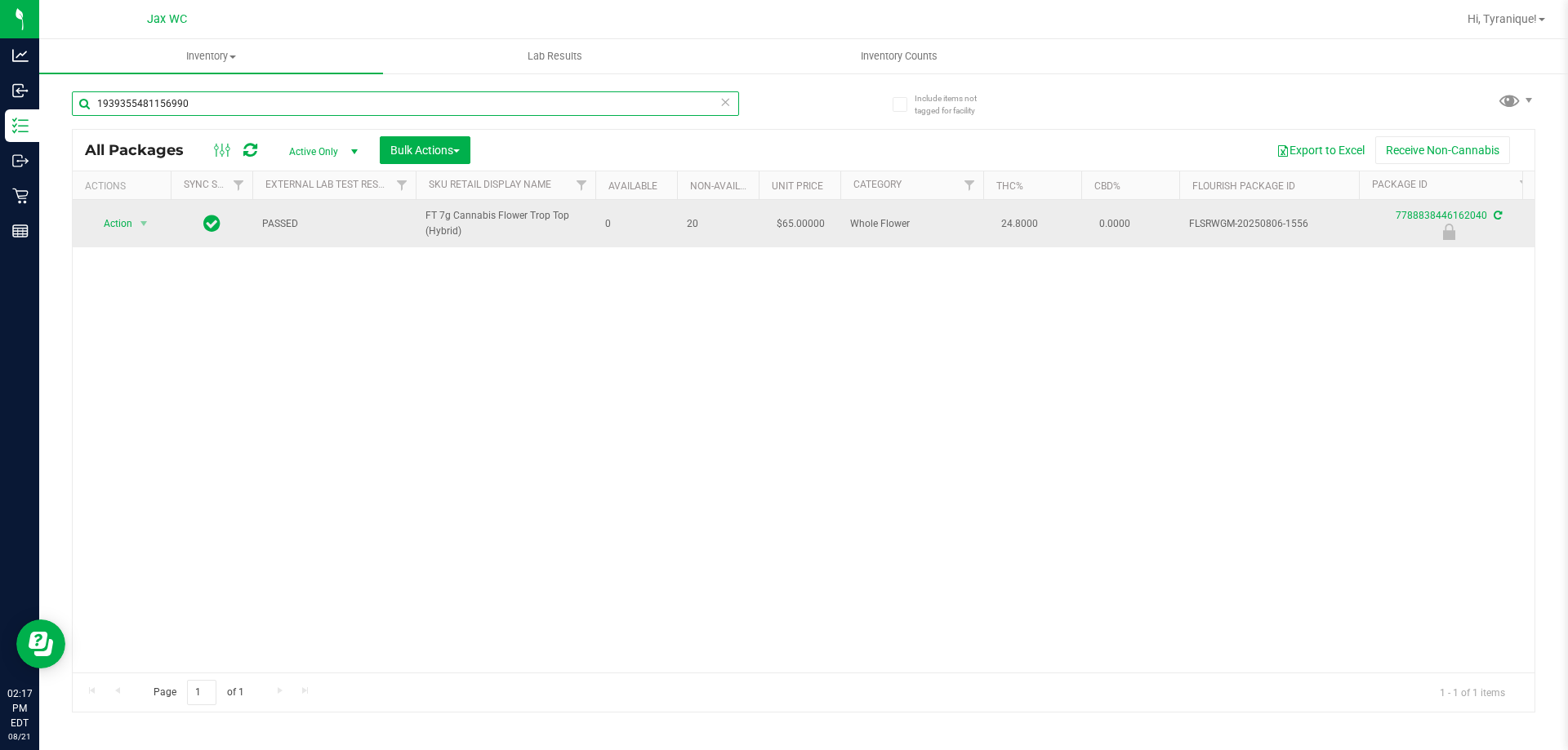
type input "1939355481156990"
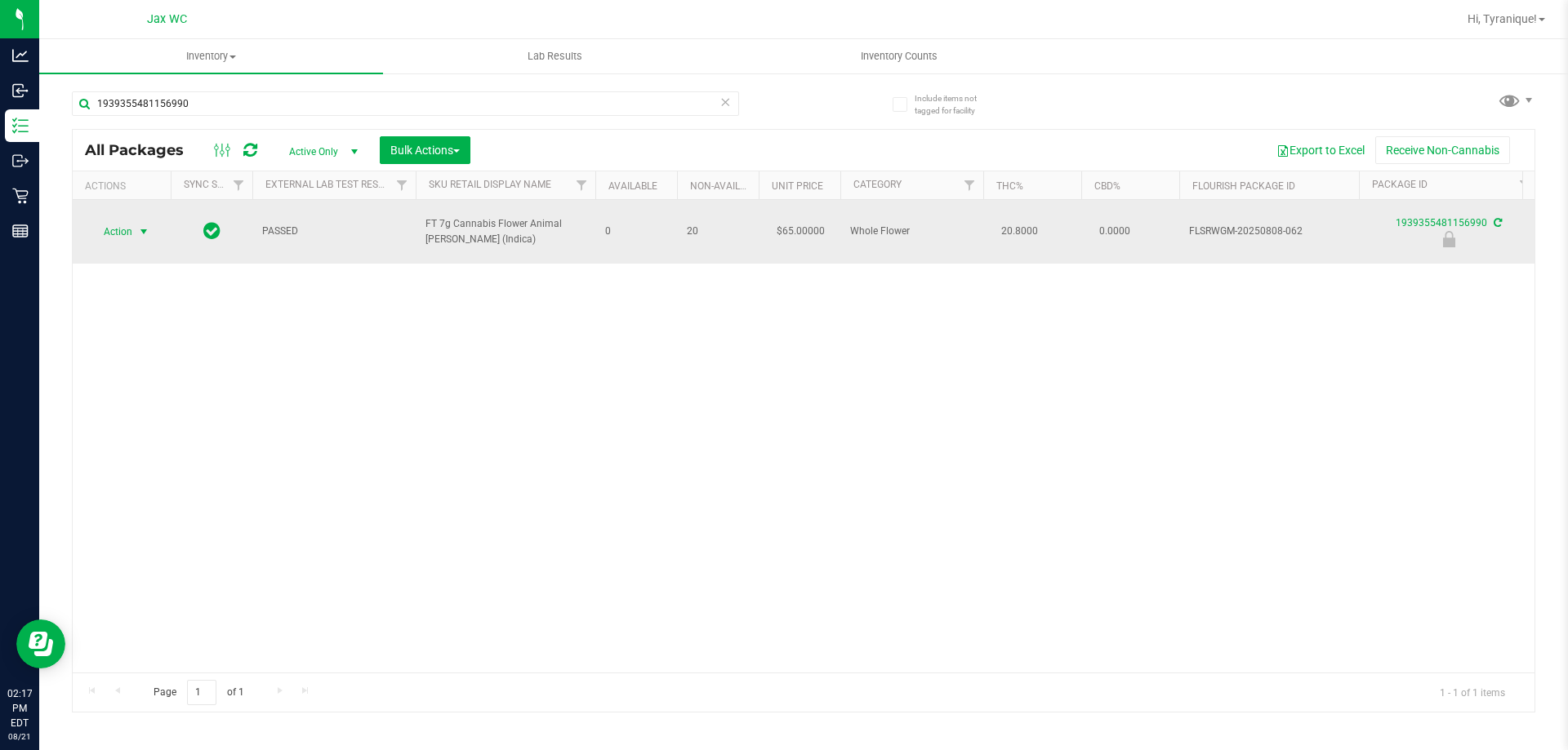
click at [127, 223] on span "Action" at bounding box center [111, 232] width 44 height 23
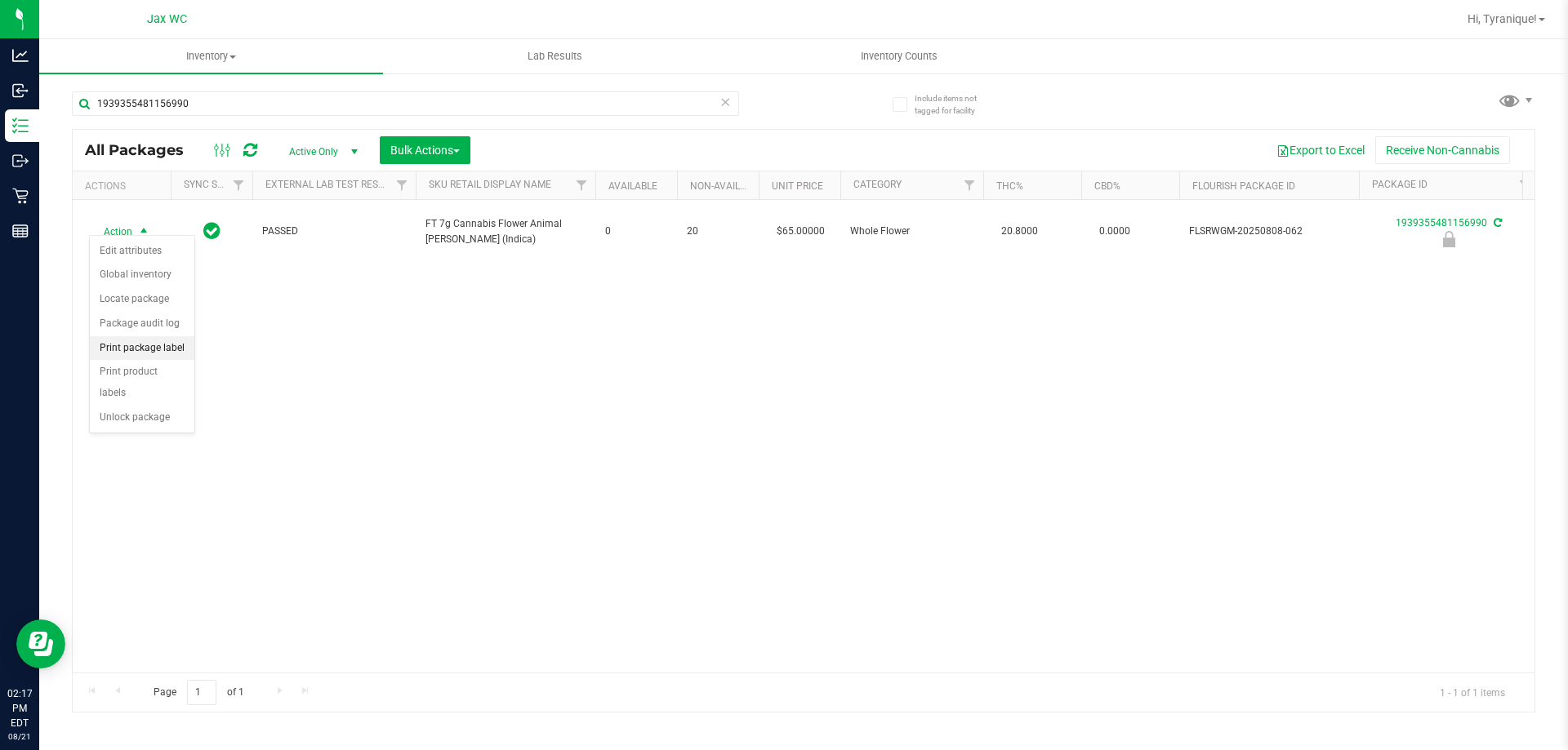
click at [142, 354] on li "Print package label" at bounding box center [142, 348] width 105 height 25
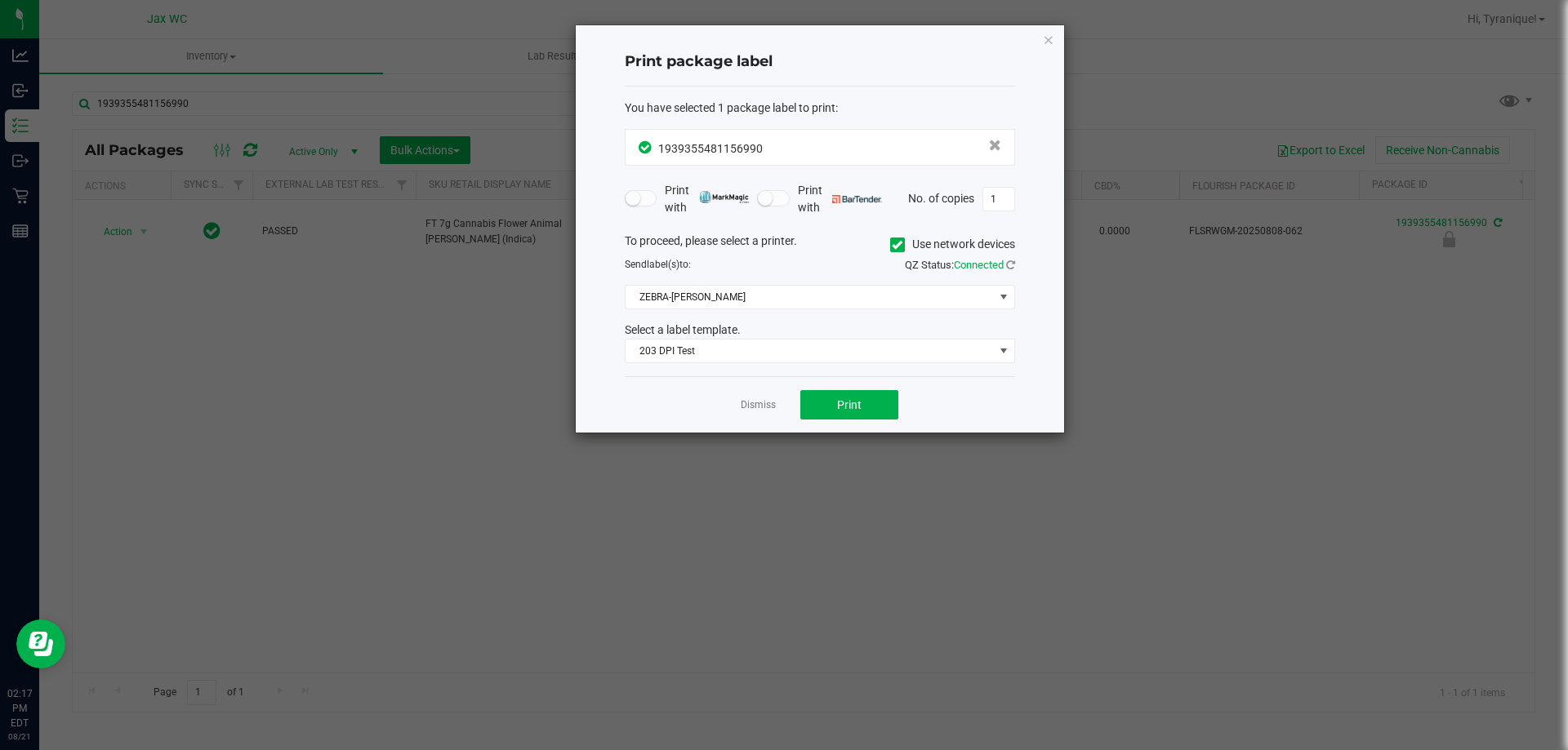
click at [738, 400] on div "Dismiss Print" at bounding box center [819, 404] width 390 height 56
click at [753, 398] on link "Dismiss" at bounding box center [758, 404] width 35 height 14
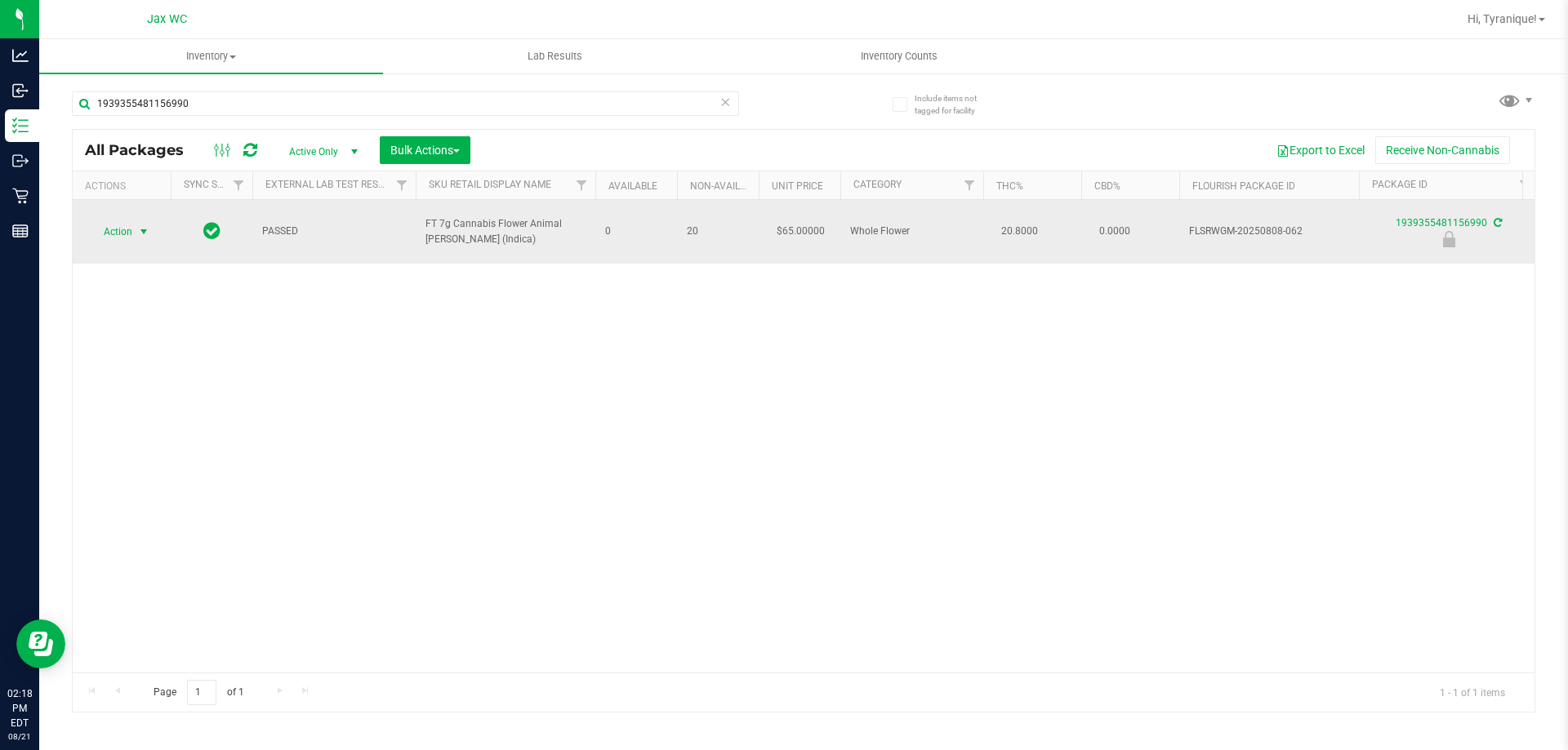
click at [127, 221] on span "Action" at bounding box center [111, 232] width 44 height 23
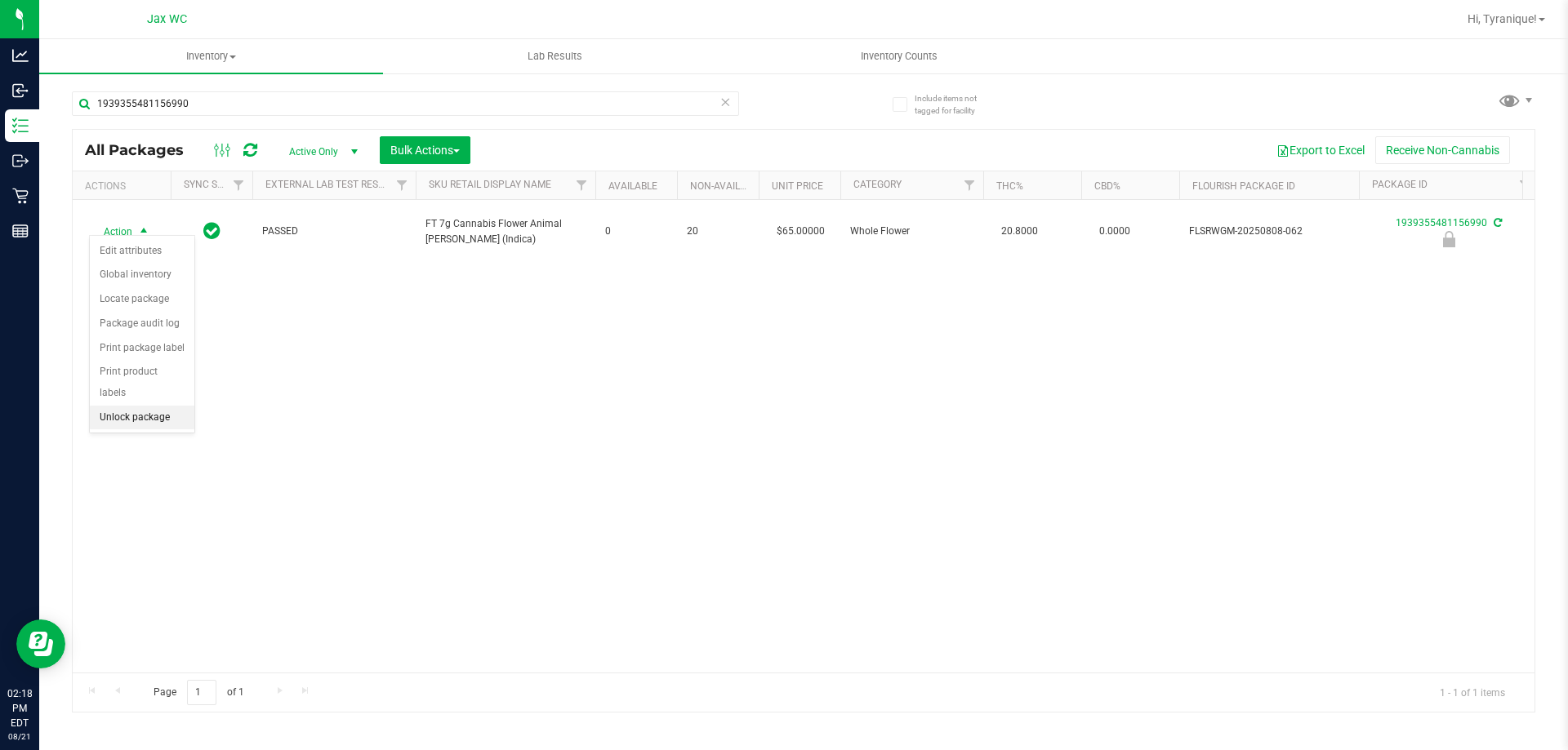
click at [146, 405] on li "Unlock package" at bounding box center [142, 417] width 105 height 25
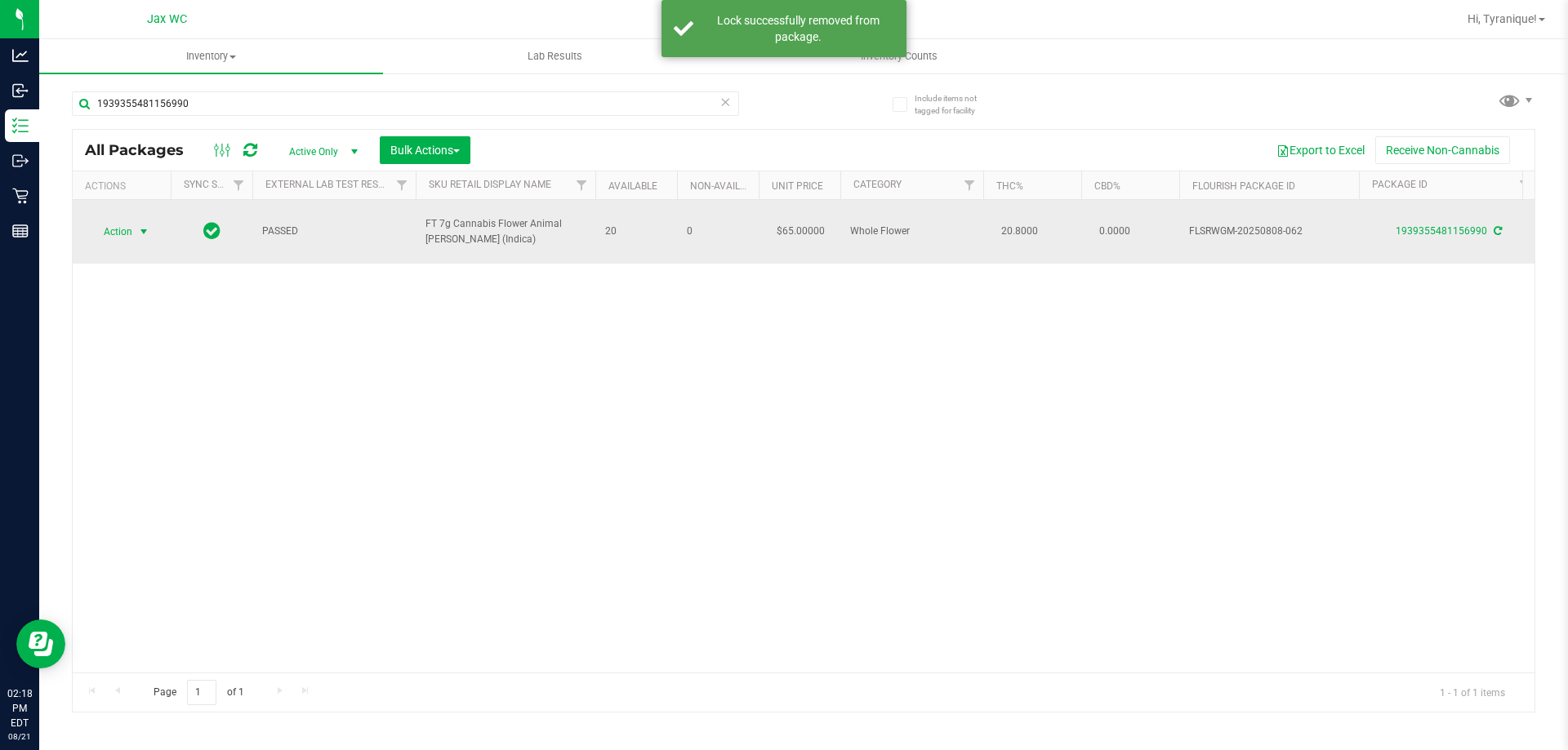
click at [148, 225] on span "select" at bounding box center [144, 232] width 13 height 13
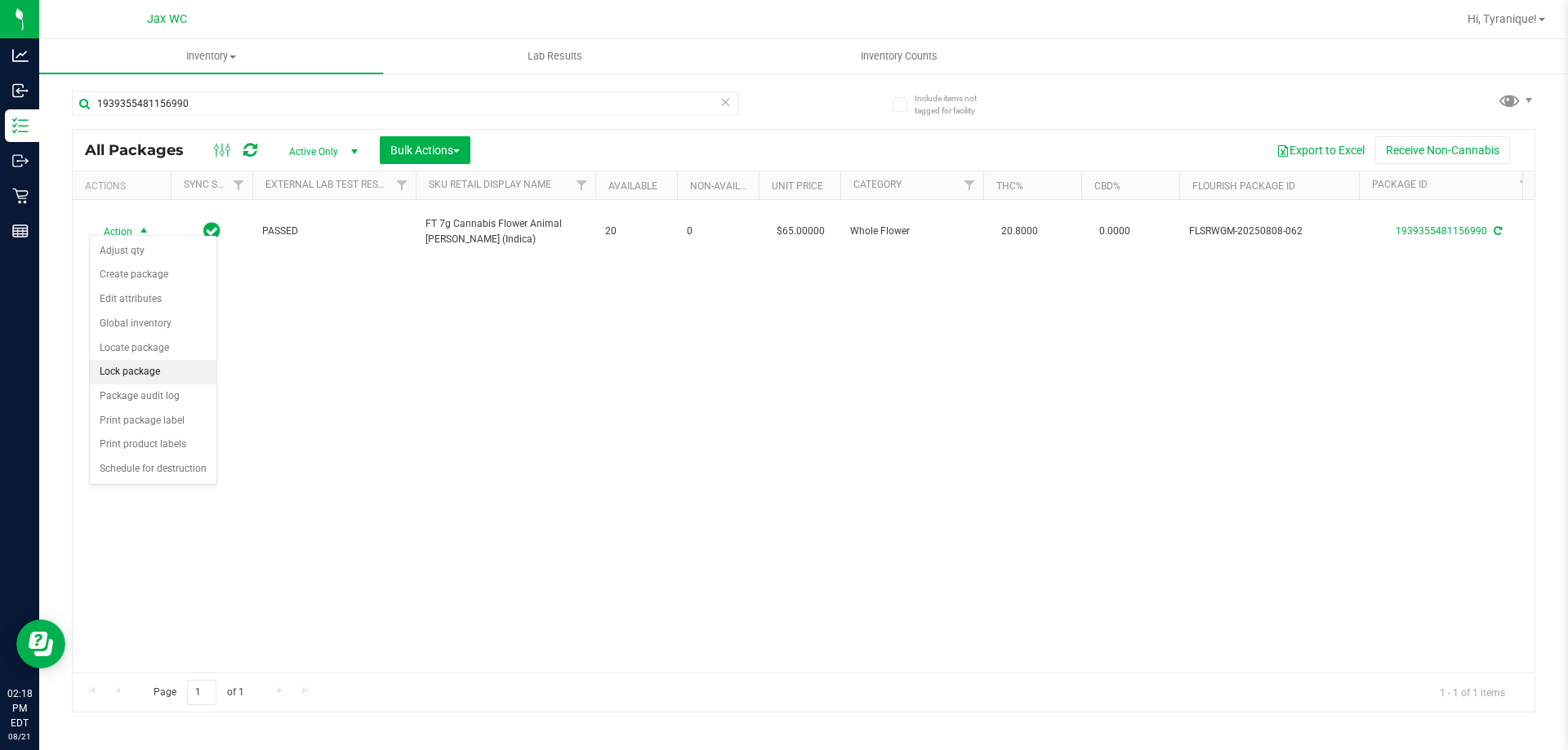
click at [122, 376] on li "Lock package" at bounding box center [153, 372] width 127 height 25
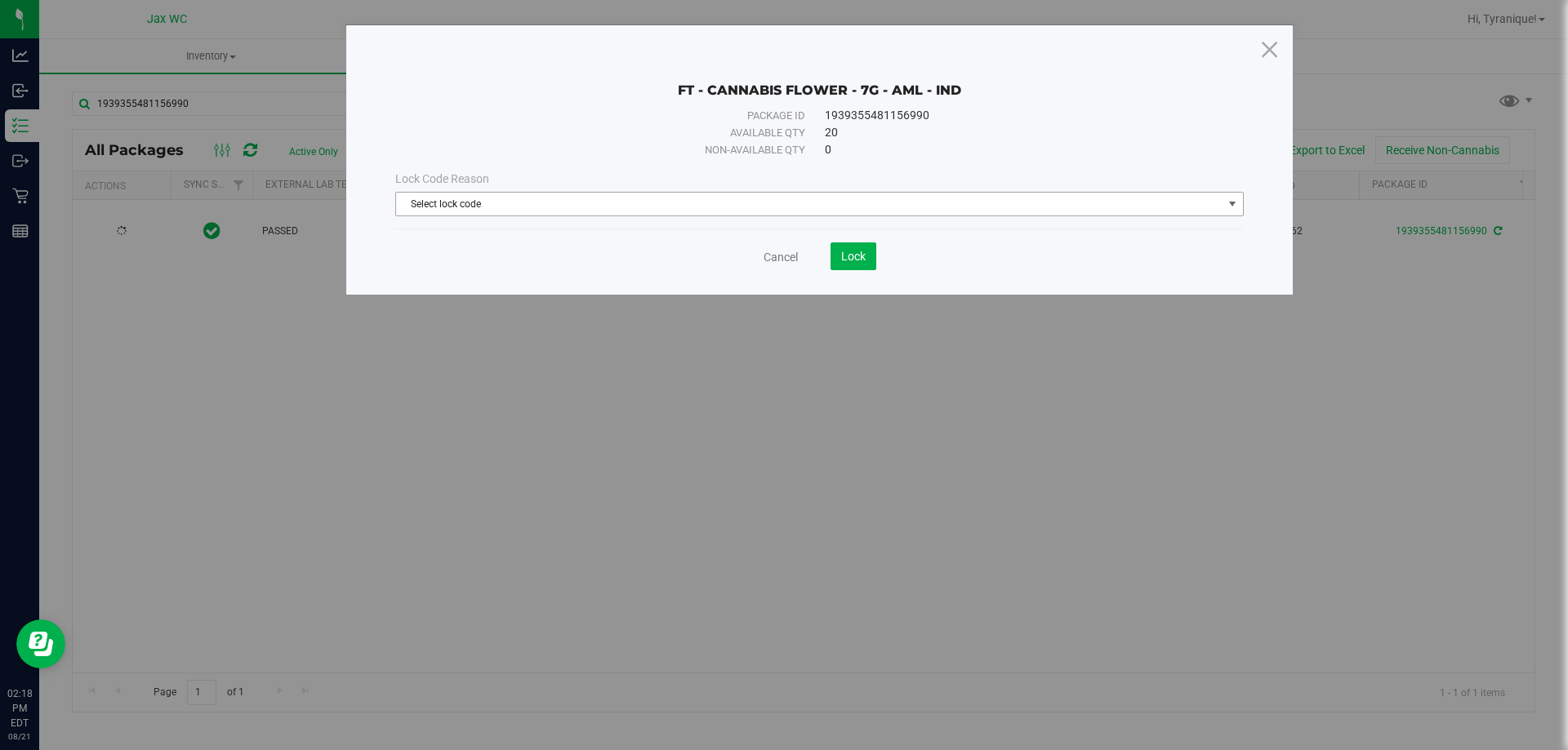
click at [583, 203] on span "Select lock code" at bounding box center [809, 204] width 827 height 23
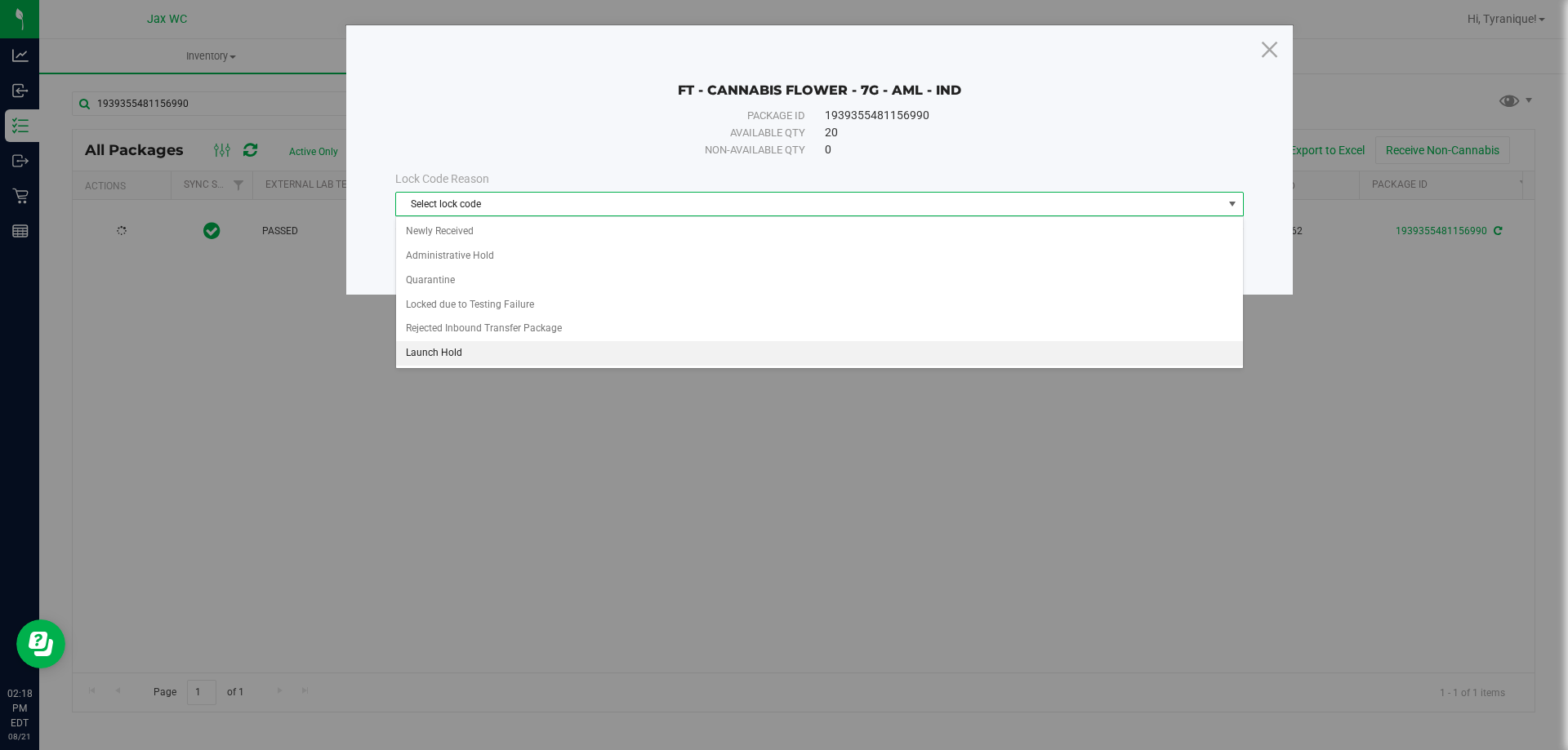
click at [475, 348] on li "Launch Hold" at bounding box center [819, 353] width 847 height 25
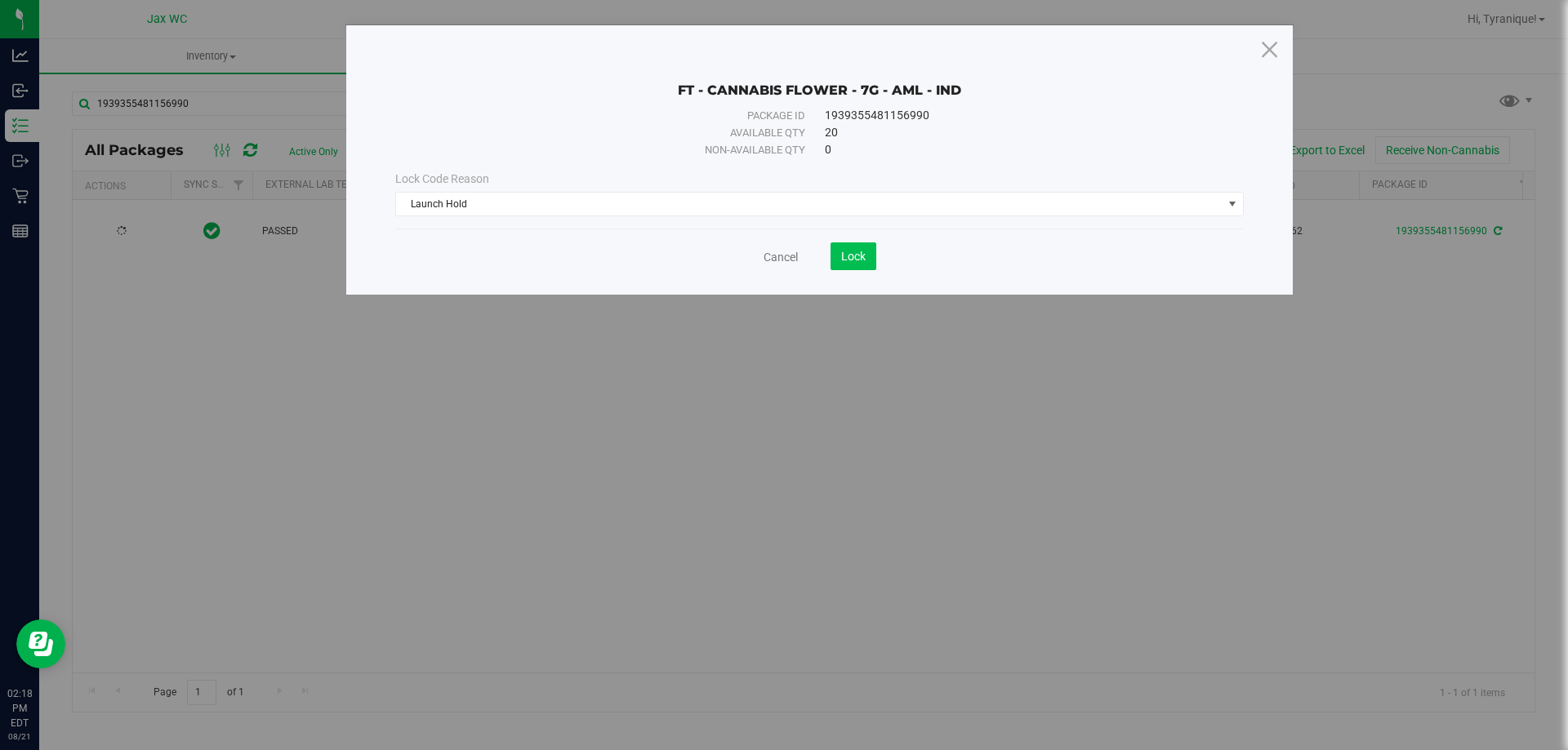
click at [836, 263] on save-button "Lock" at bounding box center [837, 257] width 78 height 28
click at [841, 260] on span "Lock" at bounding box center [853, 257] width 25 height 13
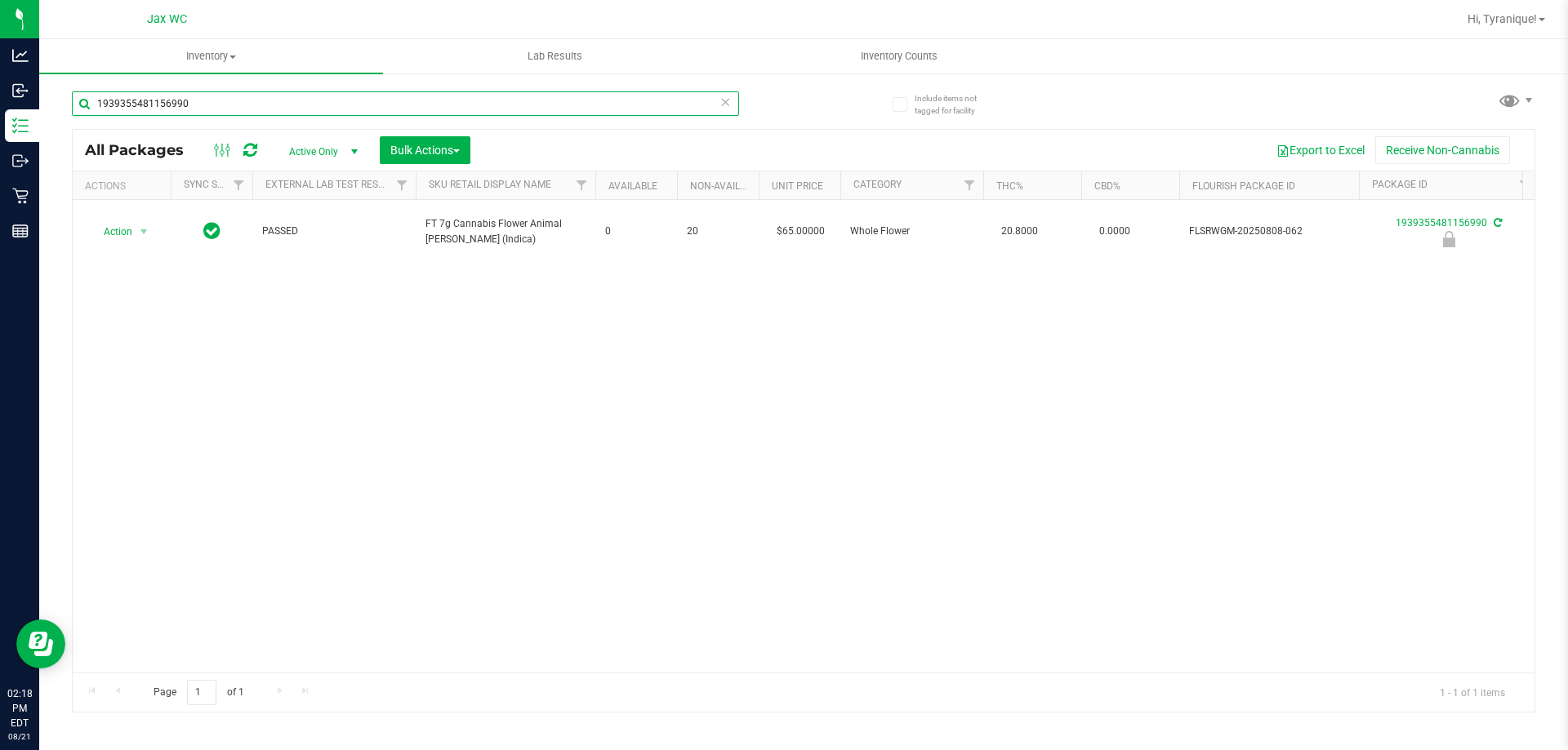
drag, startPoint x: 220, startPoint y: 100, endPoint x: 60, endPoint y: 80, distance: 161.2
click at [60, 80] on div "Include items not tagged for facility 1939355481156990 All Packages Active Only…" at bounding box center [804, 320] width 1529 height 498
type input "4292955251466337"
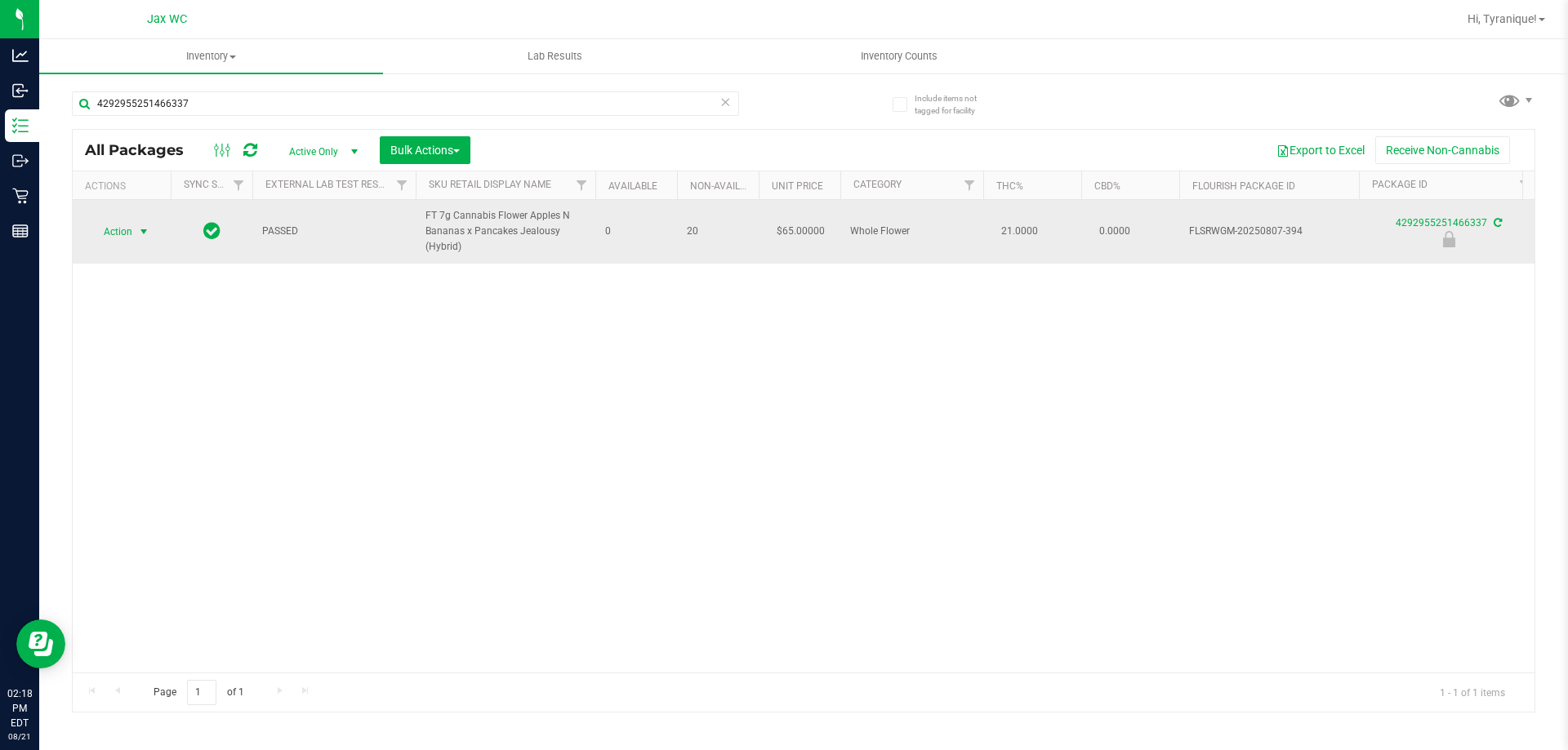
click at [123, 228] on span "Action" at bounding box center [111, 232] width 44 height 23
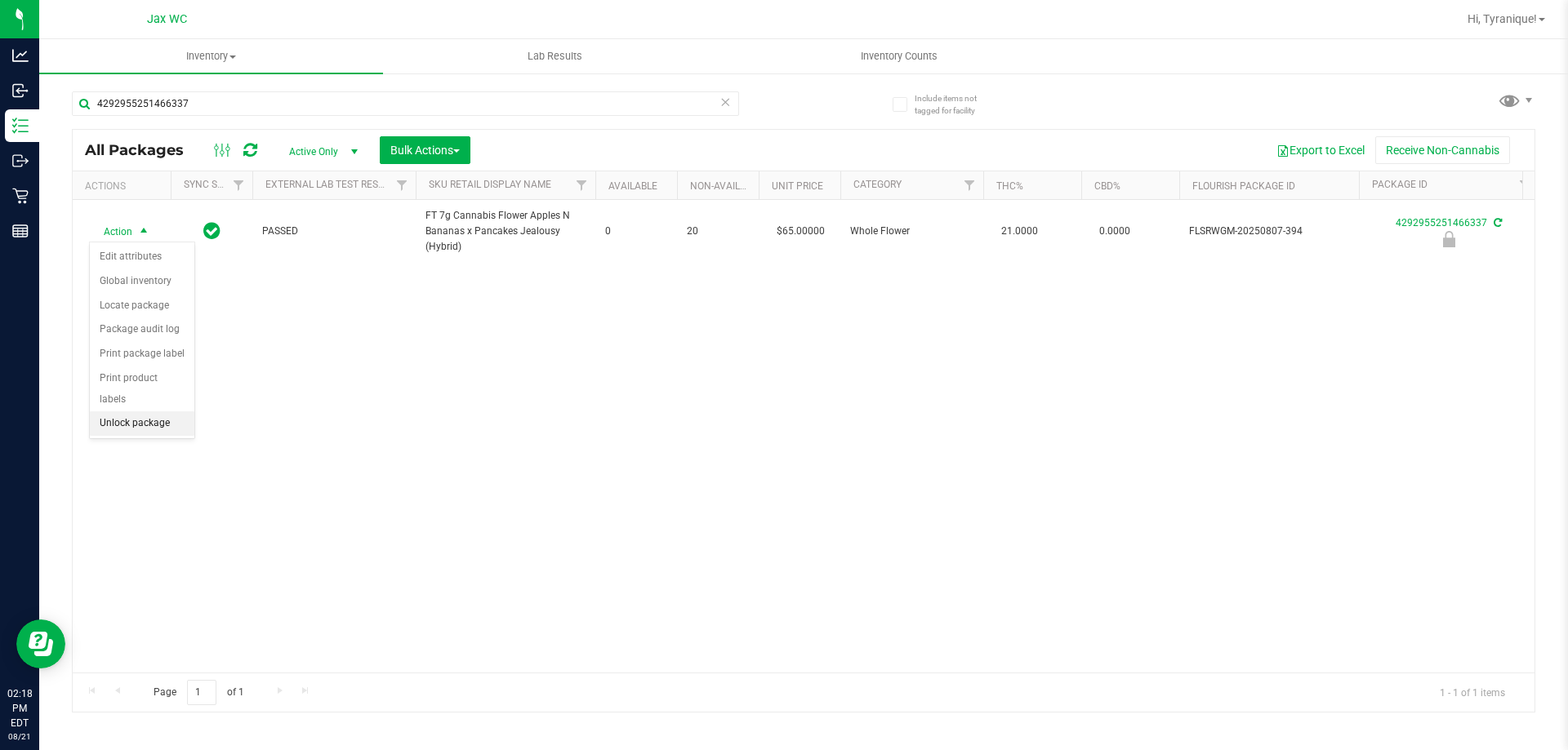
click at [119, 411] on li "Unlock package" at bounding box center [142, 423] width 105 height 25
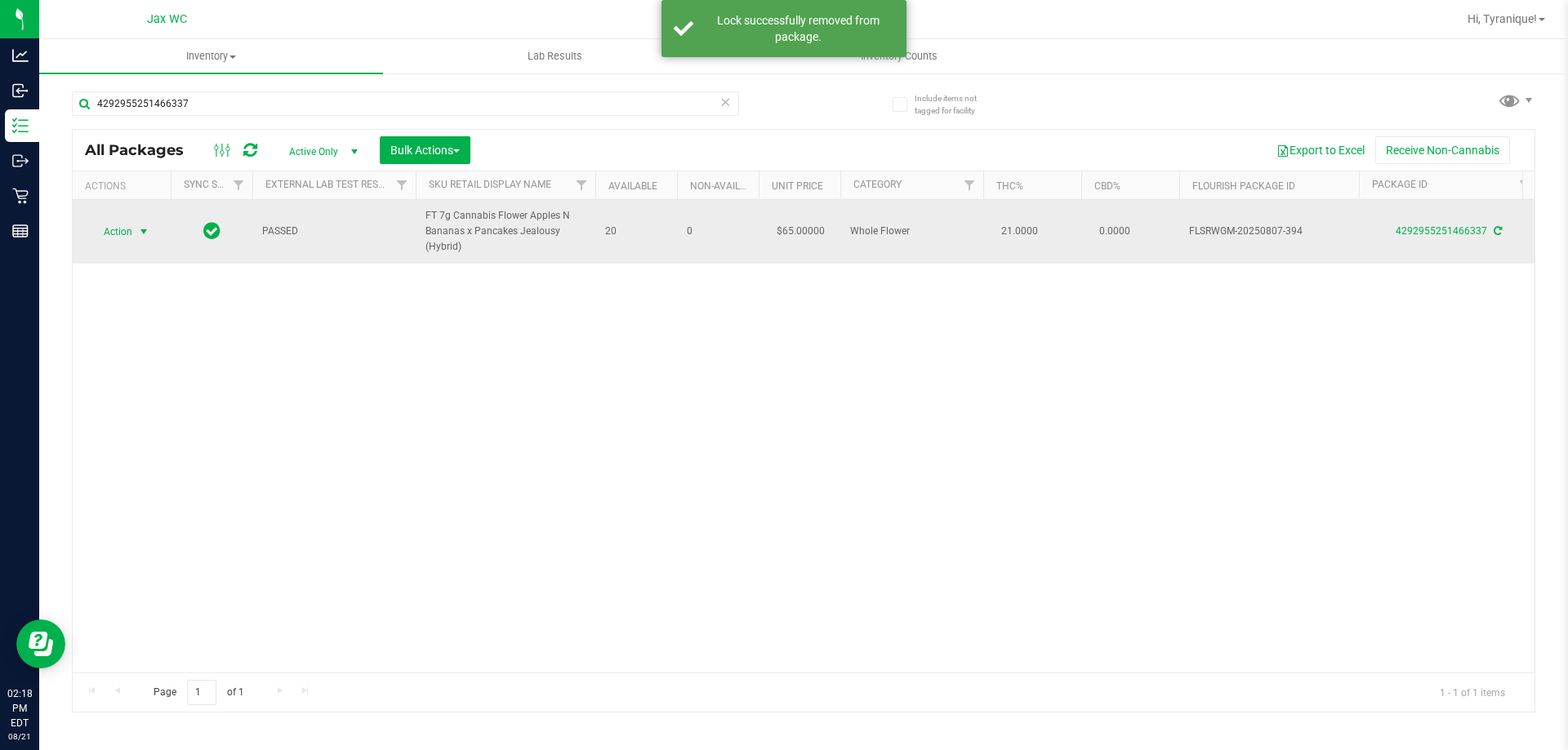
click at [148, 230] on span "select" at bounding box center [144, 232] width 13 height 13
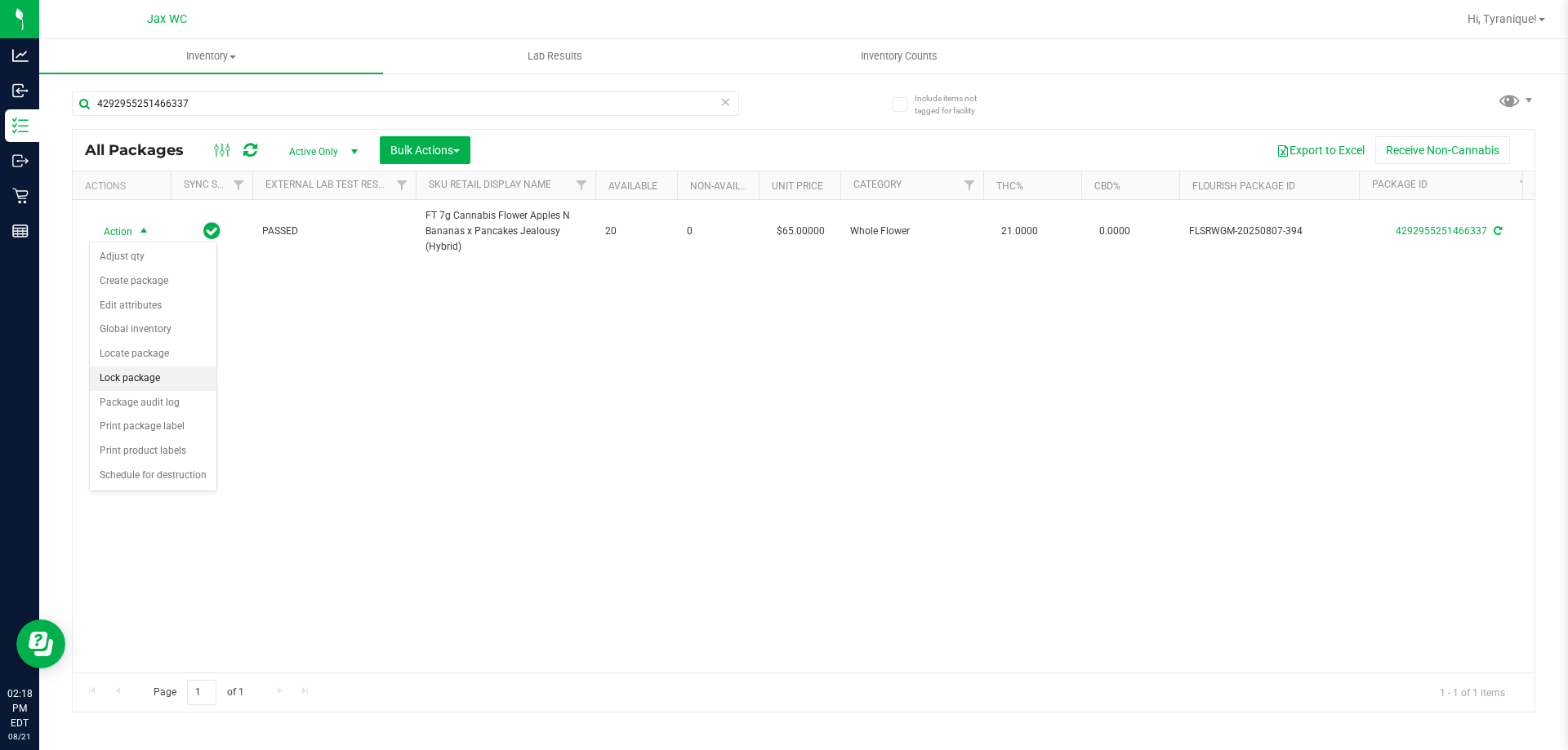
click at [129, 376] on li "Lock package" at bounding box center [153, 378] width 127 height 25
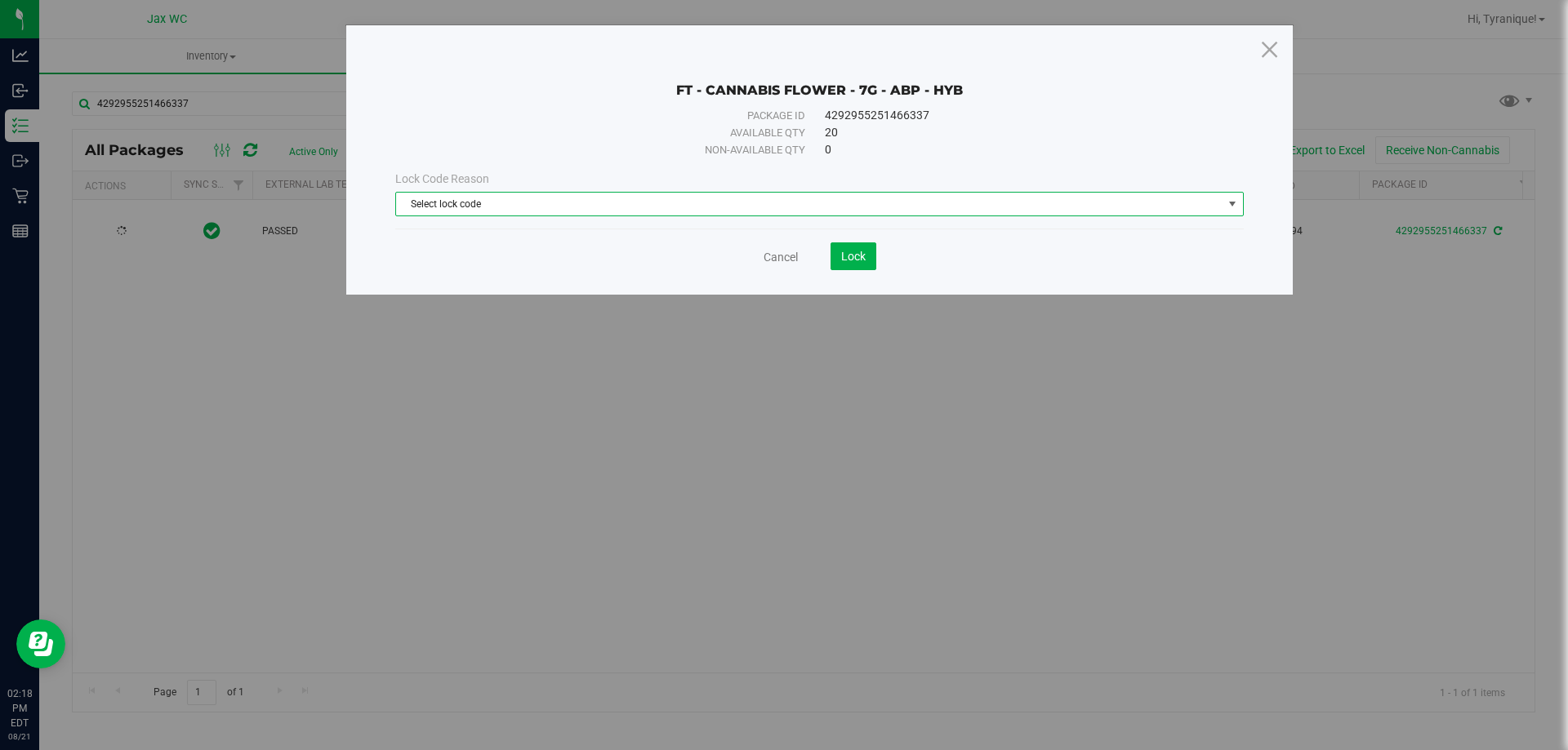
click at [519, 203] on span "Select lock code" at bounding box center [809, 204] width 827 height 23
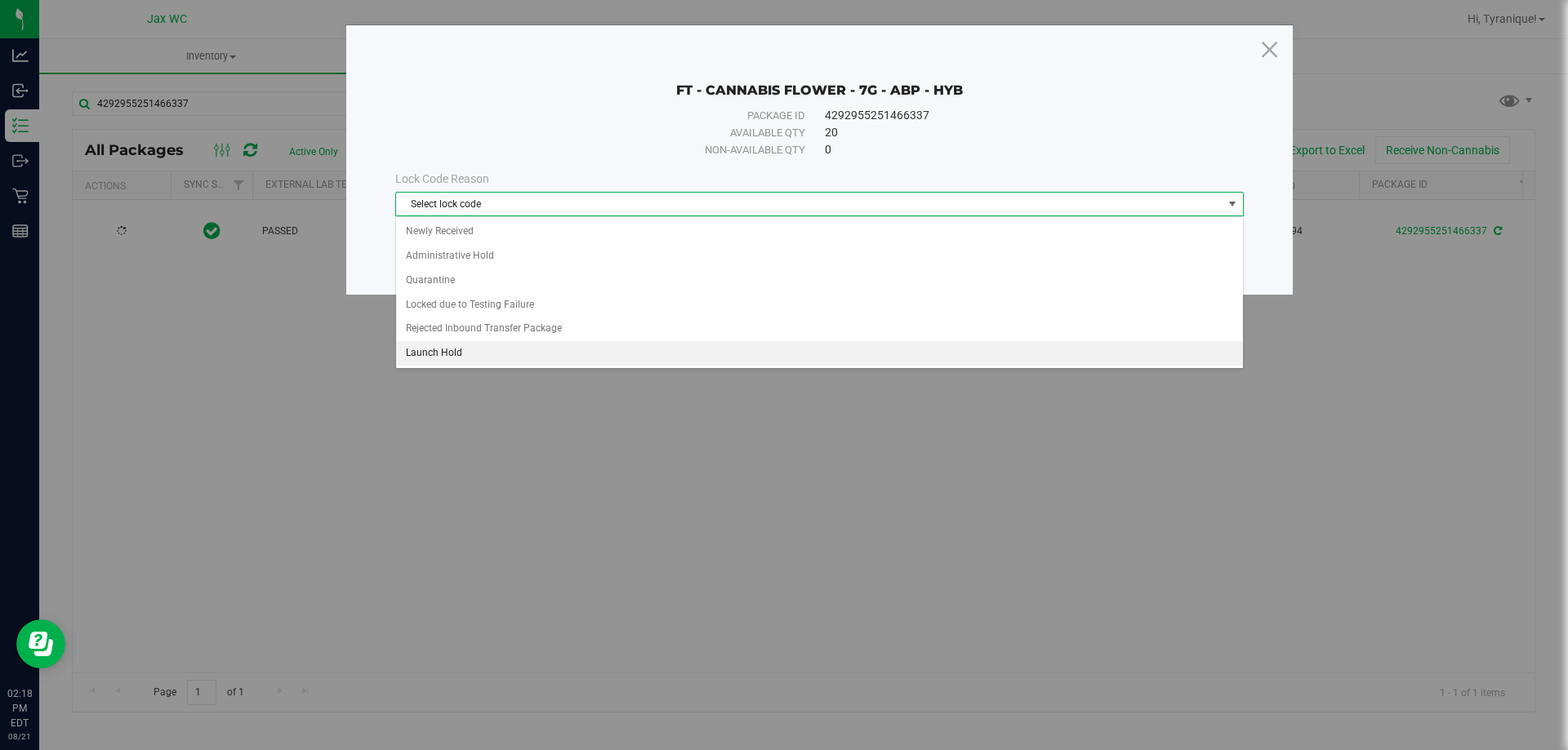
click at [466, 351] on li "Launch Hold" at bounding box center [819, 353] width 847 height 25
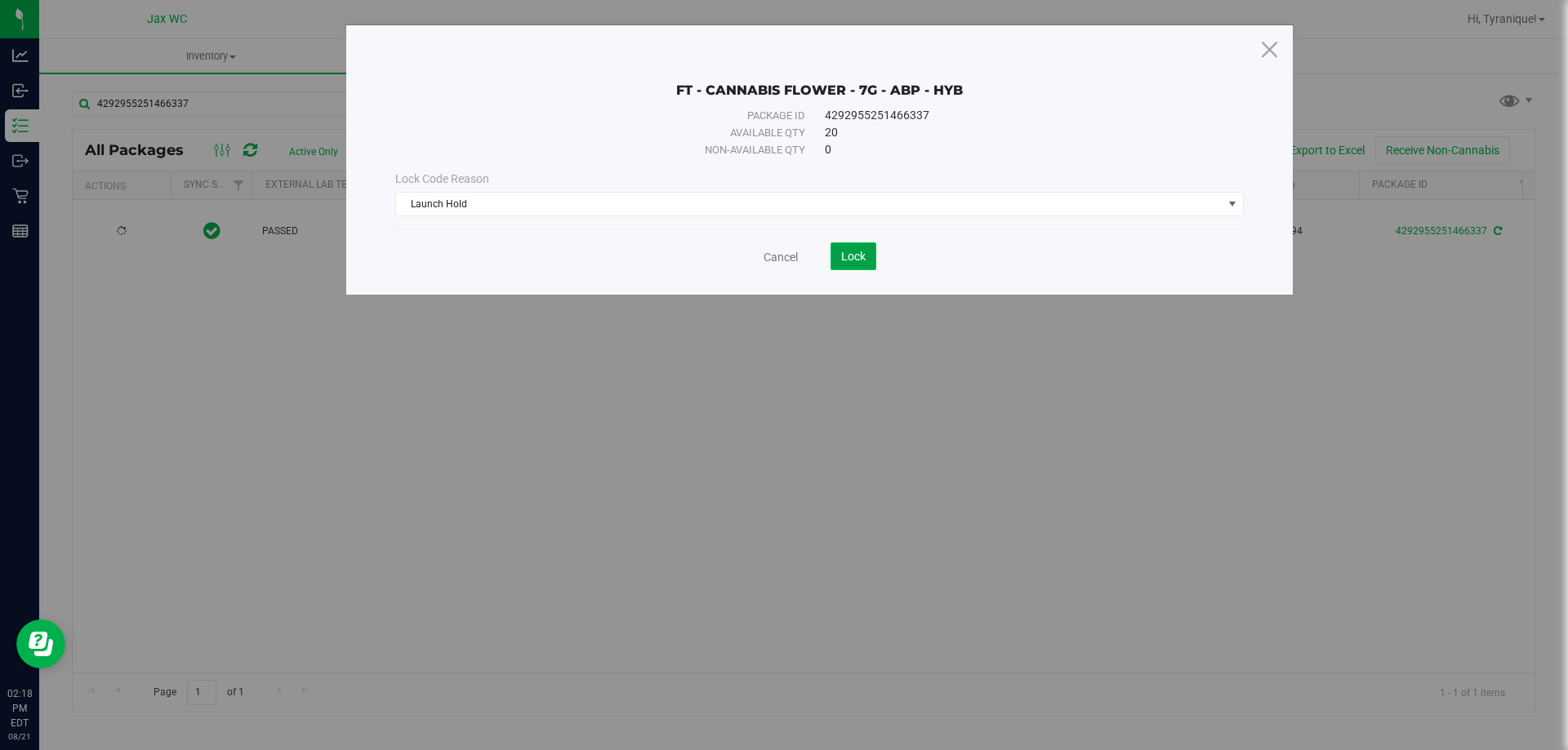
click at [862, 263] on button "Lock" at bounding box center [853, 257] width 46 height 28
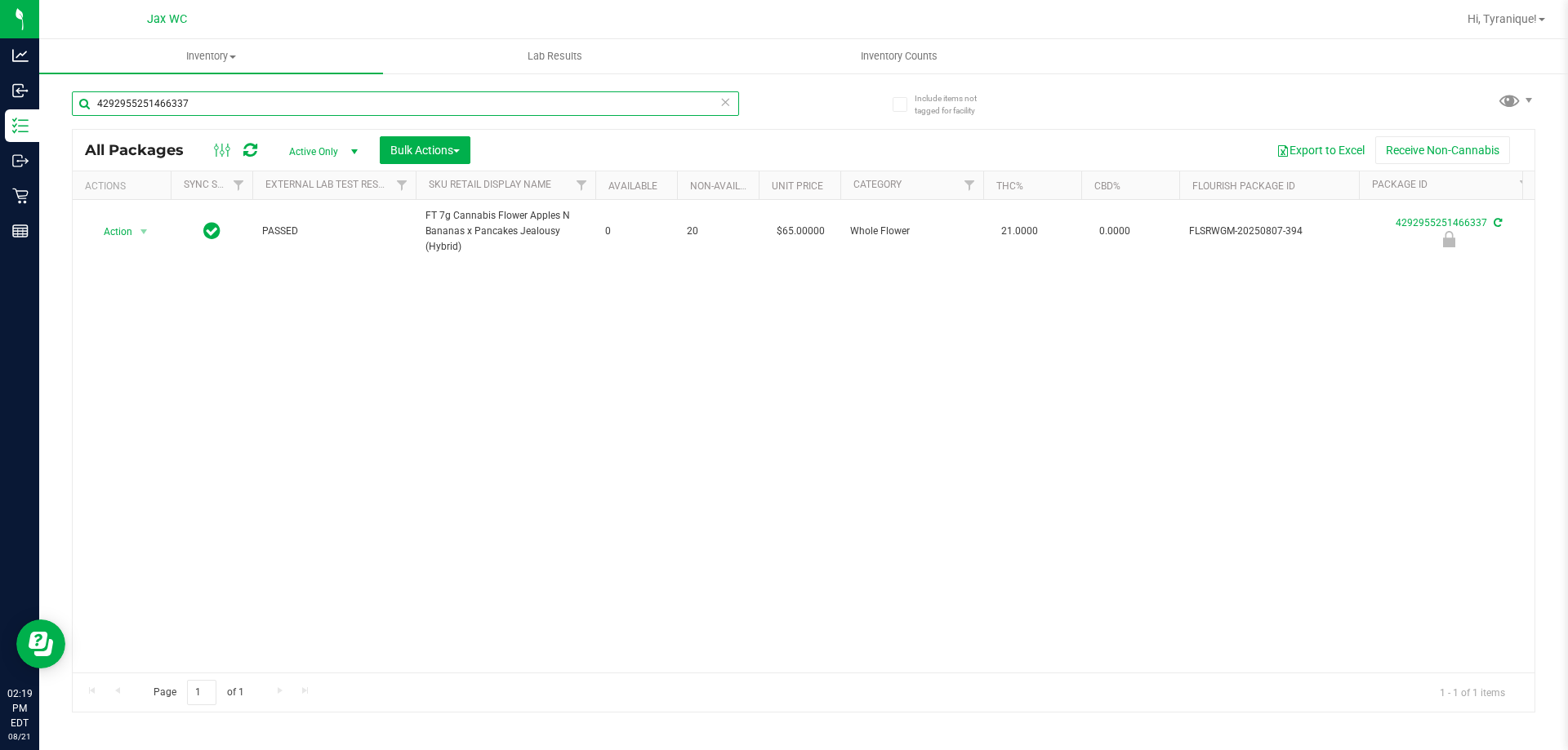
click at [204, 100] on input "4292955251466337" at bounding box center [405, 104] width 667 height 25
drag, startPoint x: 204, startPoint y: 100, endPoint x: 78, endPoint y: 98, distance: 126.0
click at [78, 98] on input "4292955251466337" at bounding box center [405, 104] width 667 height 25
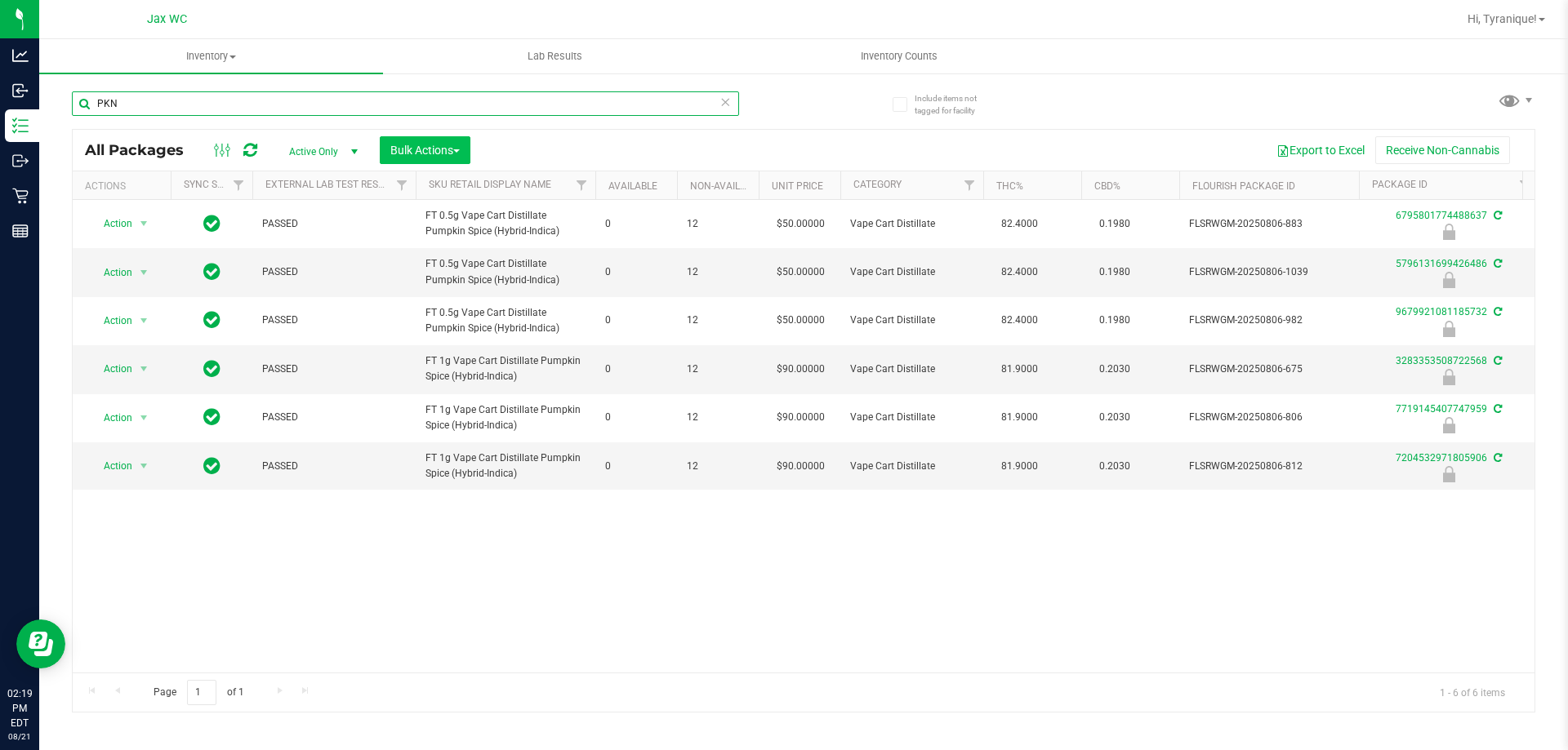
type input "PKN"
click at [414, 156] on span "Bulk Actions" at bounding box center [424, 150] width 69 height 13
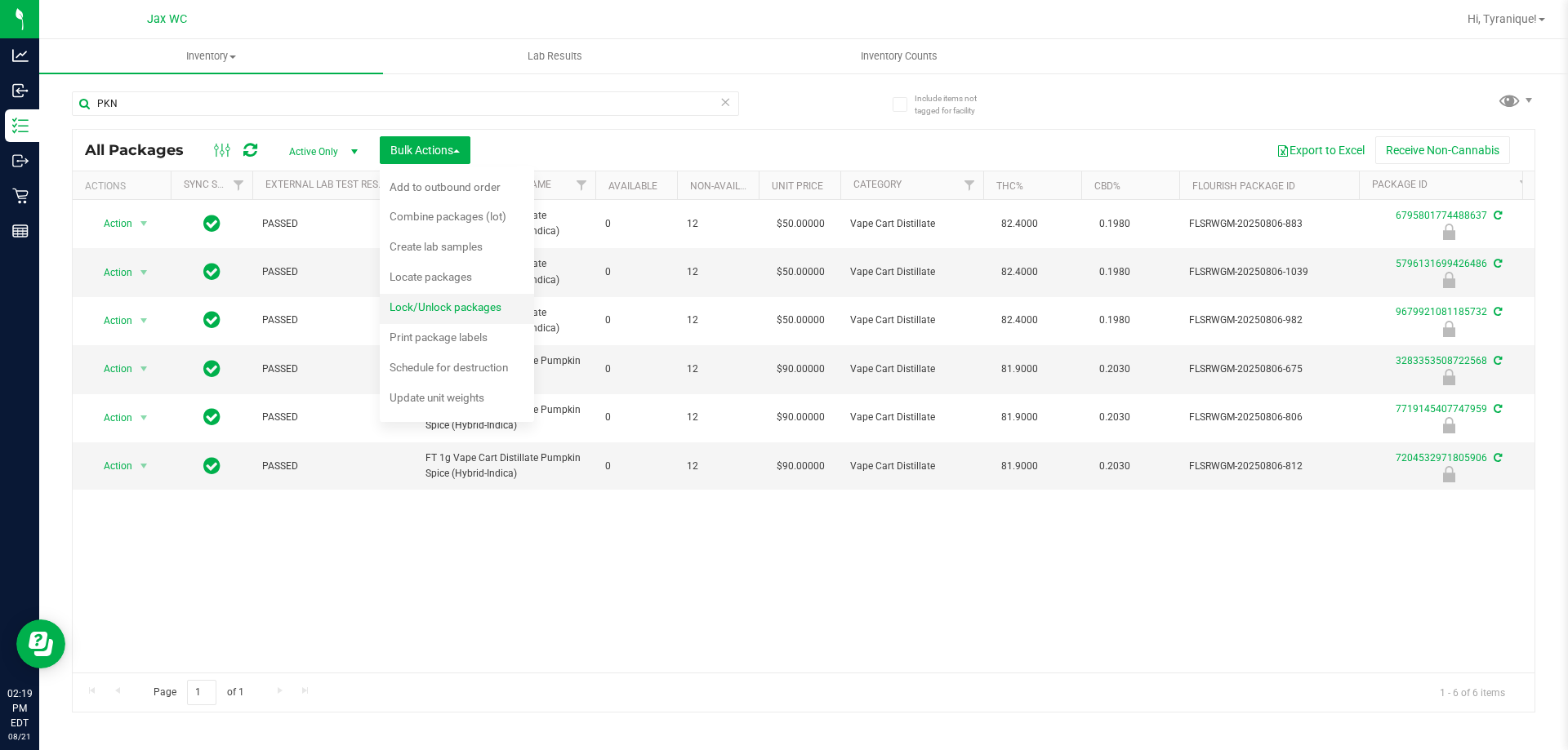
click at [406, 308] on span "Lock/Unlock packages" at bounding box center [445, 307] width 112 height 13
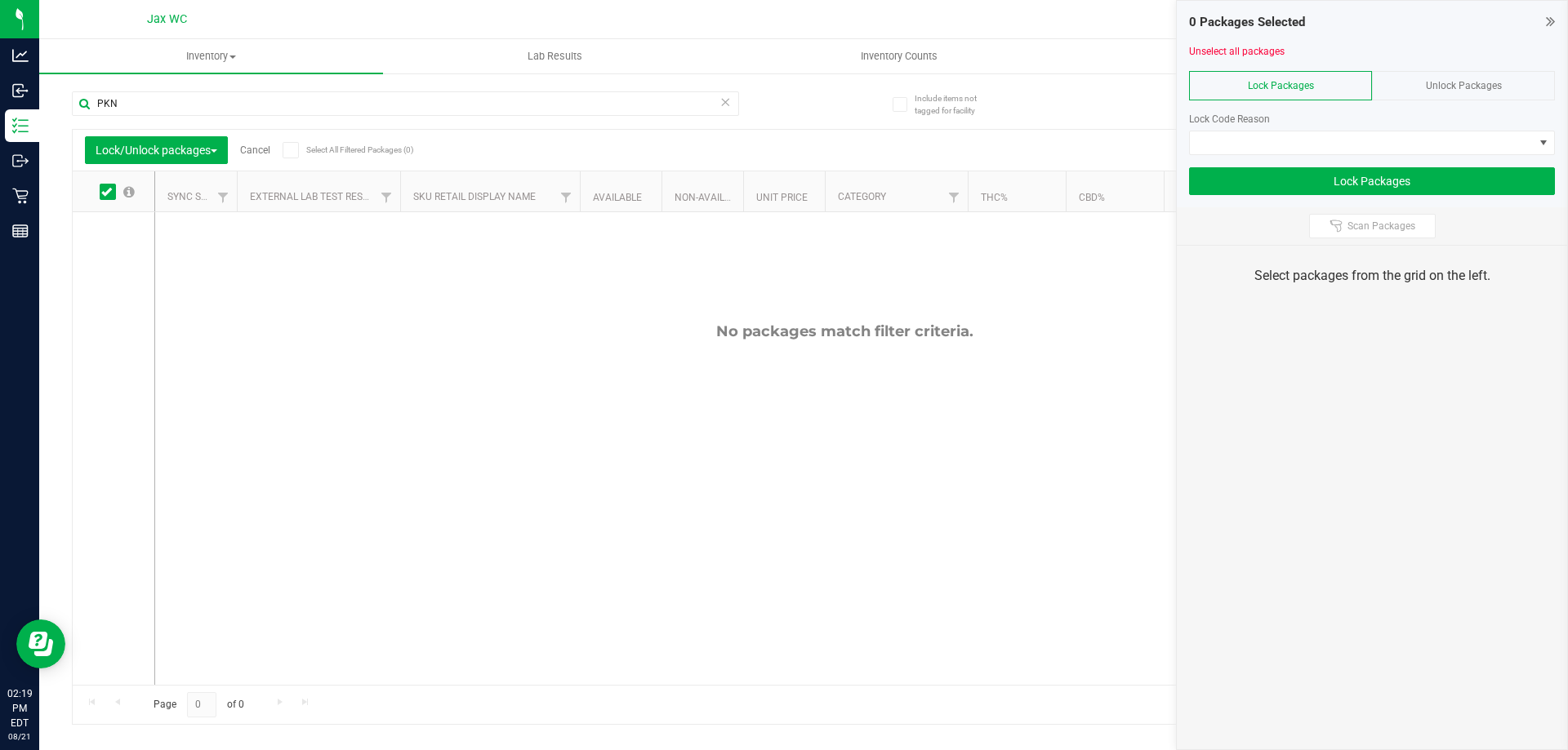
click at [1442, 93] on div "Unlock Packages" at bounding box center [1463, 86] width 183 height 29
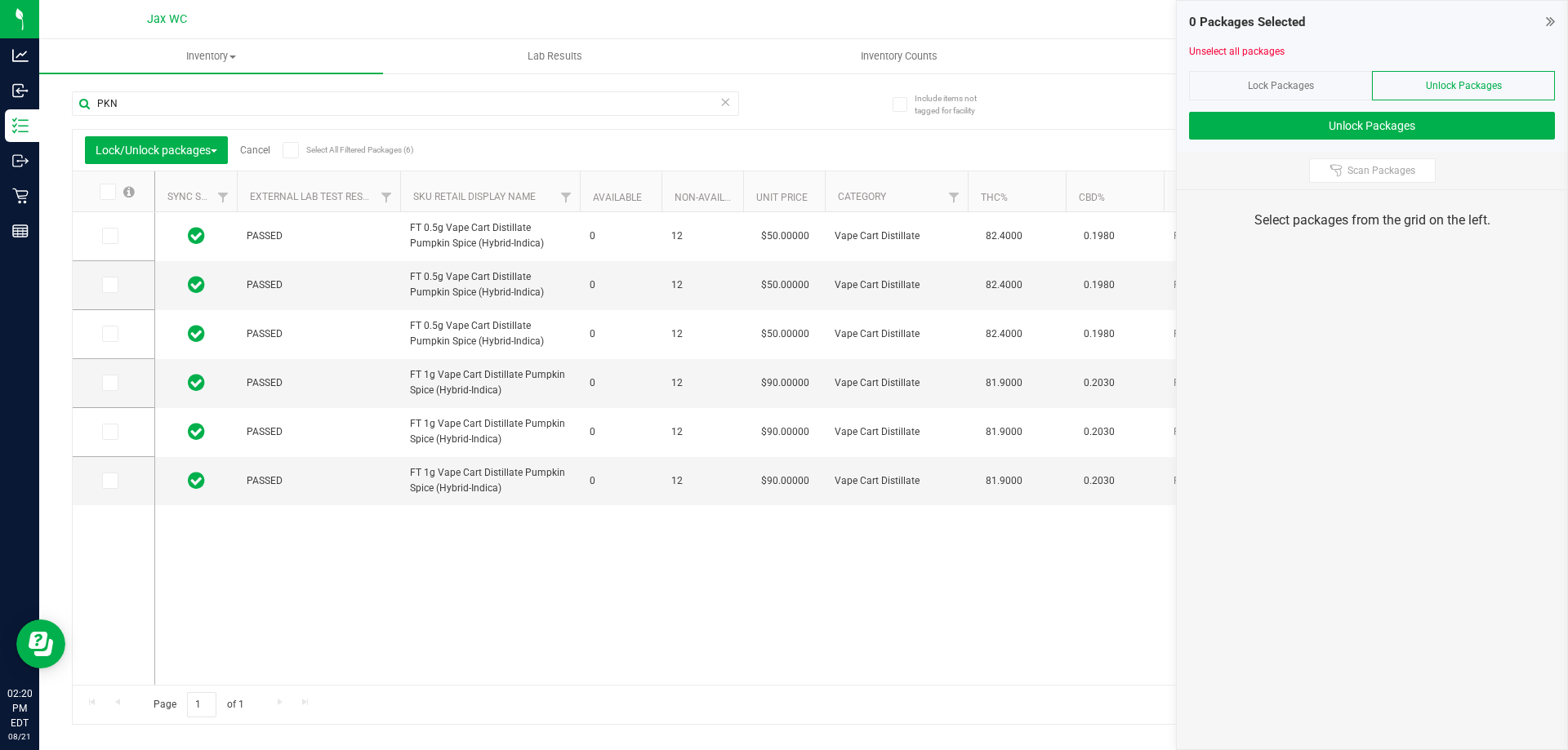
click at [109, 192] on icon at bounding box center [106, 192] width 11 height 0
click at [0, 0] on input "checkbox" at bounding box center [0, 0] width 0 height 0
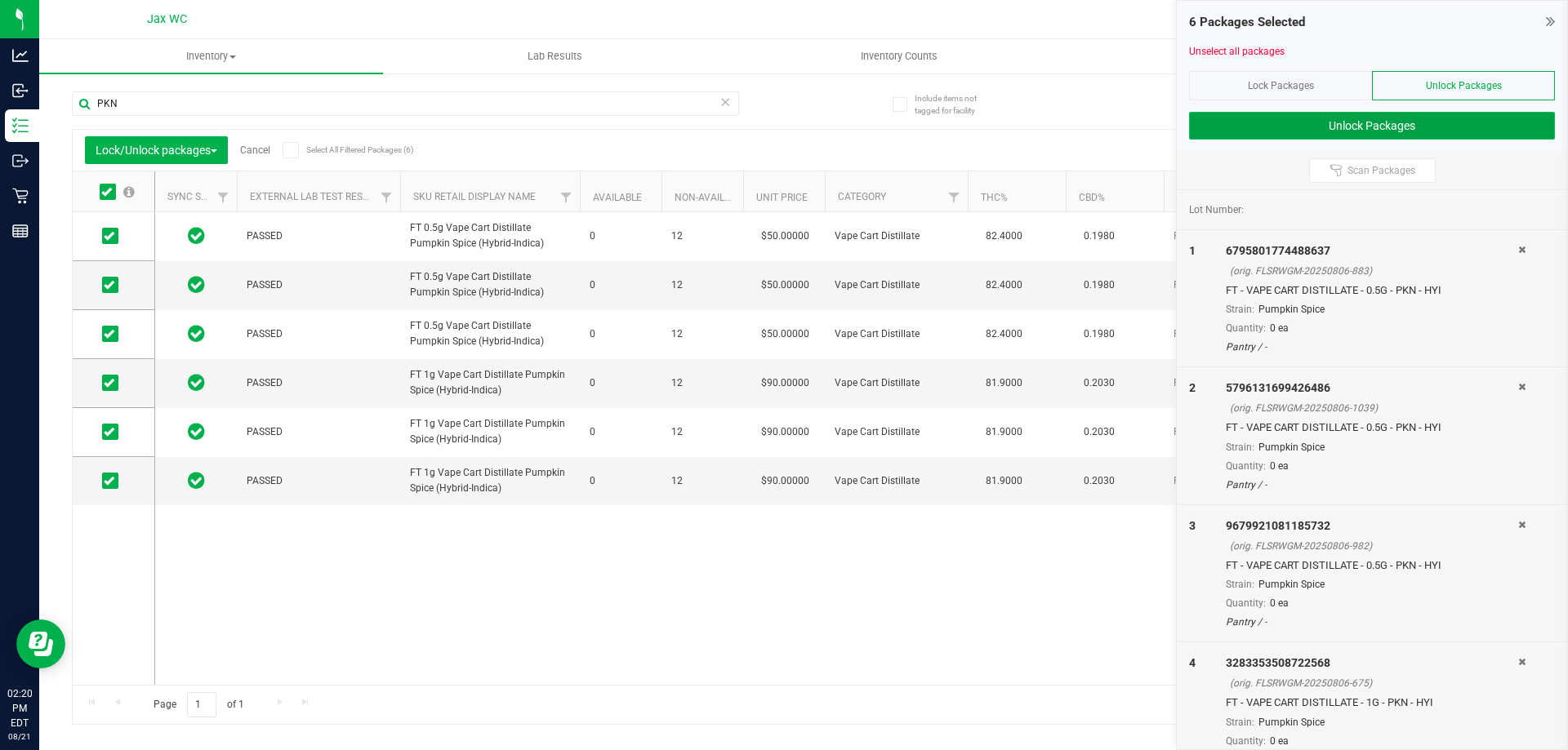
click at [1275, 112] on button "Unlock Packages" at bounding box center [1371, 126] width 365 height 28
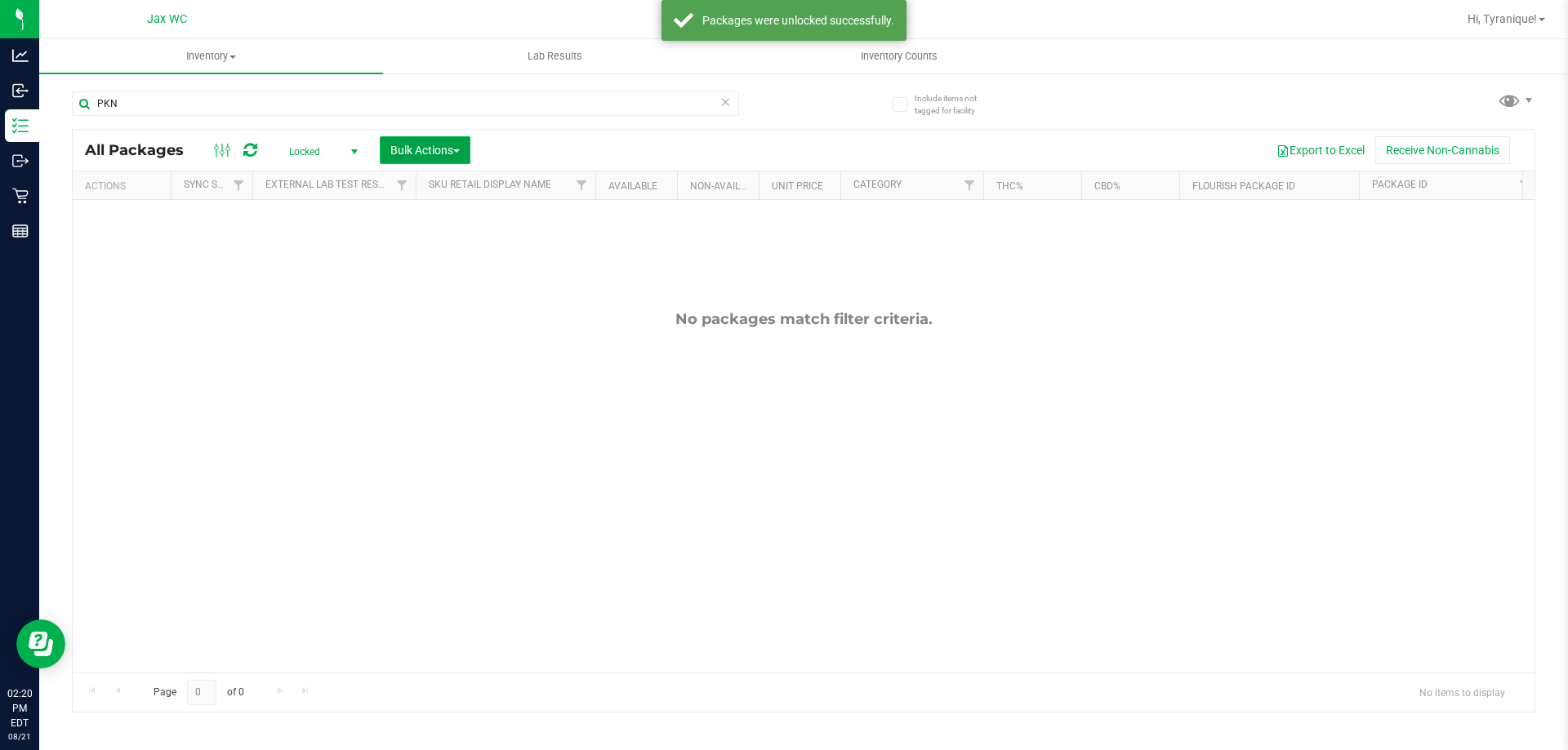
click at [449, 152] on span "Bulk Actions" at bounding box center [424, 150] width 69 height 13
click at [437, 303] on span "Lock/Unlock packages" at bounding box center [445, 307] width 112 height 13
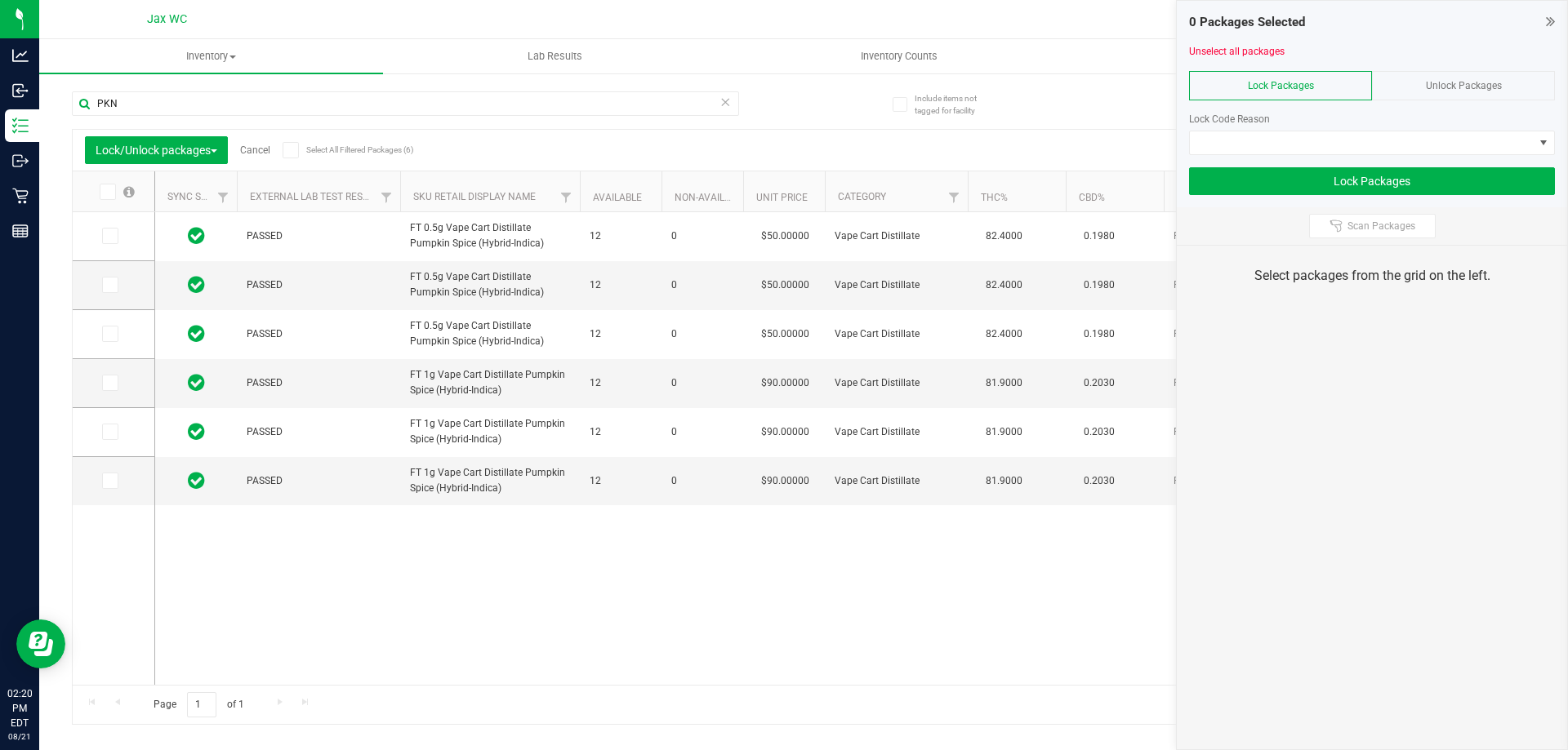
click at [97, 191] on label at bounding box center [116, 192] width 63 height 16
click at [0, 0] on input "checkbox" at bounding box center [0, 0] width 0 height 0
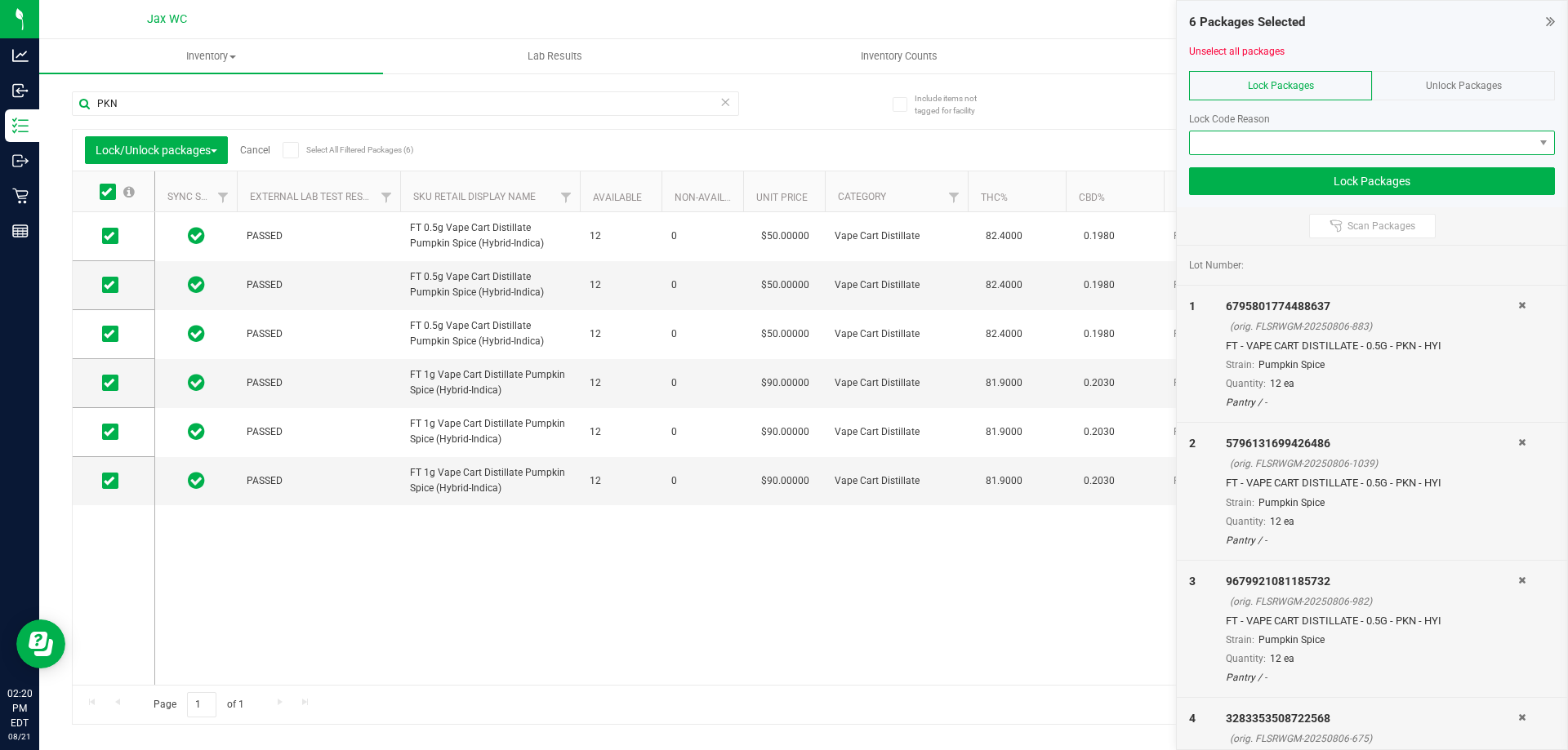
click at [1327, 140] on span at bounding box center [1361, 143] width 343 height 23
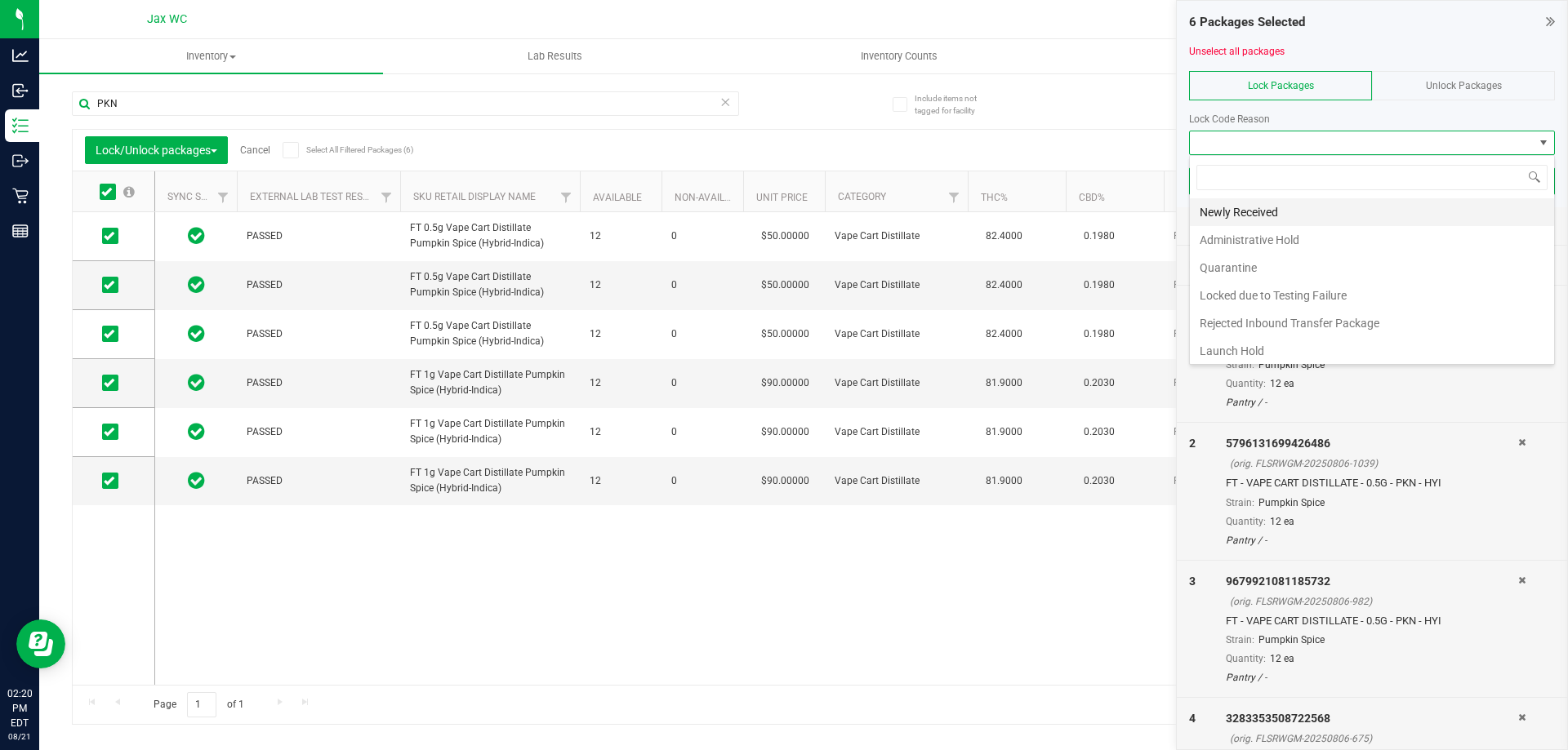
scroll to position [25, 365]
click at [1227, 358] on li "Launch Hold" at bounding box center [1371, 350] width 364 height 28
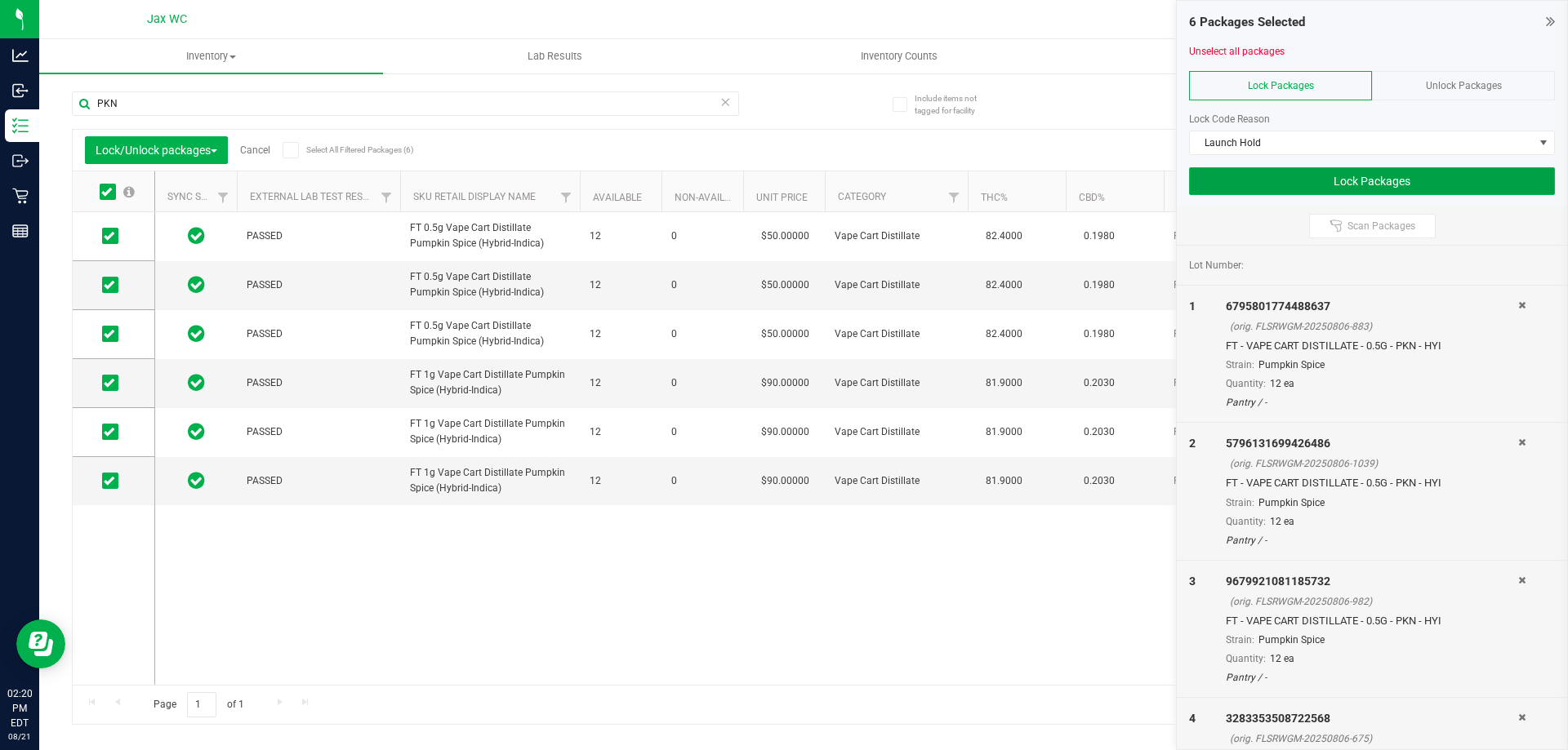
click at [1297, 180] on button "Lock Packages" at bounding box center [1371, 181] width 365 height 28
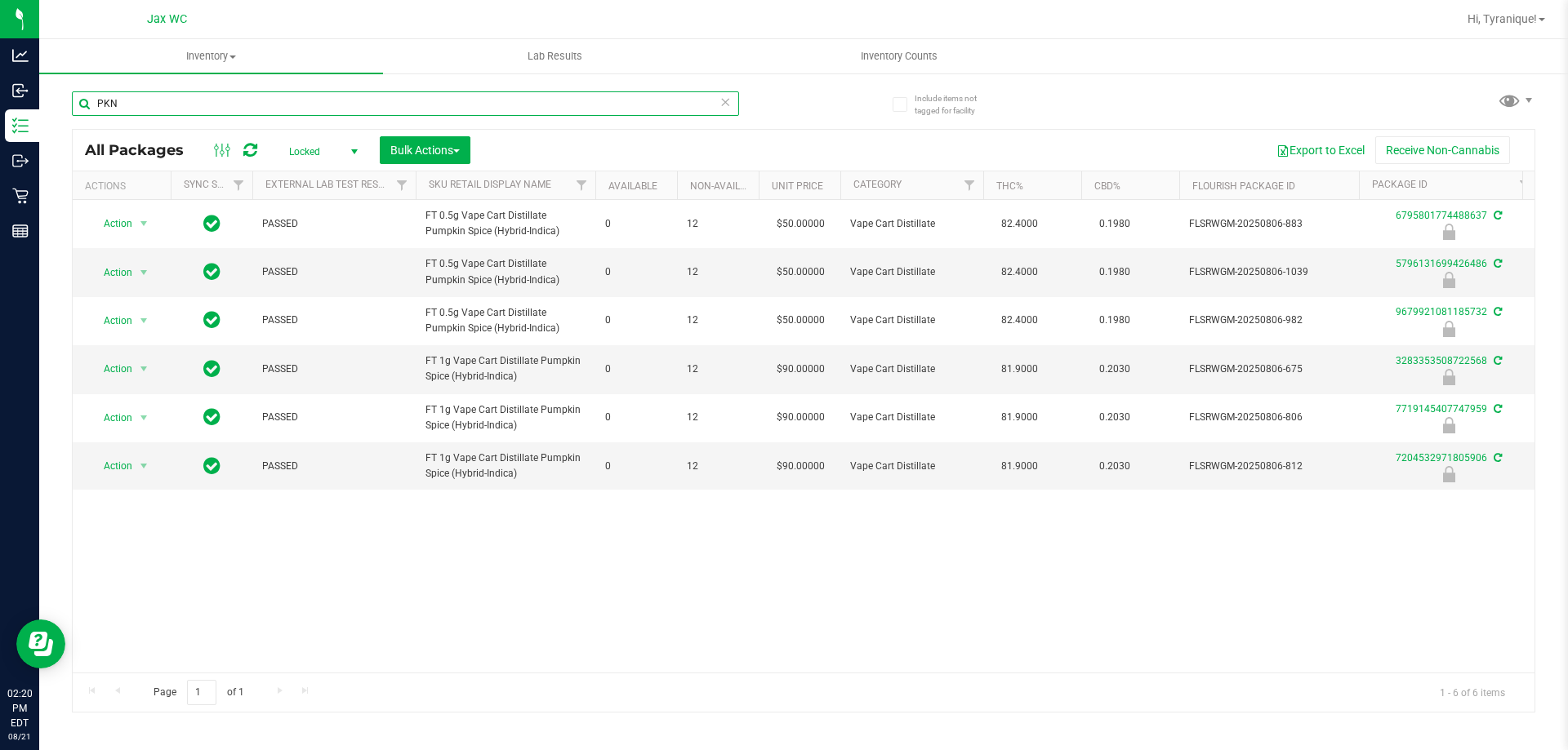
drag, startPoint x: 175, startPoint y: 100, endPoint x: 48, endPoint y: 98, distance: 127.0
click at [48, 98] on div "Include items not tagged for facility PKN All Packages Locked Active Only Lab S…" at bounding box center [804, 320] width 1529 height 498
type input "atm"
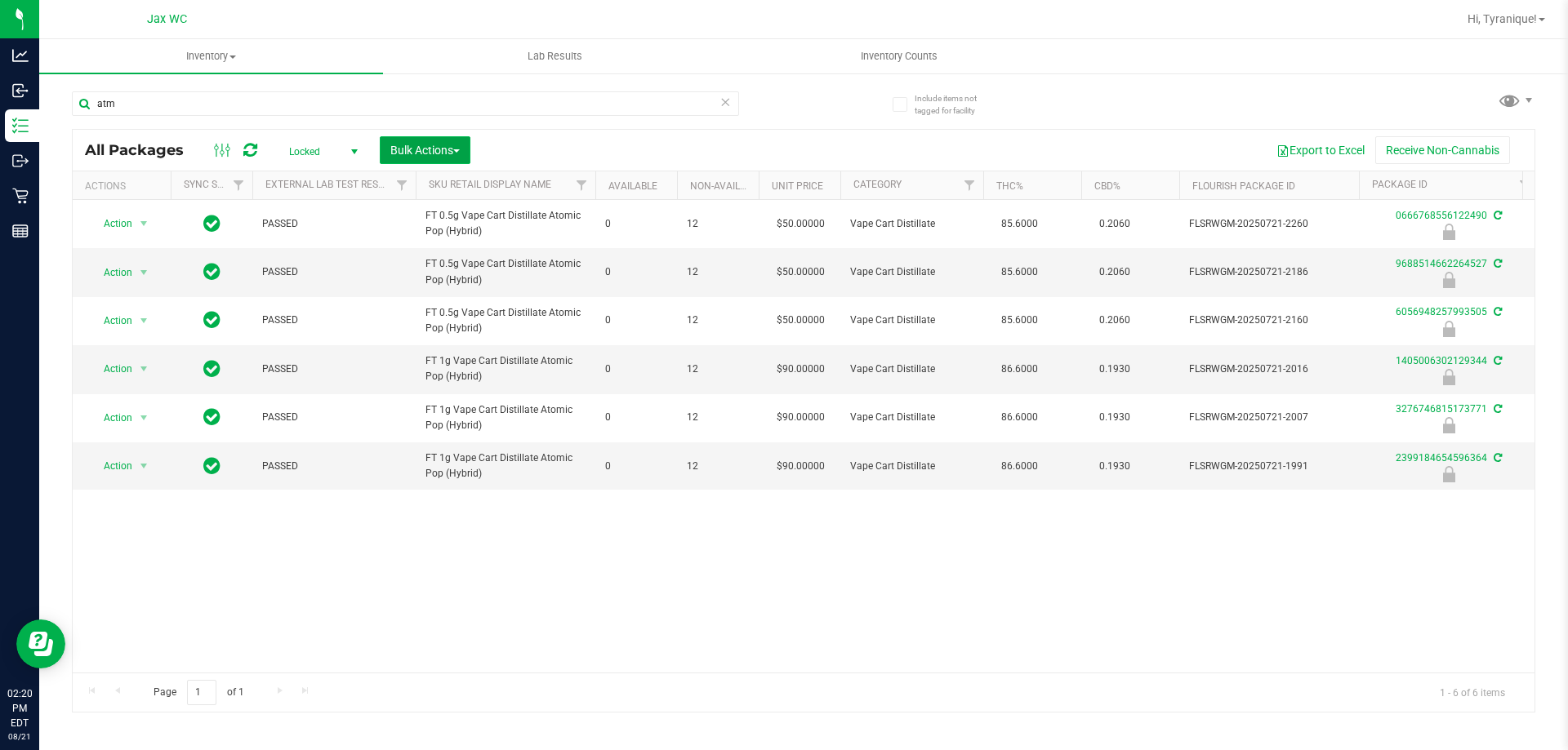
click at [421, 150] on span "Bulk Actions" at bounding box center [424, 150] width 69 height 13
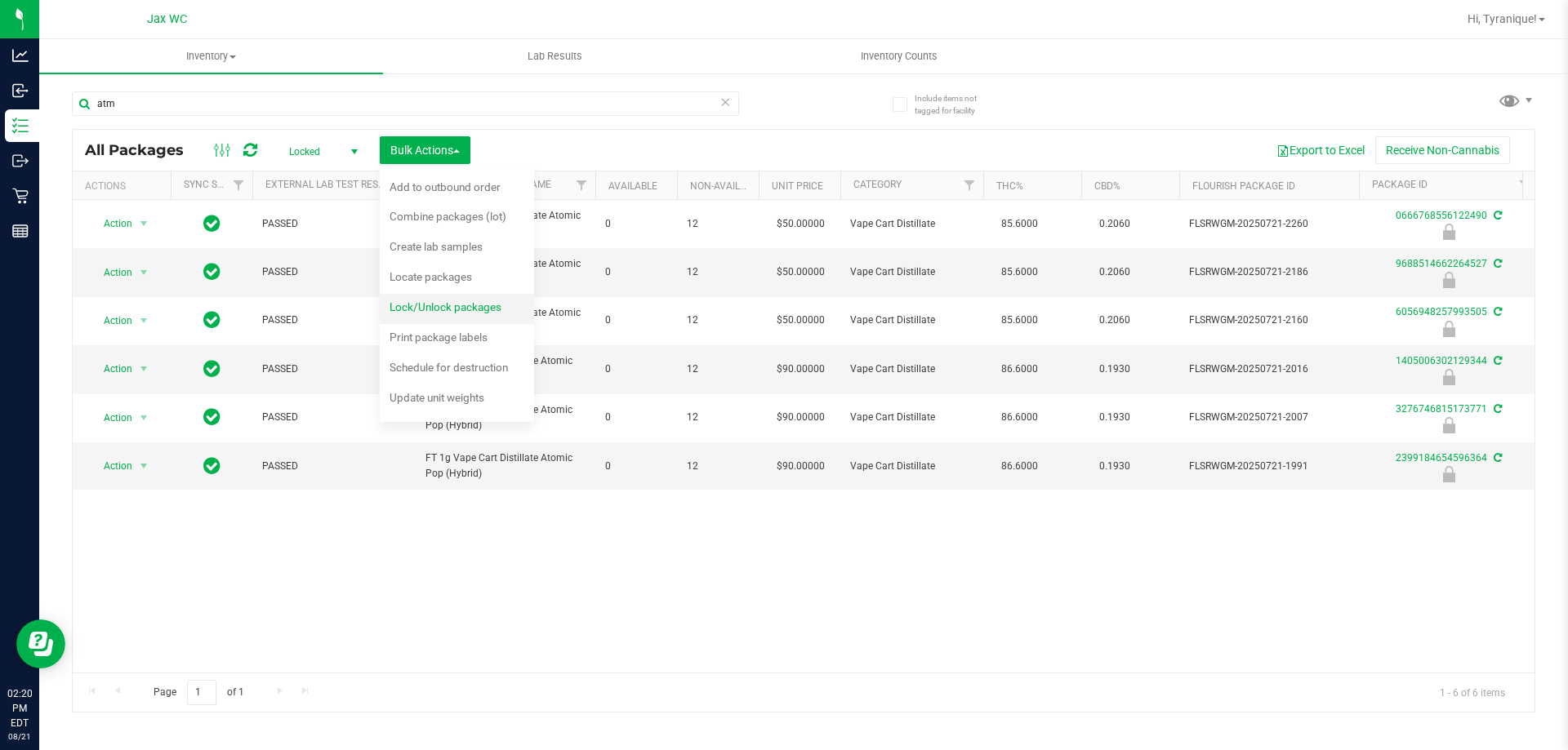
click at [486, 304] on span "Lock/Unlock packages" at bounding box center [445, 307] width 112 height 13
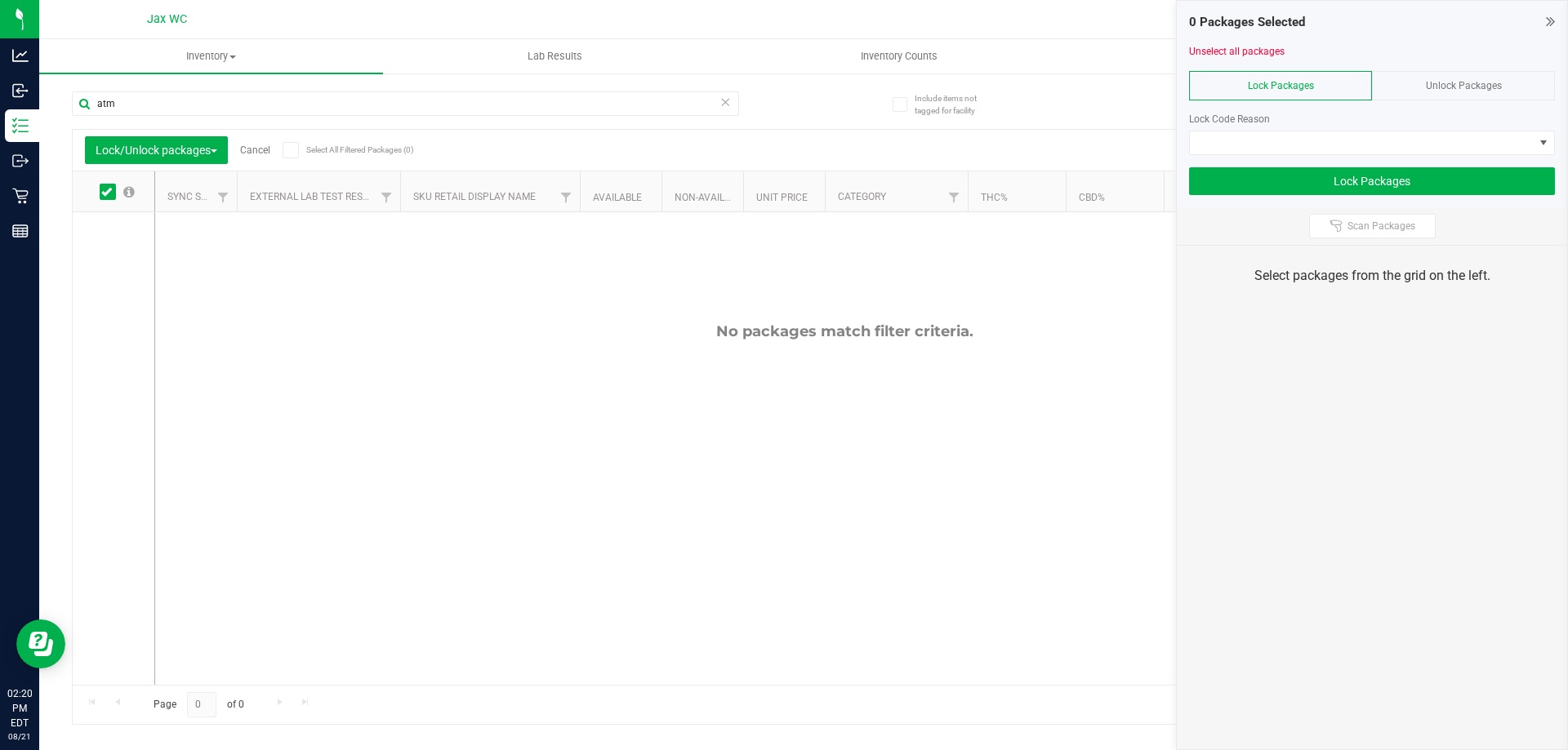
click at [1448, 78] on div "Unlock Packages" at bounding box center [1463, 86] width 183 height 29
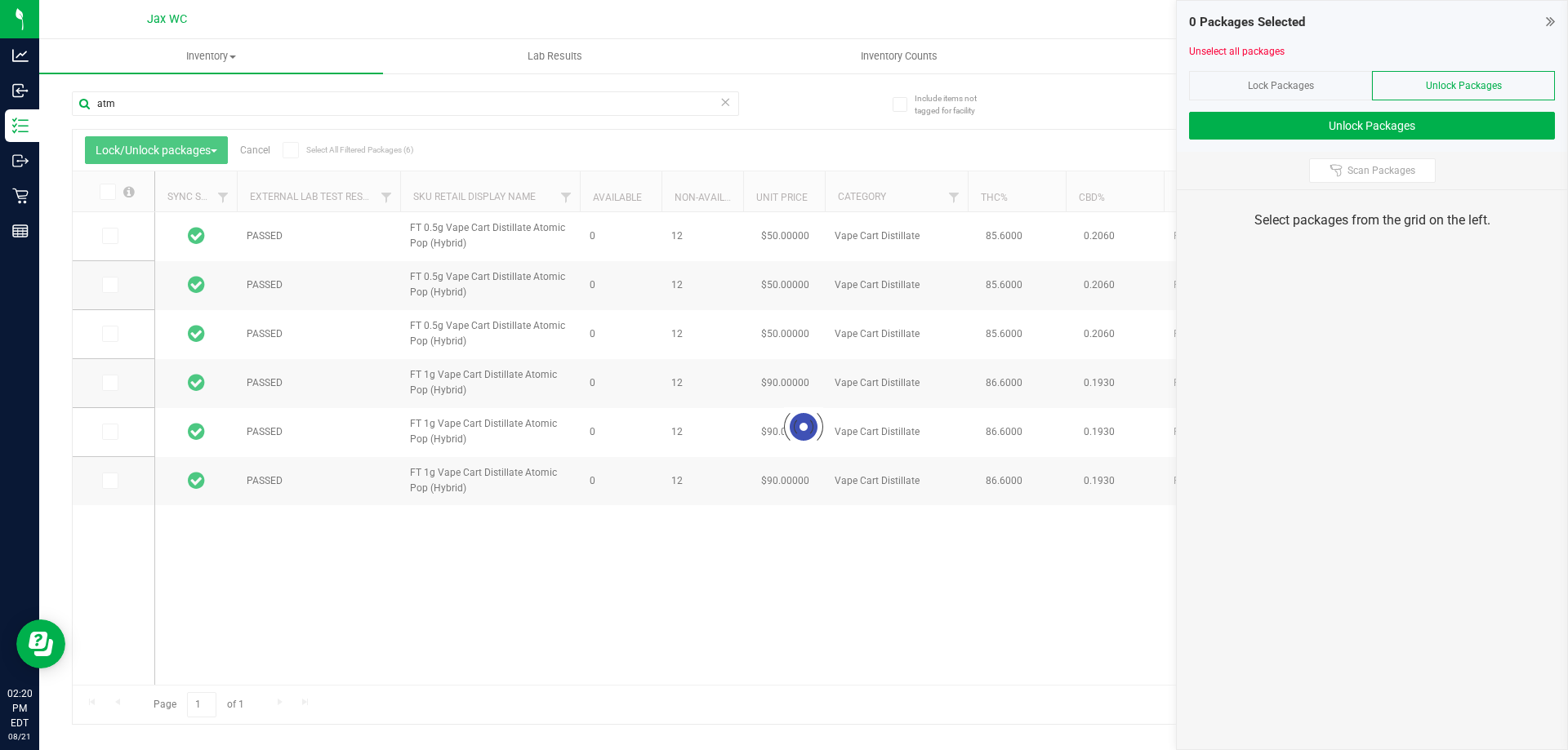
click at [110, 192] on icon at bounding box center [106, 192] width 11 height 0
click at [0, 0] on input "checkbox" at bounding box center [0, 0] width 0 height 0
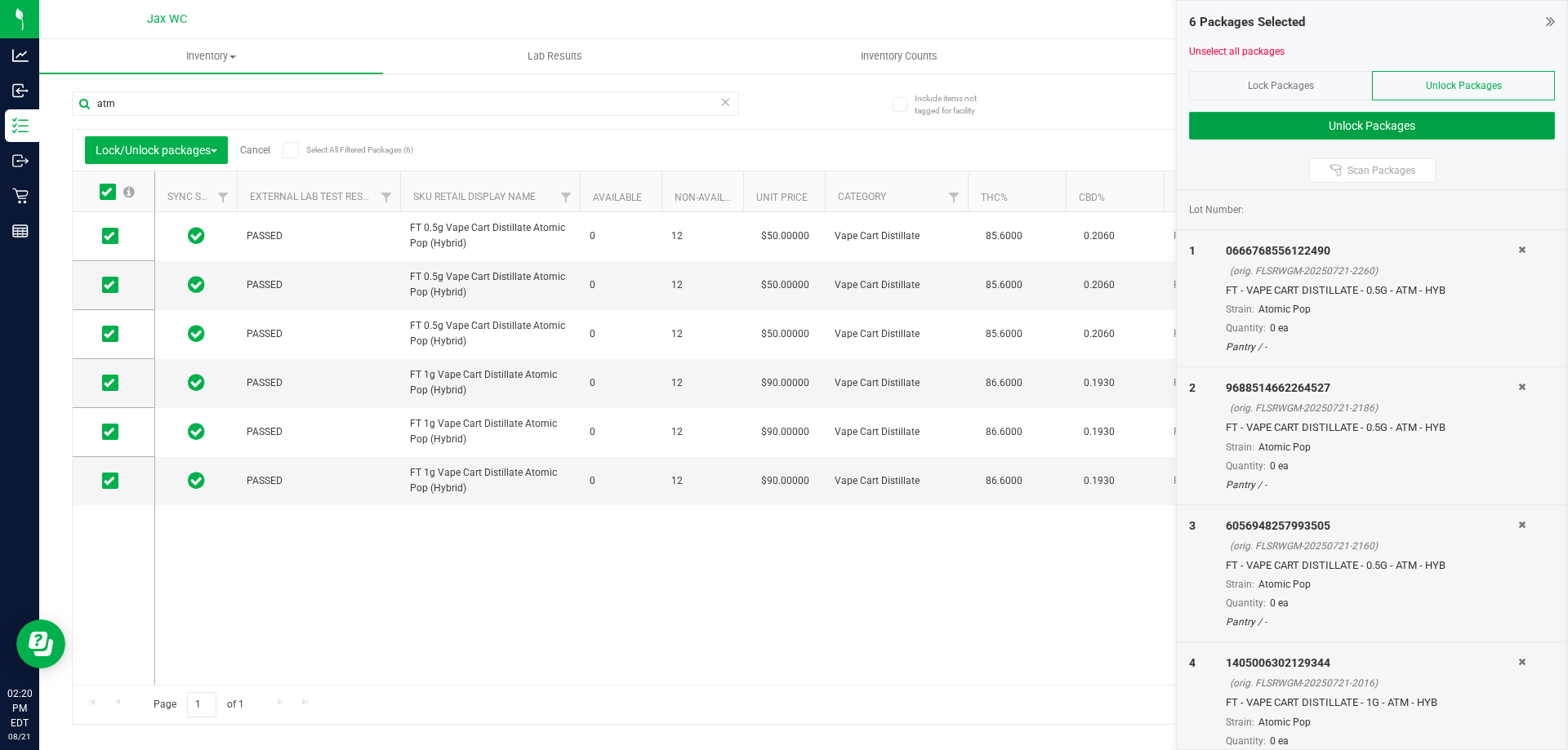
click at [1360, 123] on button "Unlock Packages" at bounding box center [1371, 126] width 365 height 28
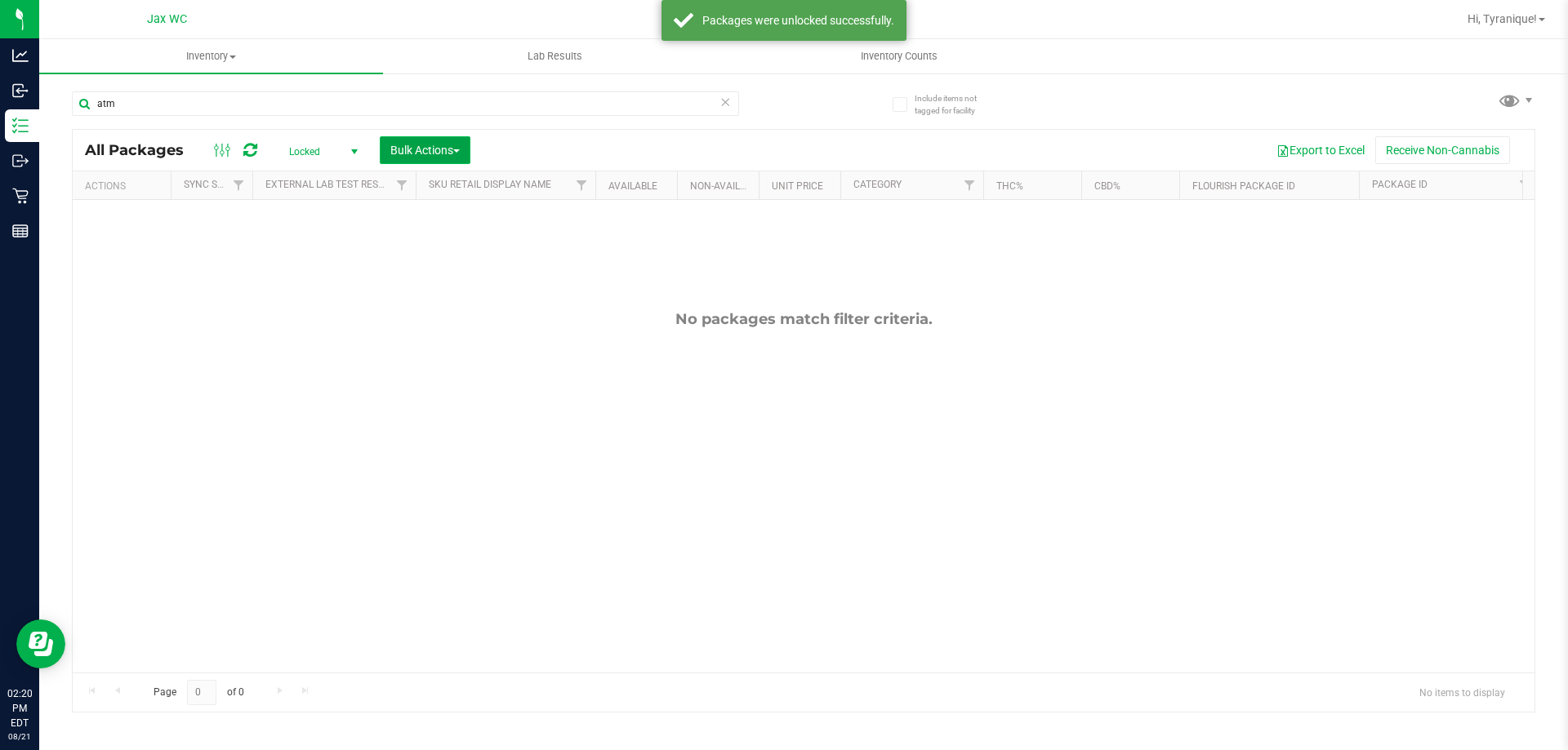
click at [466, 152] on button "Bulk Actions" at bounding box center [424, 150] width 91 height 28
click at [422, 309] on span "Lock/Unlock packages" at bounding box center [445, 307] width 112 height 13
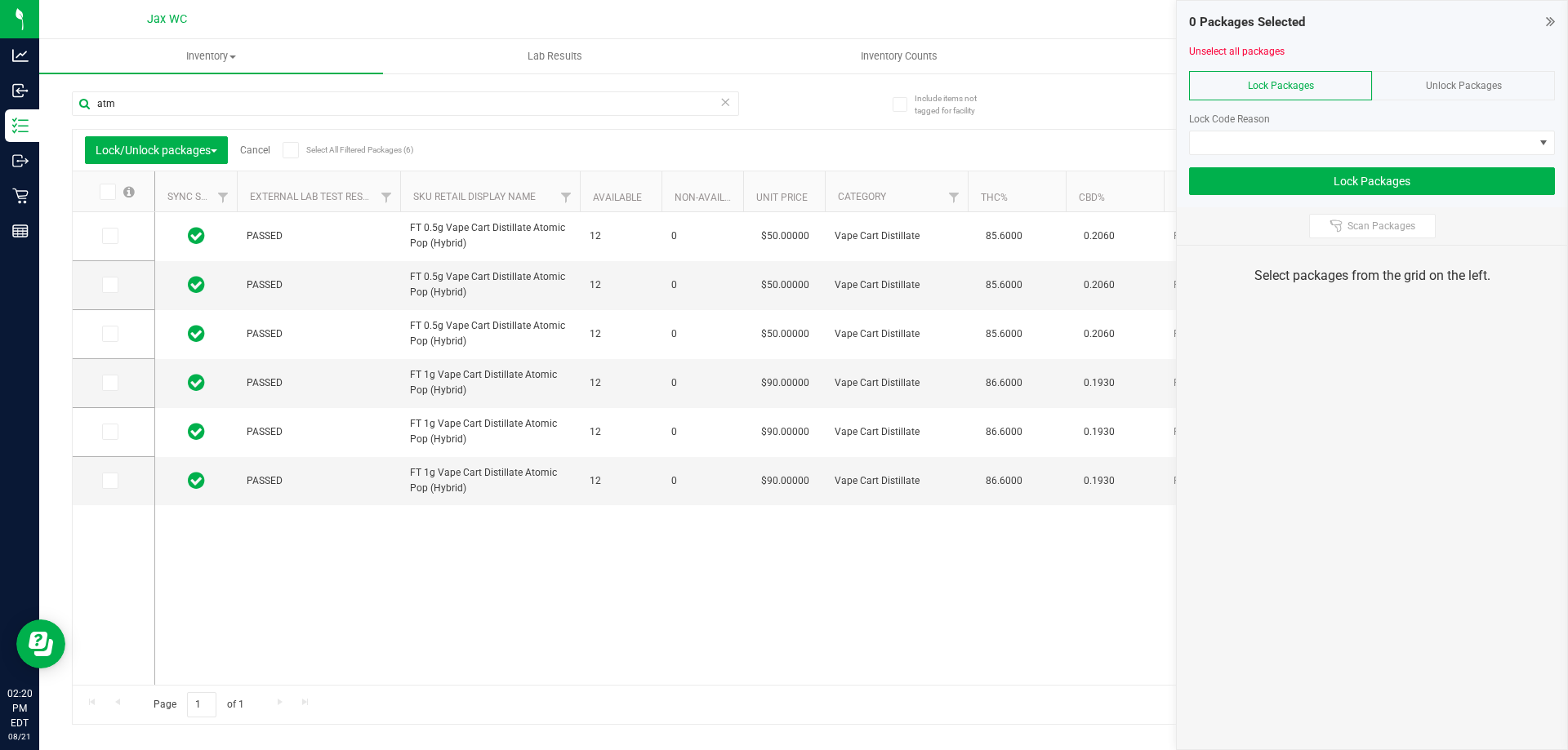
click at [105, 192] on icon at bounding box center [106, 192] width 11 height 0
click at [0, 0] on input "checkbox" at bounding box center [0, 0] width 0 height 0
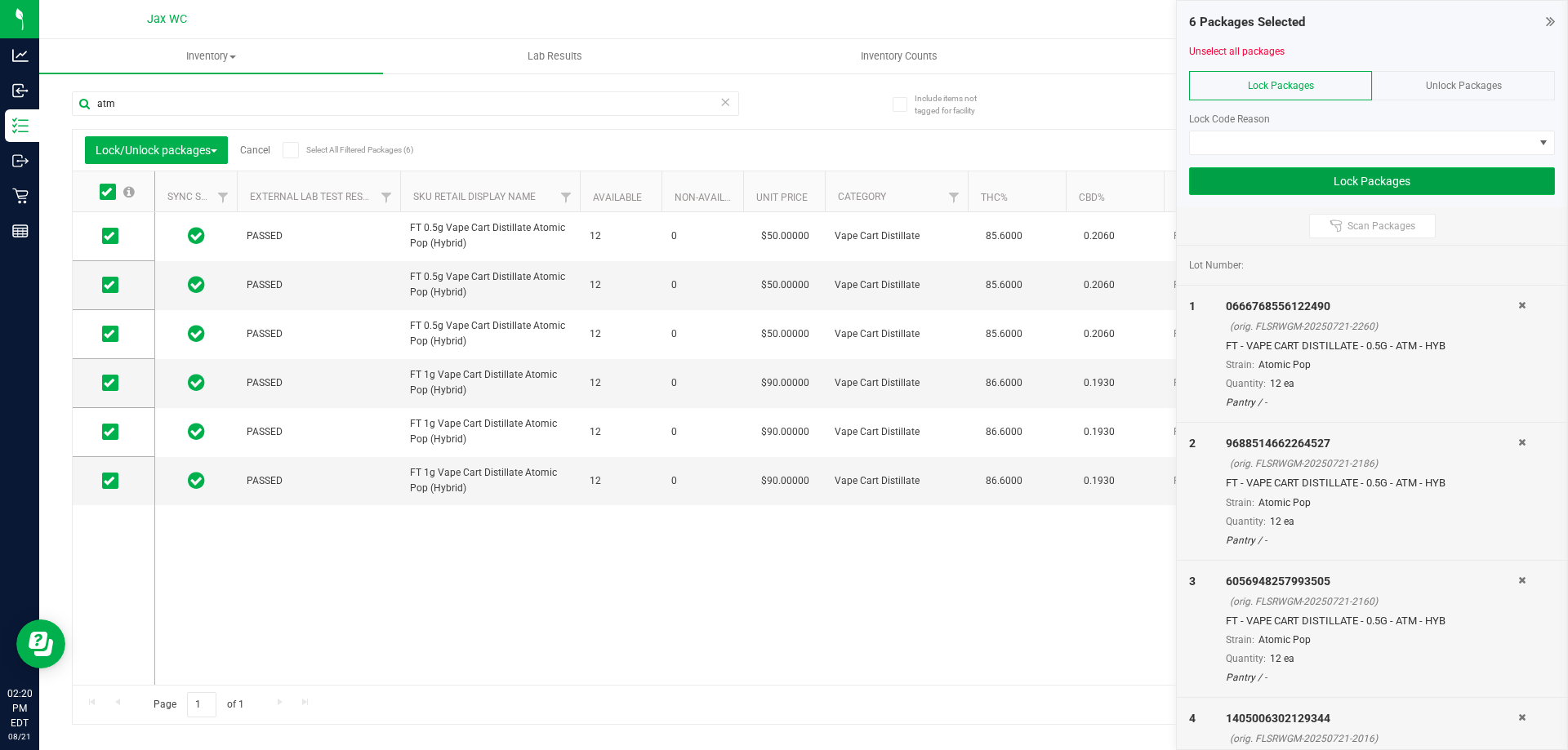
click at [1328, 172] on button "Lock Packages" at bounding box center [1371, 181] width 365 height 28
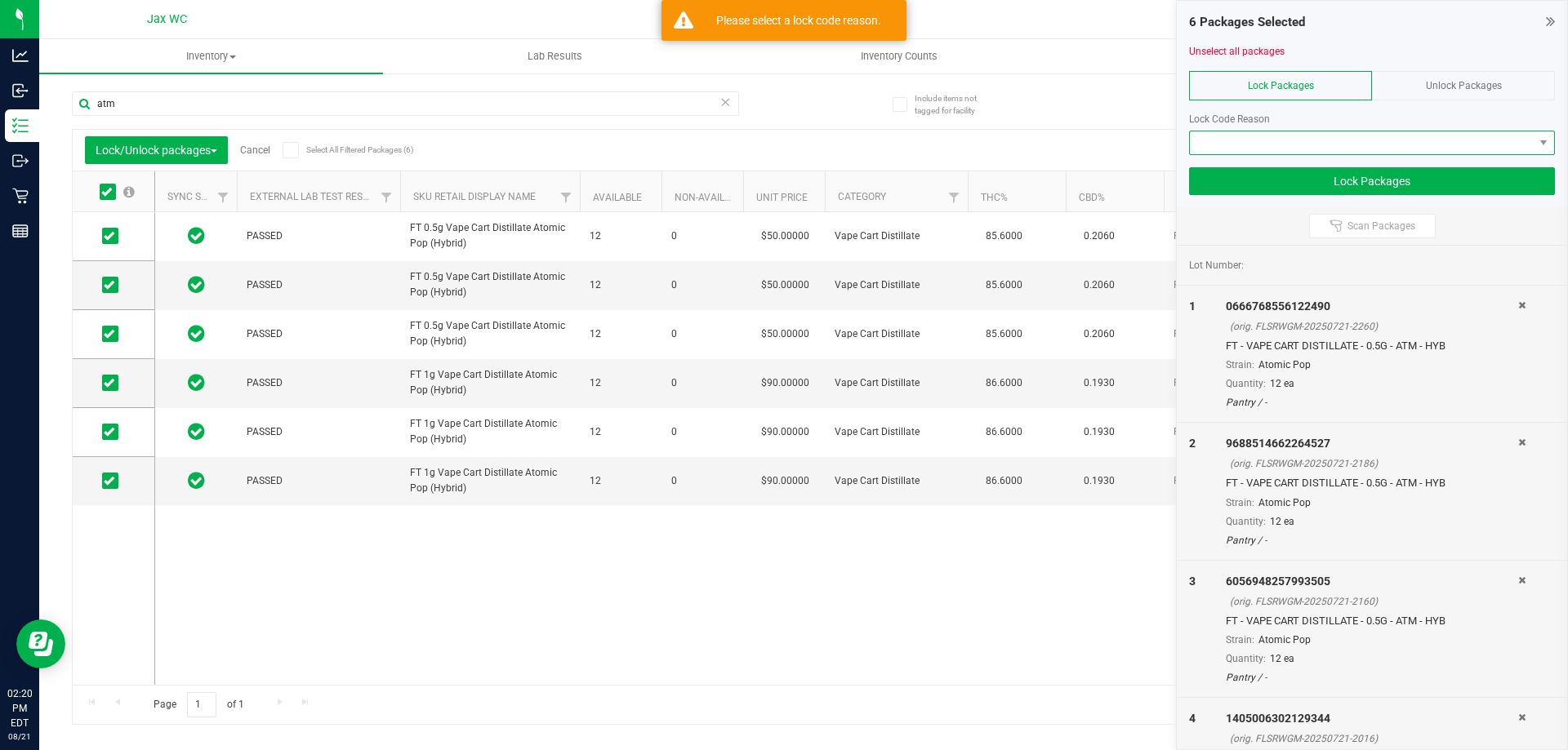
click at [1326, 148] on span at bounding box center [1361, 143] width 343 height 23
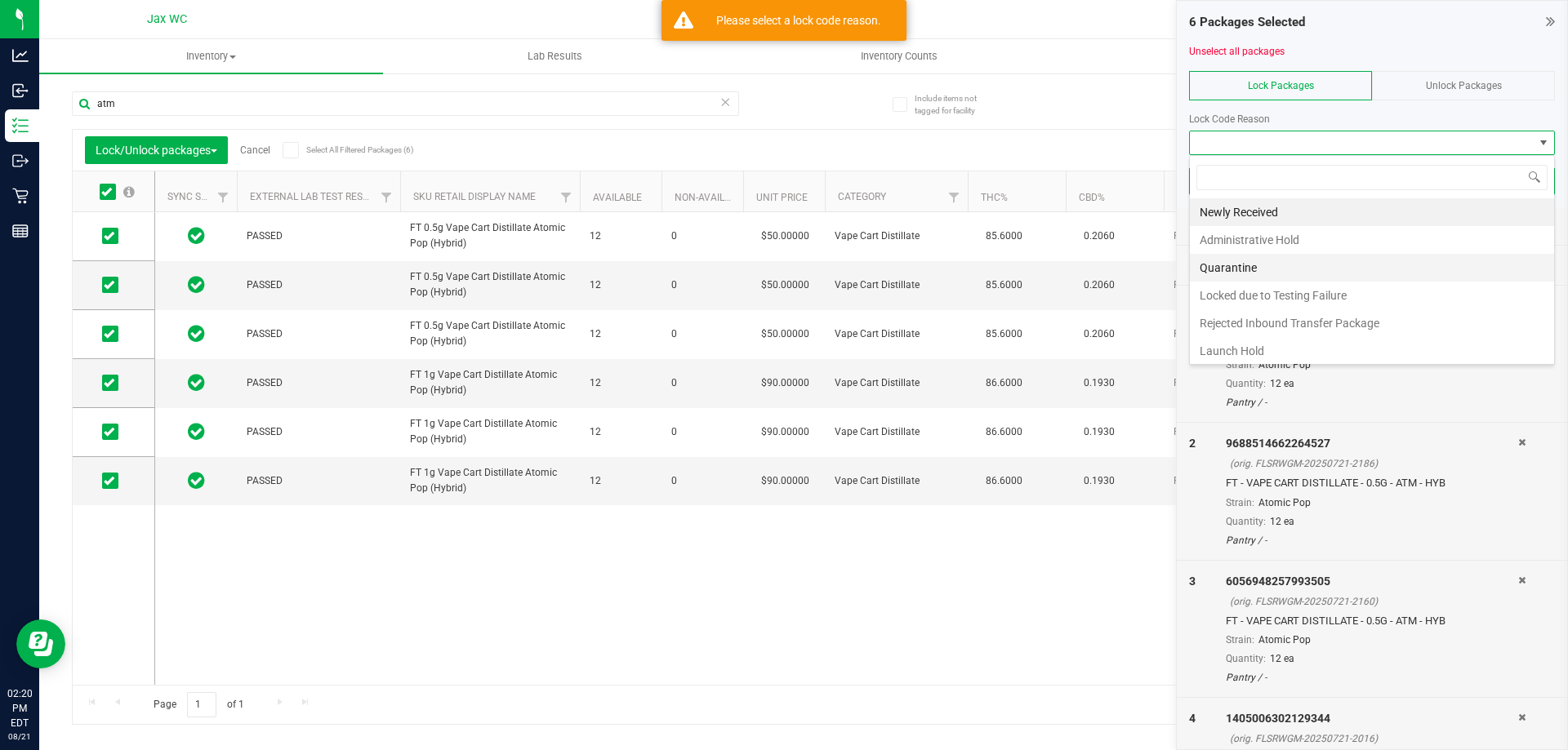
scroll to position [25, 365]
click at [1243, 350] on li "Launch Hold" at bounding box center [1371, 350] width 364 height 28
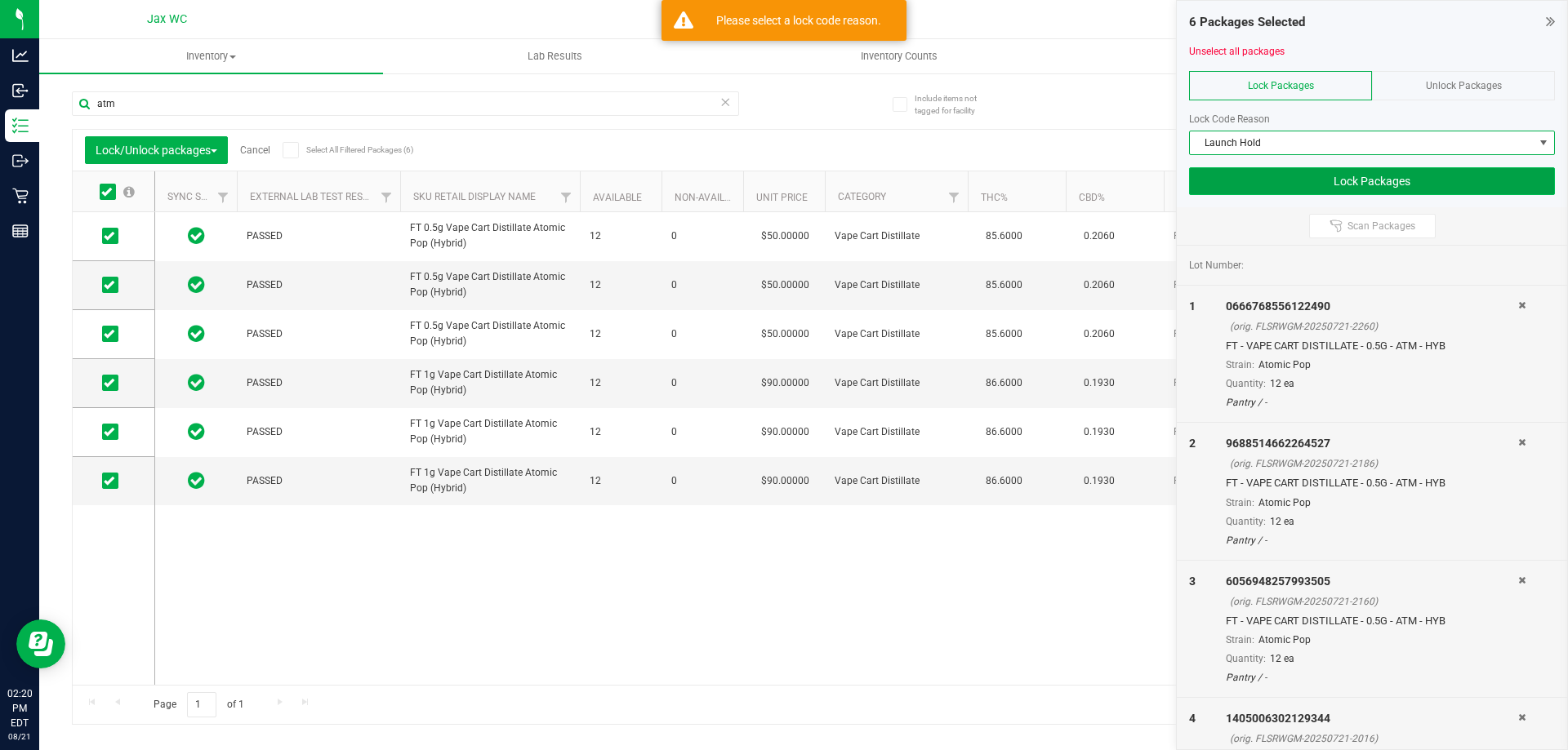
click at [1349, 181] on button "Lock Packages" at bounding box center [1371, 181] width 365 height 28
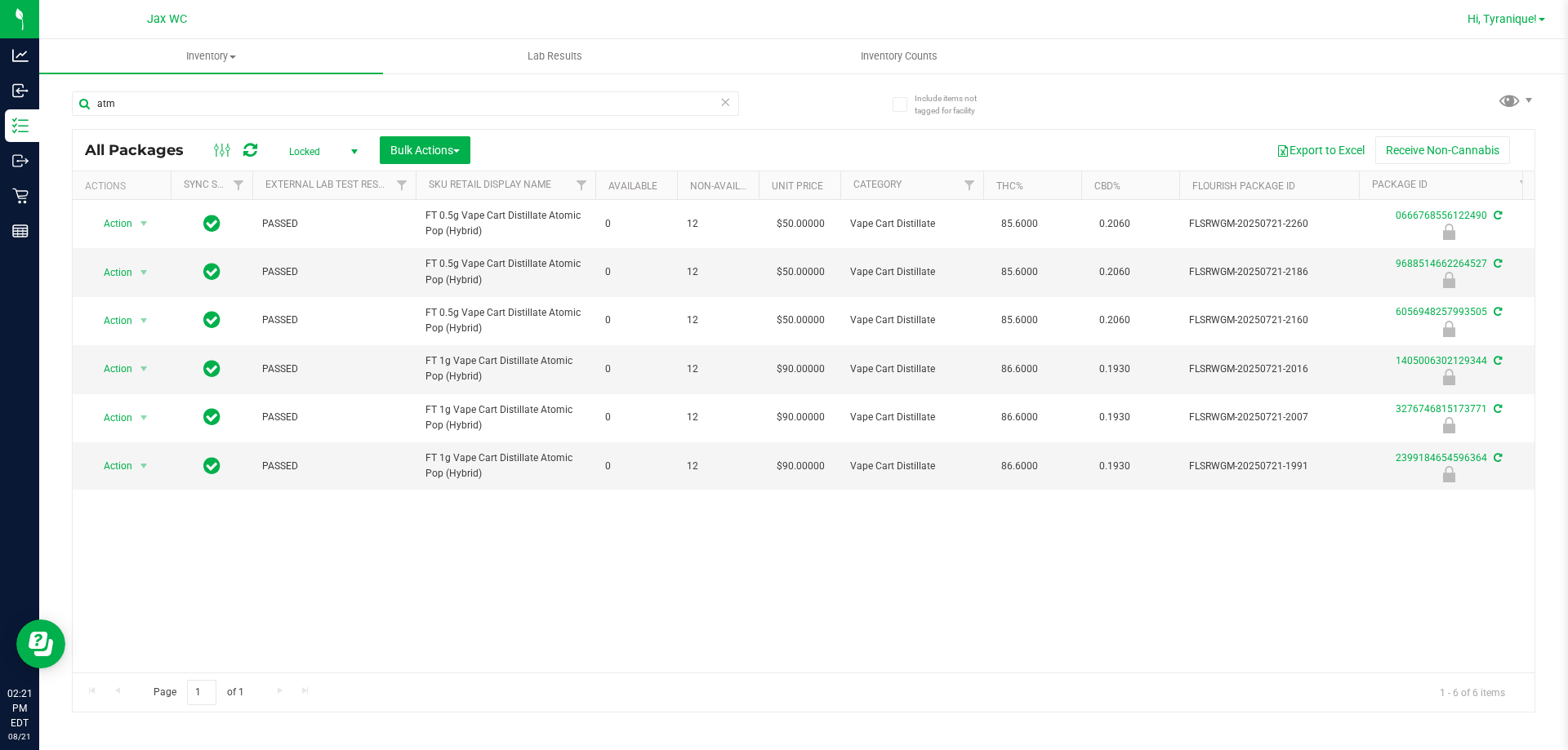
click at [1515, 11] on link "Hi, Tyranique!" at bounding box center [1506, 19] width 91 height 17
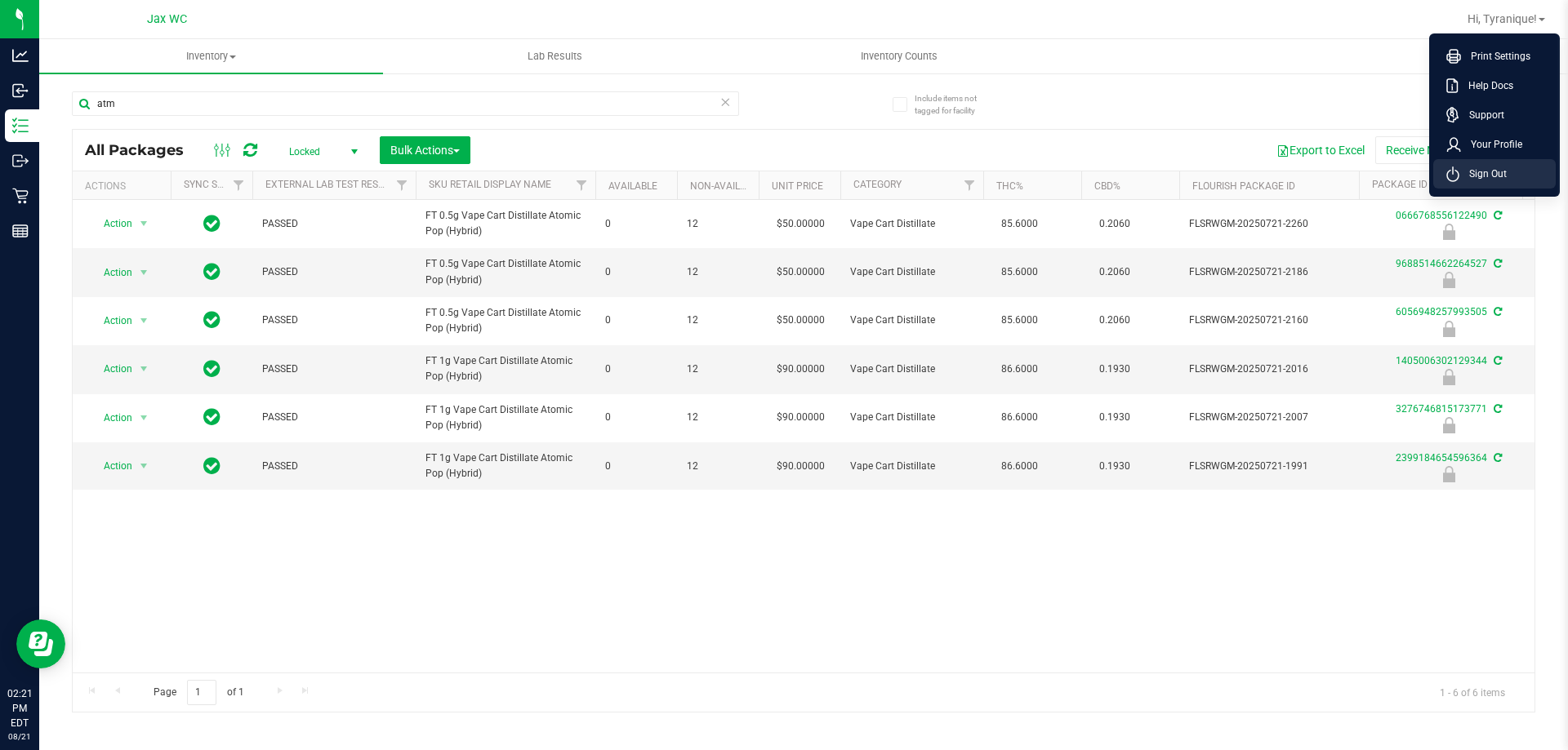
click at [1485, 172] on span "Sign Out" at bounding box center [1483, 174] width 47 height 16
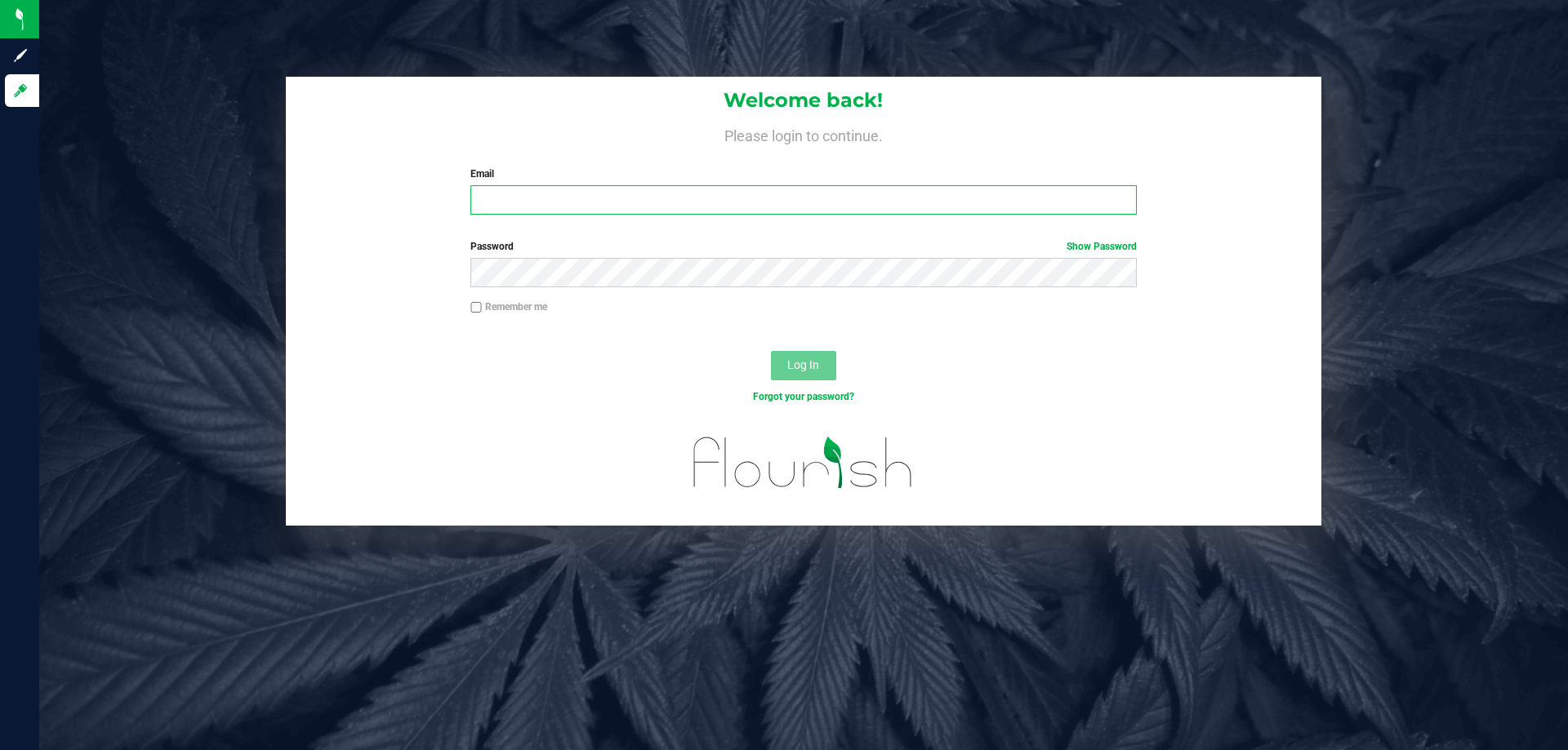
click at [595, 199] on input "Email" at bounding box center [803, 200] width 665 height 29
type input "jhopkins@liveparallel.com"
click at [771, 350] on button "Log In" at bounding box center [804, 365] width 65 height 29
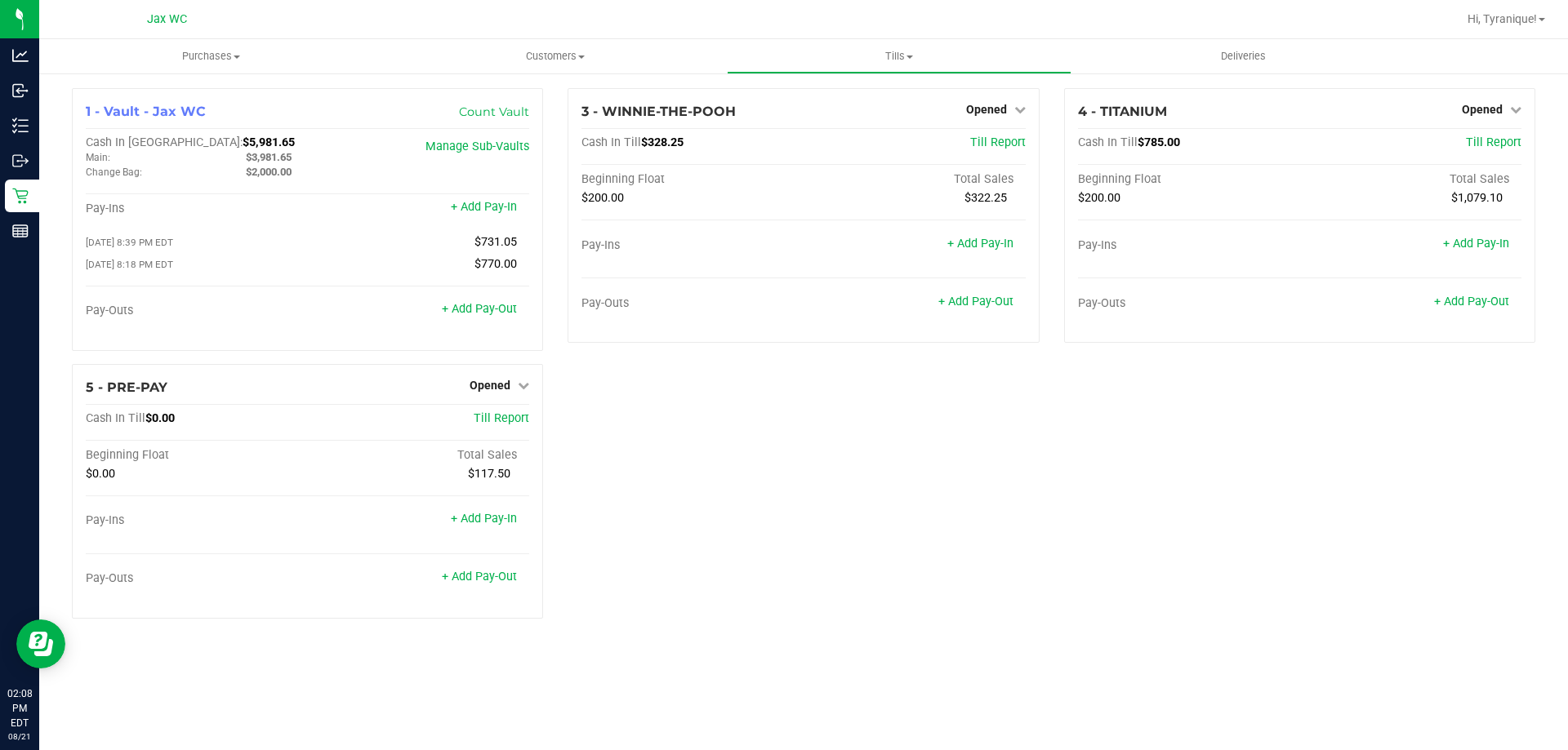
click at [793, 475] on div "1 - Vault - Jax WC Count Vault Cash In Vault: $5,981.65 Main: $3,981.65 Change …" at bounding box center [804, 359] width 1488 height 543
click at [504, 313] on link "+ Add Pay-Out" at bounding box center [479, 309] width 75 height 14
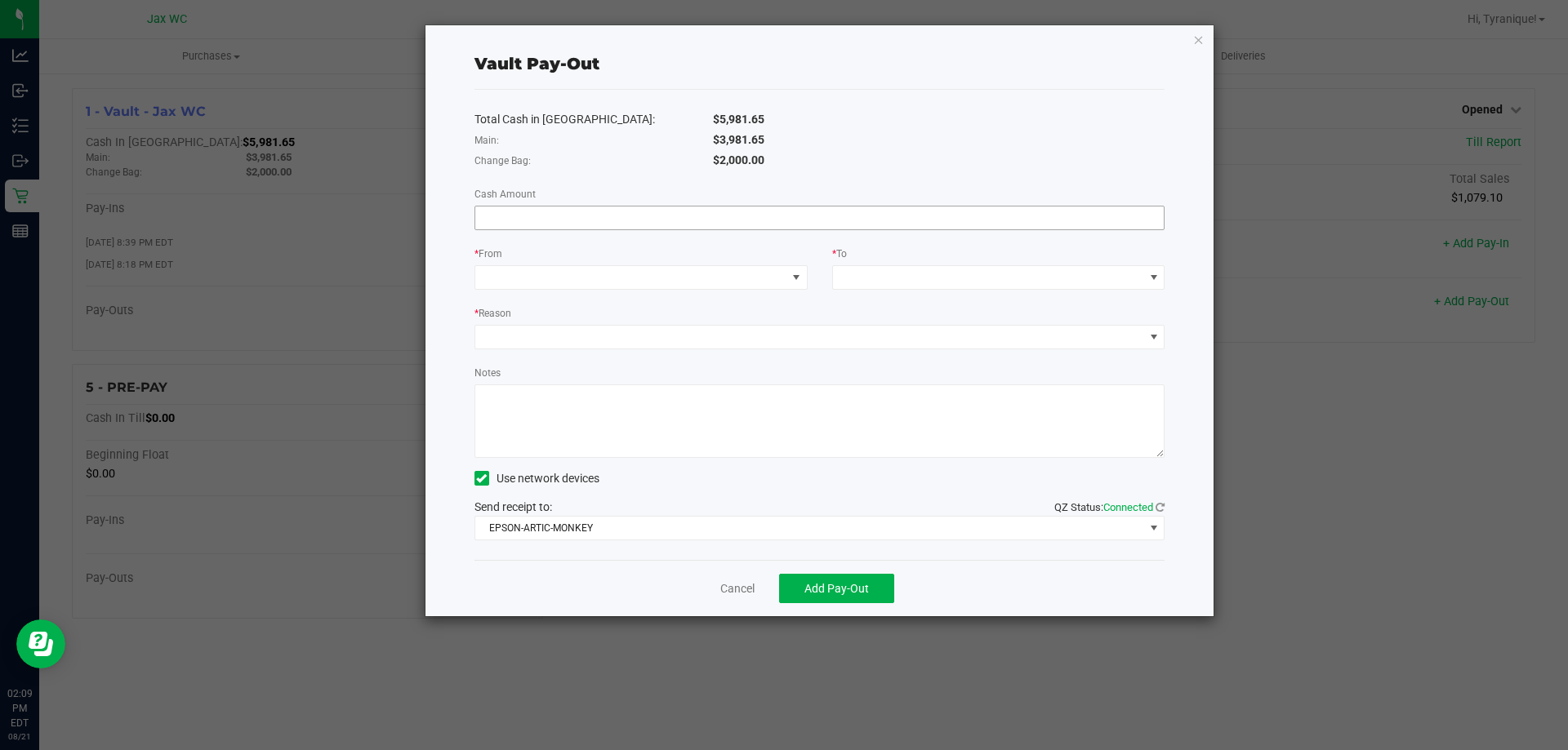
click at [575, 225] on input at bounding box center [819, 218] width 689 height 23
type input "$3,981.65"
click at [544, 276] on span at bounding box center [630, 278] width 311 height 23
click at [573, 371] on div "Main (Vault - Jax WC)" at bounding box center [540, 382] width 112 height 29
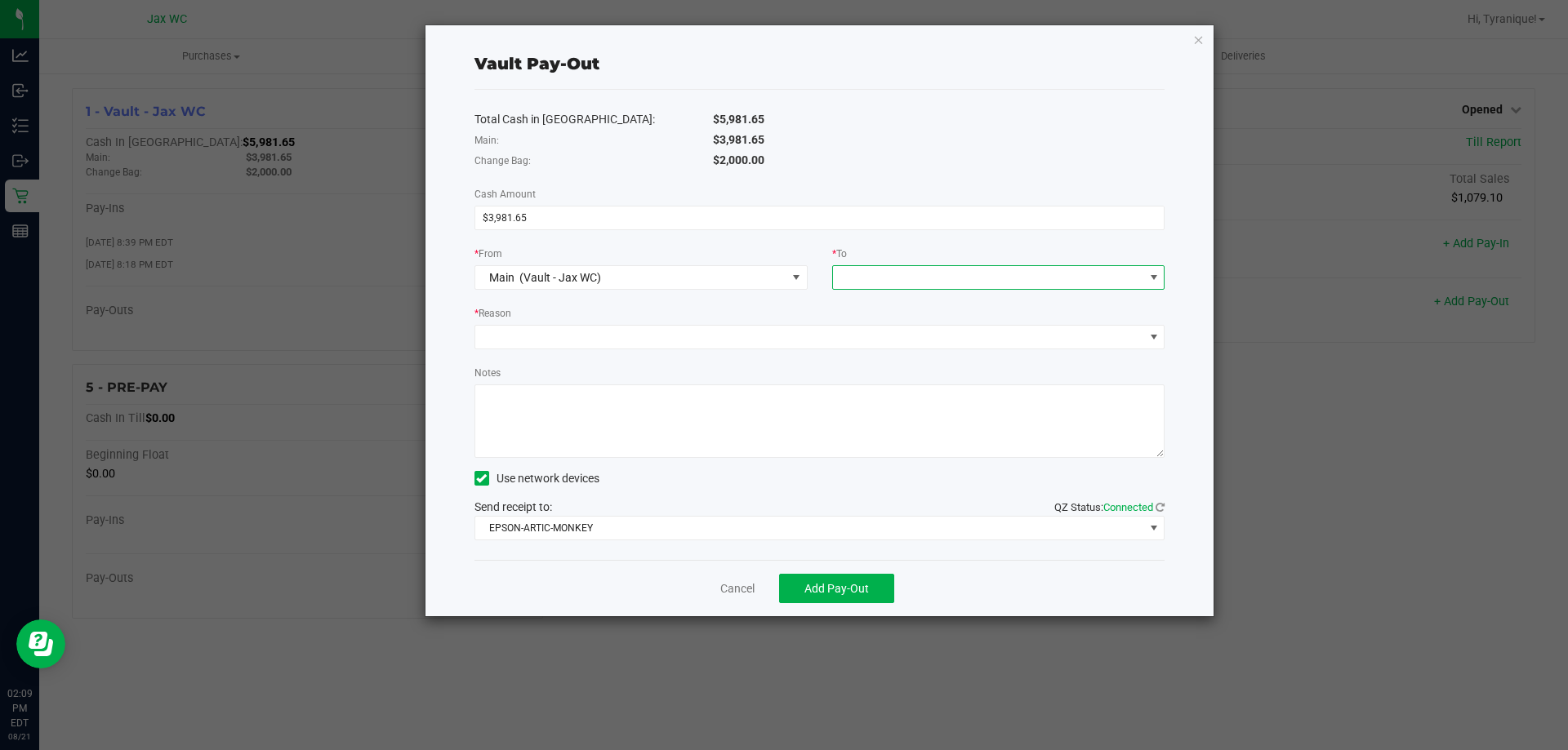
click at [887, 275] on span at bounding box center [988, 278] width 311 height 23
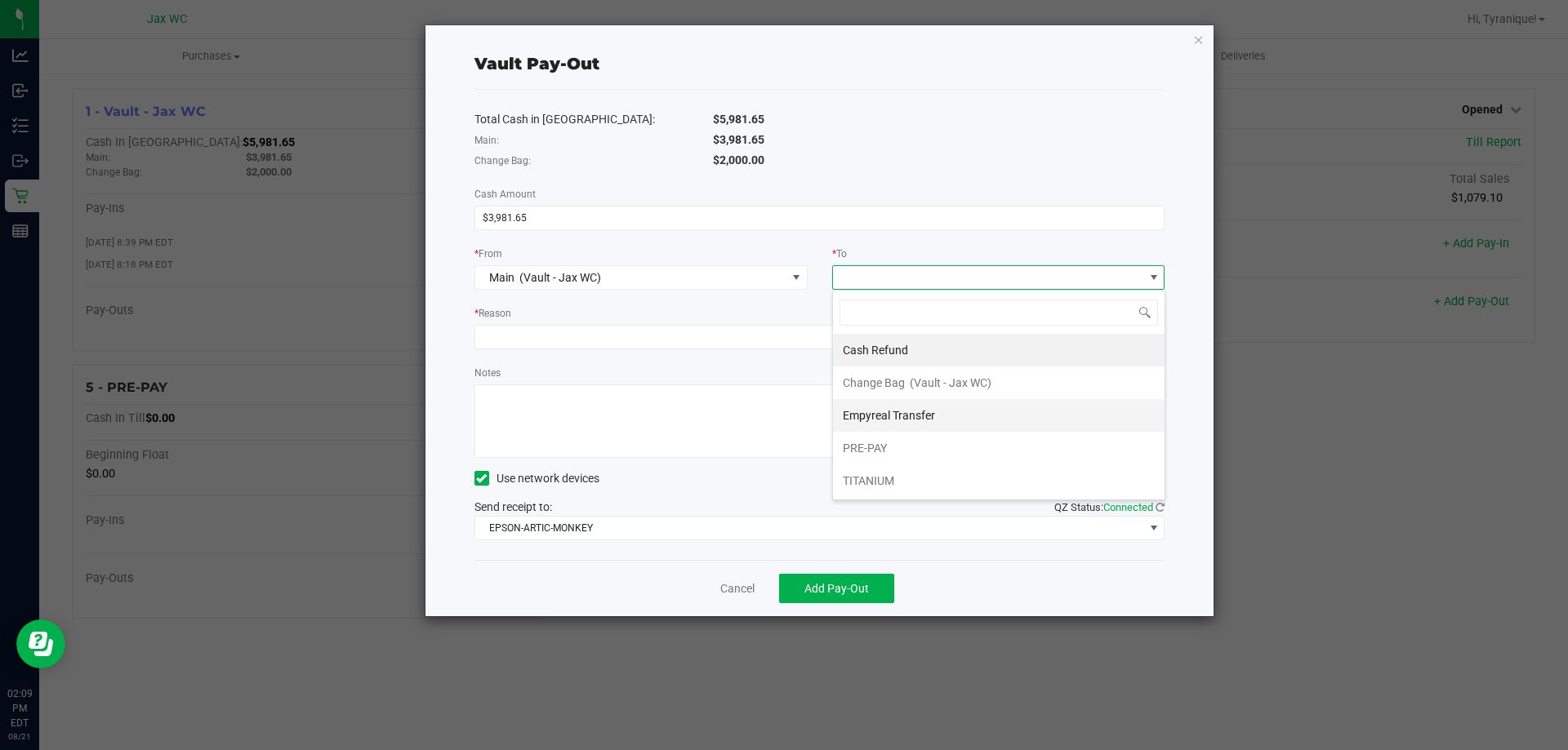
click at [914, 421] on span "Empyreal Transfer" at bounding box center [889, 415] width 92 height 13
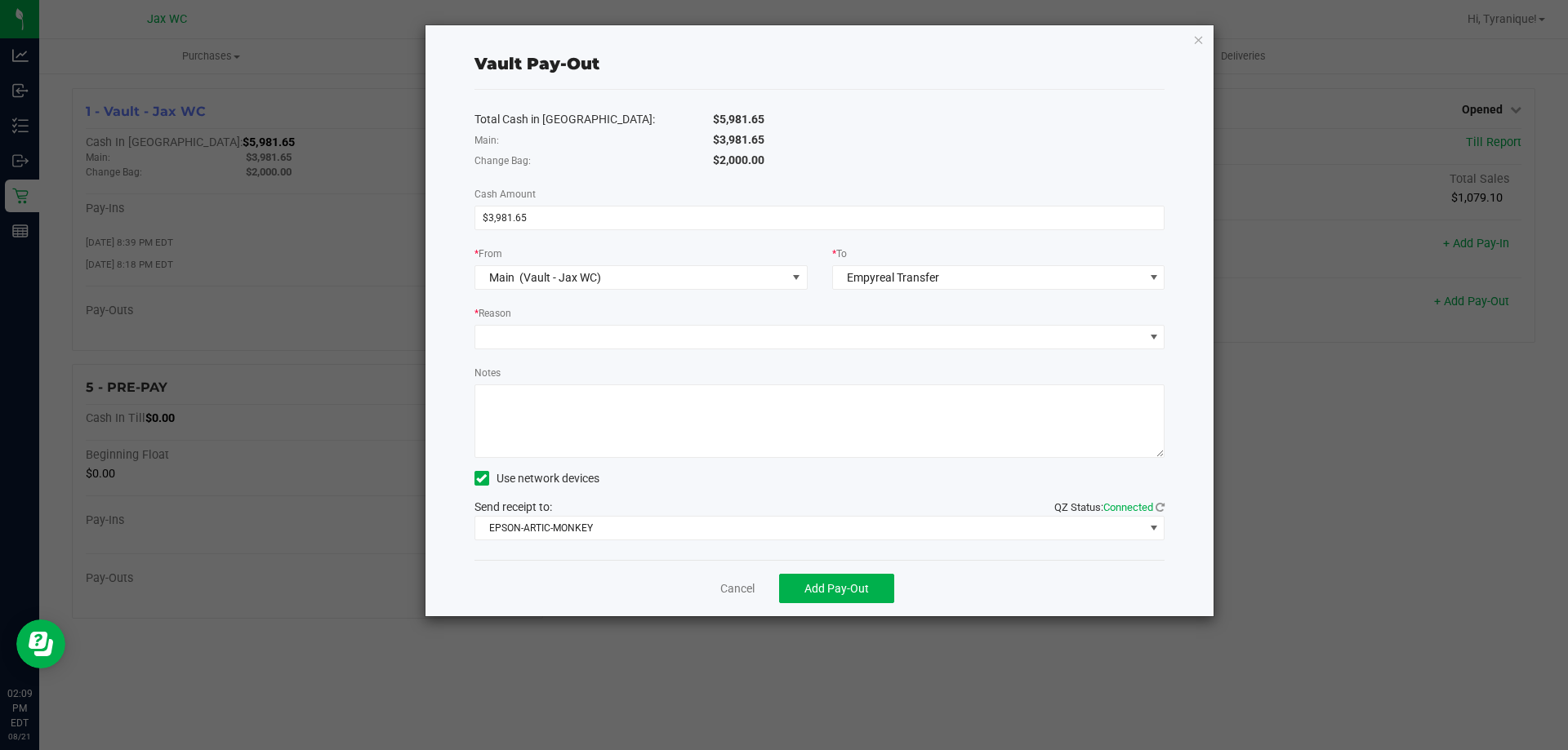
click at [638, 314] on div "* Reason" at bounding box center [819, 315] width 691 height 20
click at [645, 343] on span at bounding box center [809, 337] width 669 height 23
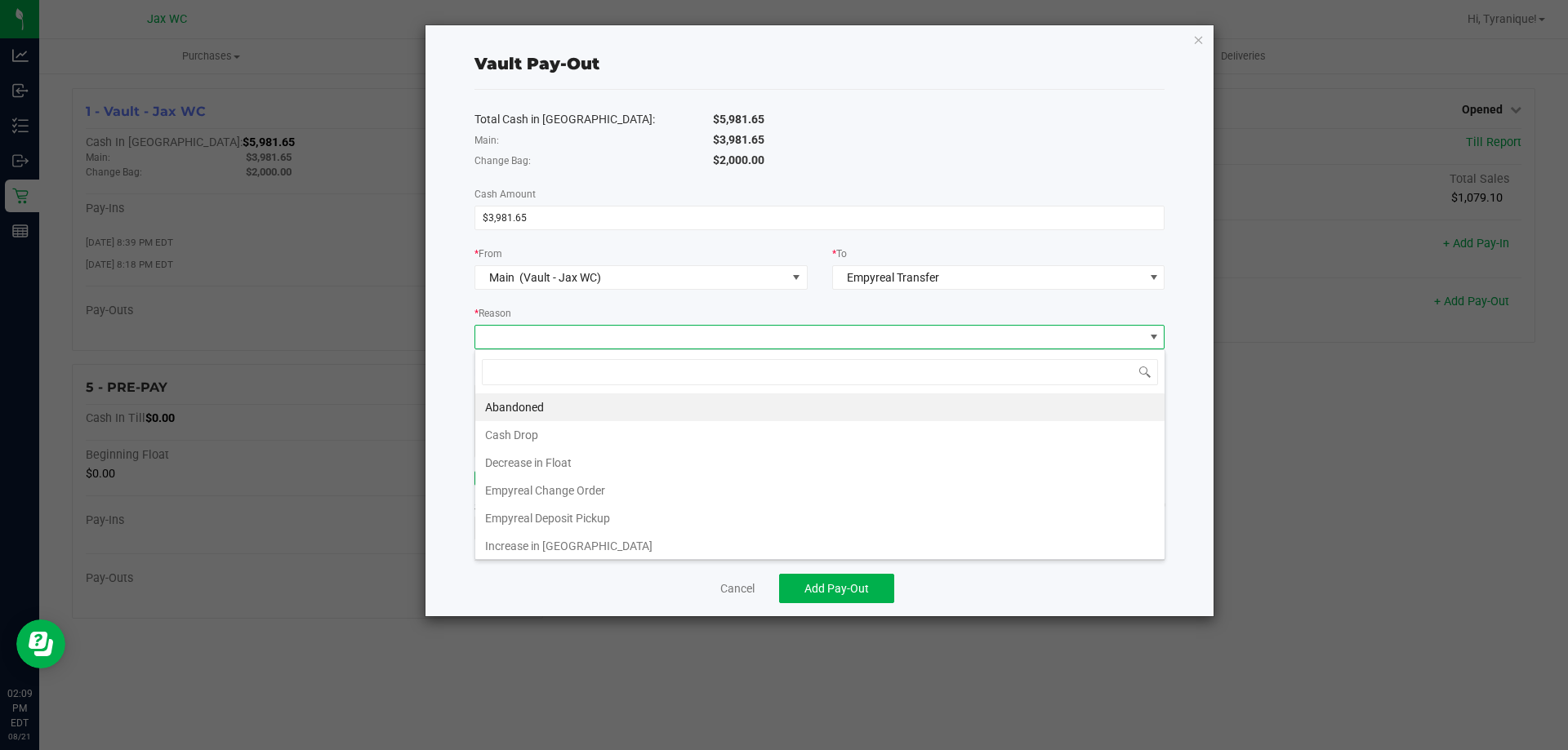
scroll to position [25, 690]
click at [592, 523] on li "Empyreal Deposit Pickup" at bounding box center [819, 518] width 689 height 28
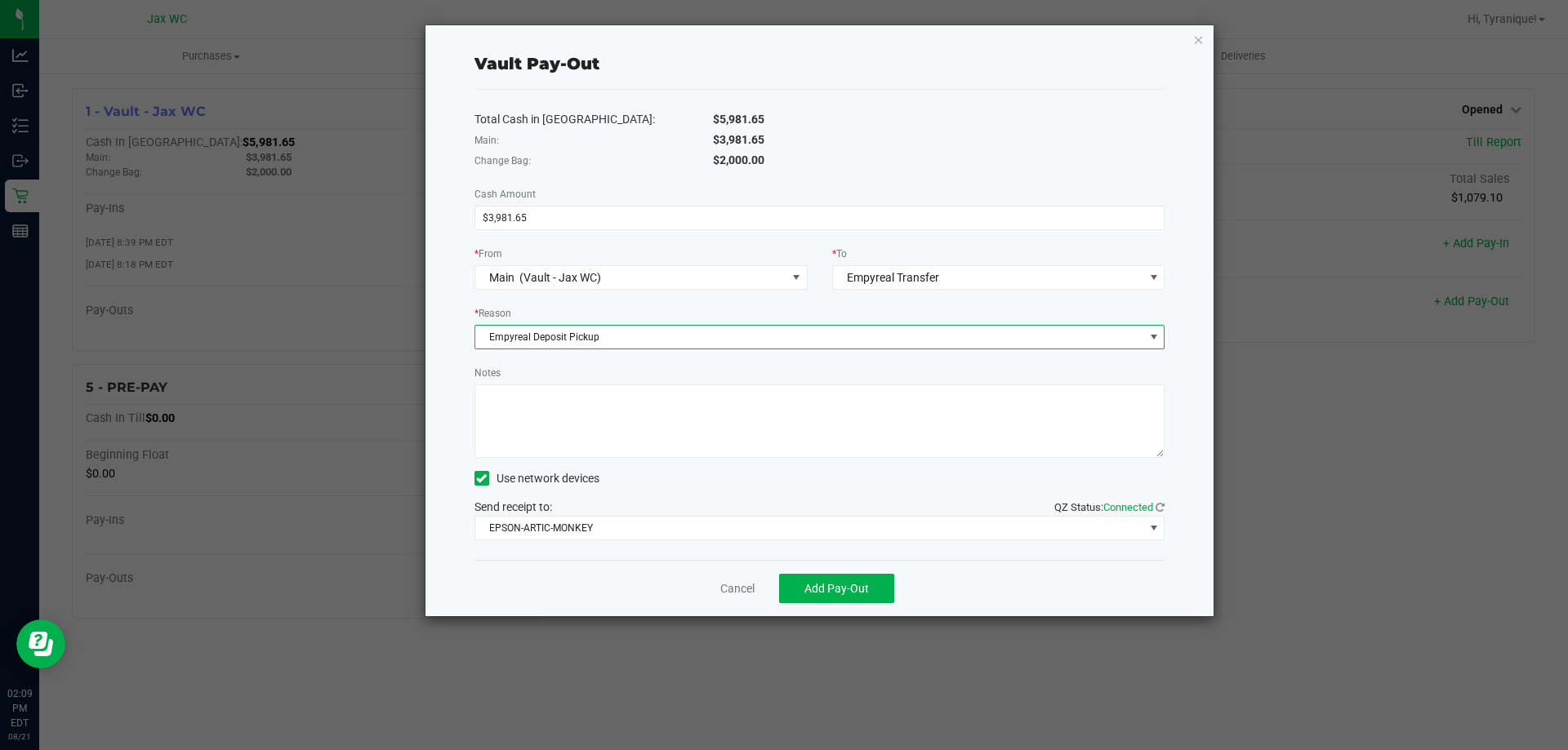
click at [543, 411] on textarea "Notes" at bounding box center [819, 421] width 691 height 74
type textarea "-TK"
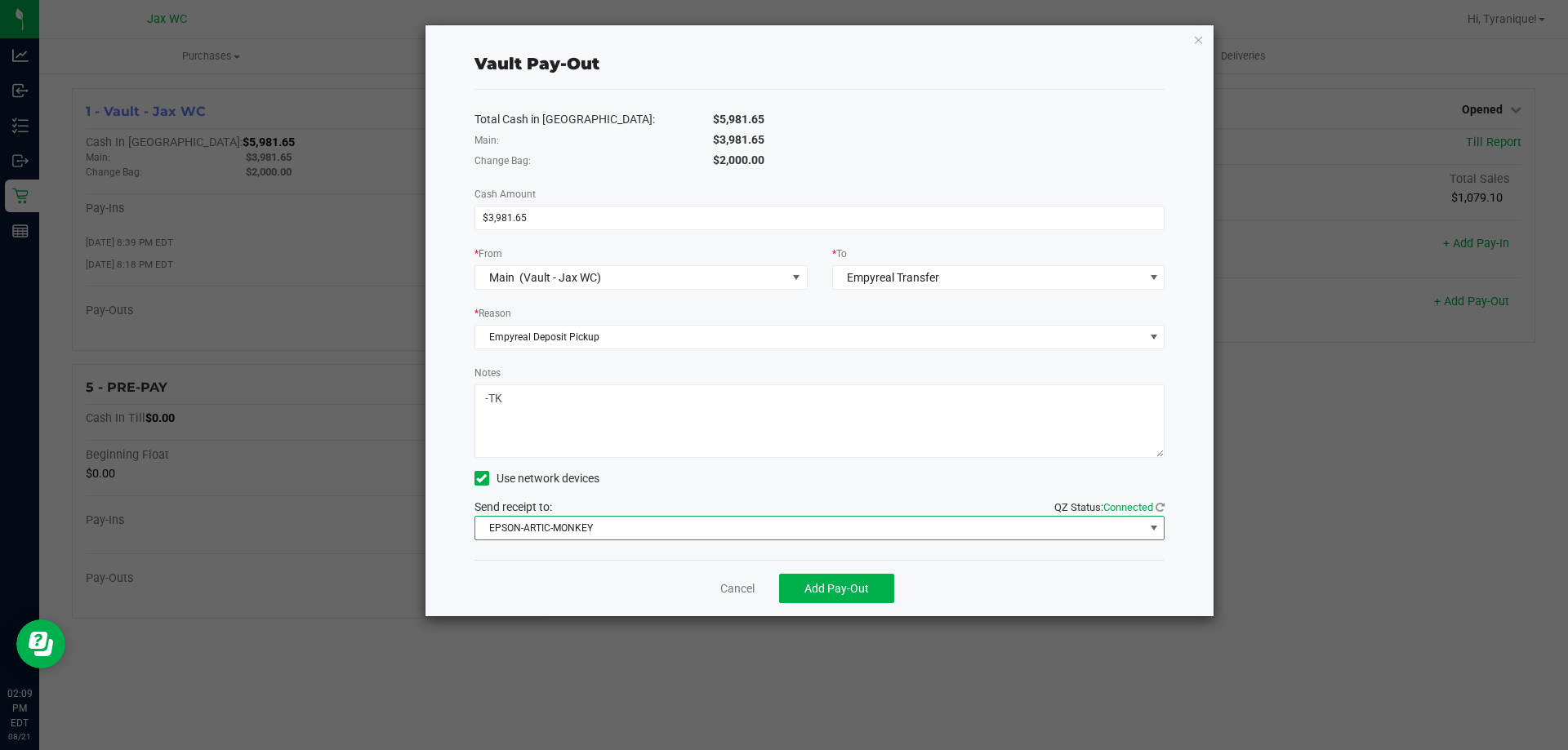
click at [822, 529] on span "EPSON-ARTIC-MONKEY" at bounding box center [809, 528] width 669 height 23
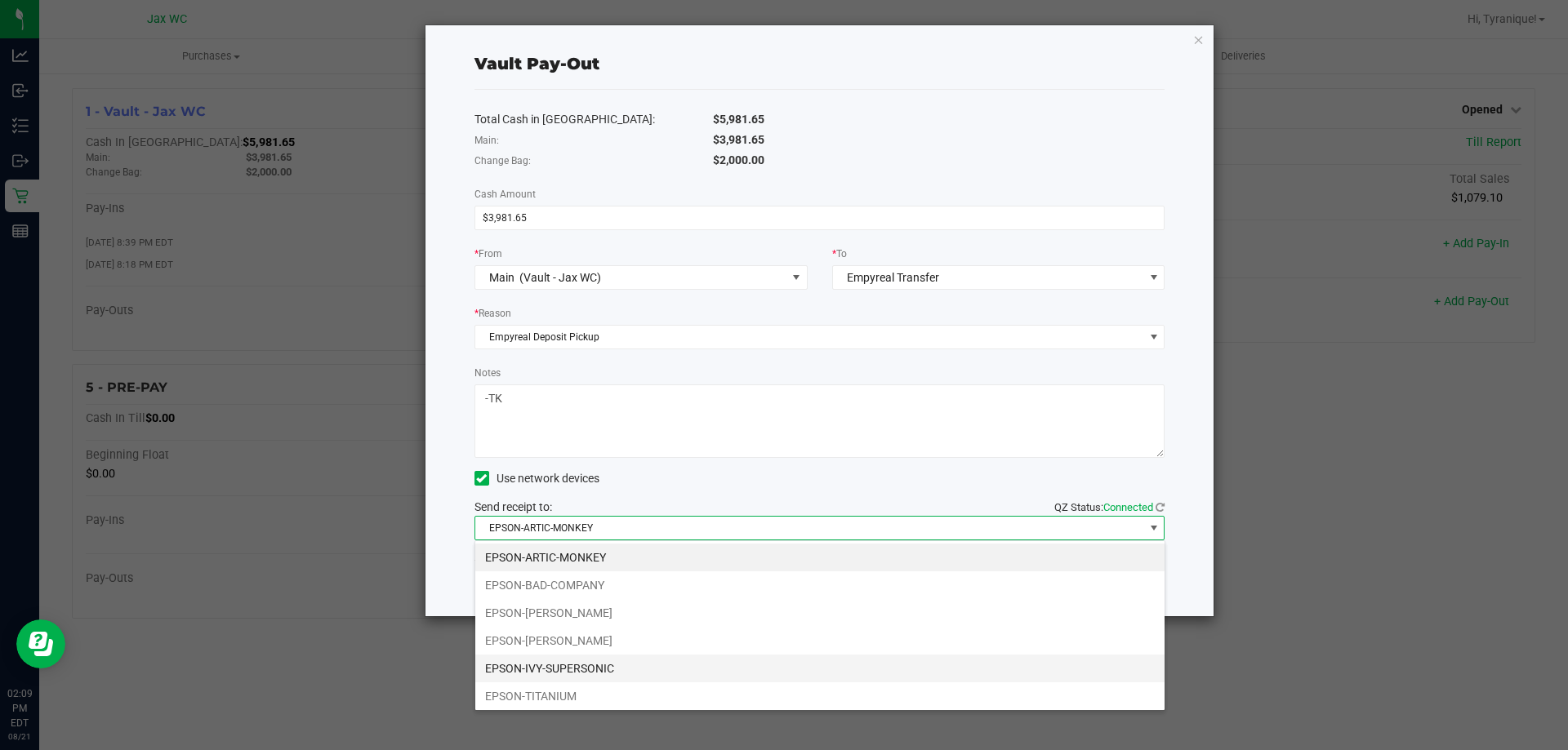
click at [589, 670] on li "EPSON-IVY-SUPERSONIC" at bounding box center [819, 668] width 689 height 28
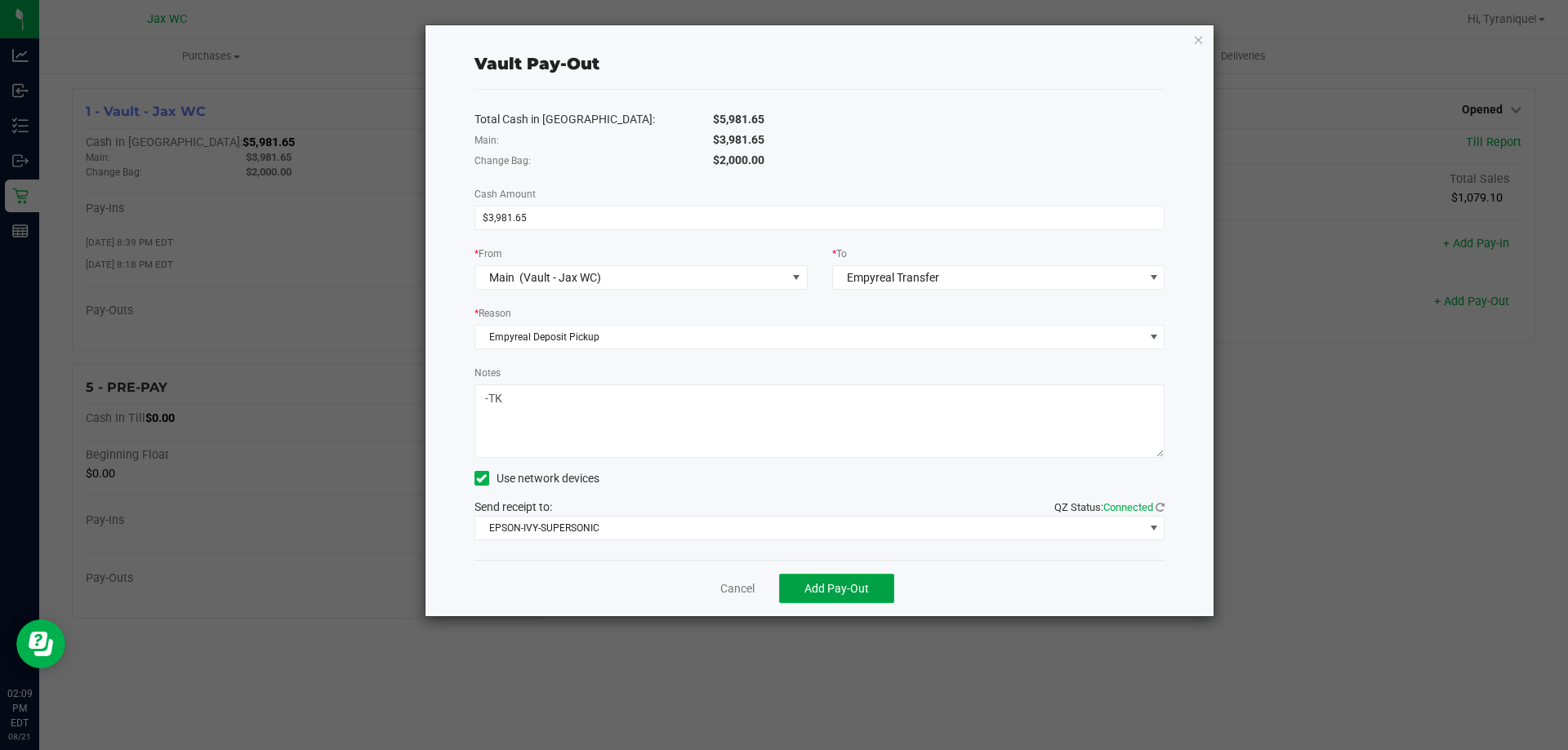
click at [863, 585] on span "Add Pay-Out" at bounding box center [836, 588] width 65 height 13
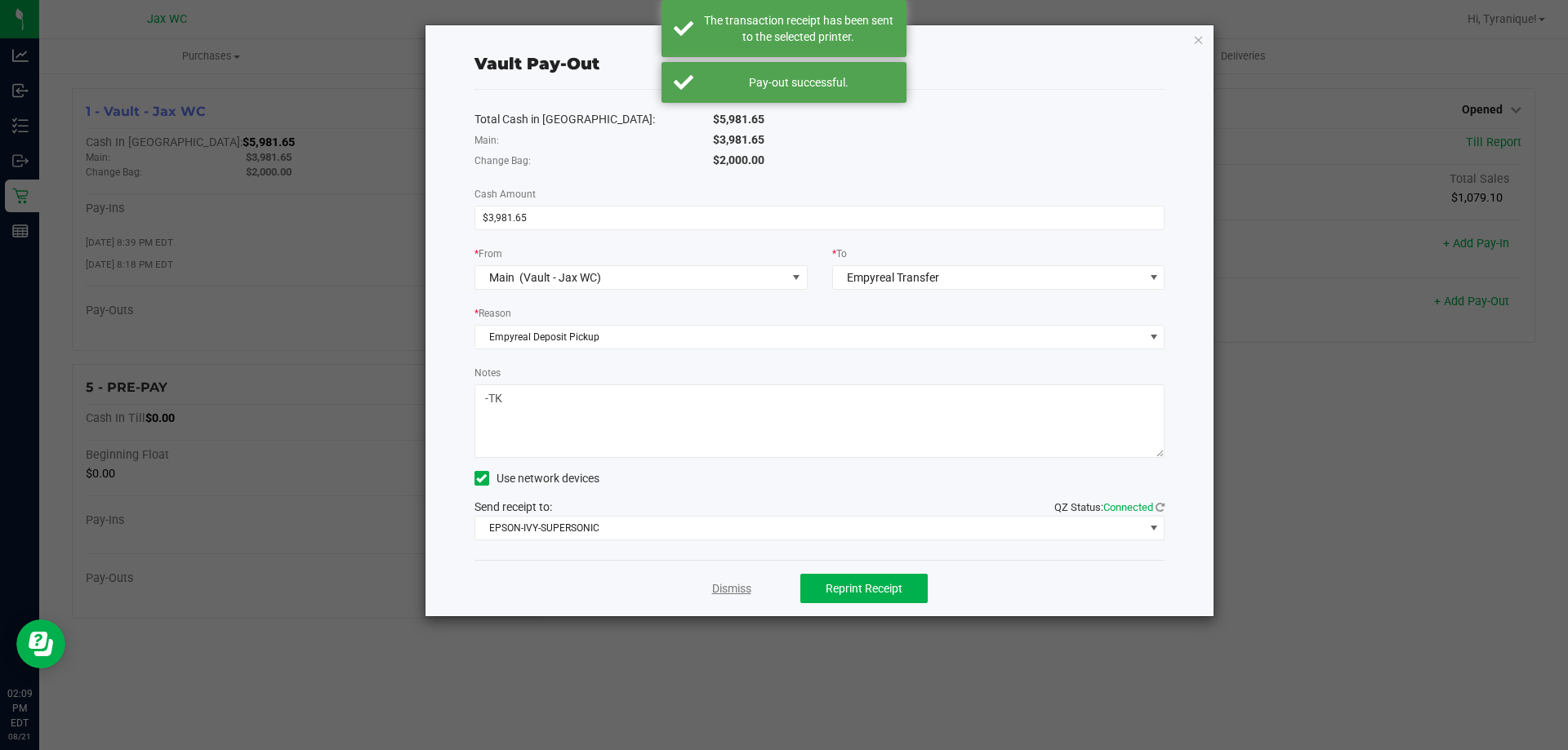
click at [724, 587] on link "Dismiss" at bounding box center [732, 588] width 39 height 17
